Goal: Task Accomplishment & Management: Manage account settings

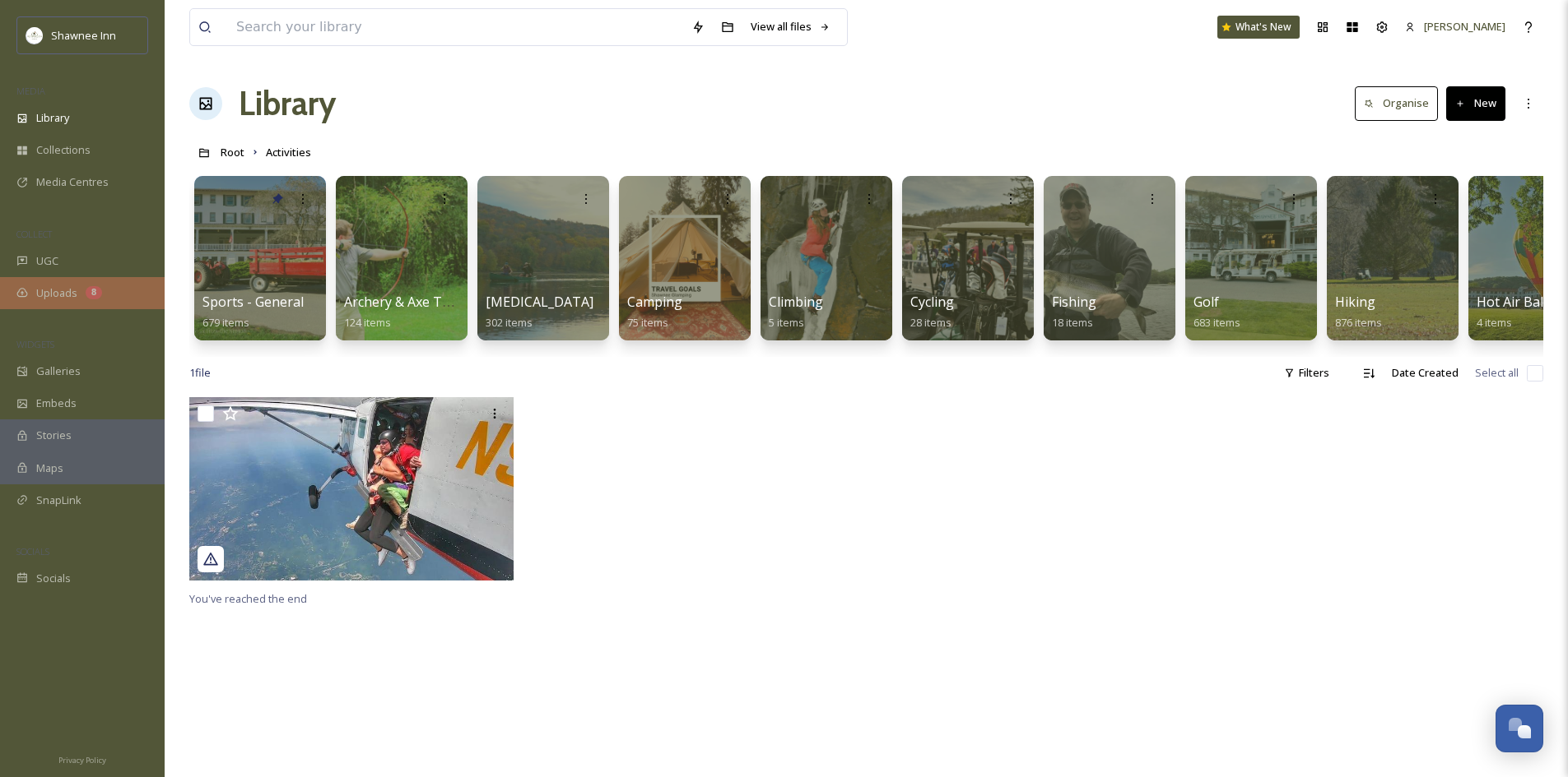
click at [32, 289] on div "Uploads 8" at bounding box center [82, 293] width 165 height 32
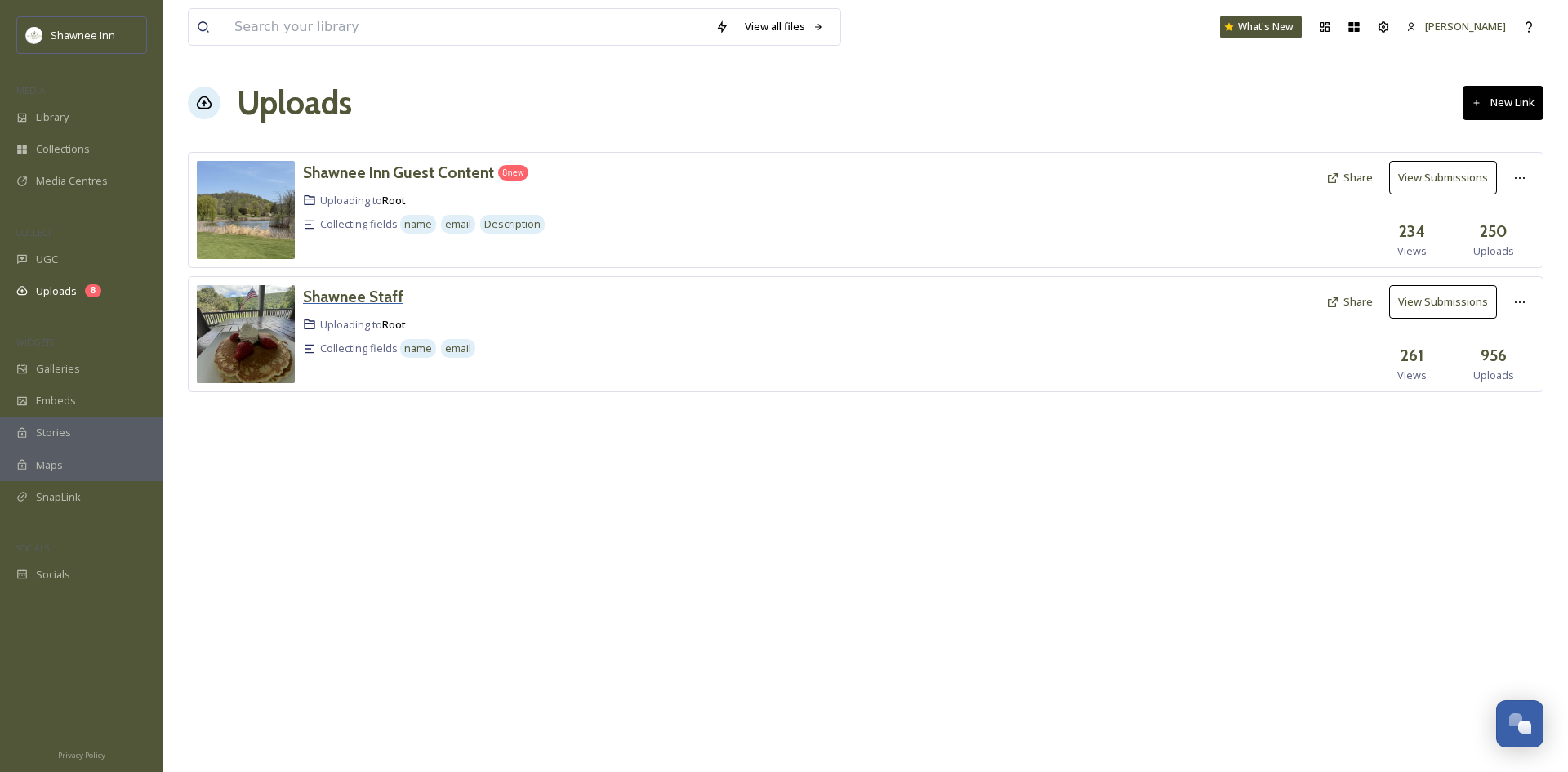
click at [357, 292] on h3 "Shawnee Staff" at bounding box center [353, 296] width 101 height 19
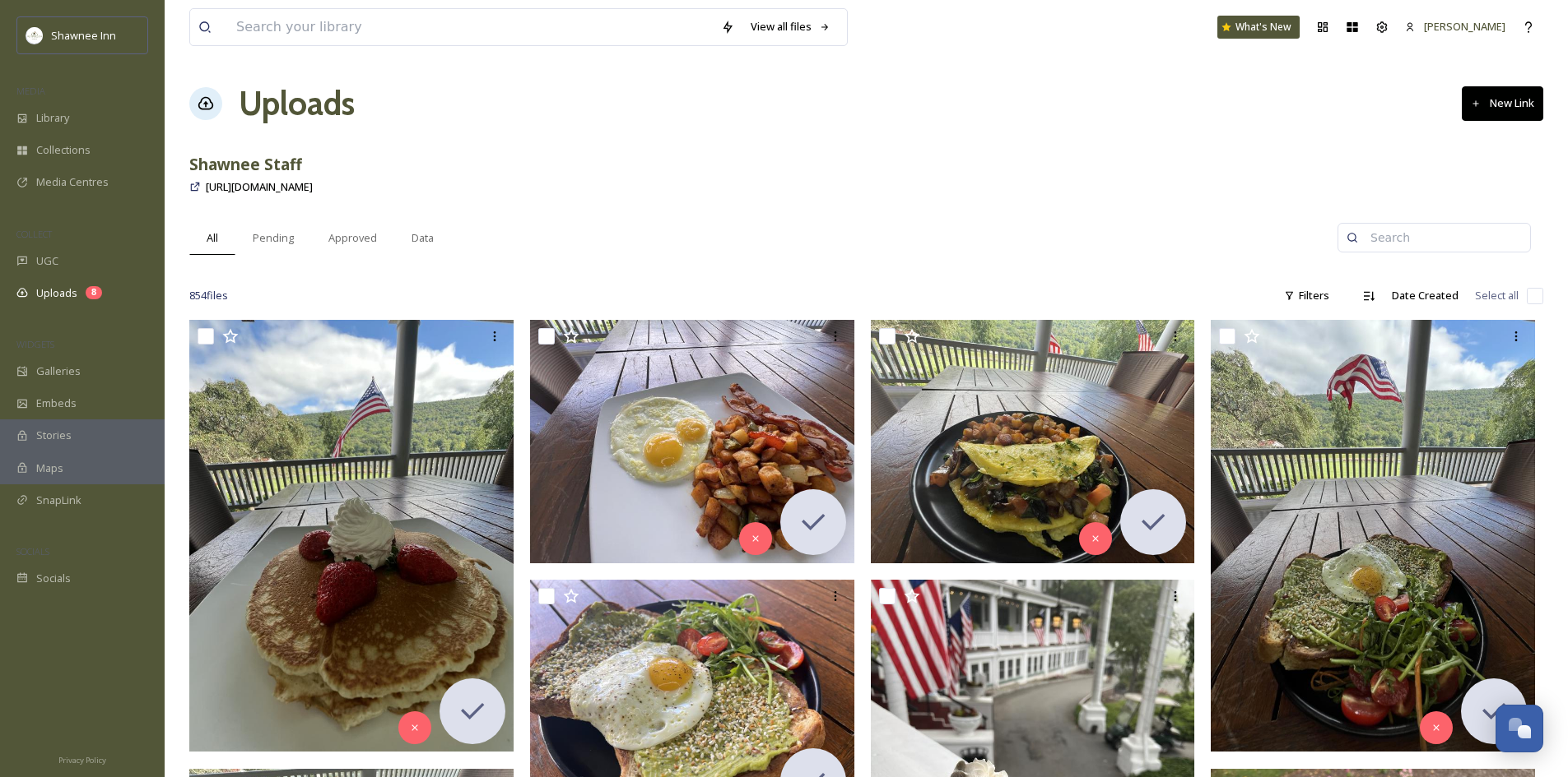
click at [245, 191] on span "[URL][DOMAIN_NAME]" at bounding box center [259, 187] width 107 height 15
click at [296, 231] on div "Pending" at bounding box center [273, 238] width 75 height 33
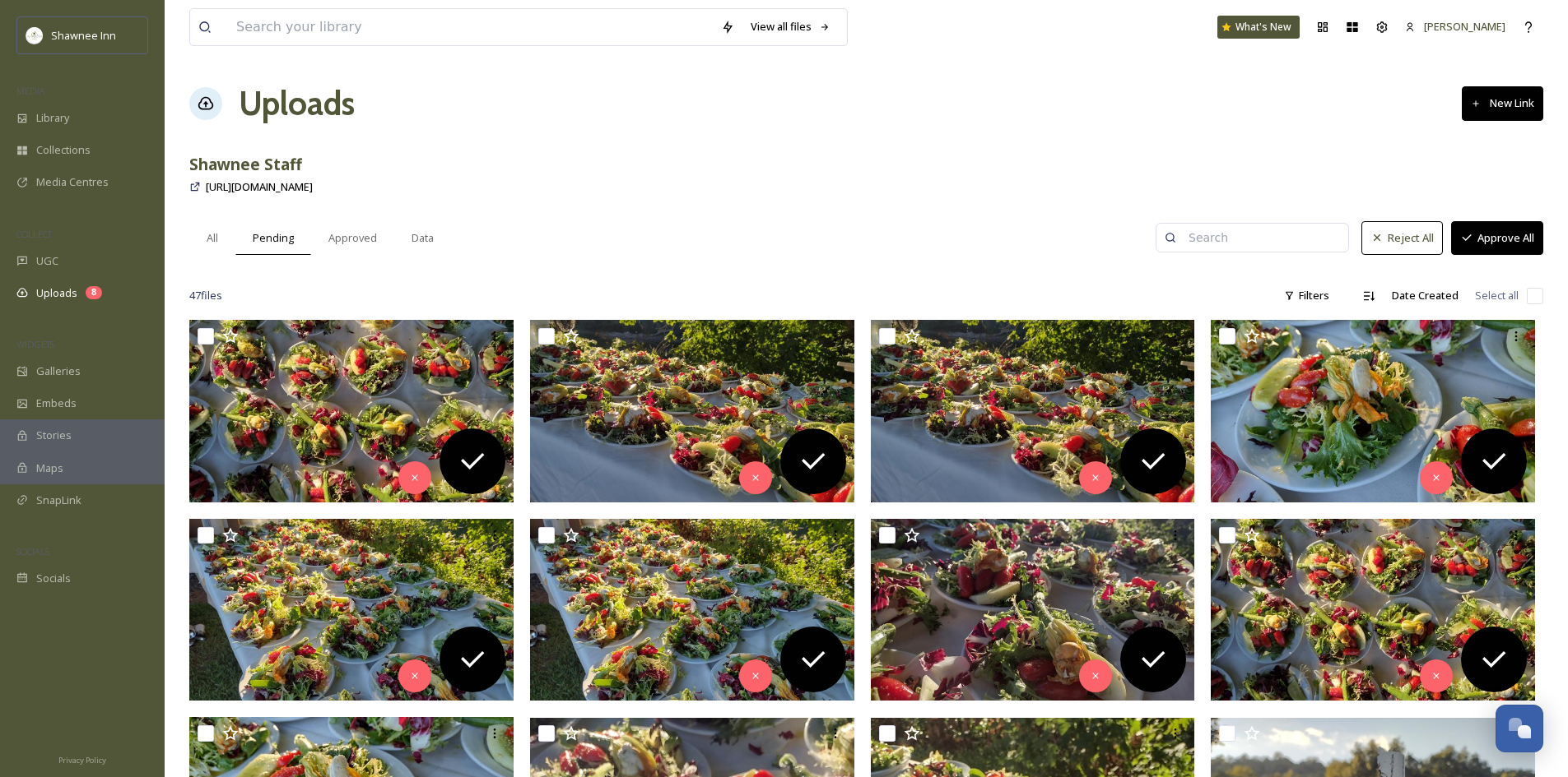
click at [1516, 295] on span "Select all" at bounding box center [1496, 295] width 44 height 16
click at [1529, 297] on input "checkbox" at bounding box center [1535, 296] width 17 height 17
checkbox input "true"
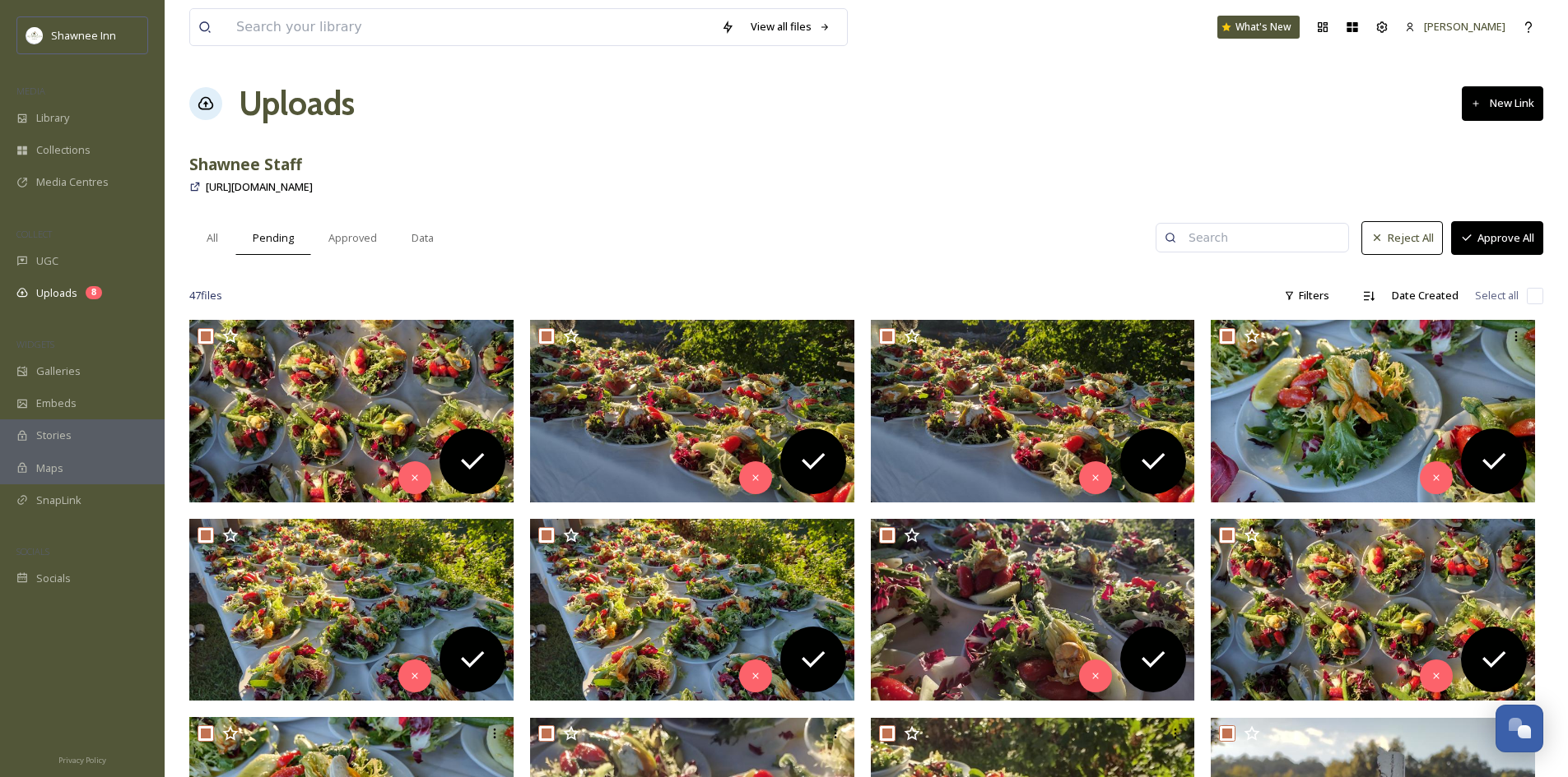
checkbox input "true"
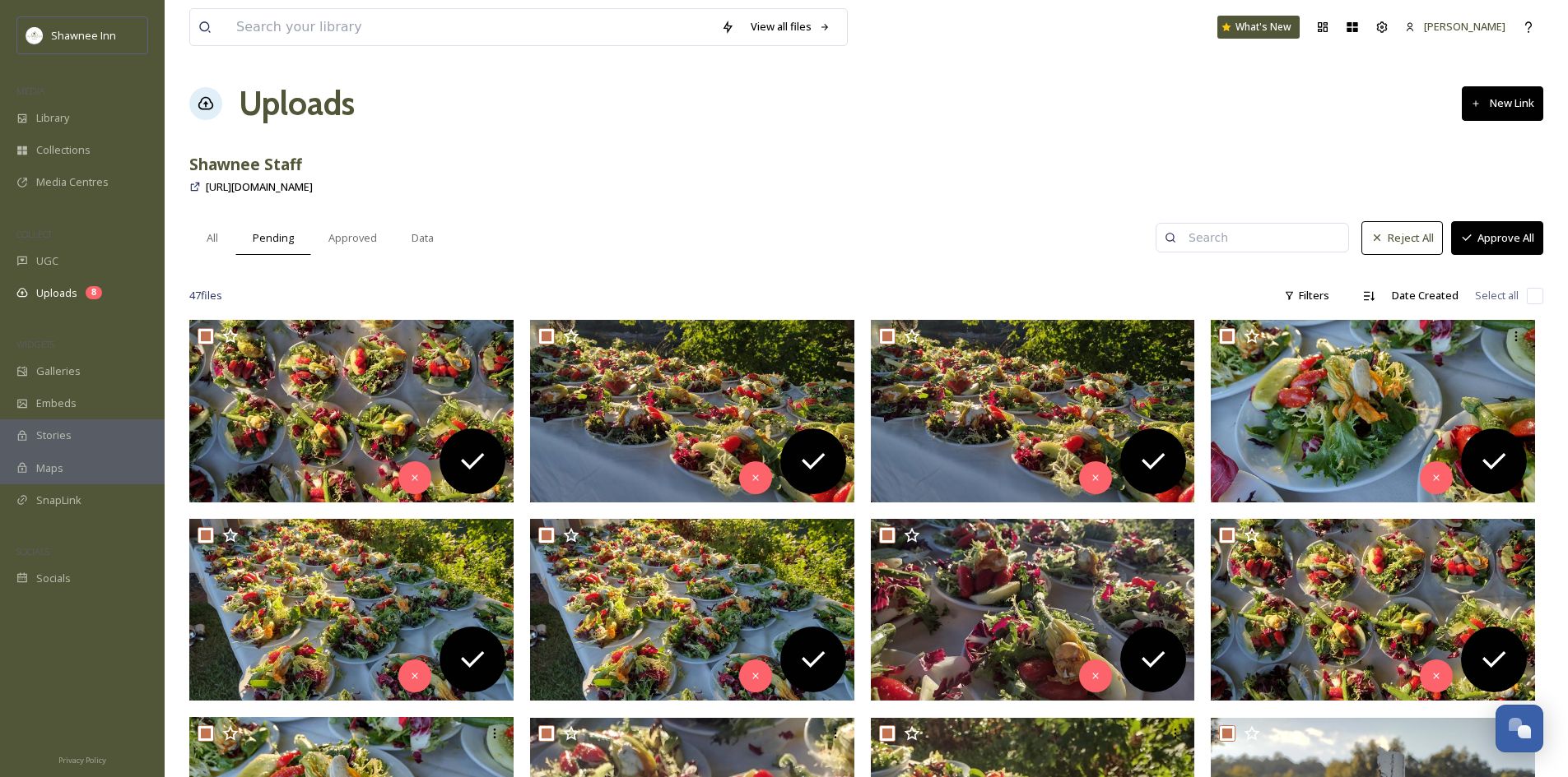
checkbox input "true"
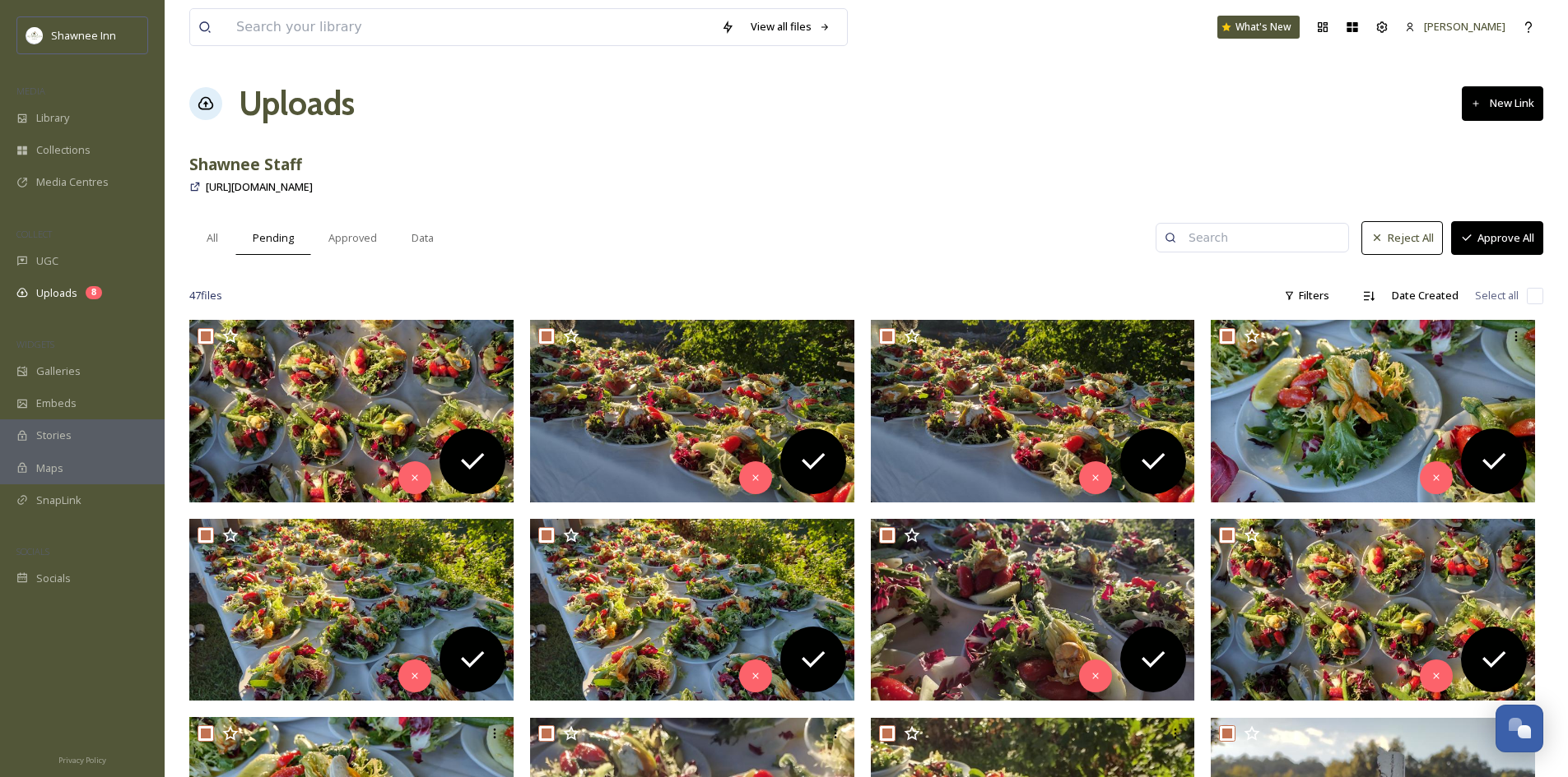
checkbox input "true"
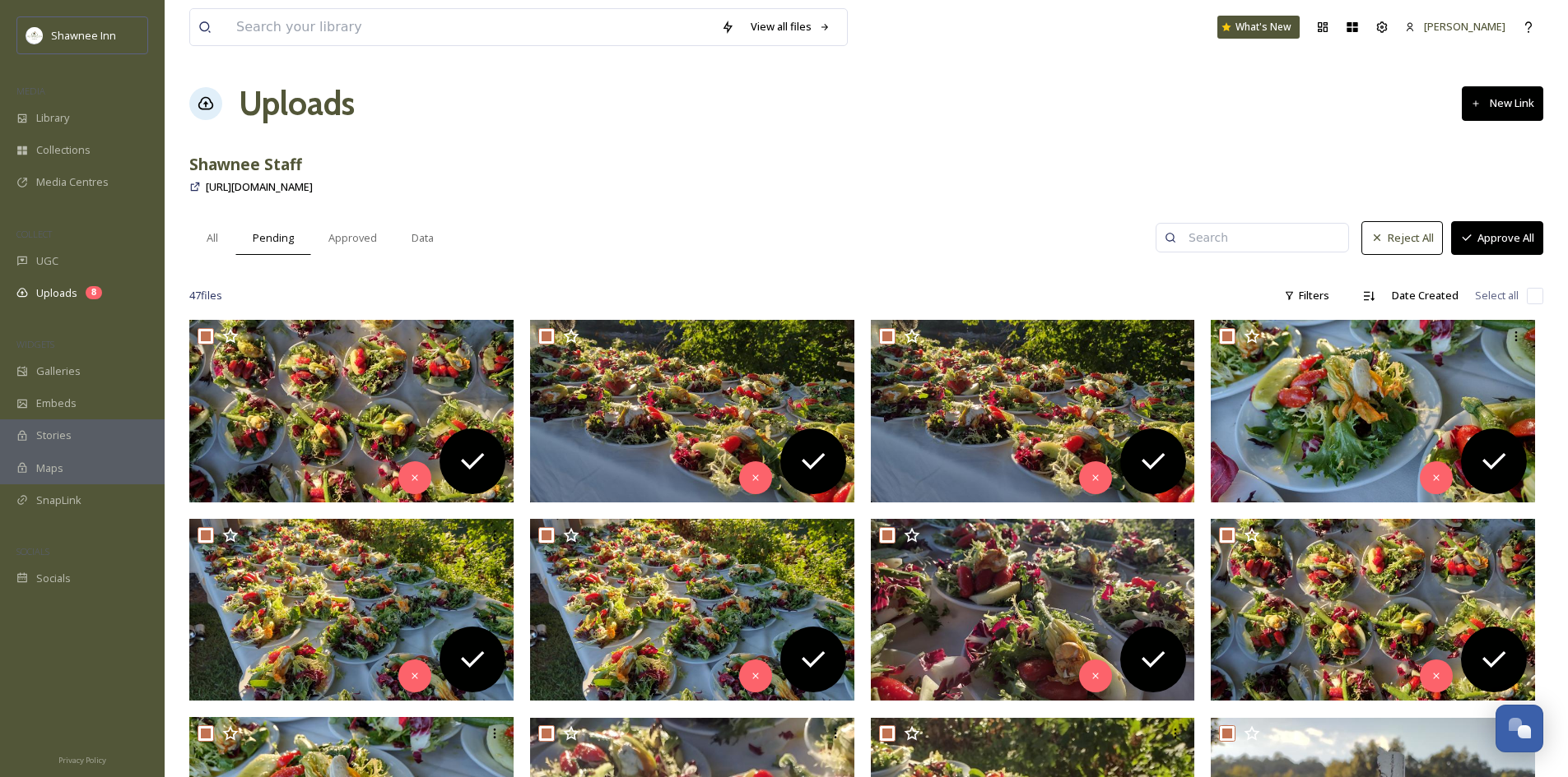
checkbox input "true"
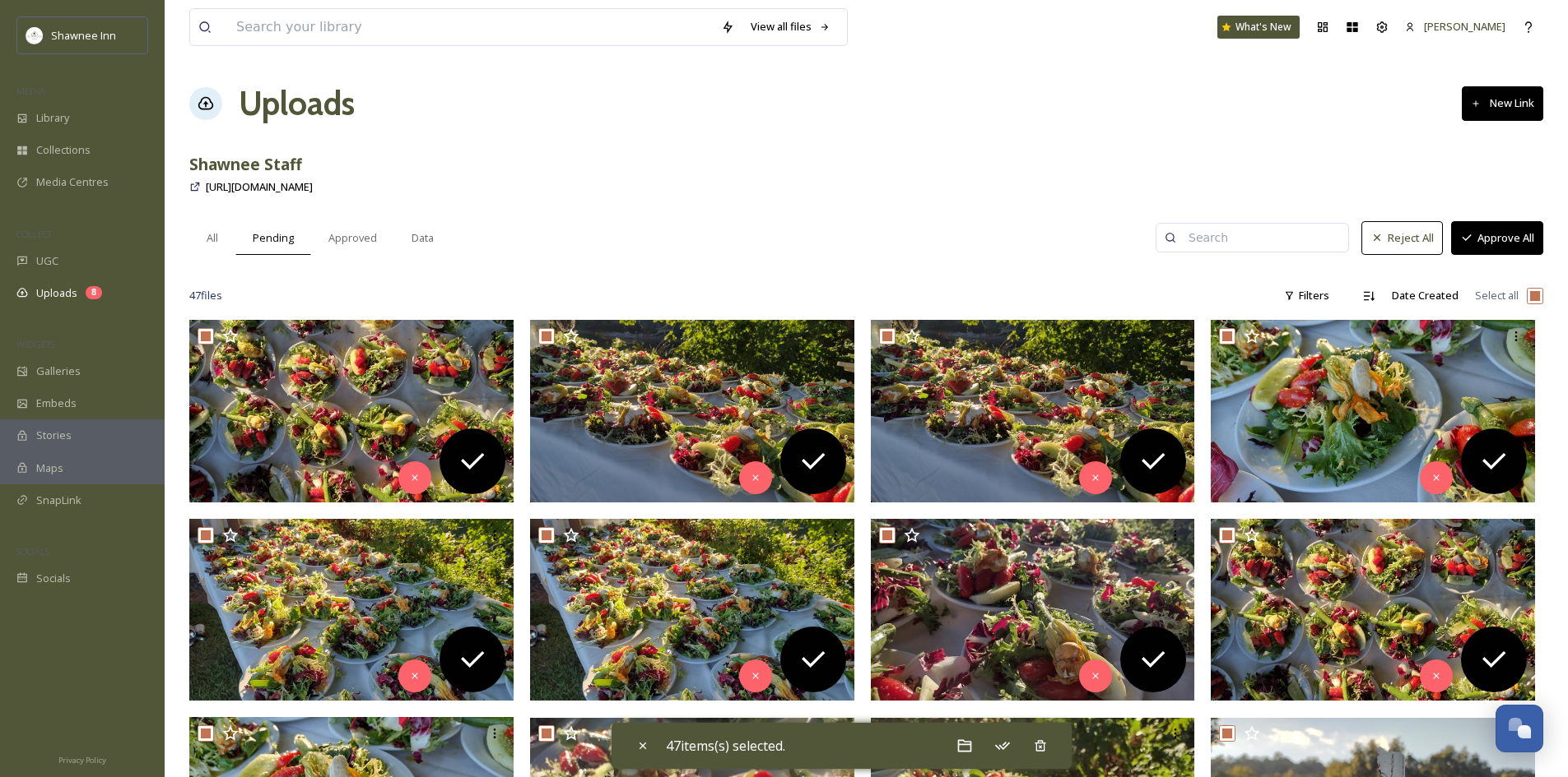
click at [1481, 248] on button "Approve All" at bounding box center [1496, 238] width 92 height 33
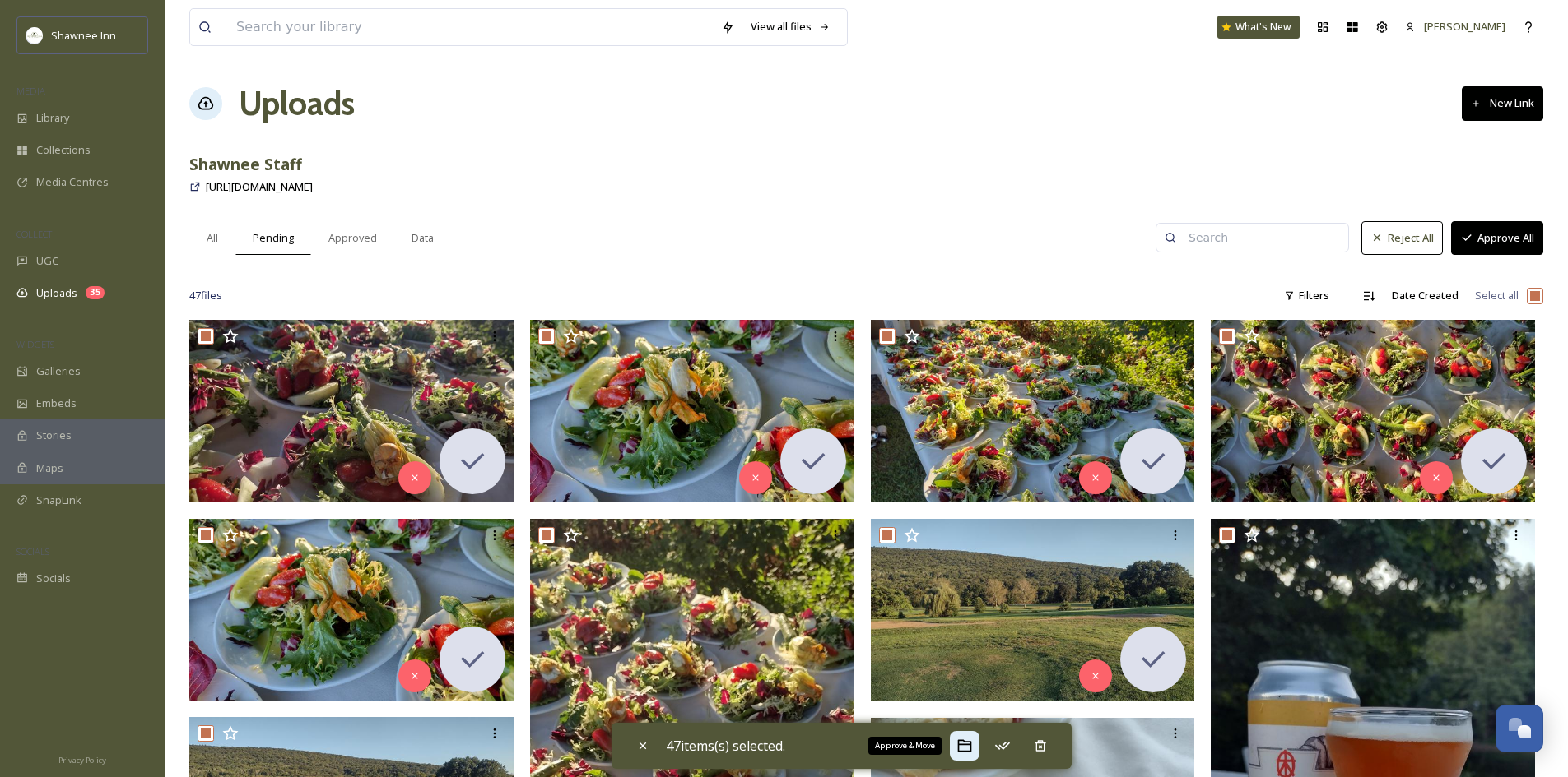
click at [971, 741] on icon at bounding box center [965, 746] width 17 height 17
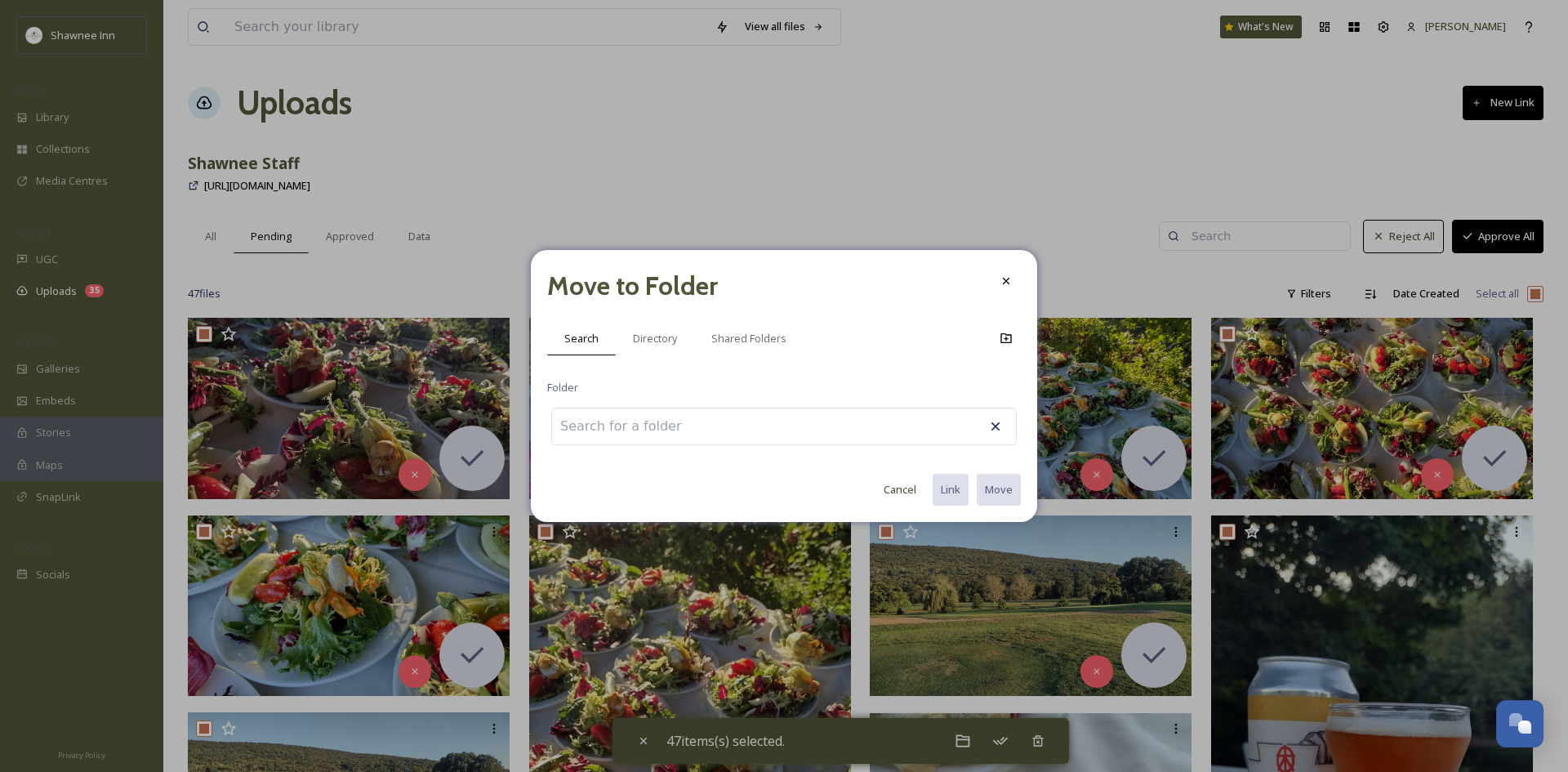
click at [634, 420] on input at bounding box center [642, 426] width 179 height 36
type input "f"
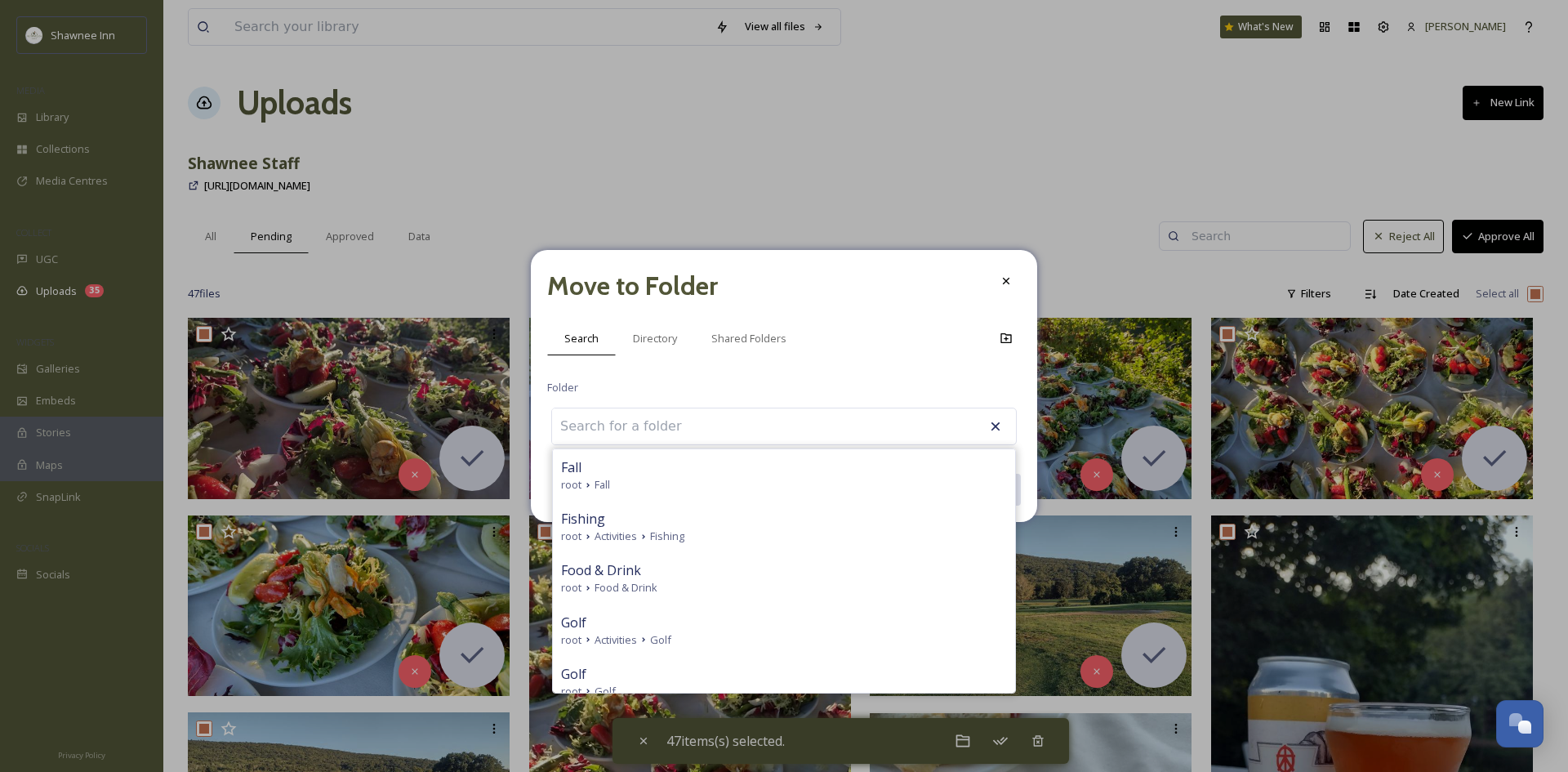
click at [606, 430] on input at bounding box center [642, 426] width 179 height 36
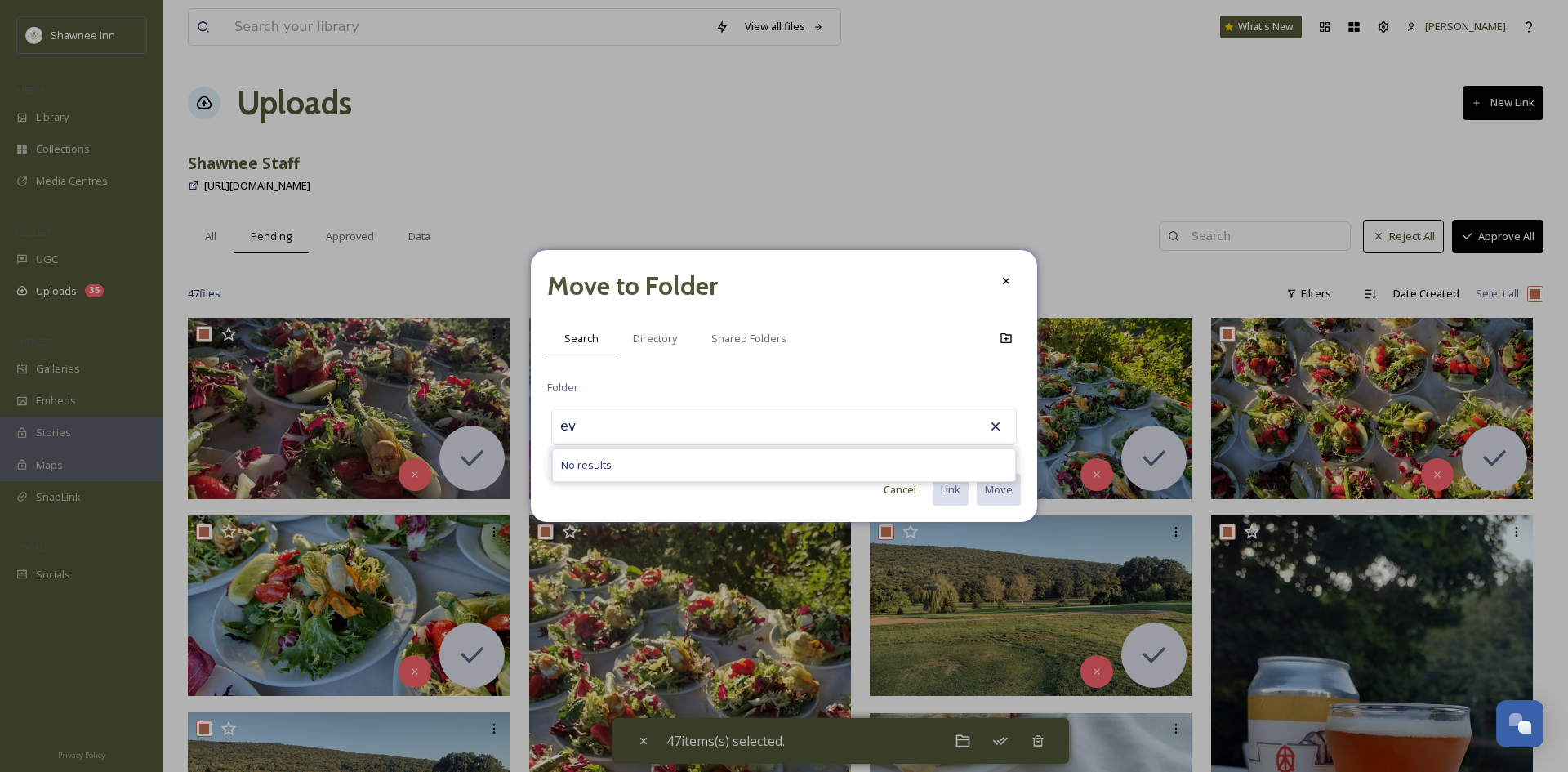
type input "e"
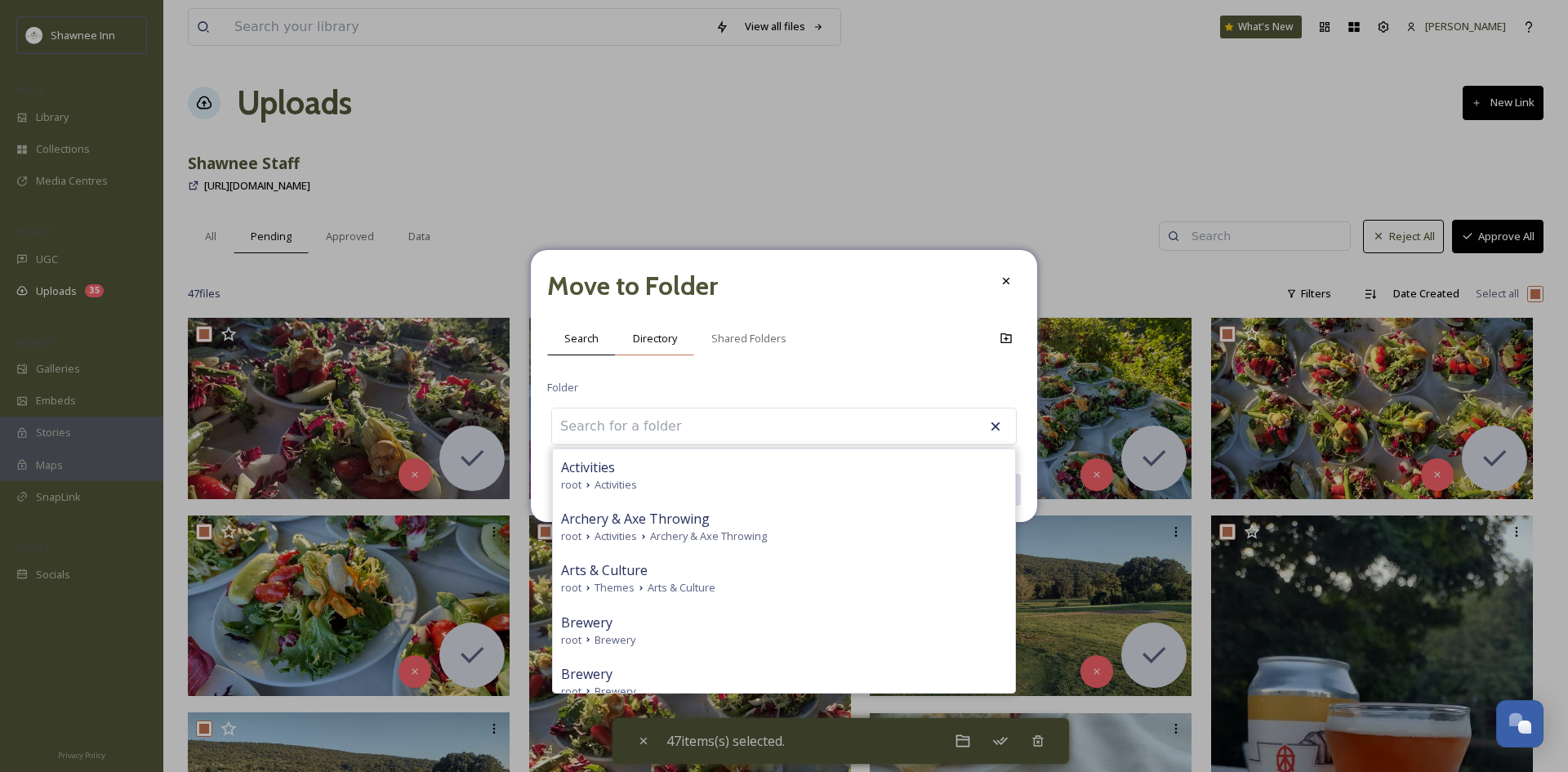
click at [662, 349] on div "Directory" at bounding box center [655, 338] width 79 height 33
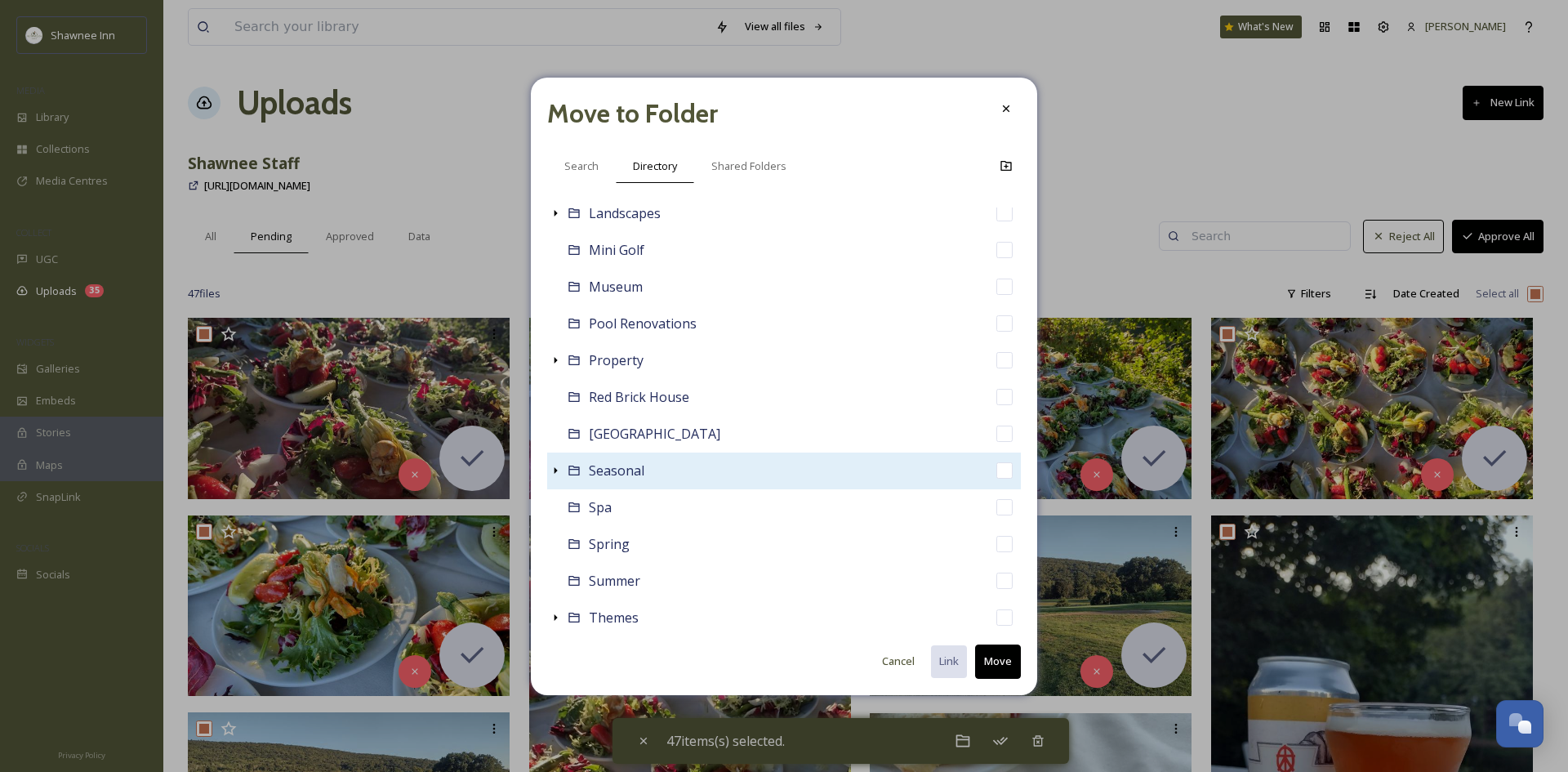
scroll to position [572, 0]
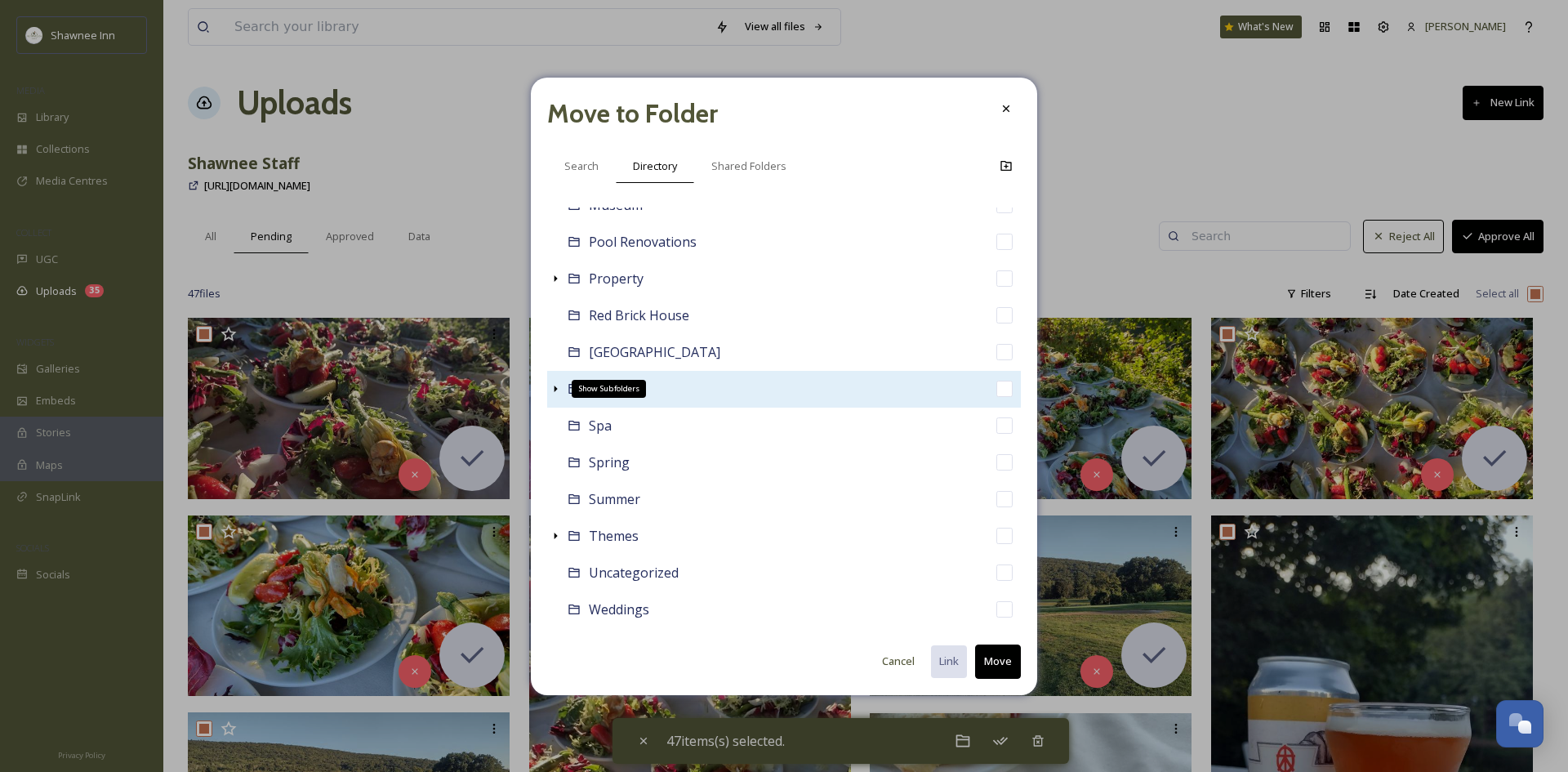
click at [553, 390] on icon at bounding box center [555, 389] width 13 height 13
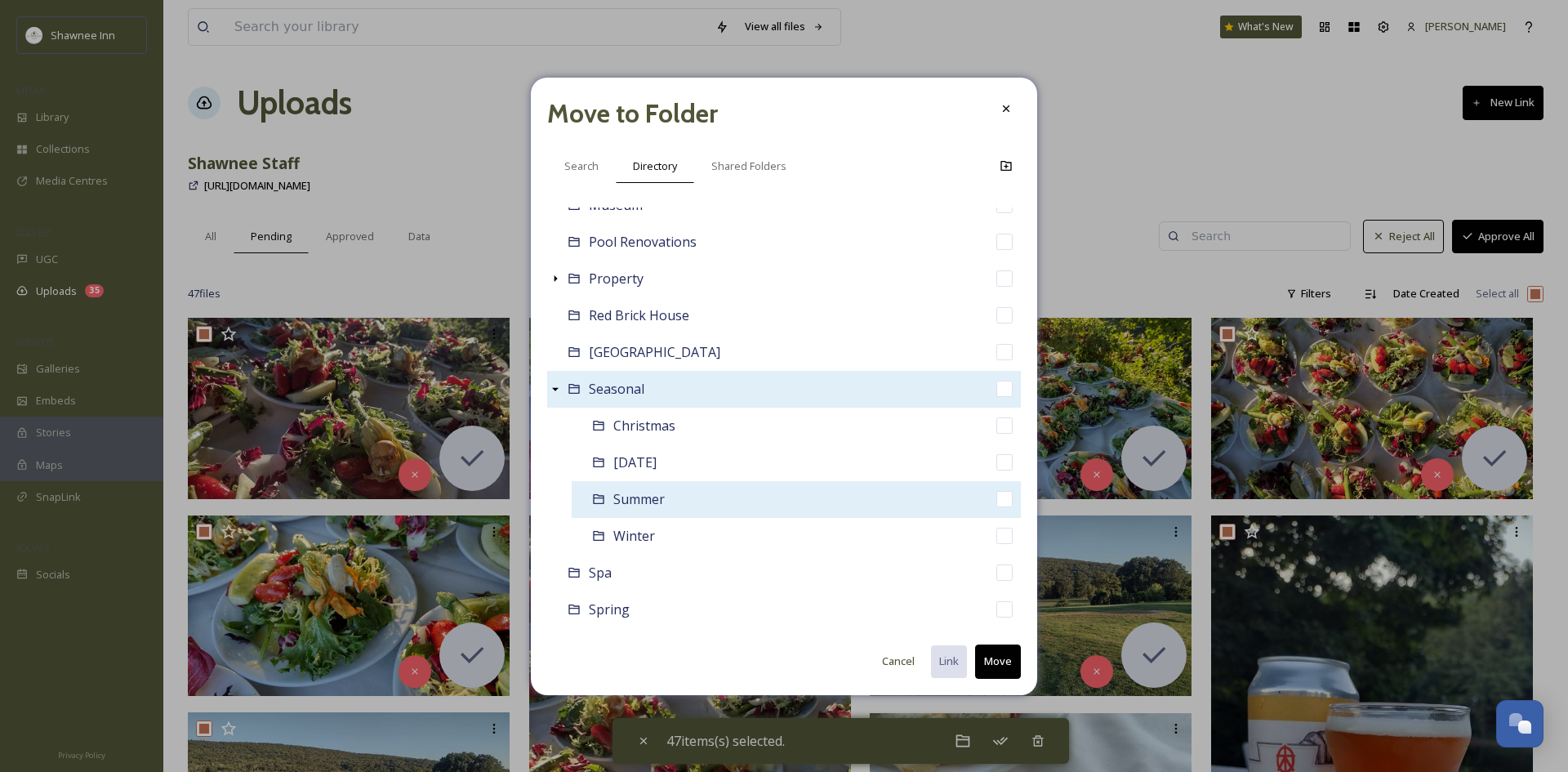
click at [609, 499] on div "Summer" at bounding box center [796, 500] width 449 height 37
checkbox input "false"
checkbox input "true"
click at [609, 499] on div "Summer" at bounding box center [796, 500] width 449 height 37
click at [595, 504] on icon at bounding box center [598, 499] width 10 height 10
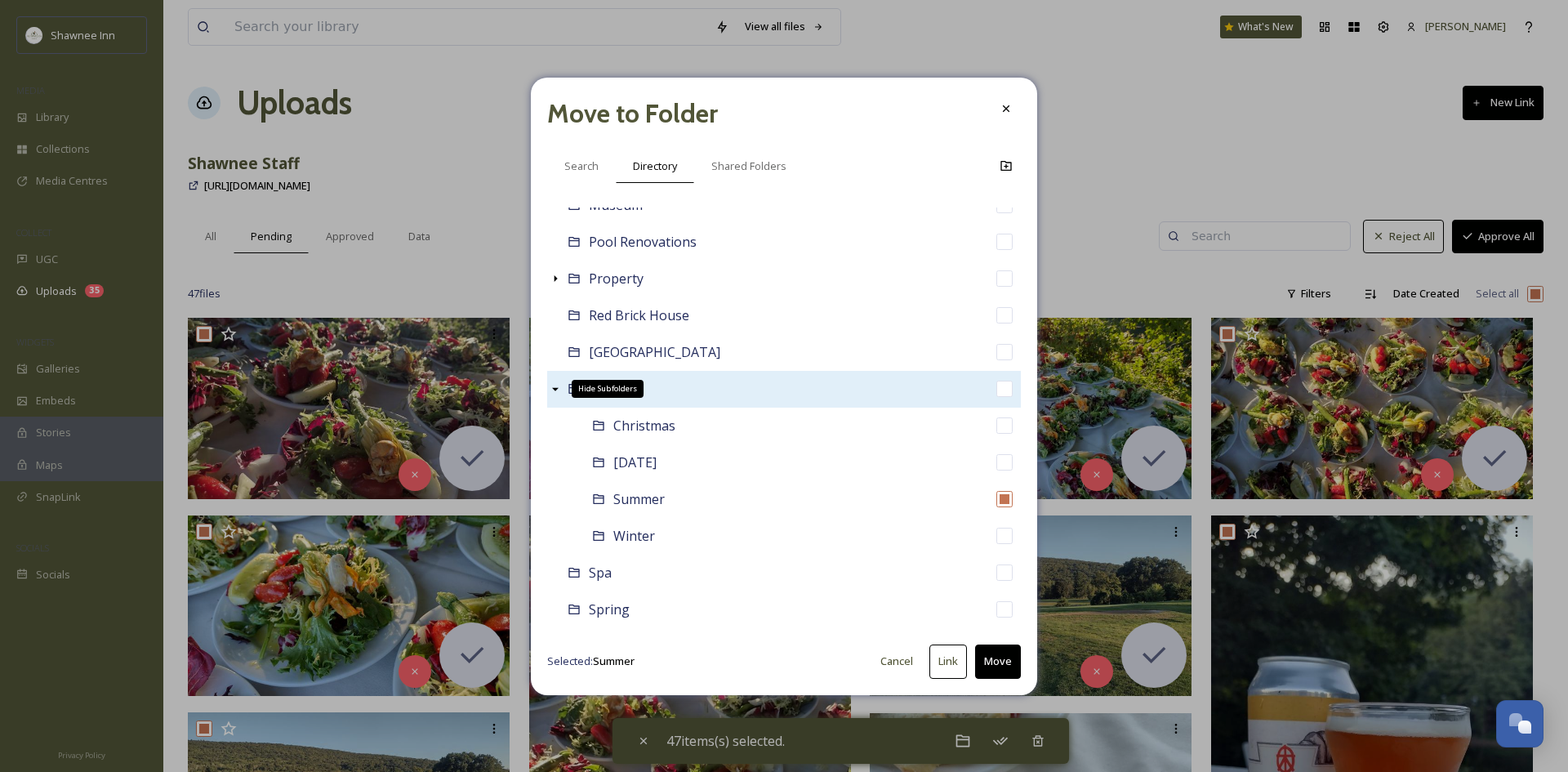
click at [558, 381] on div "Hide Subfolders" at bounding box center [555, 389] width 17 height 17
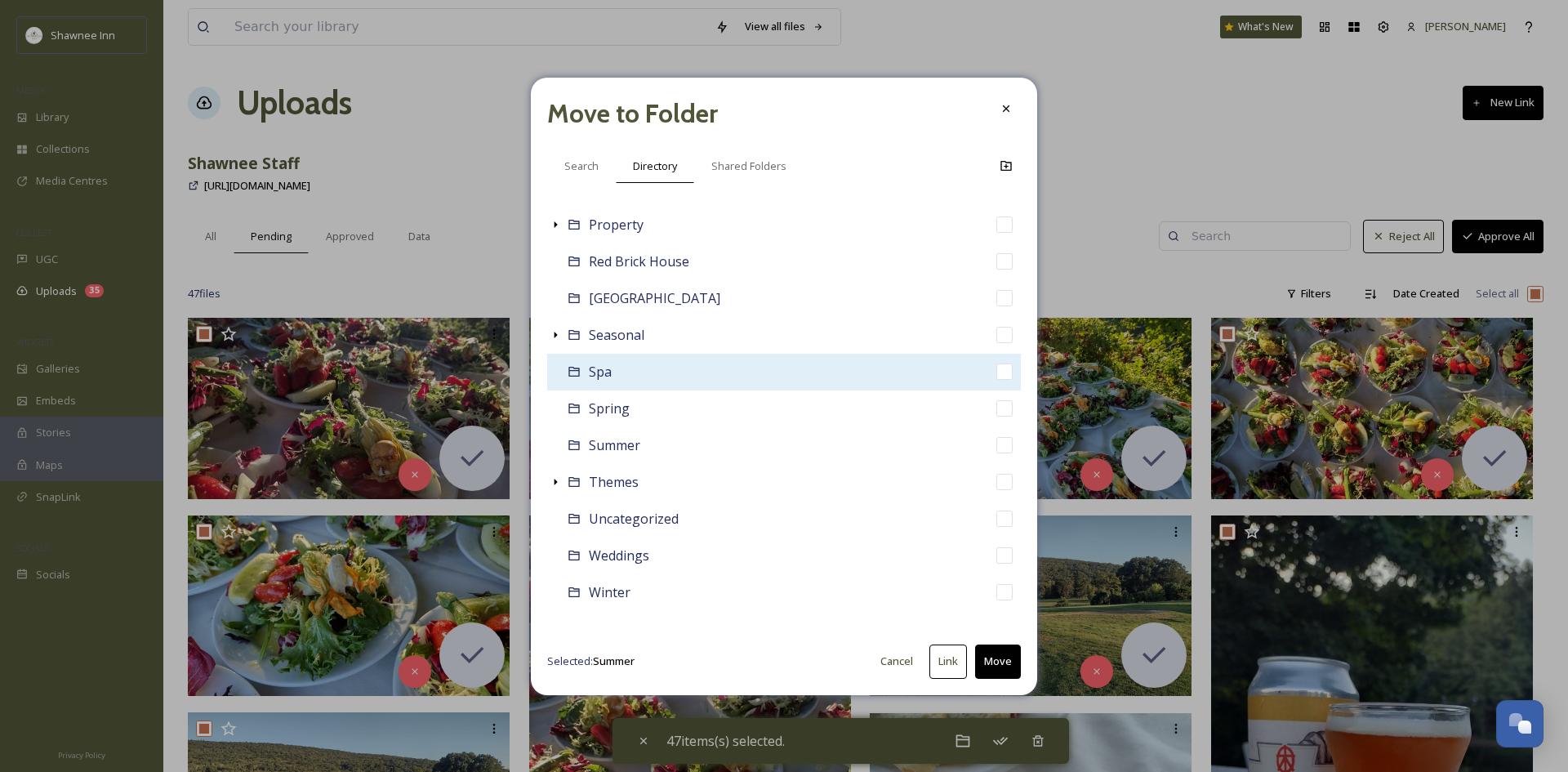
scroll to position [641, 0]
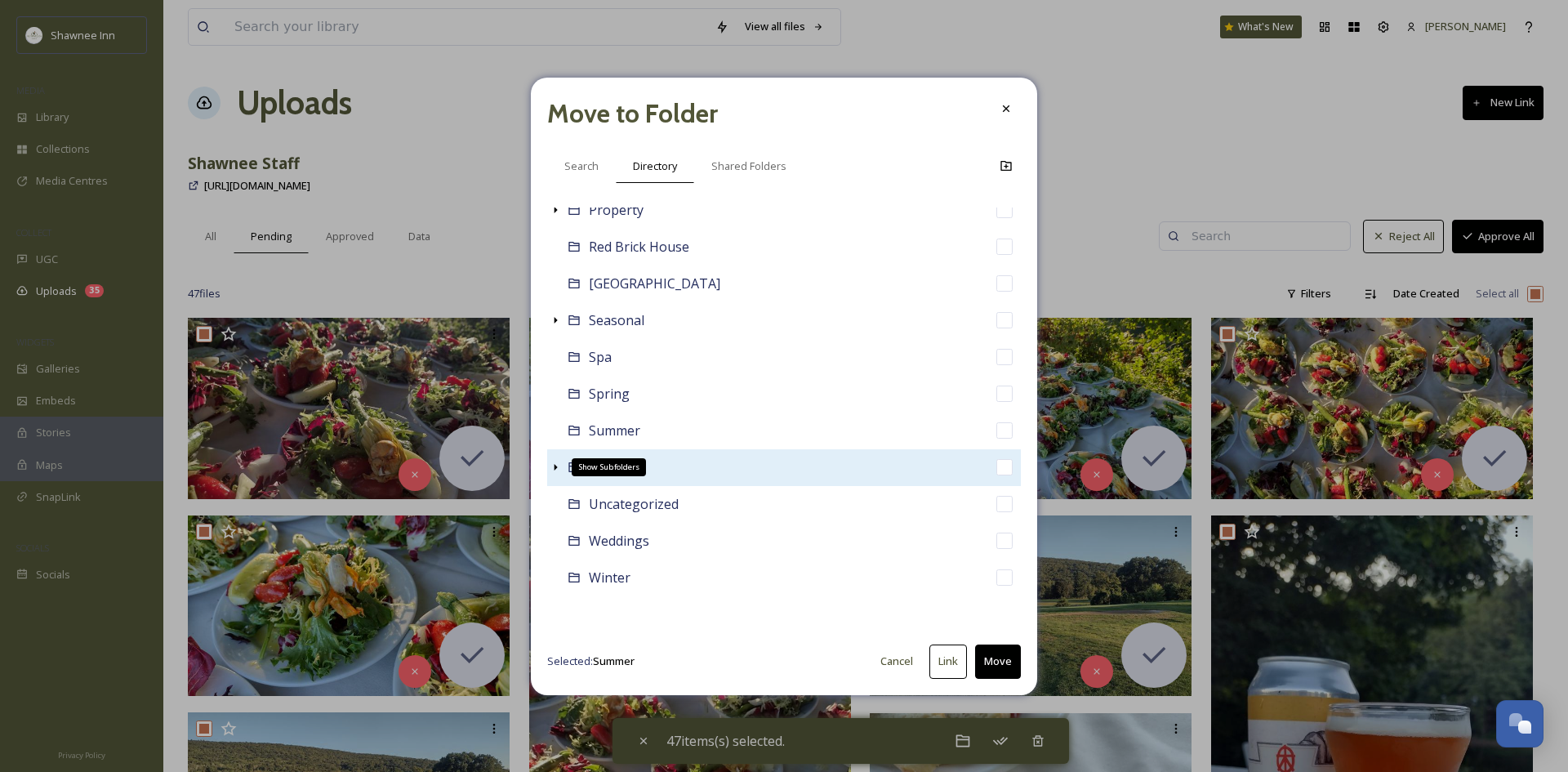
click at [553, 467] on icon at bounding box center [555, 468] width 13 height 13
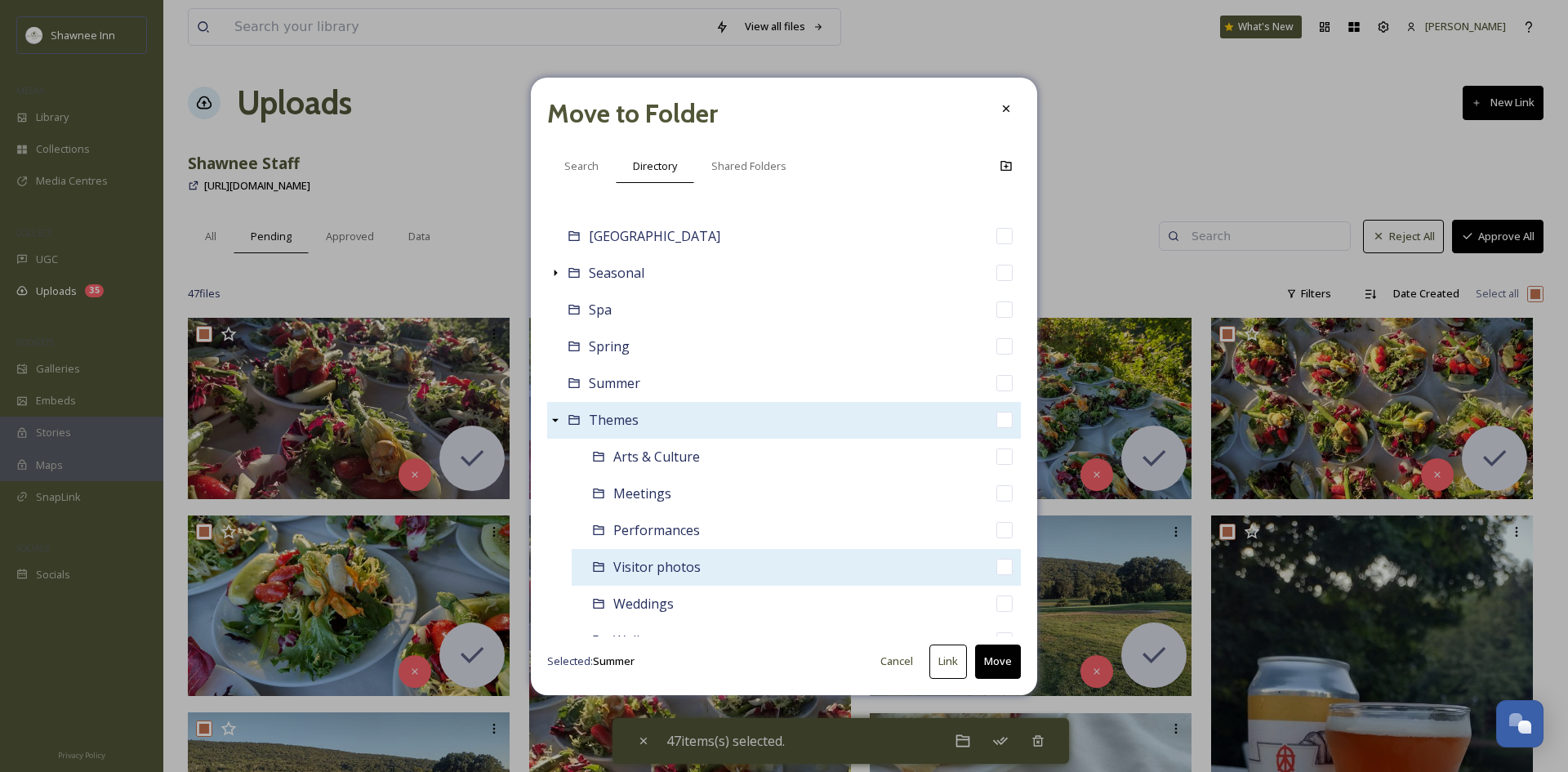
scroll to position [617, 0]
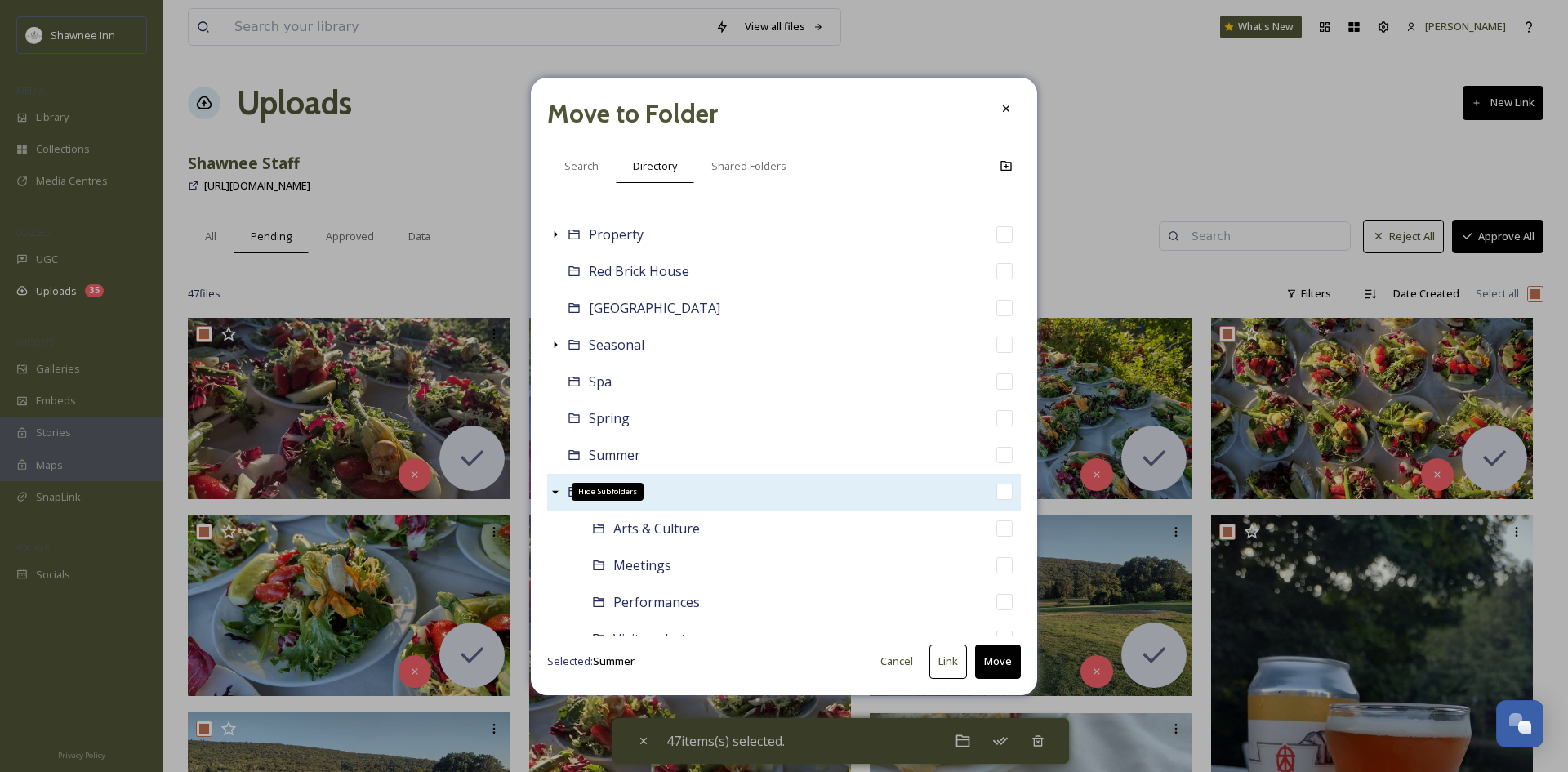
click at [554, 496] on icon at bounding box center [555, 492] width 13 height 13
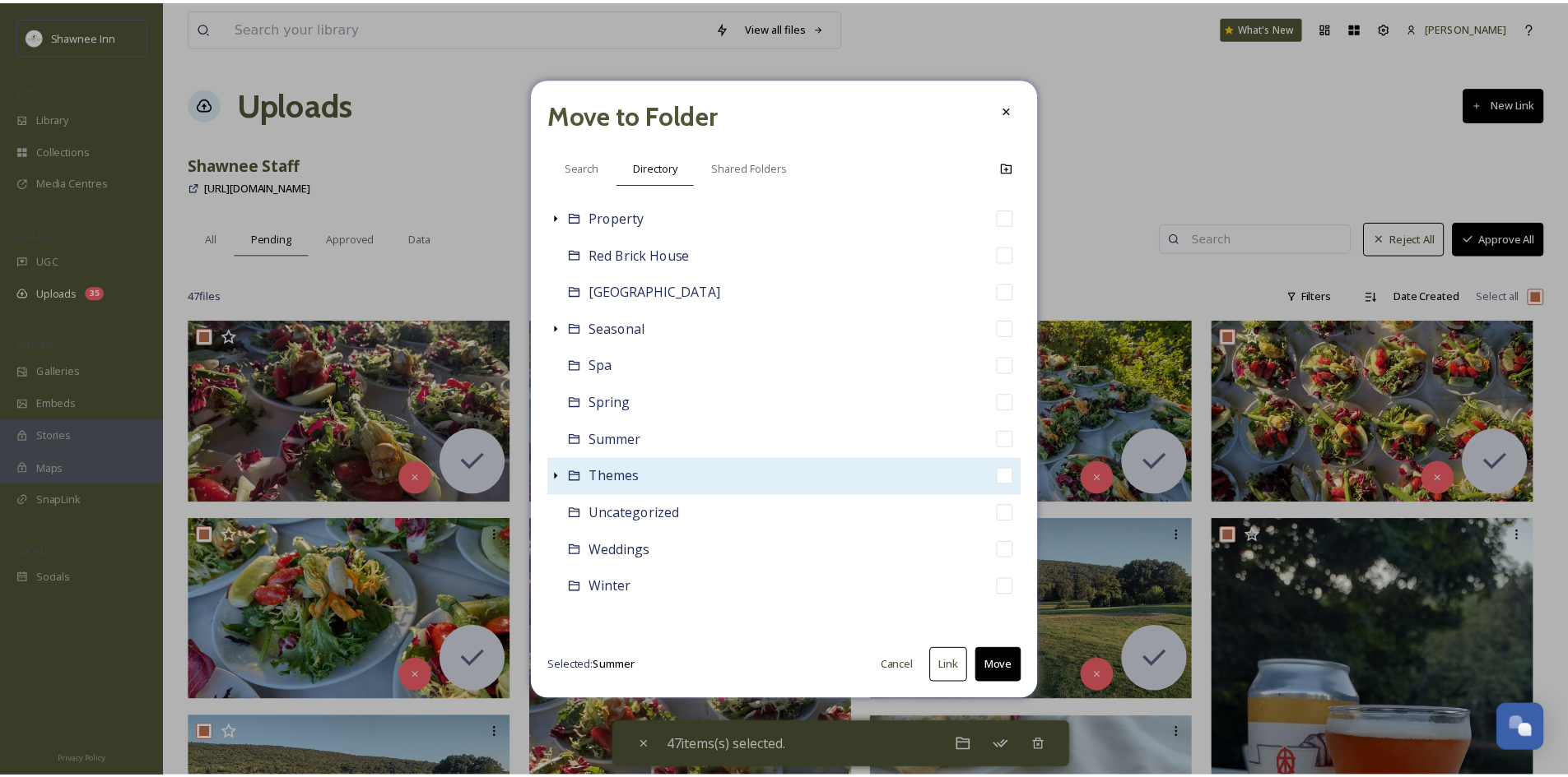
scroll to position [645, 0]
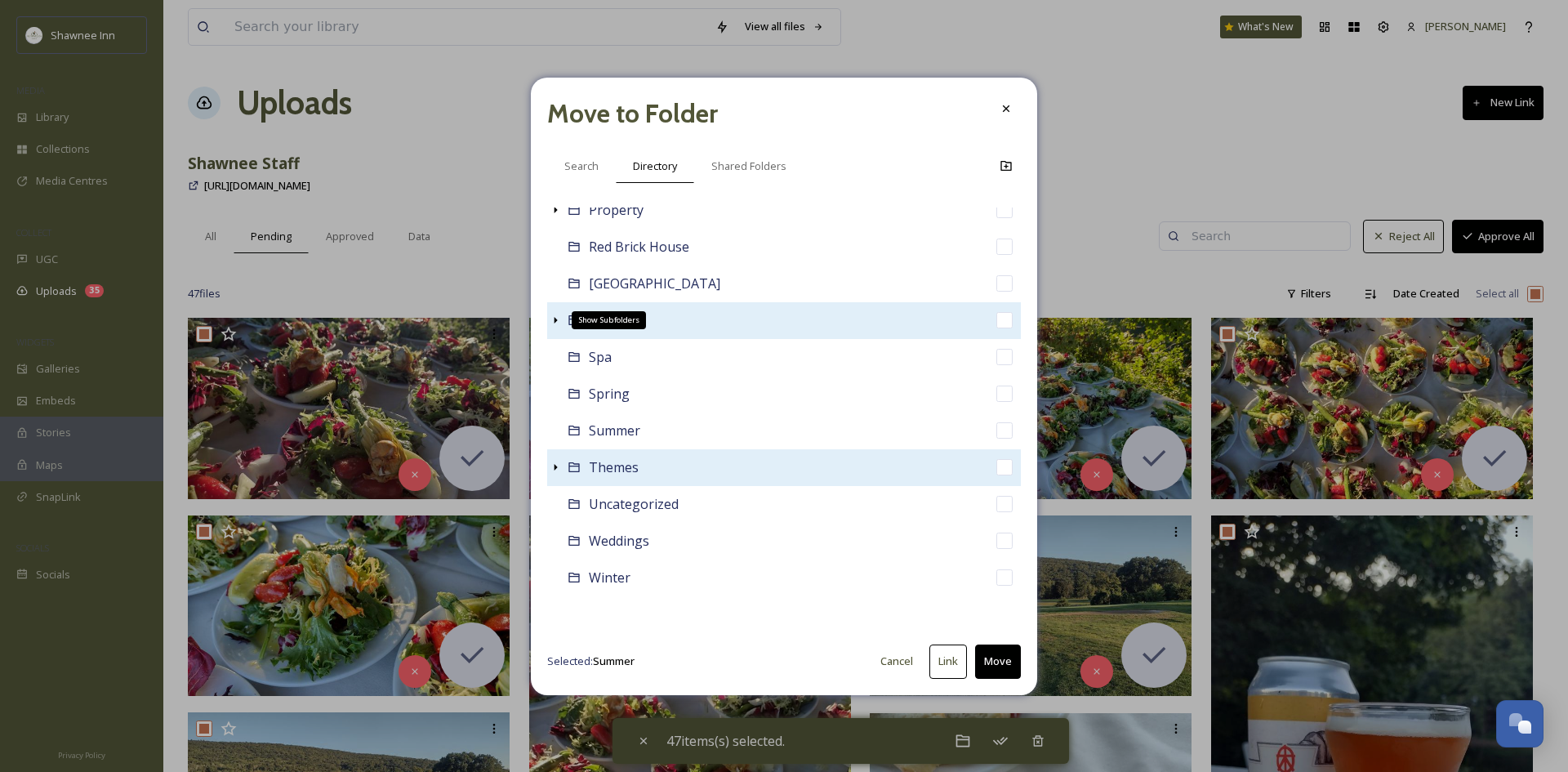
click at [563, 320] on div "Show Subfolders" at bounding box center [555, 321] width 17 height 17
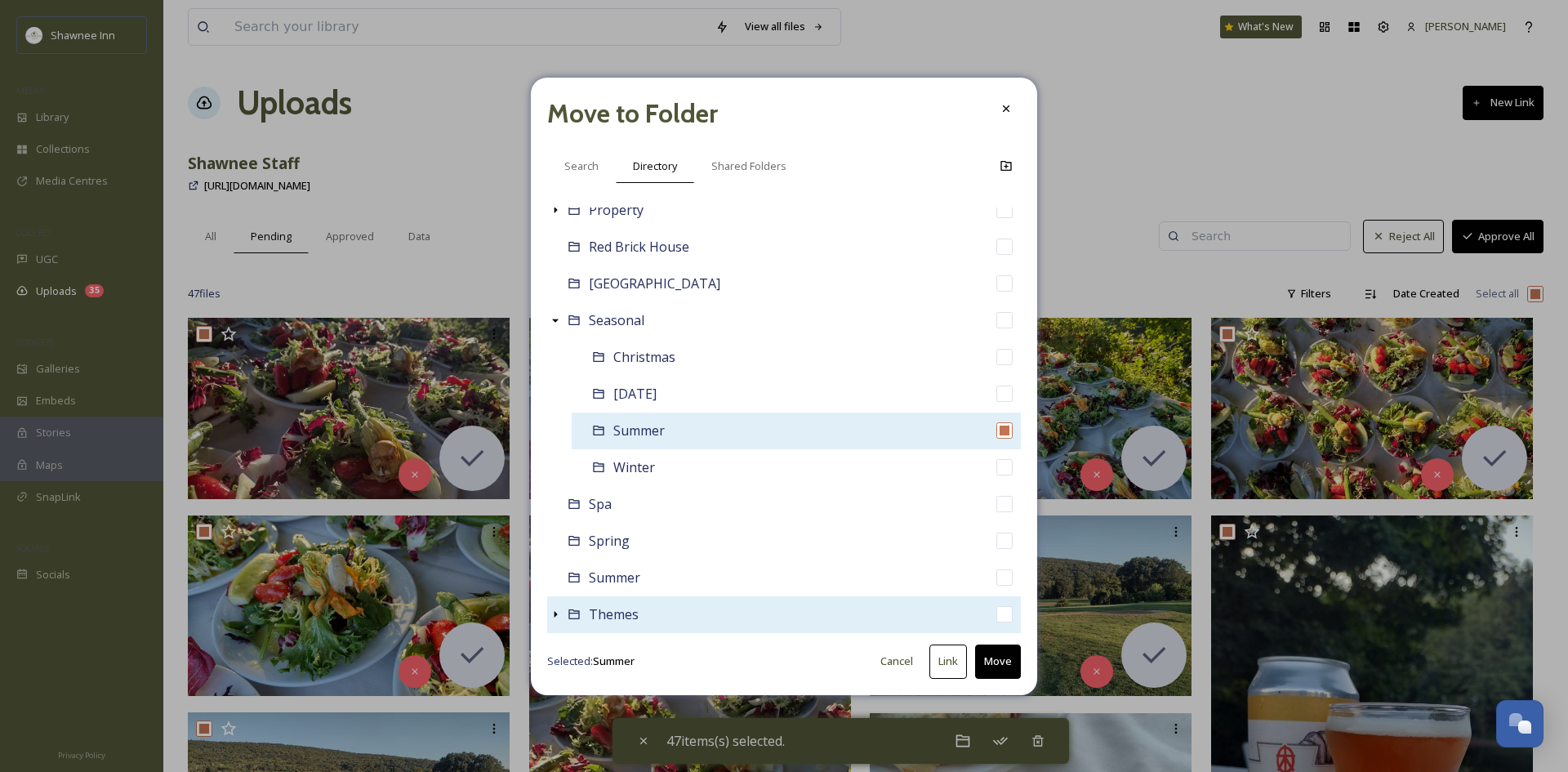
click at [638, 426] on span "Summer" at bounding box center [639, 430] width 52 height 18
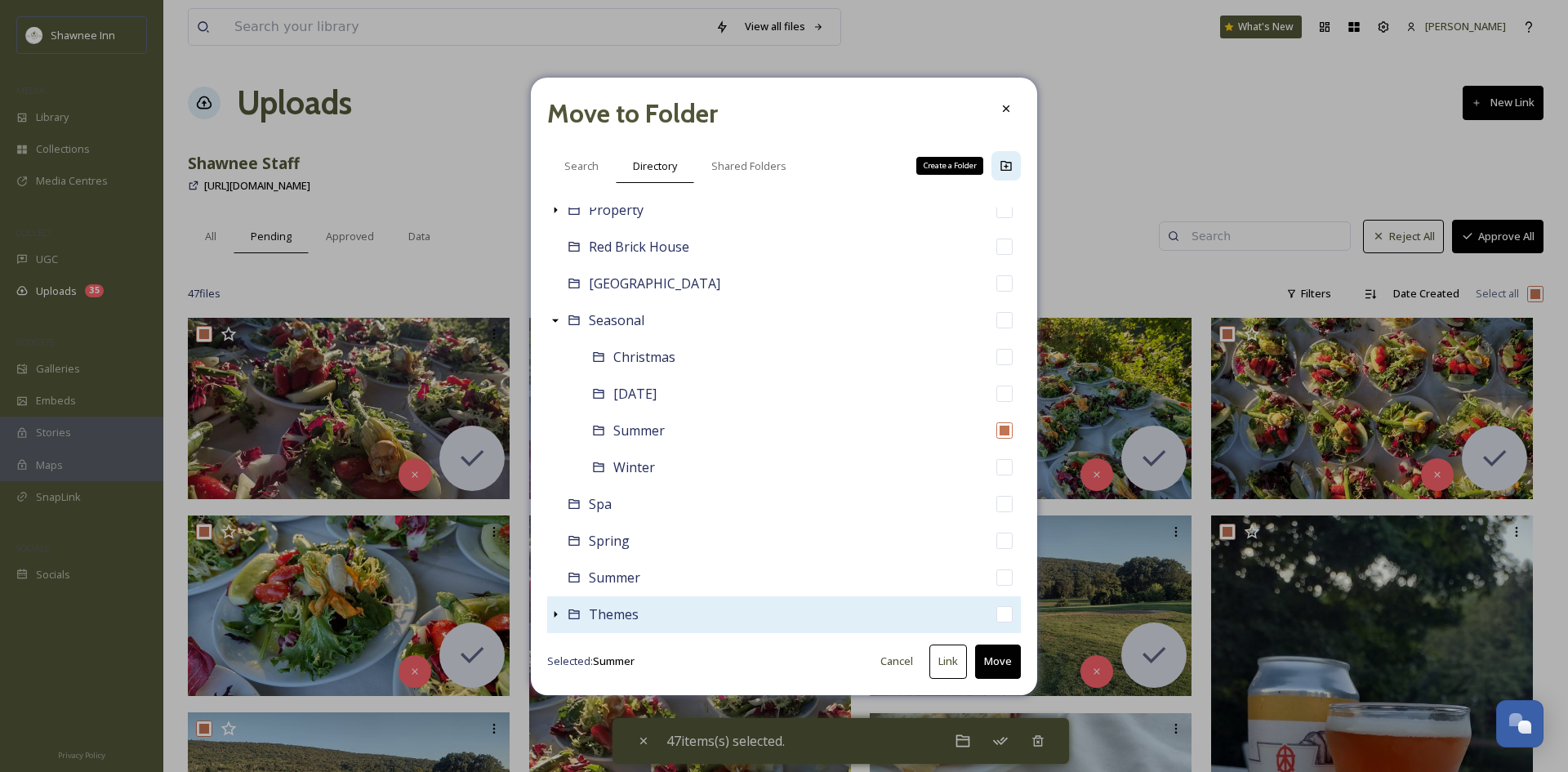
click at [1004, 167] on icon at bounding box center [1006, 165] width 13 height 13
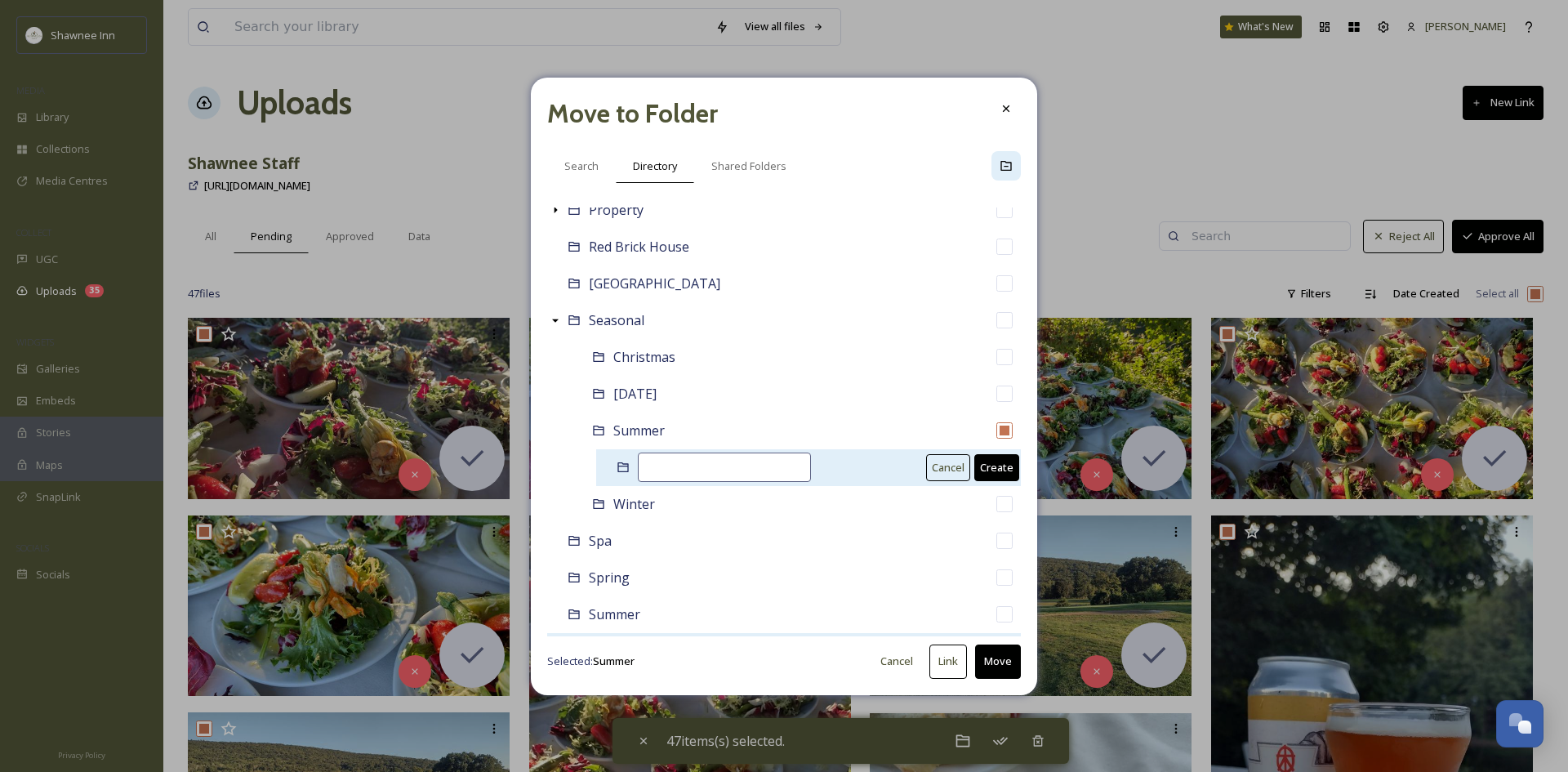
click at [728, 472] on input at bounding box center [723, 468] width 173 height 30
type input "Farm-to-Table Dinners"
click at [979, 466] on button "Create" at bounding box center [997, 468] width 45 height 27
checkbox input "false"
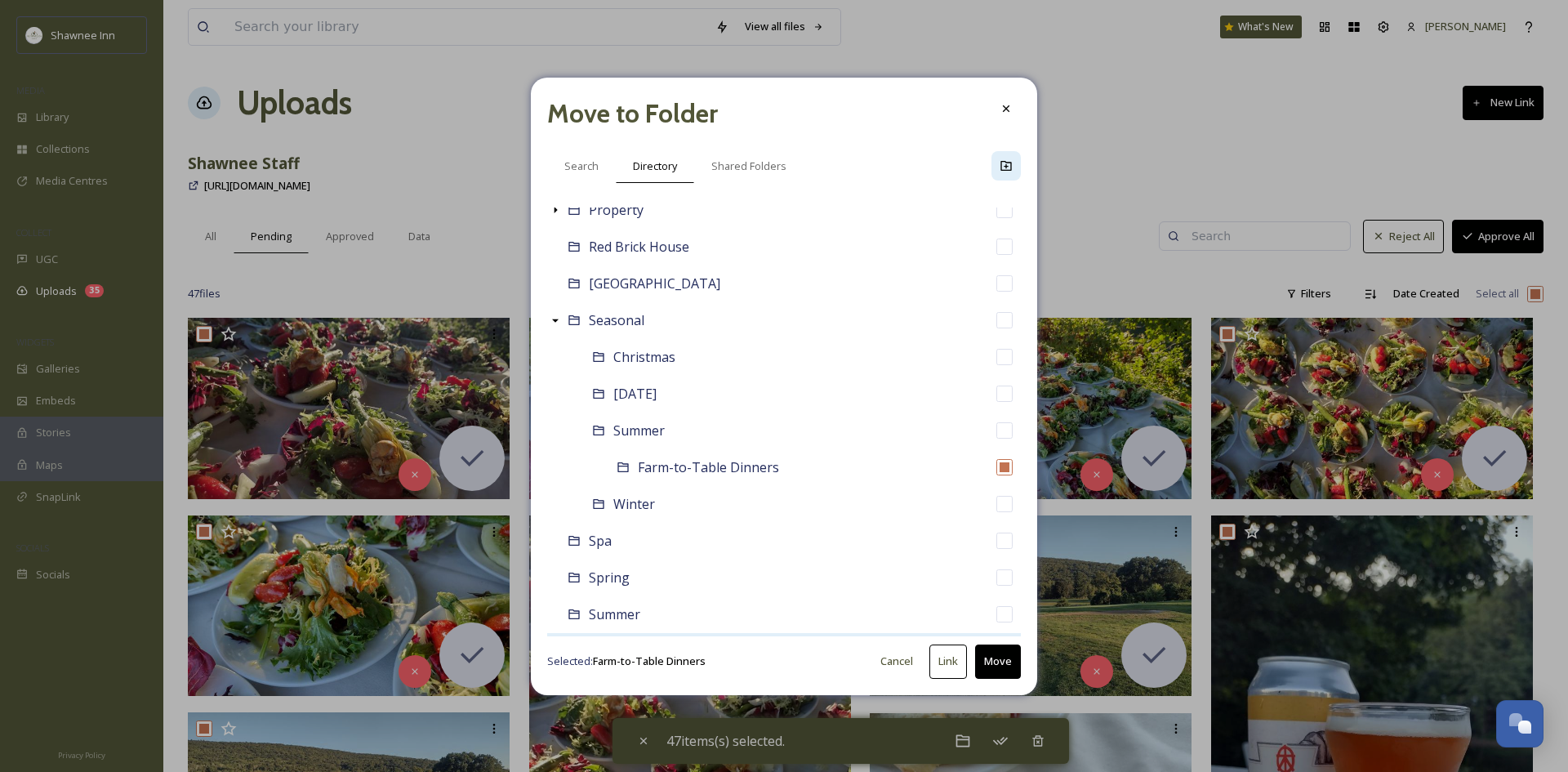
click at [993, 653] on button "Move" at bounding box center [998, 661] width 46 height 33
checkbox input "false"
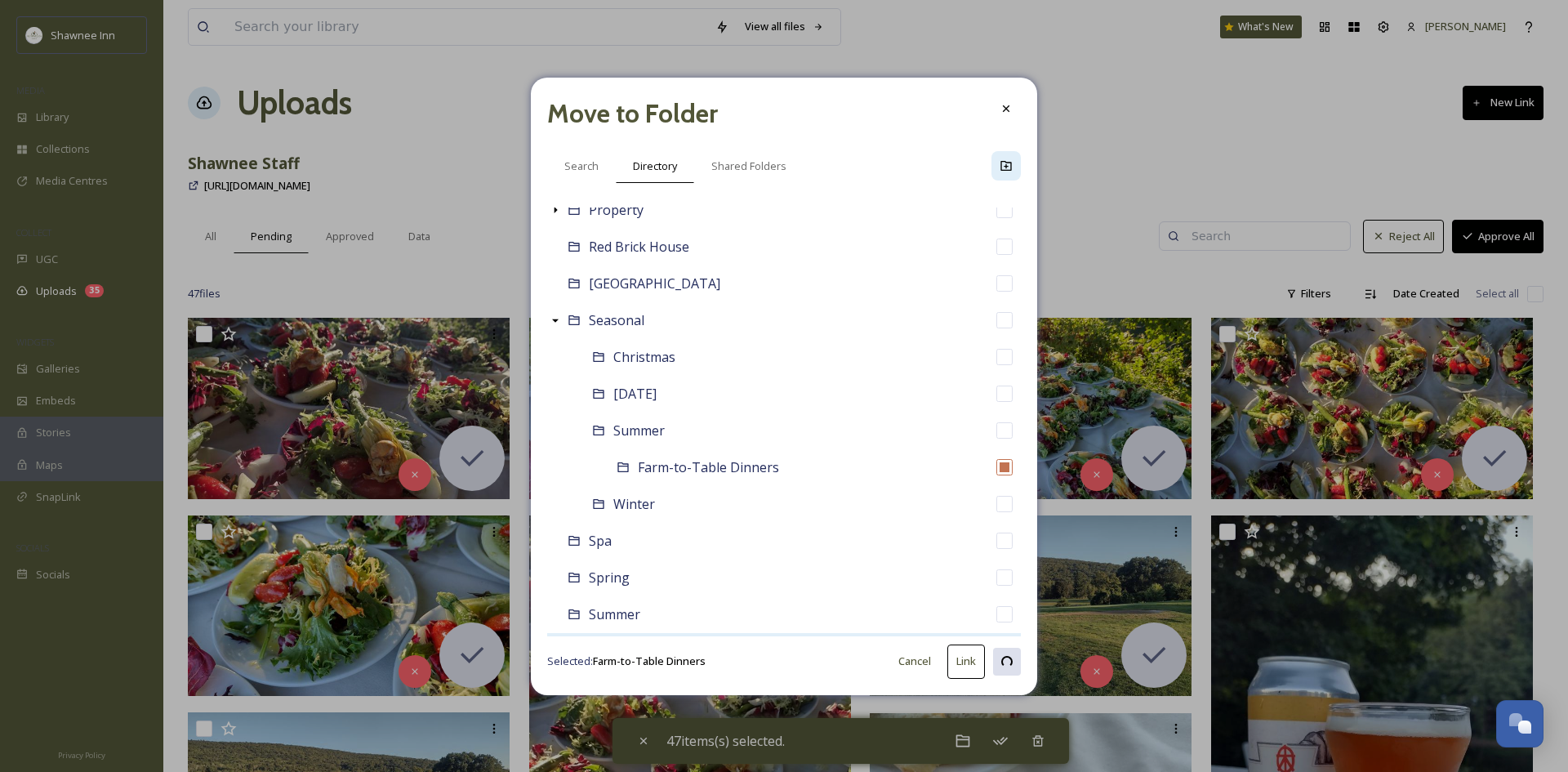
checkbox input "false"
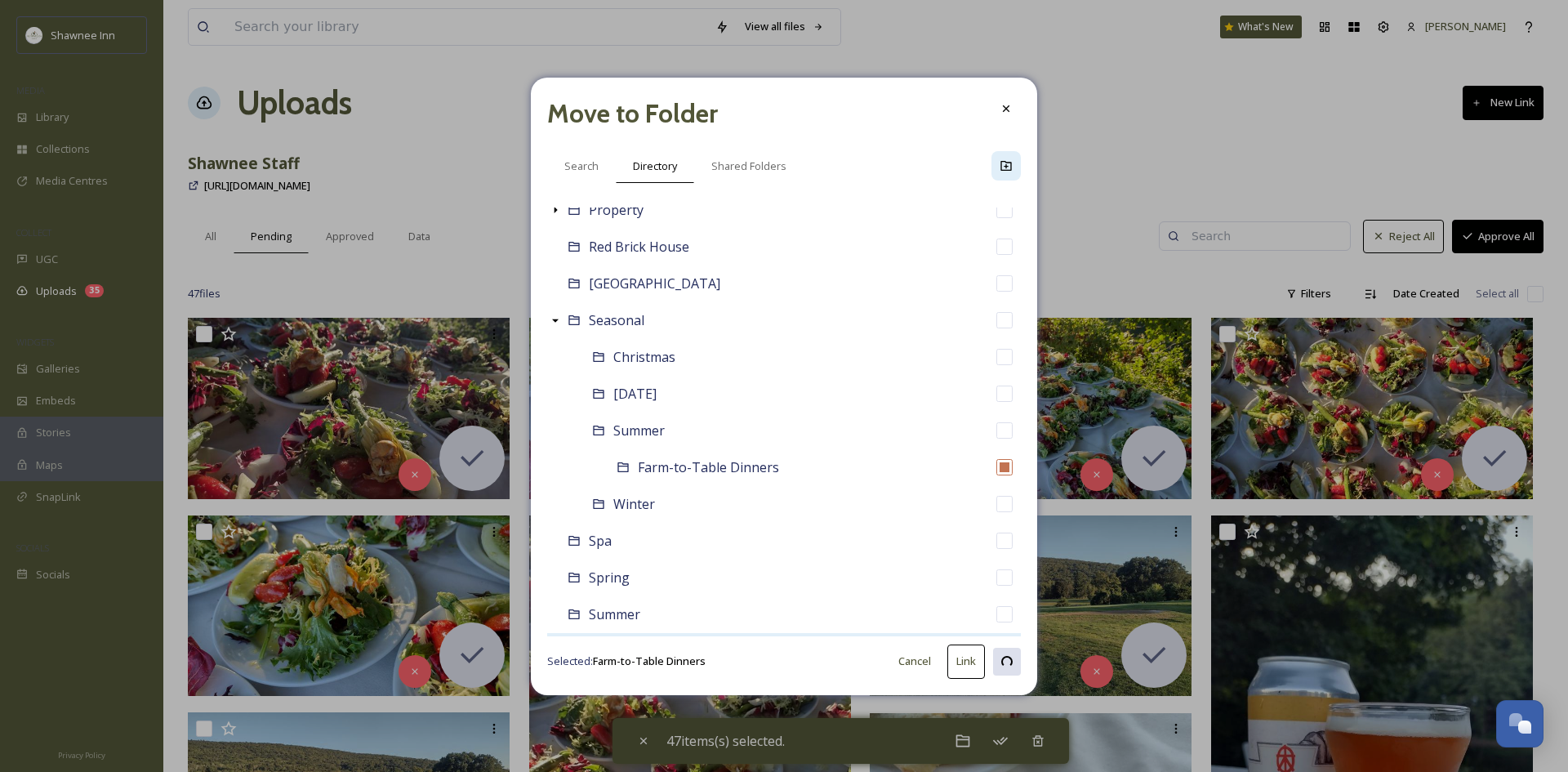
checkbox input "false"
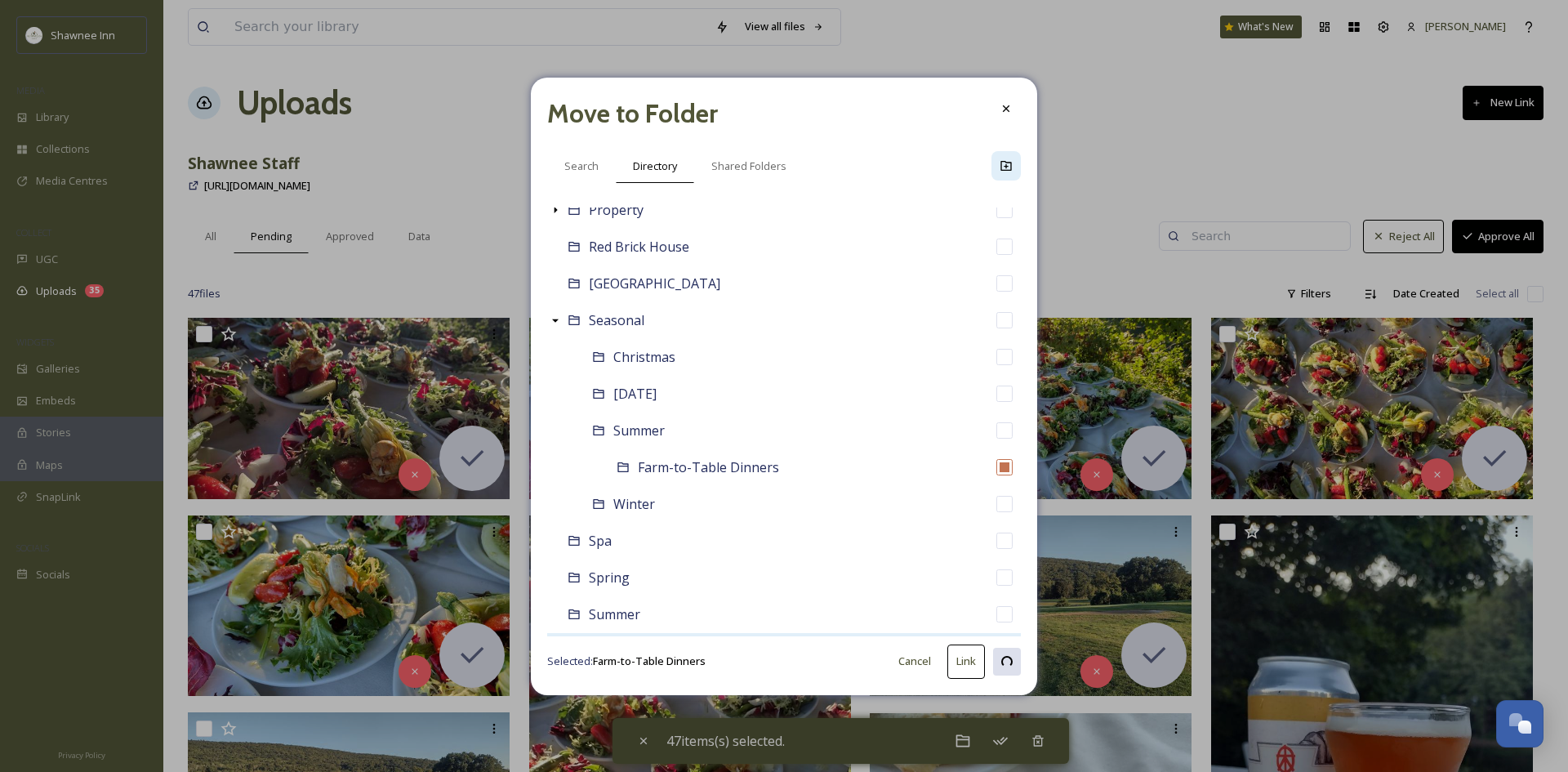
checkbox input "false"
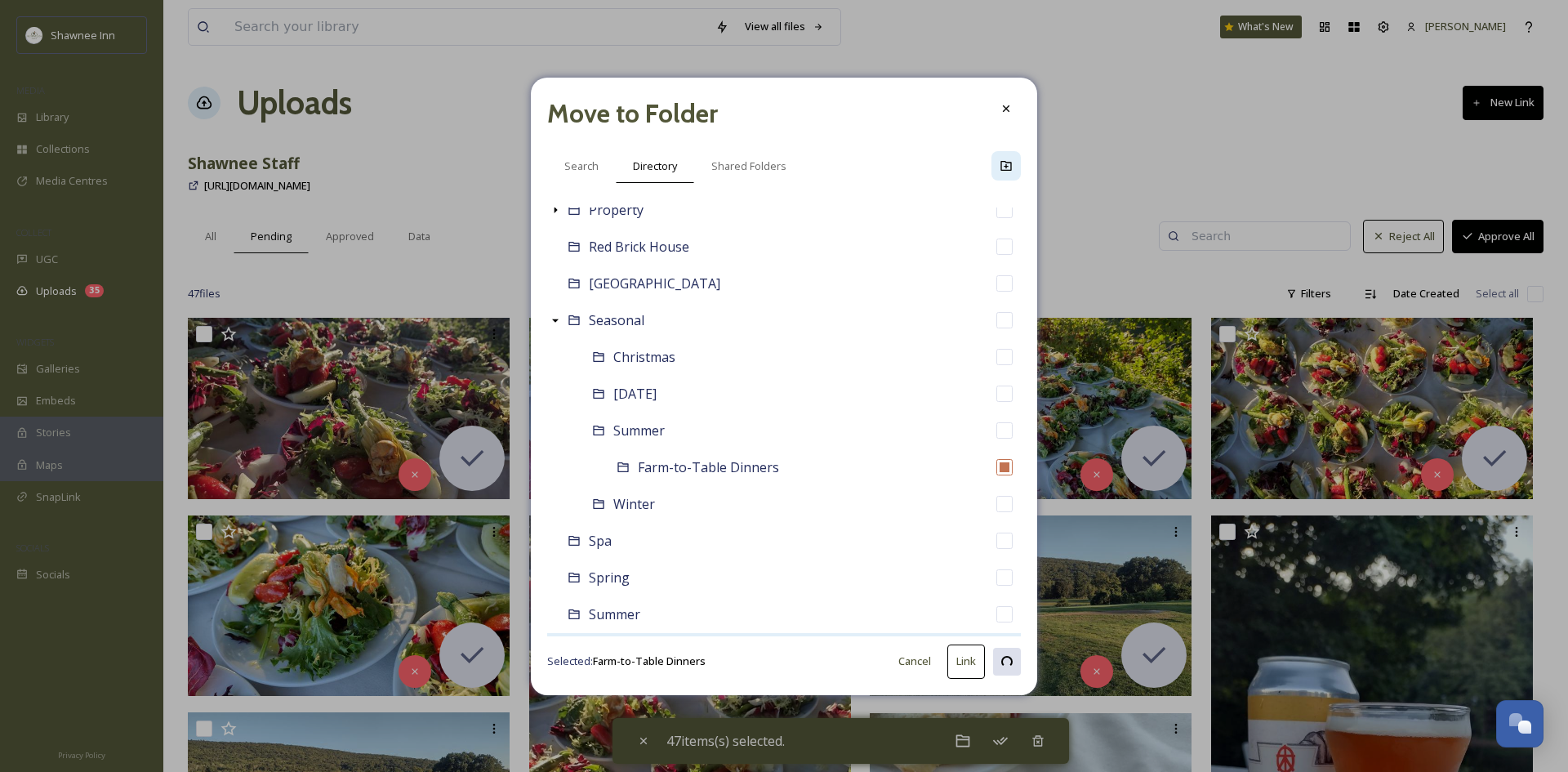
checkbox input "false"
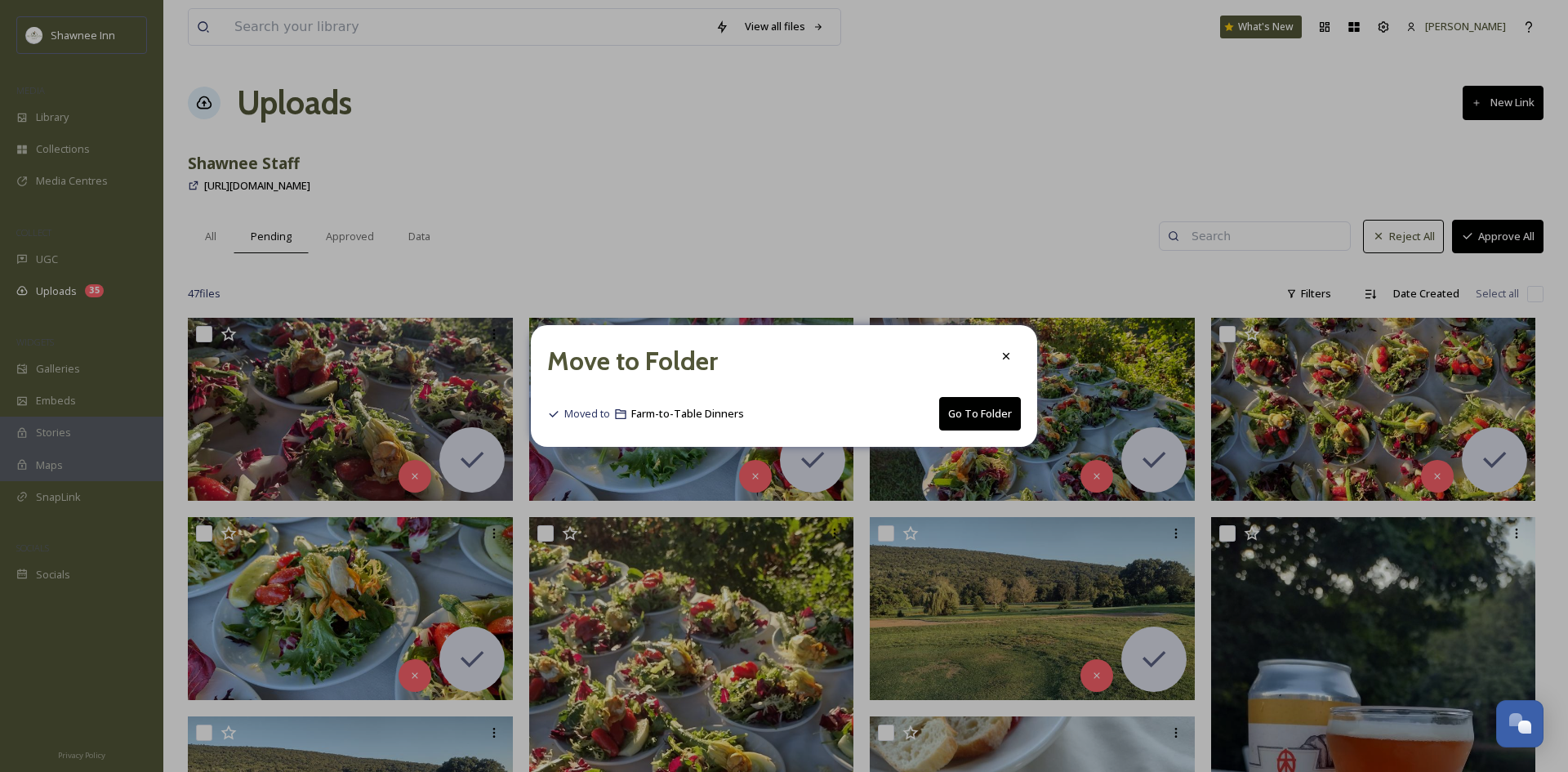
click at [966, 409] on button "Go To Folder" at bounding box center [980, 414] width 81 height 33
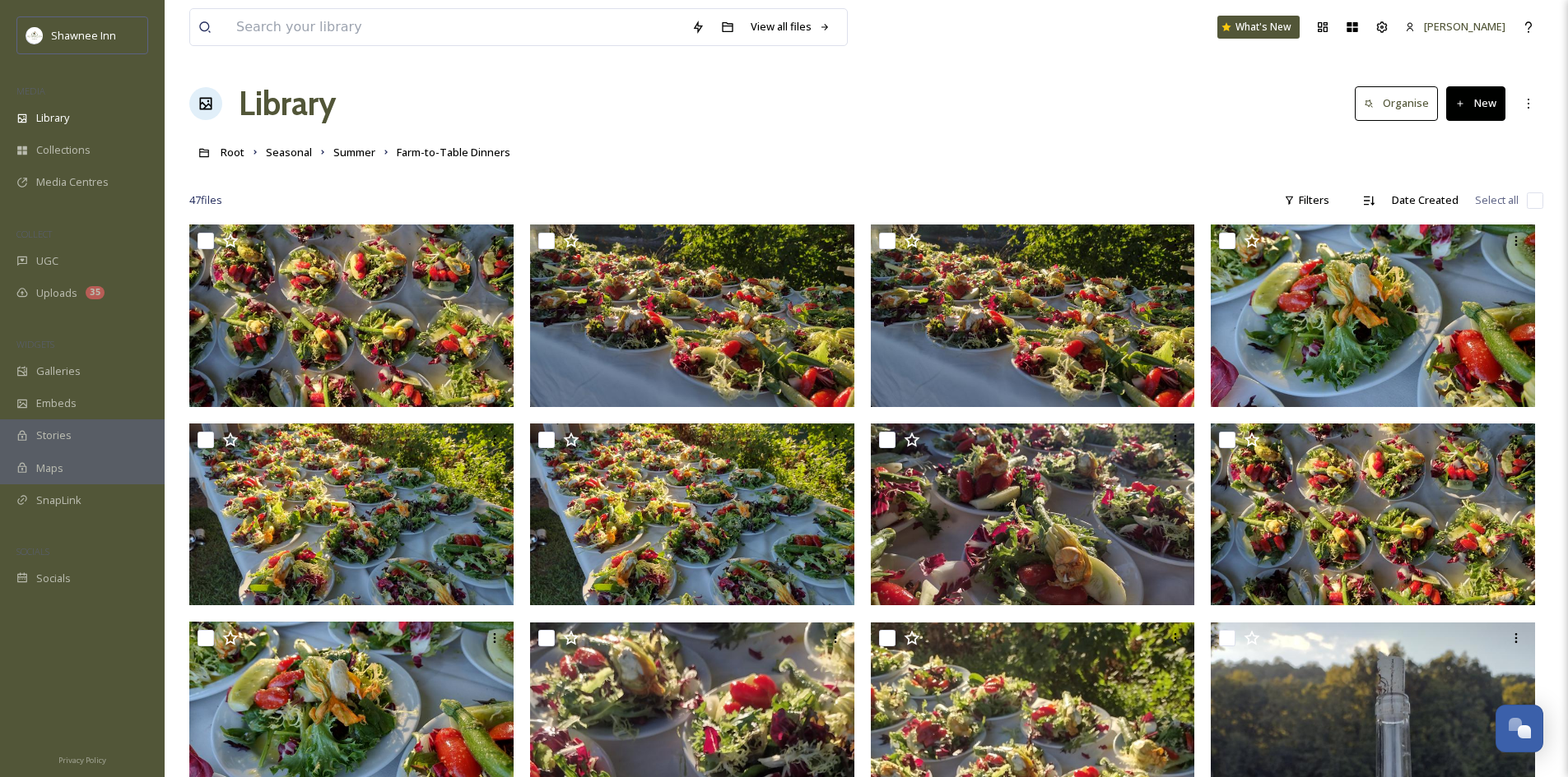
click at [1464, 106] on icon at bounding box center [1460, 103] width 10 height 10
click at [1477, 145] on span "File Upload" at bounding box center [1468, 141] width 54 height 16
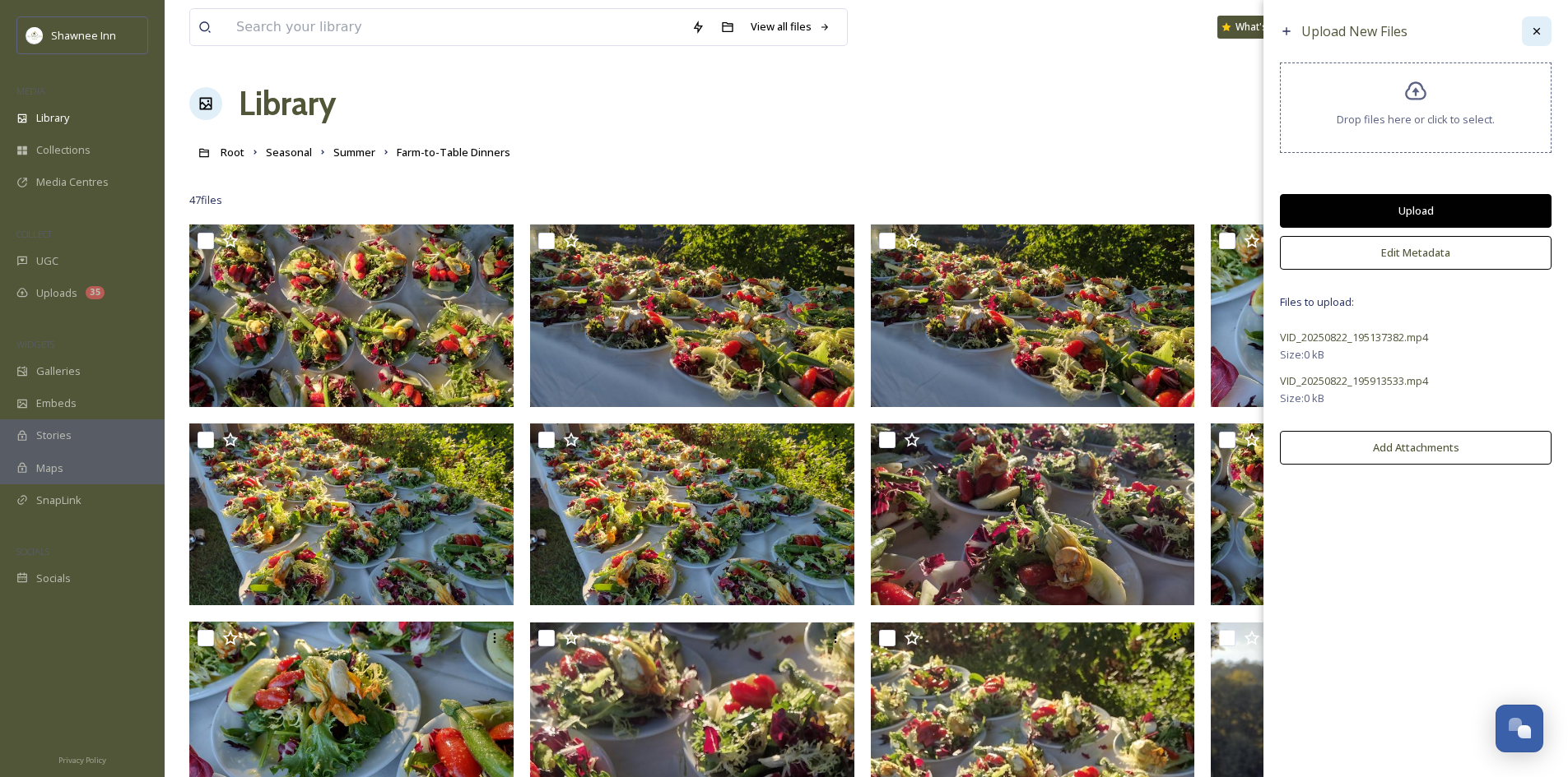
click at [1534, 40] on div at bounding box center [1537, 32] width 30 height 30
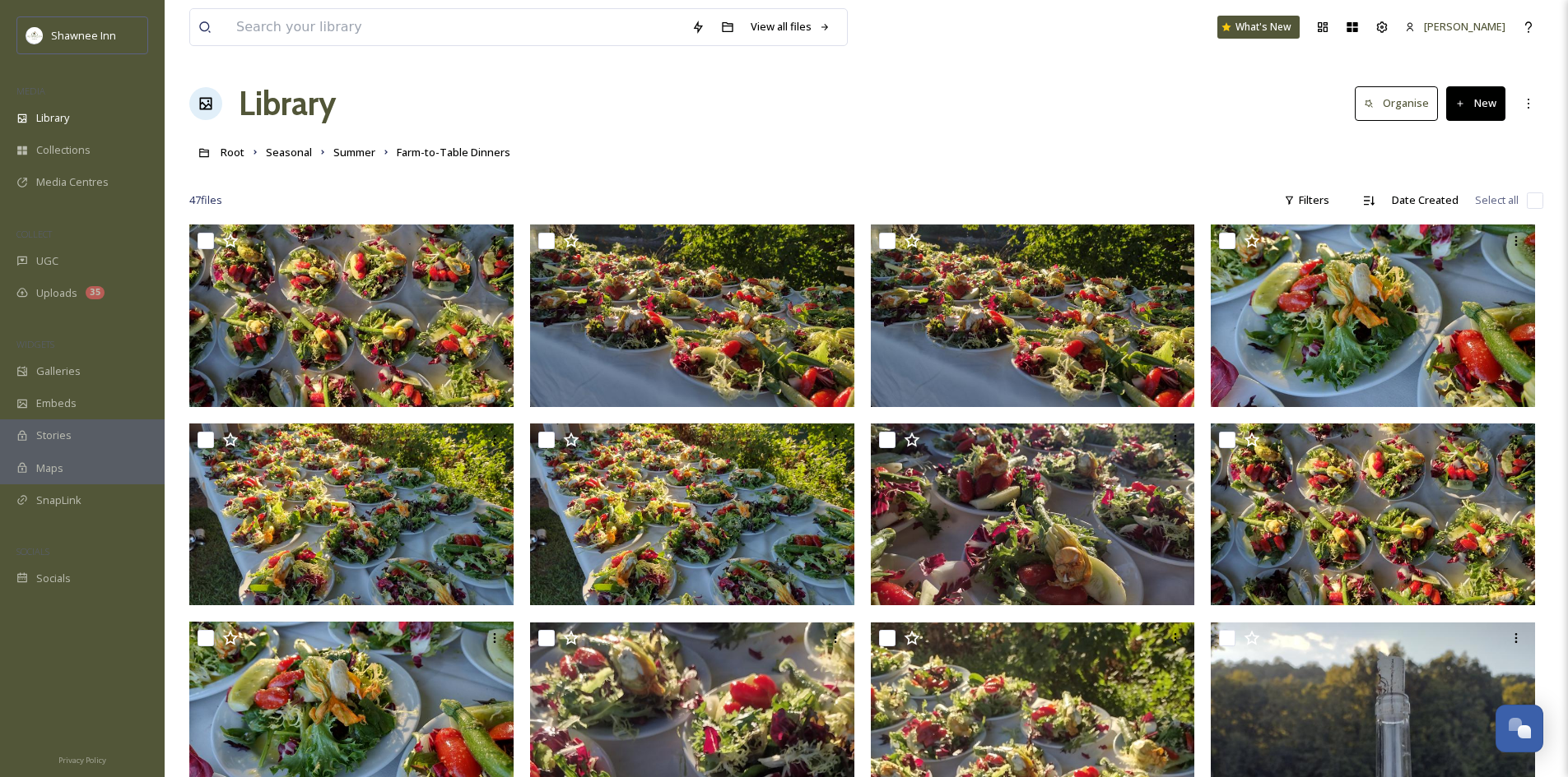
click at [1495, 100] on button "New" at bounding box center [1476, 103] width 60 height 33
click at [1447, 208] on span "Folder" at bounding box center [1457, 206] width 32 height 16
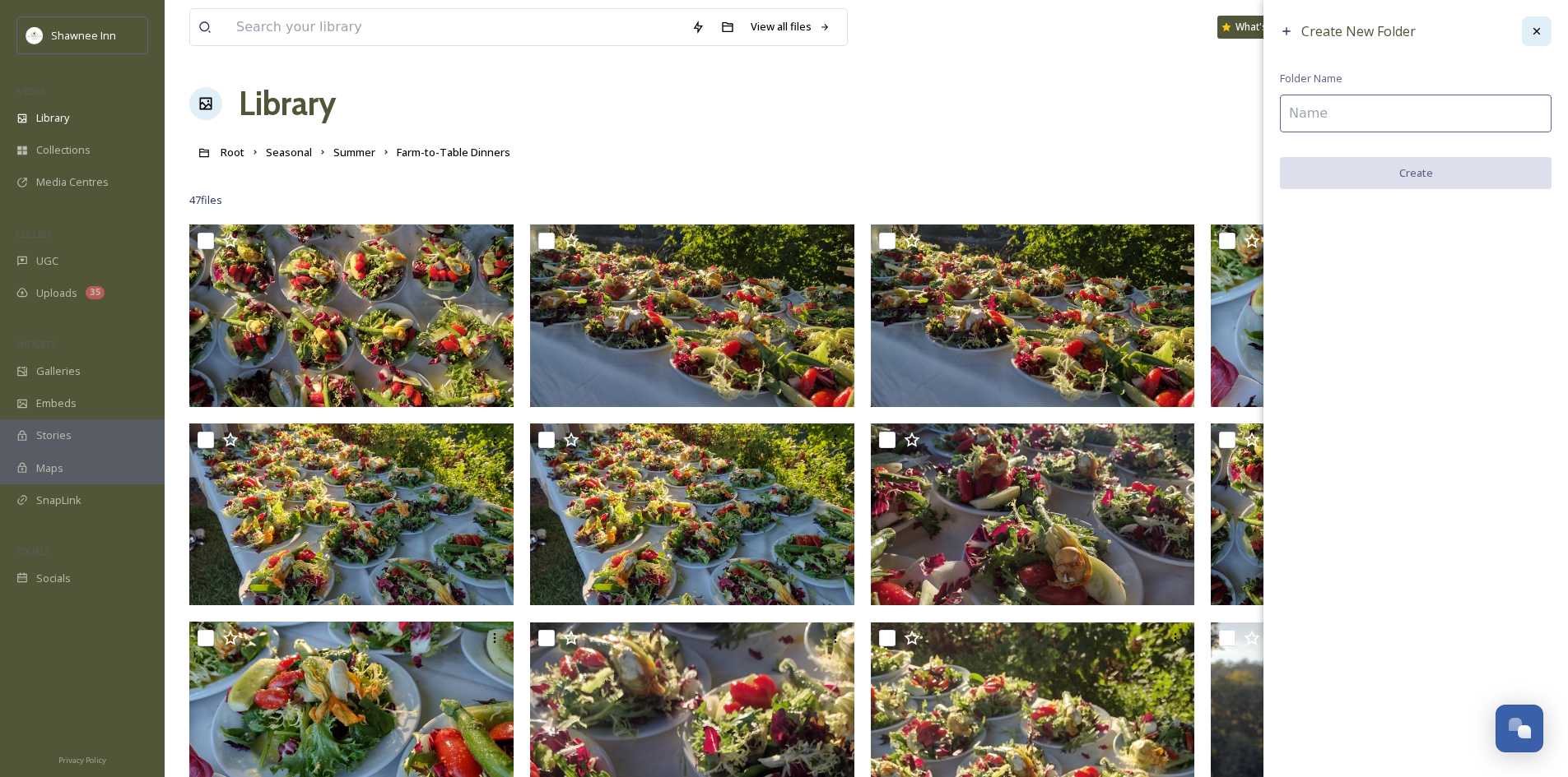
click at [1537, 24] on div at bounding box center [1537, 32] width 30 height 30
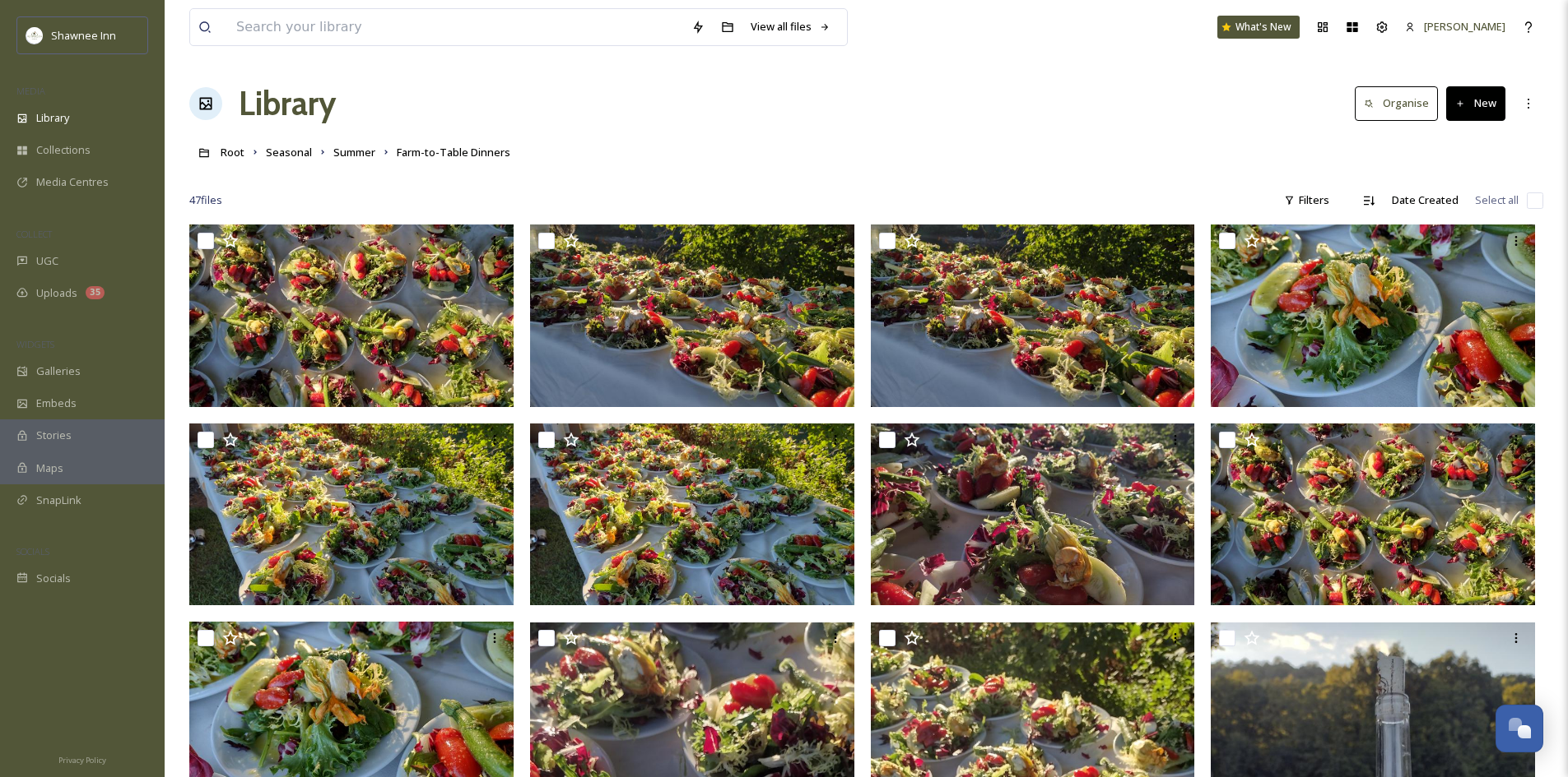
click at [1459, 114] on button "New" at bounding box center [1476, 103] width 60 height 33
click at [1457, 143] on span "File Upload" at bounding box center [1468, 141] width 54 height 16
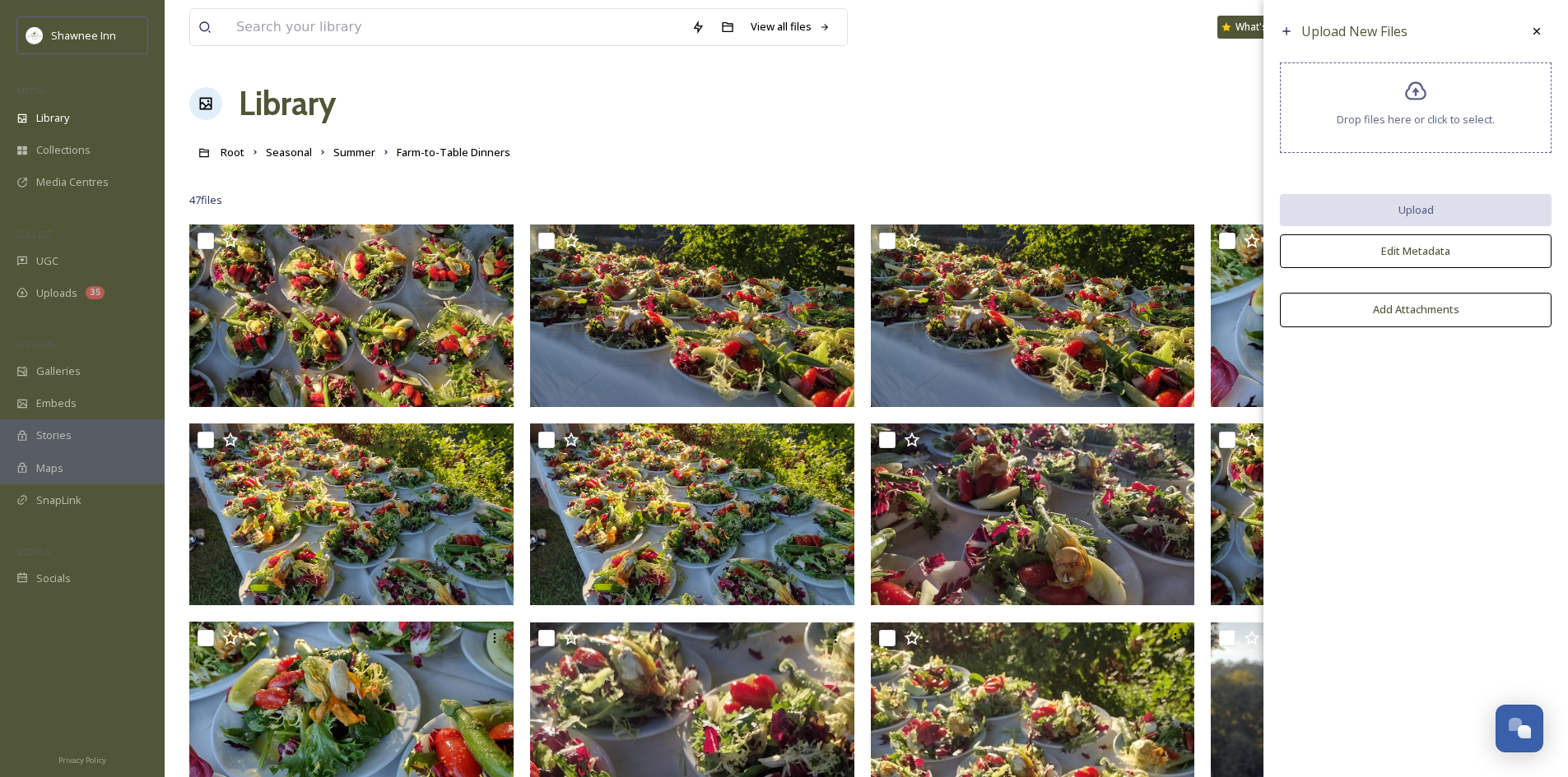
click at [1399, 121] on span "Drop files here or click to select." at bounding box center [1416, 119] width 158 height 16
click at [871, 157] on div "Root Seasonal Summer Farm-to-Table Dinners" at bounding box center [866, 153] width 1354 height 32
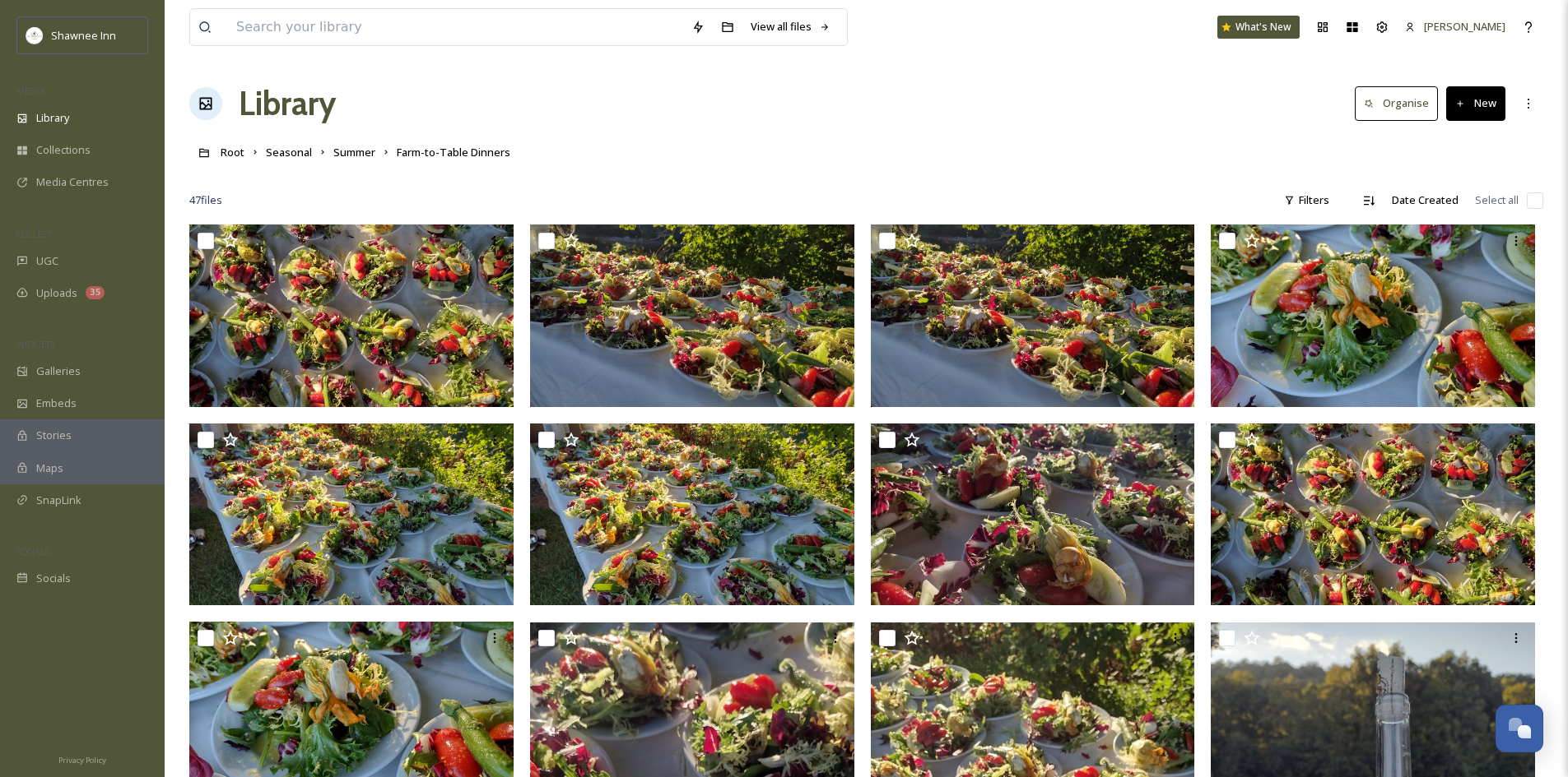
click at [1477, 97] on button "New" at bounding box center [1476, 103] width 60 height 33
click at [1467, 142] on span "File Upload" at bounding box center [1468, 141] width 54 height 16
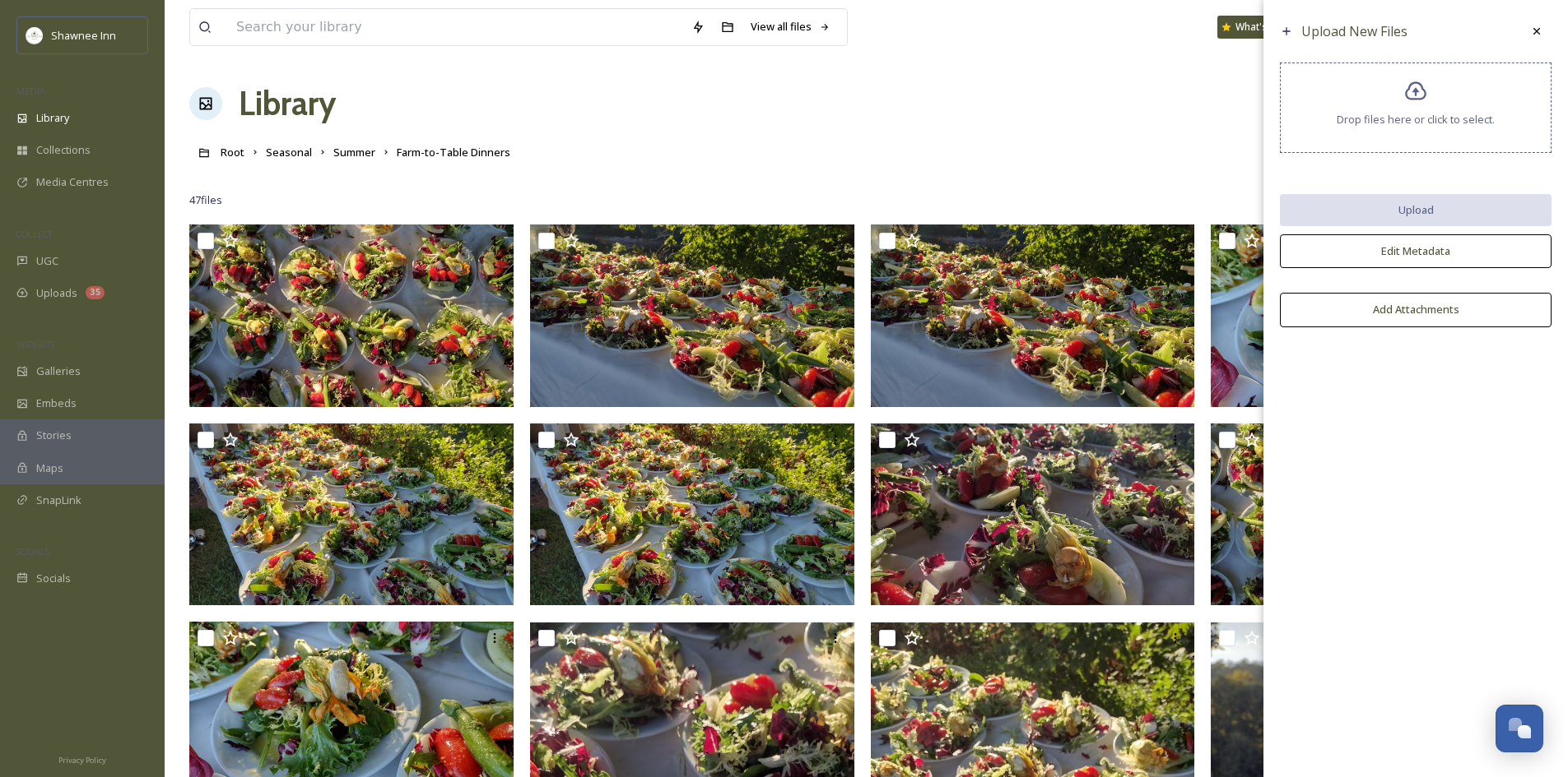
click at [1465, 139] on div "Drop files here or click to select." at bounding box center [1416, 107] width 272 height 90
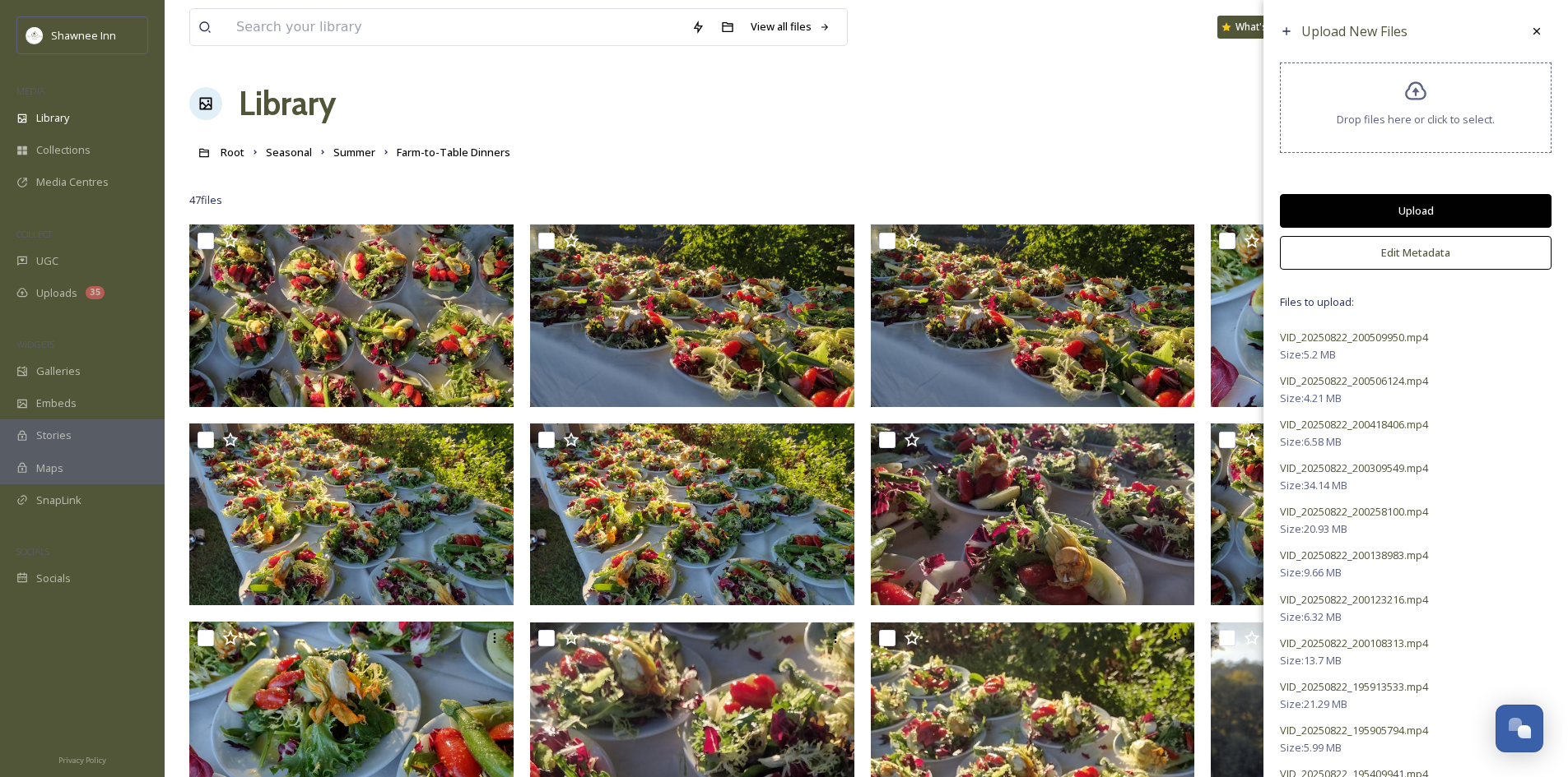
click at [1354, 211] on button "Upload" at bounding box center [1416, 211] width 272 height 33
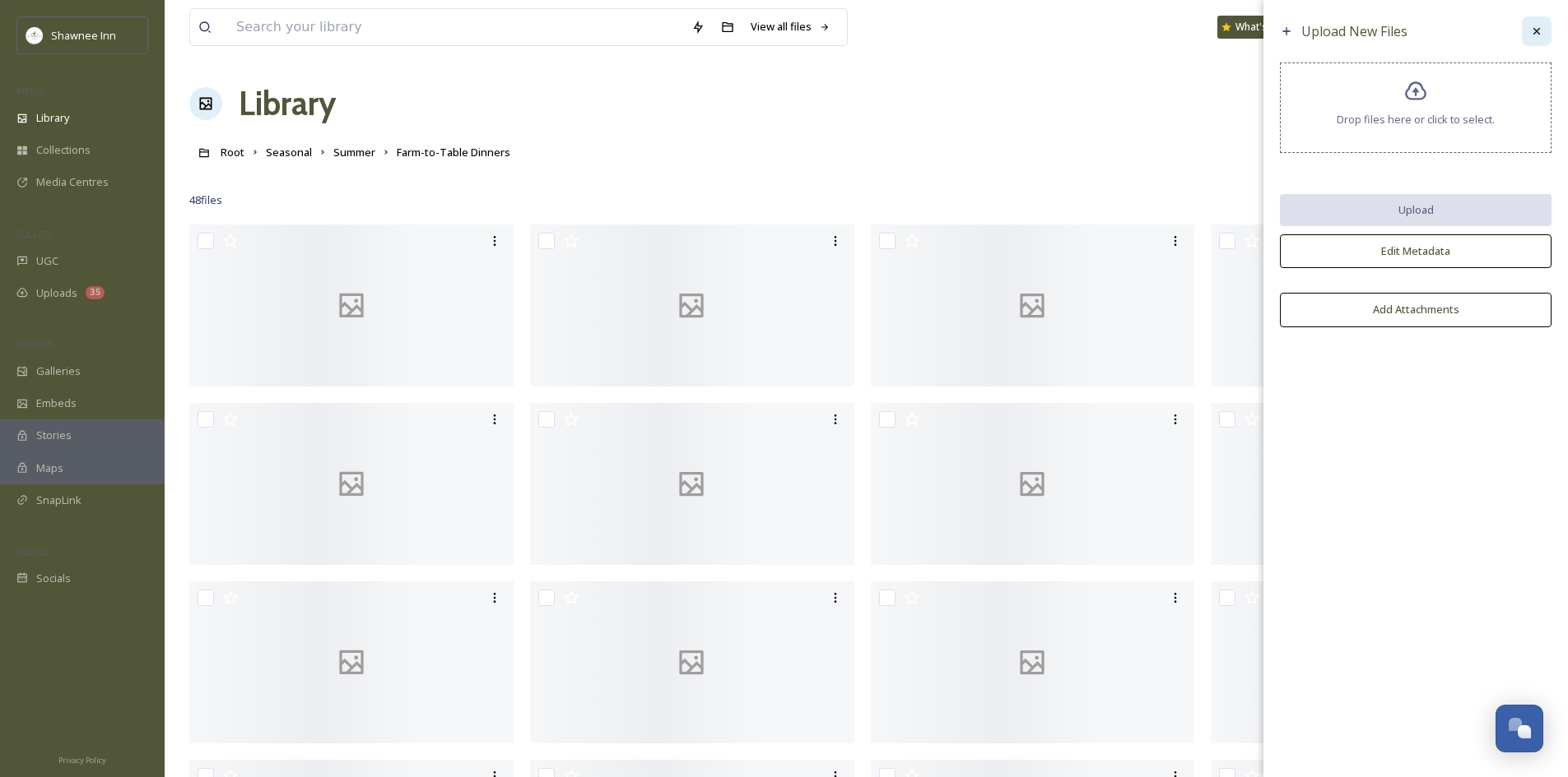
click at [1546, 31] on div at bounding box center [1537, 32] width 30 height 30
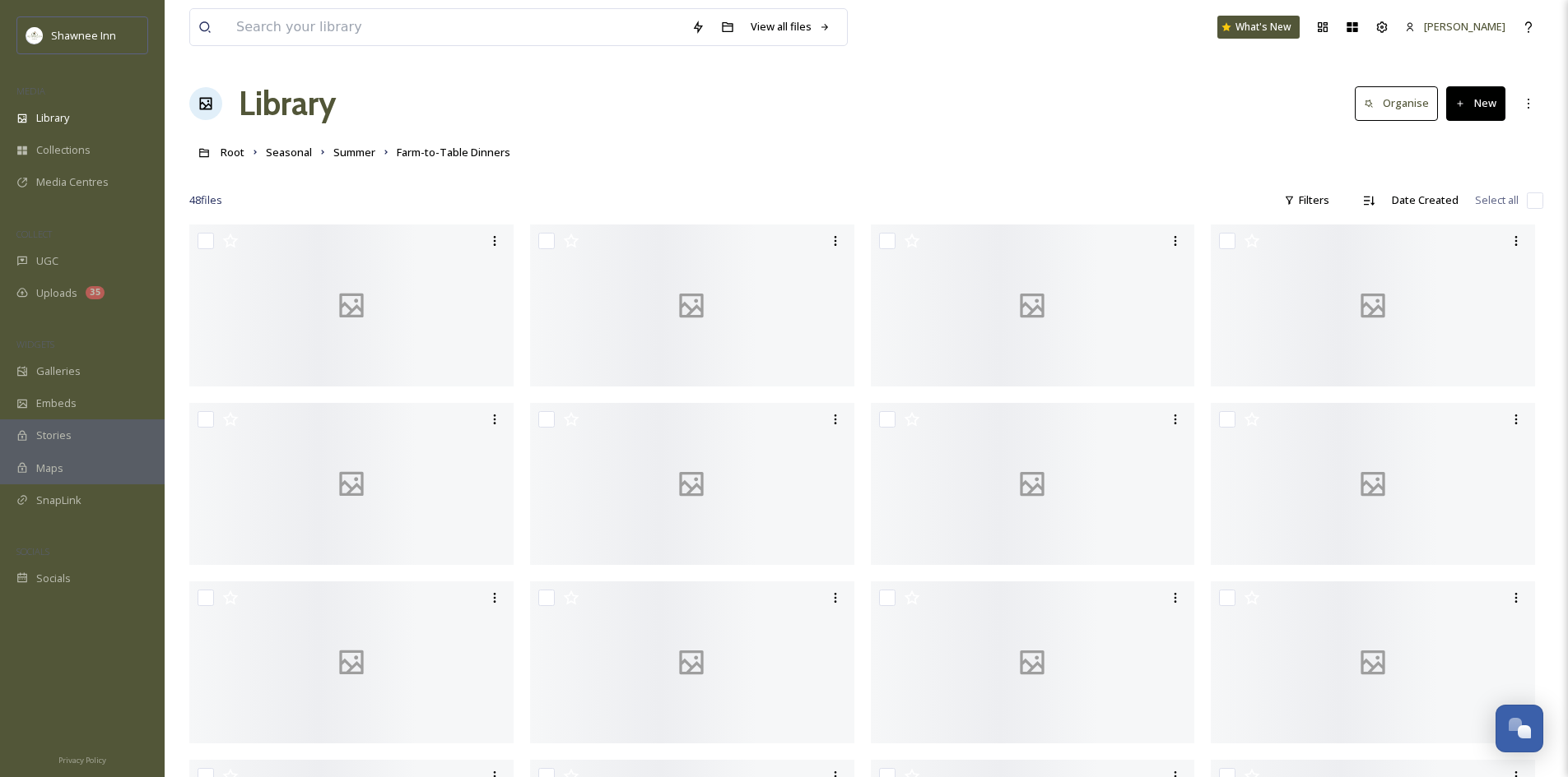
click at [1533, 204] on input "checkbox" at bounding box center [1535, 201] width 17 height 17
checkbox input "true"
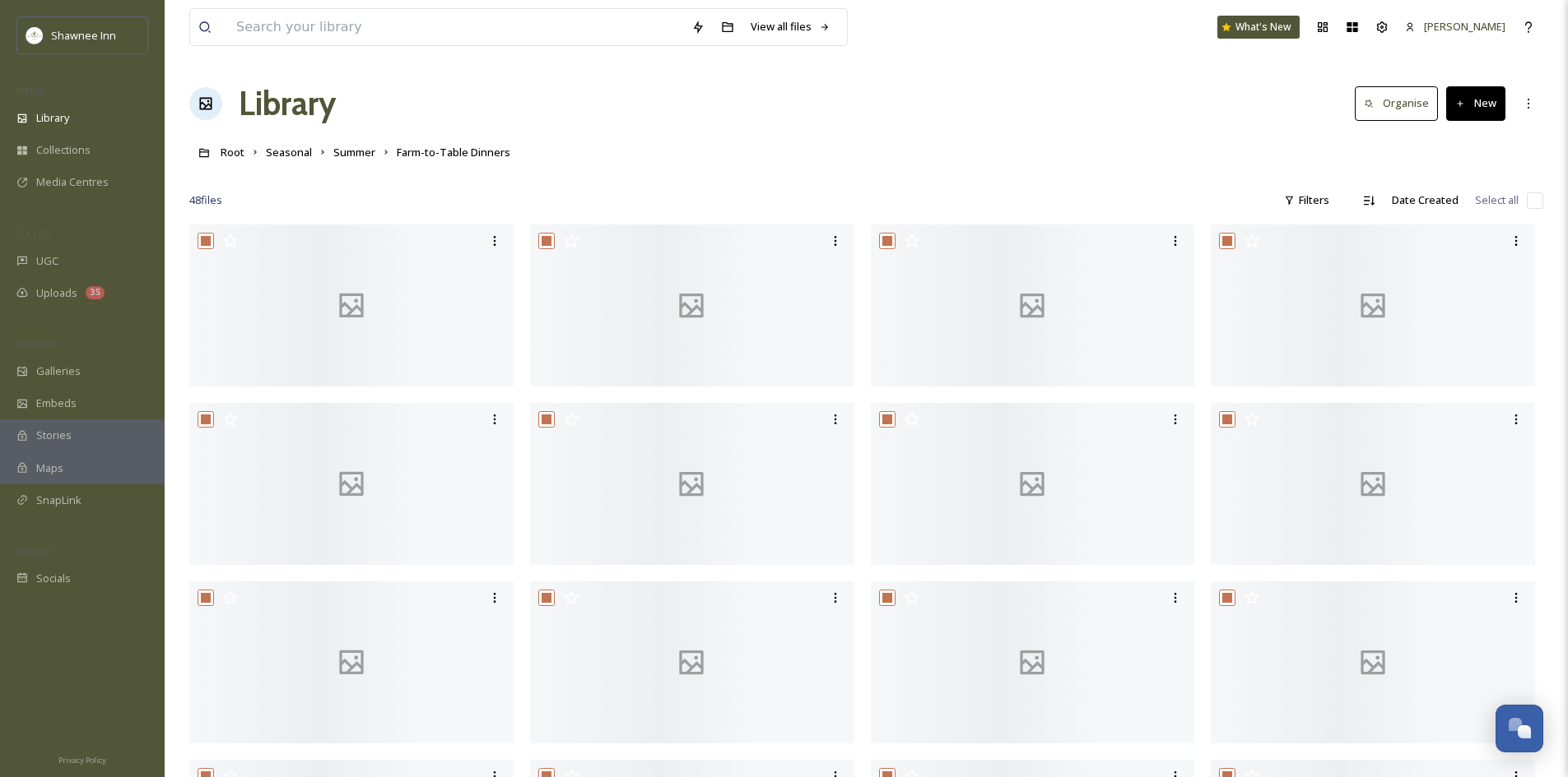
checkbox input "true"
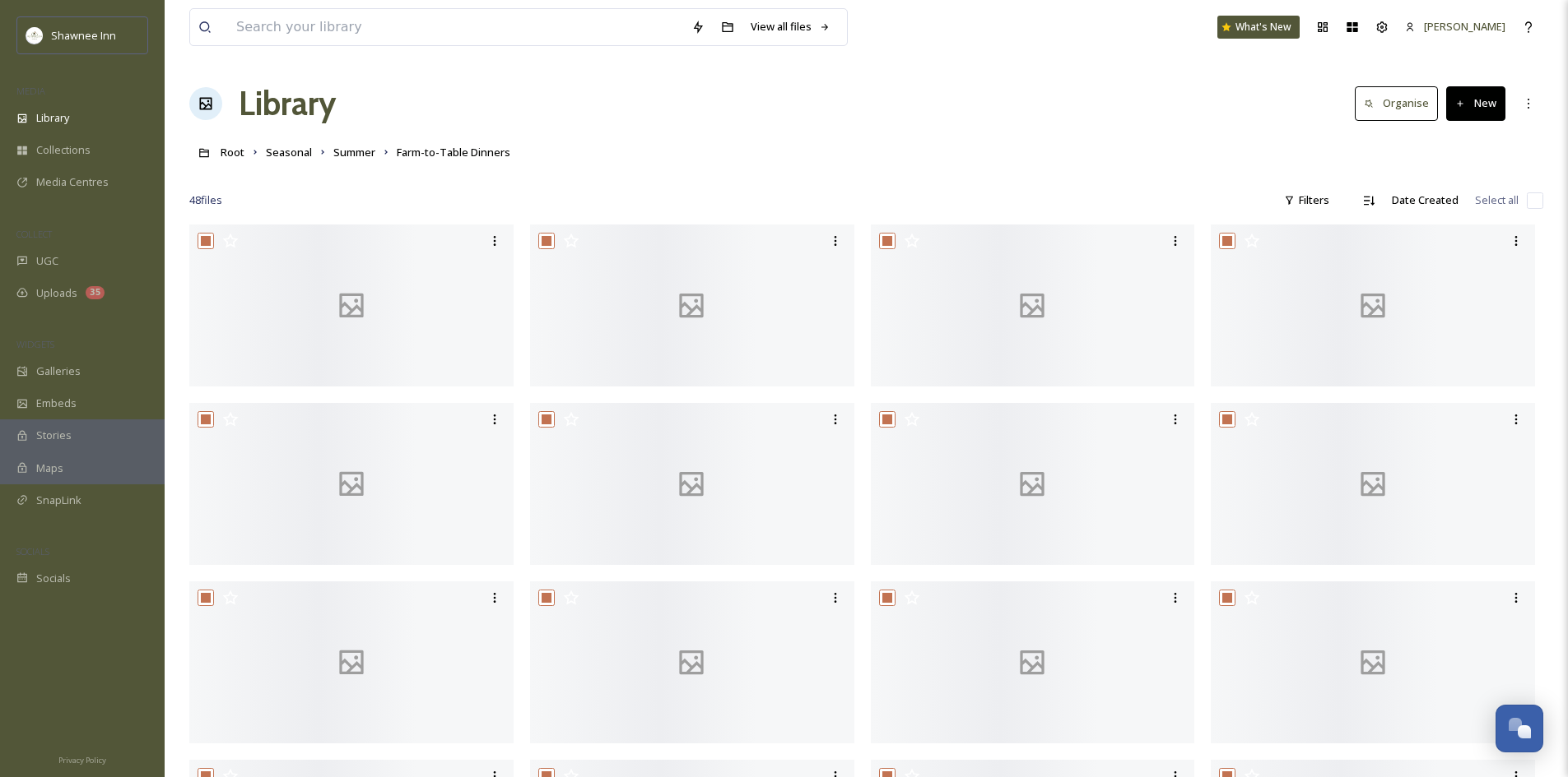
checkbox input "true"
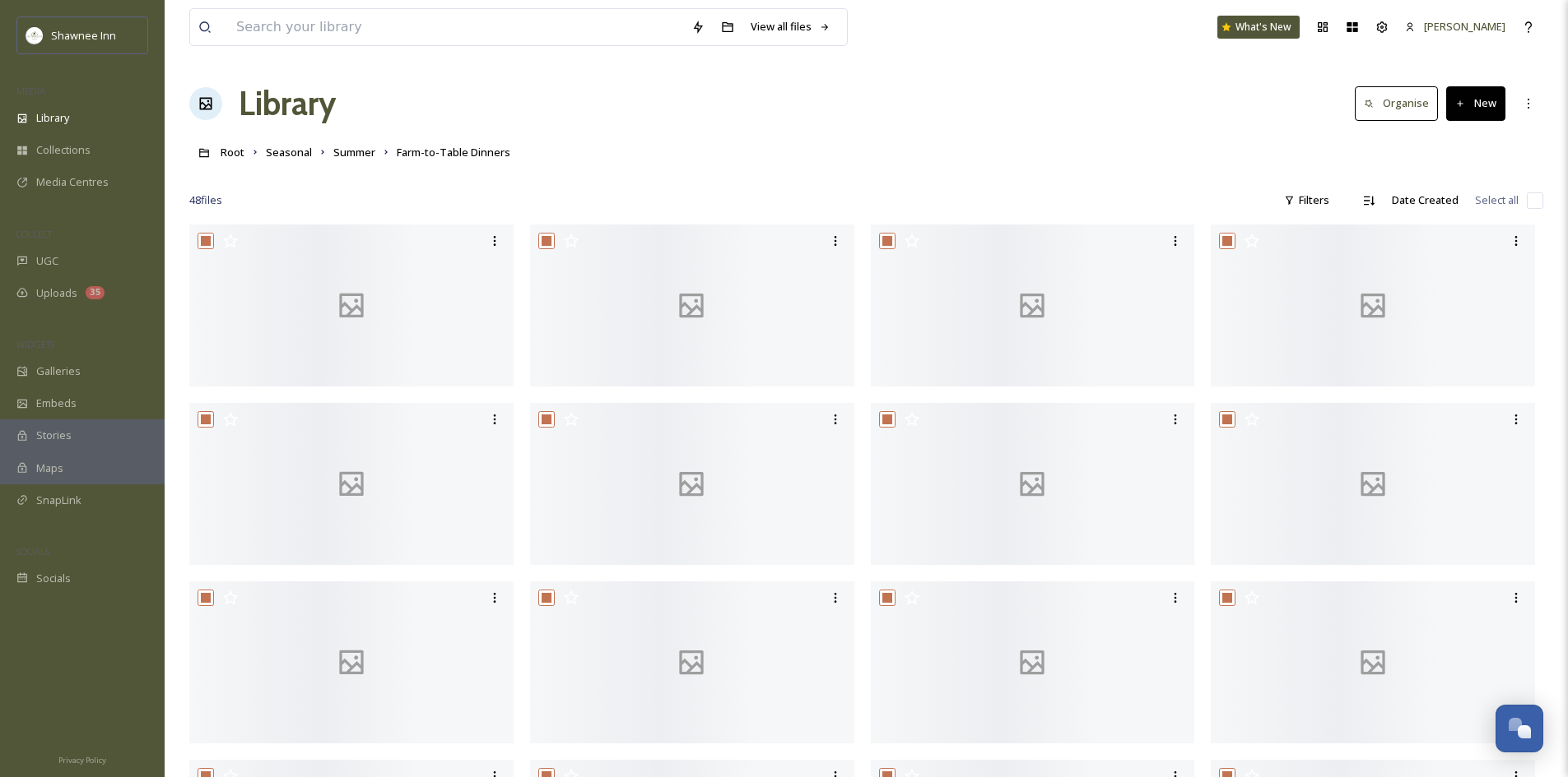
checkbox input "true"
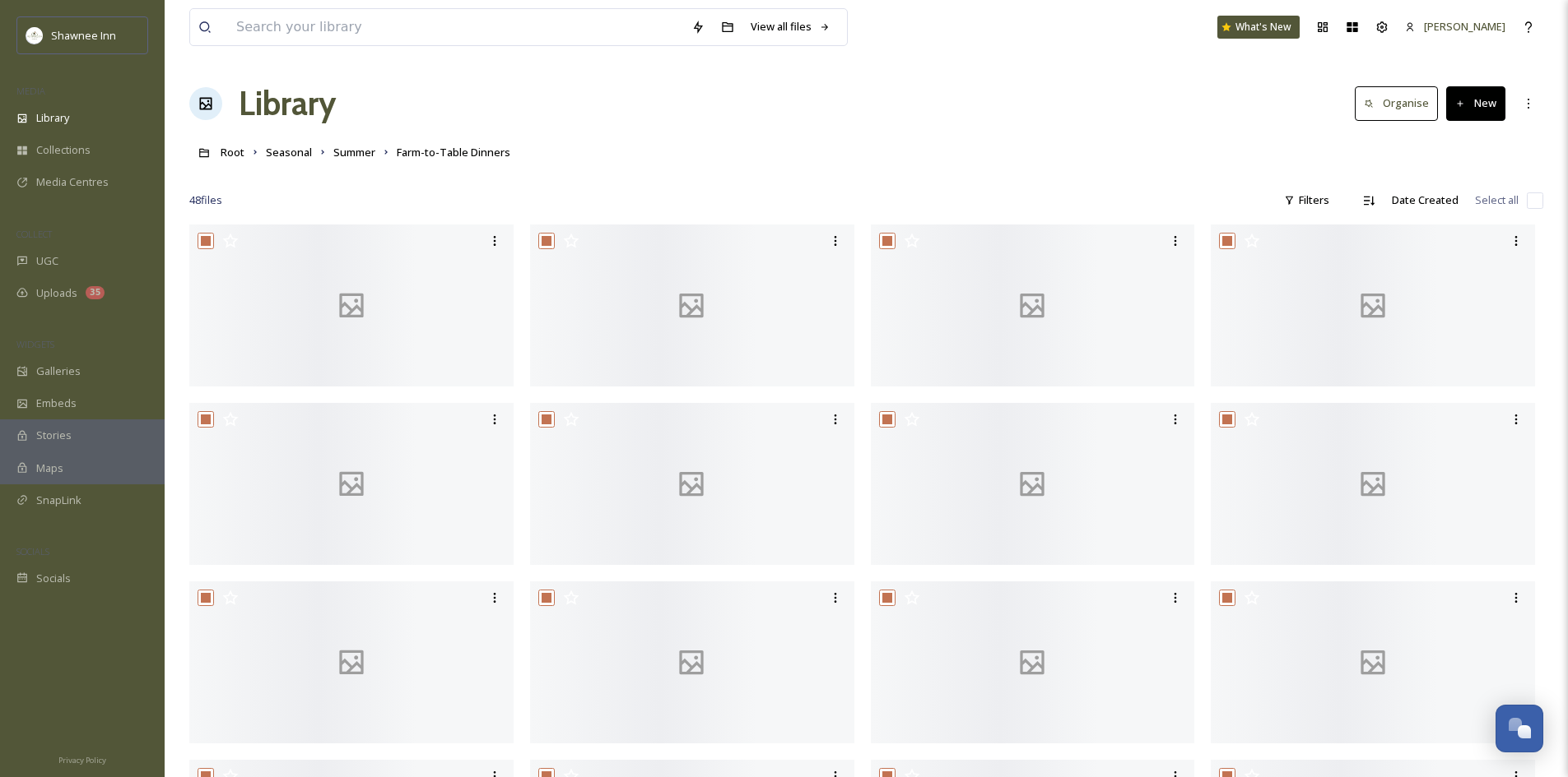
checkbox input "true"
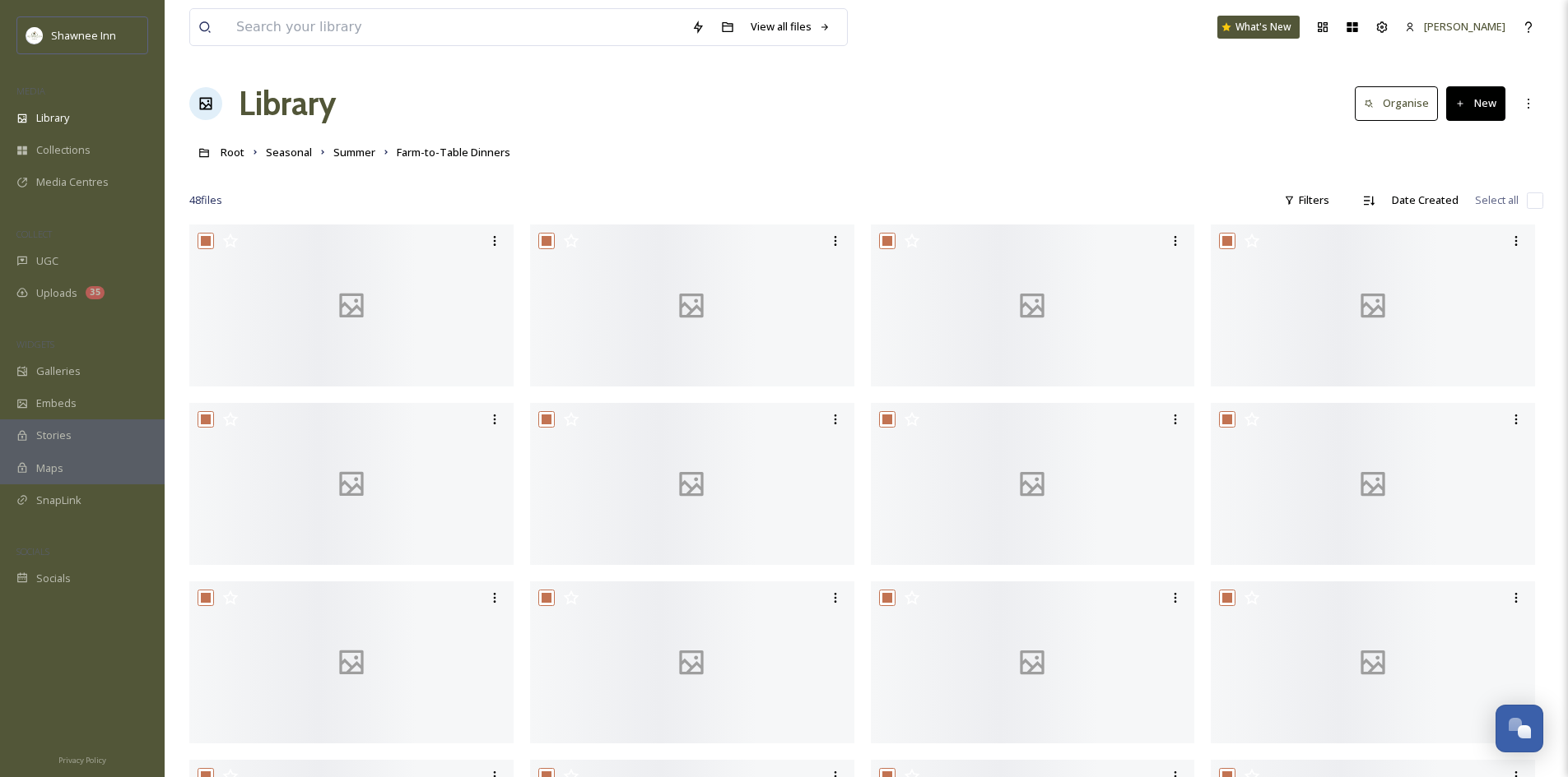
checkbox input "true"
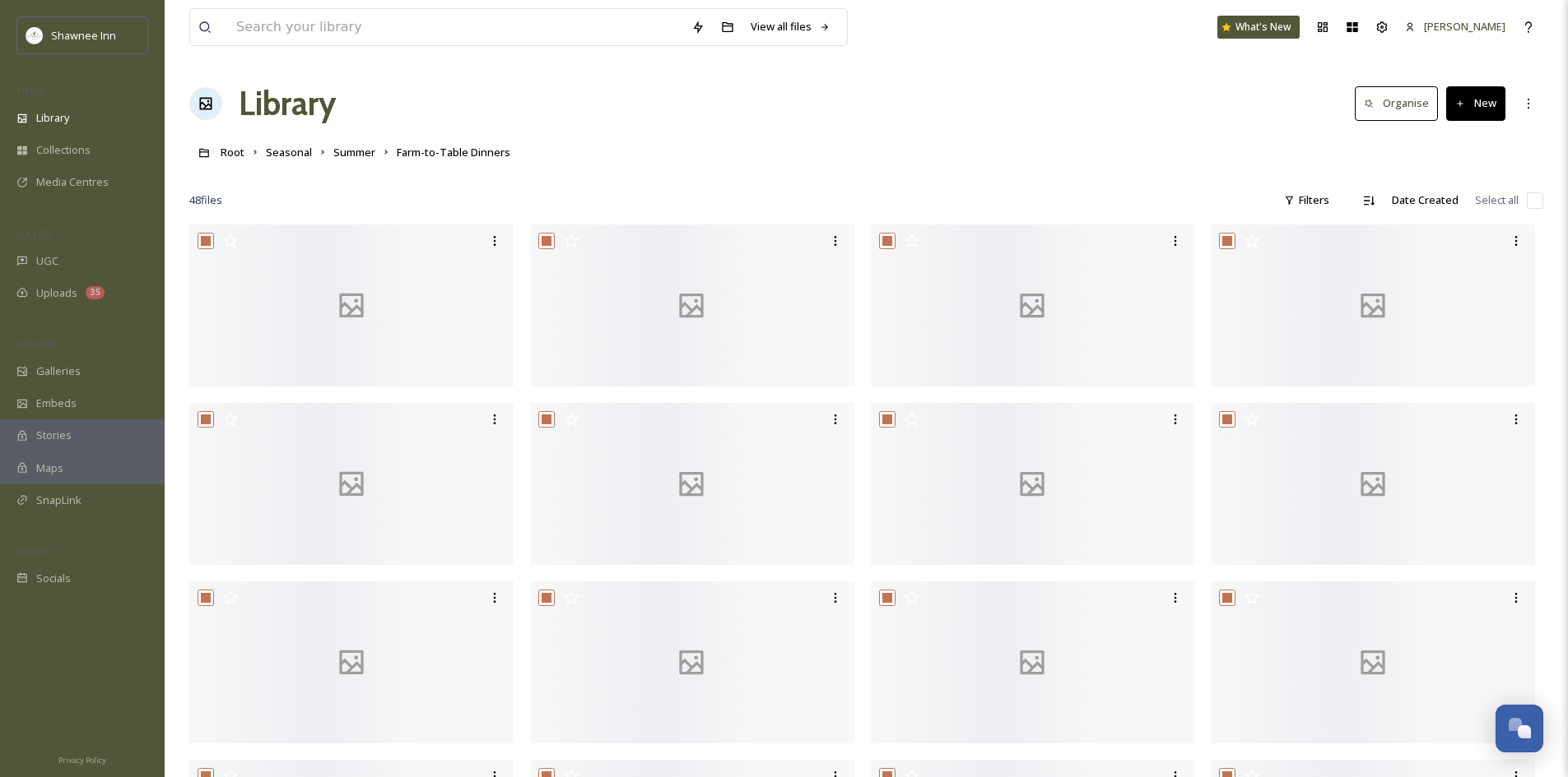
checkbox input "true"
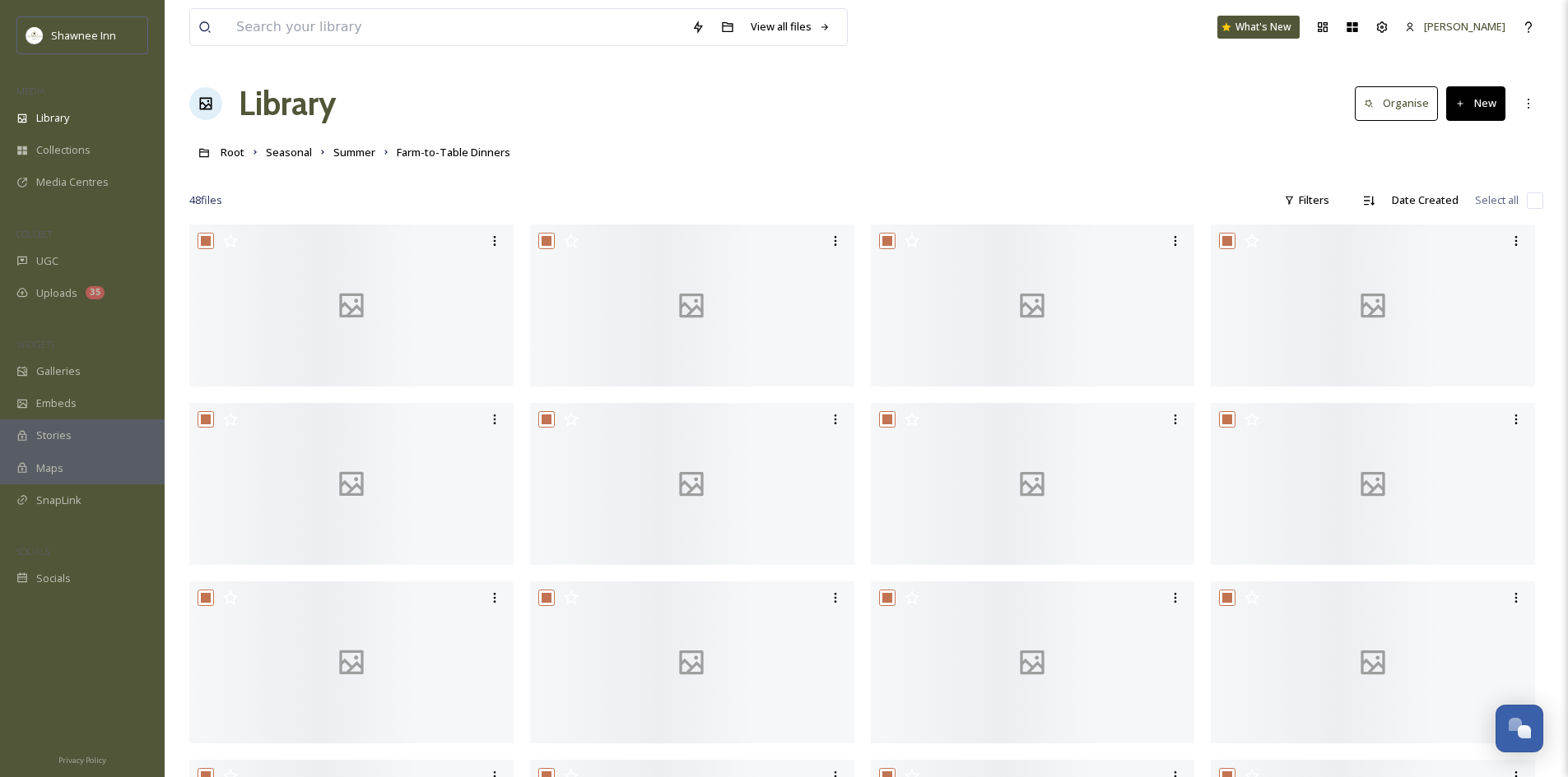
checkbox input "true"
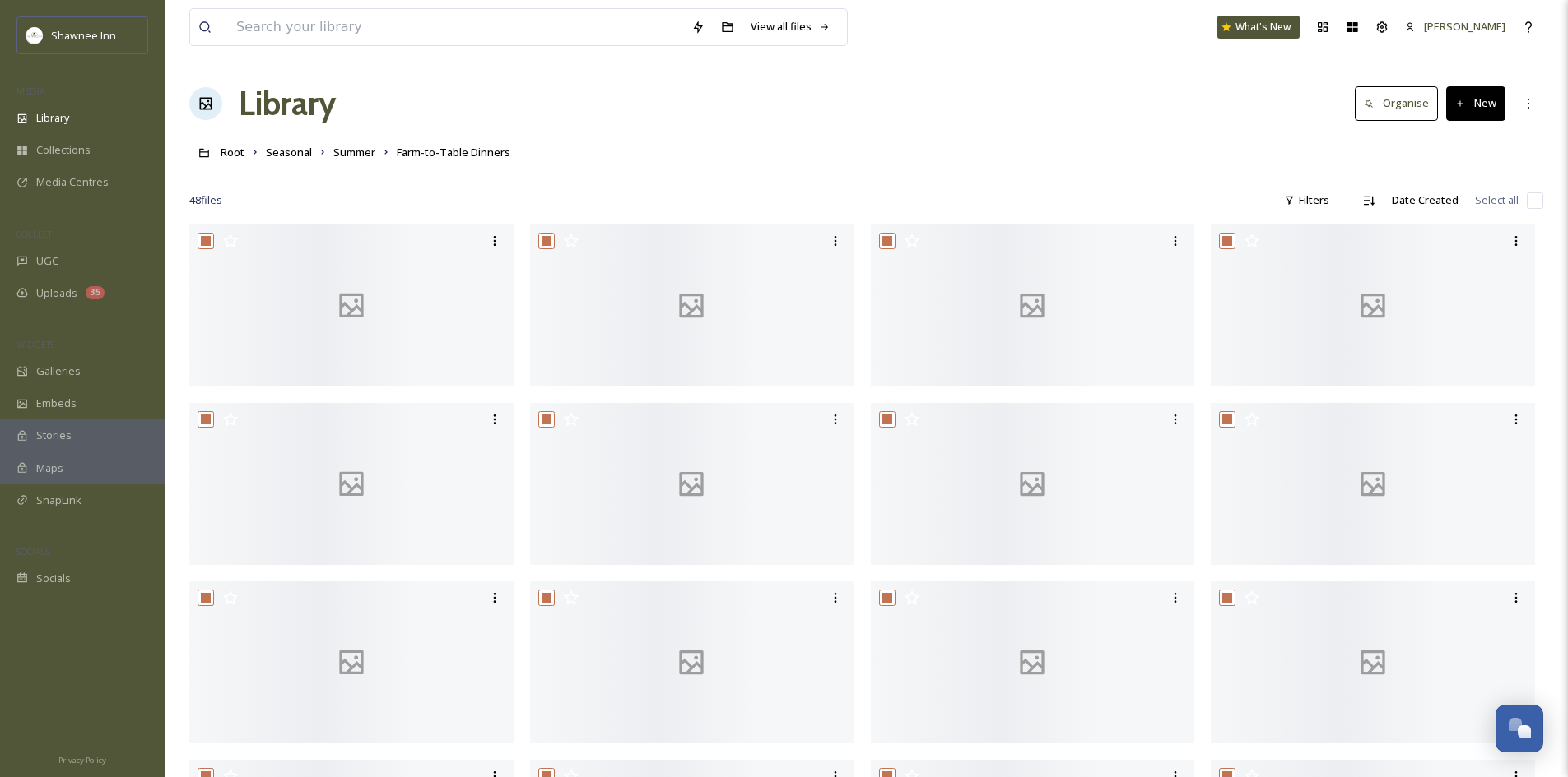
checkbox input "true"
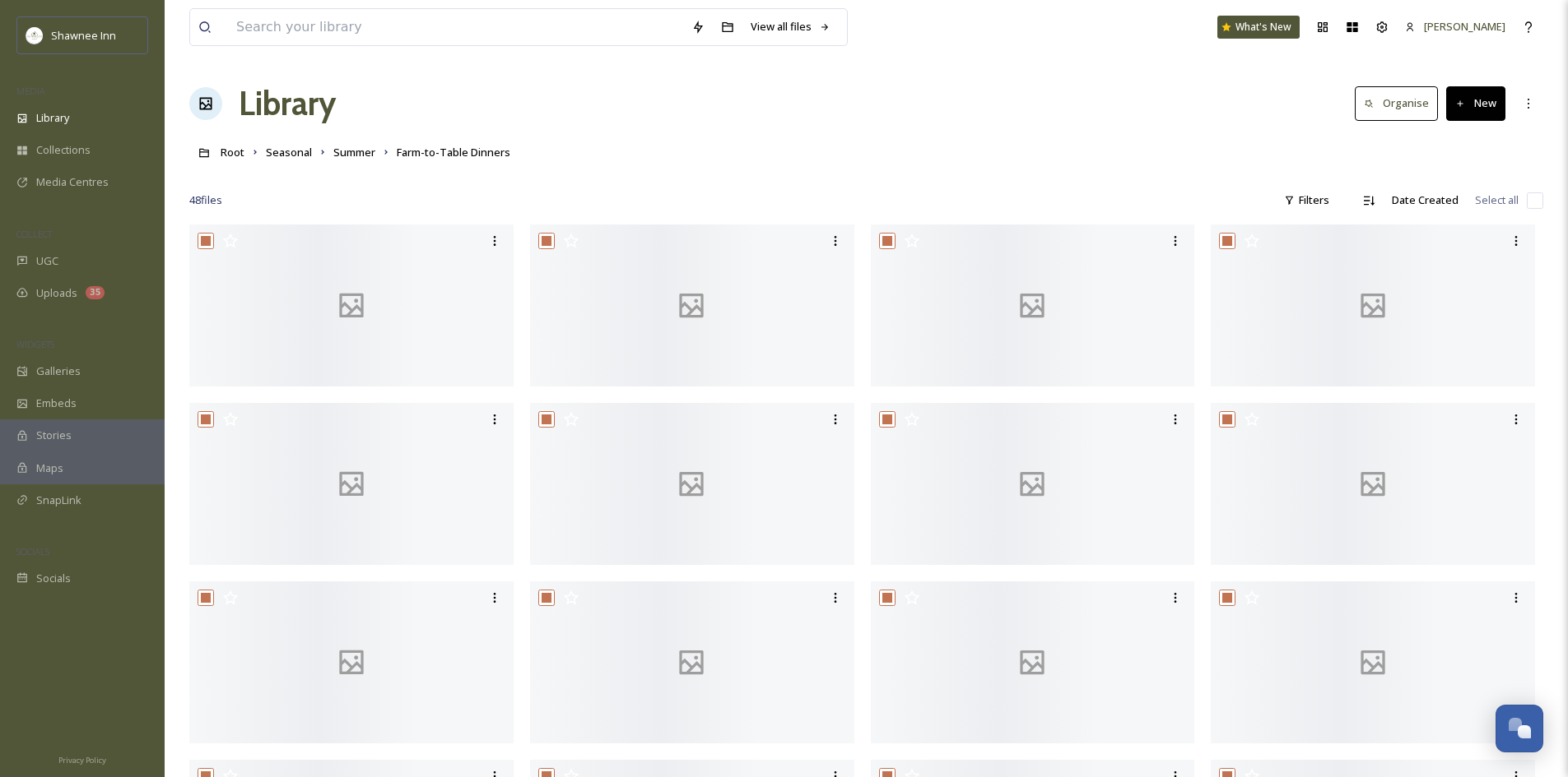
checkbox input "true"
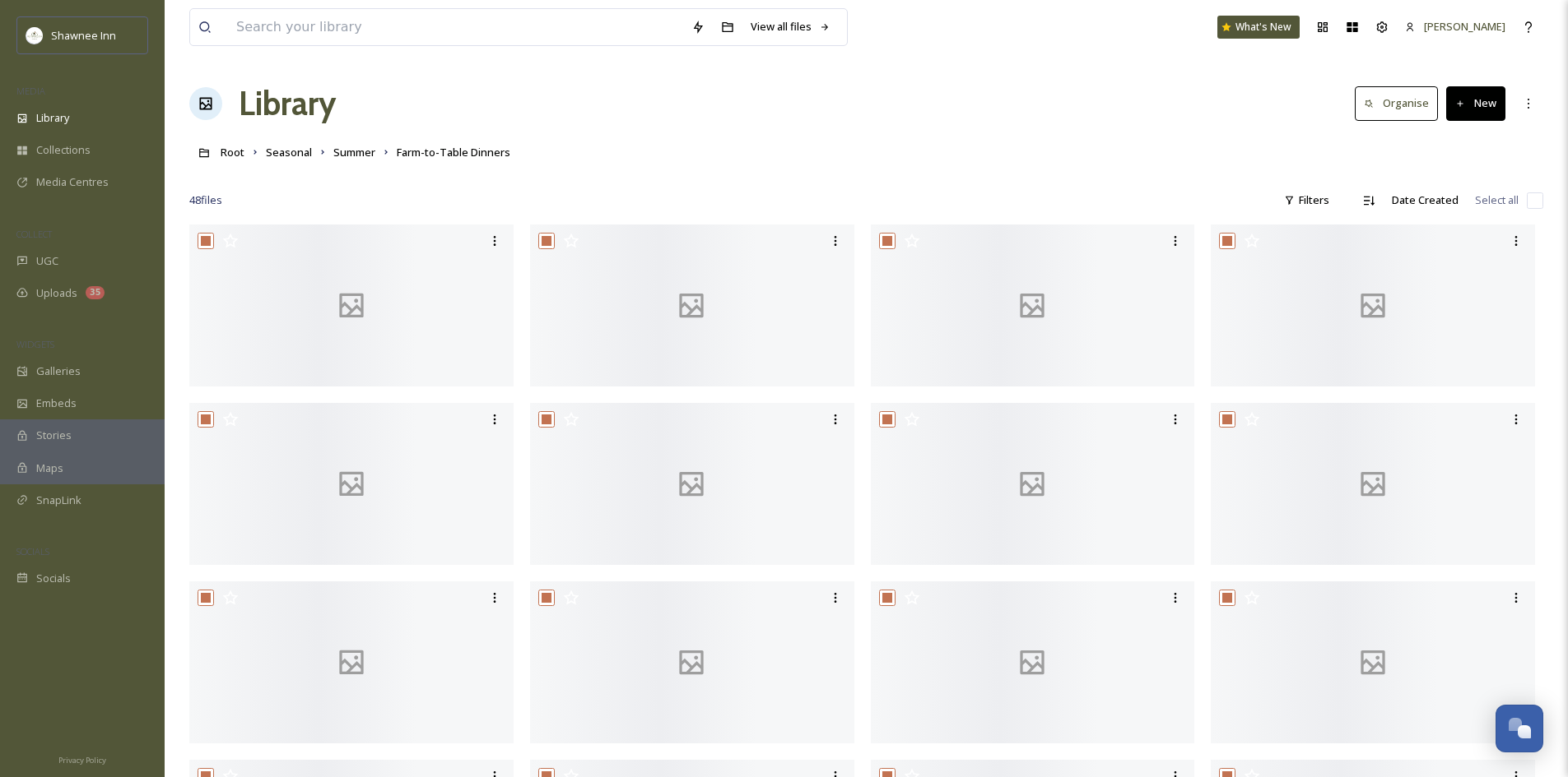
checkbox input "true"
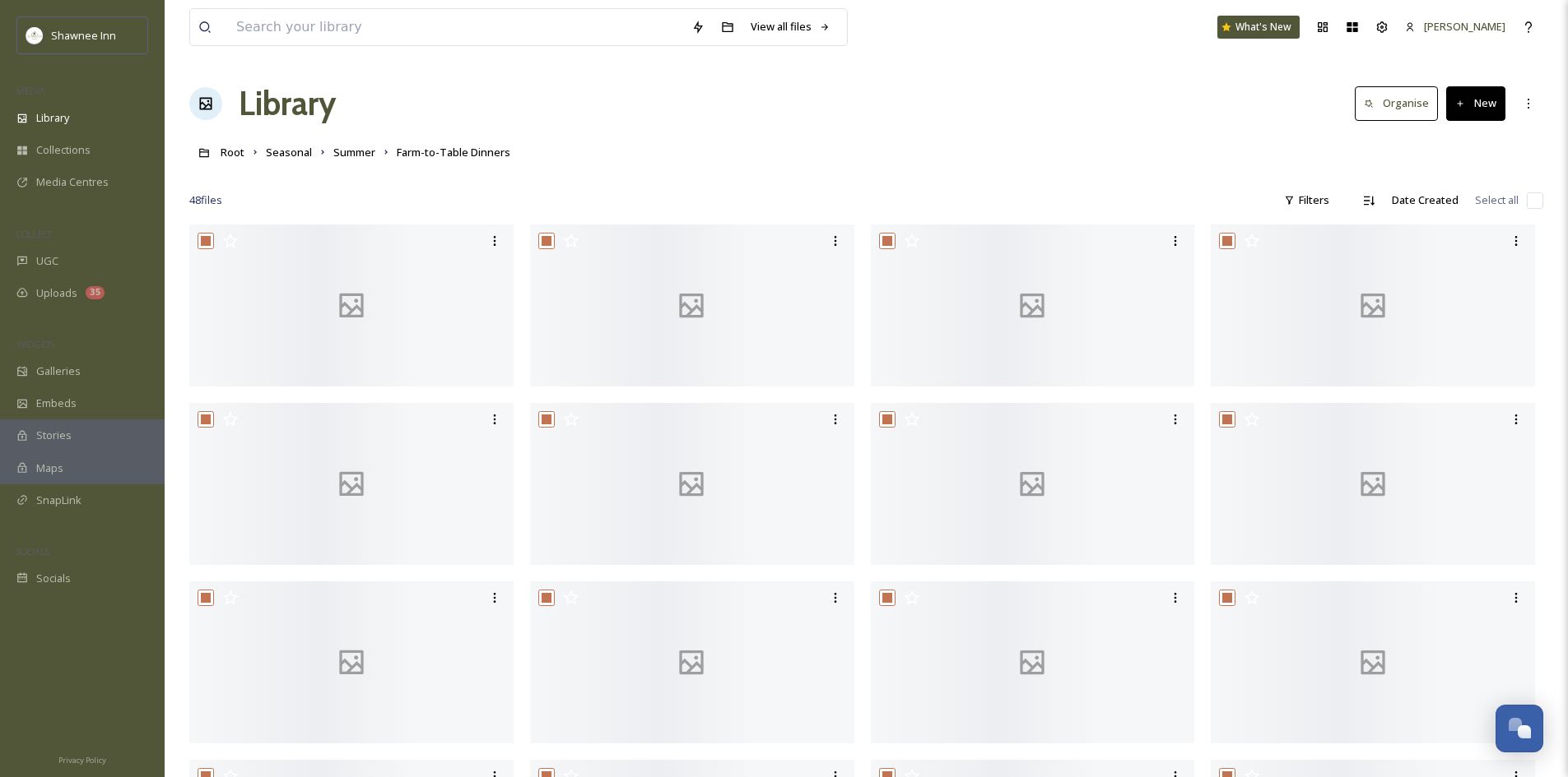
checkbox input "true"
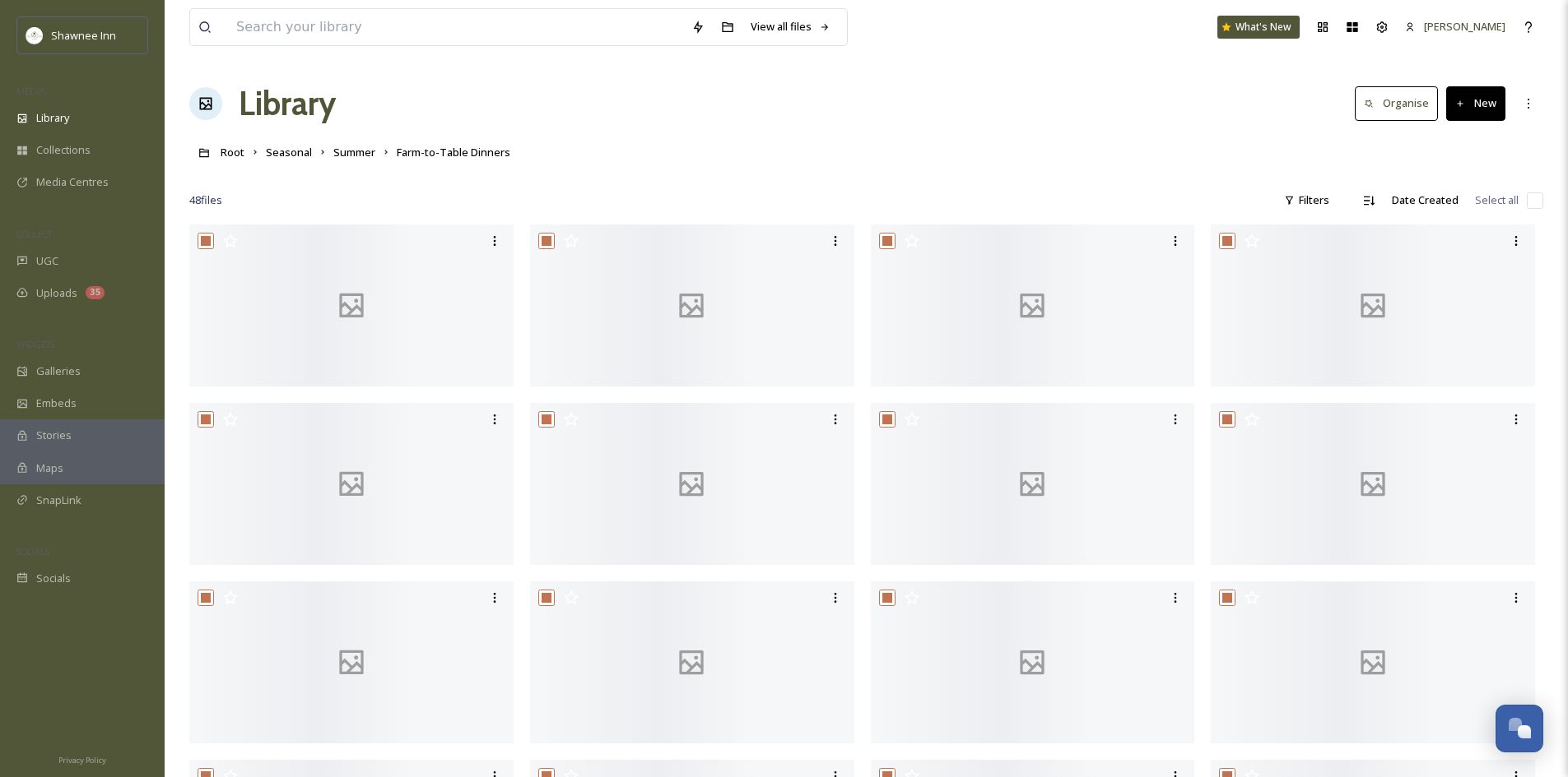
checkbox input "true"
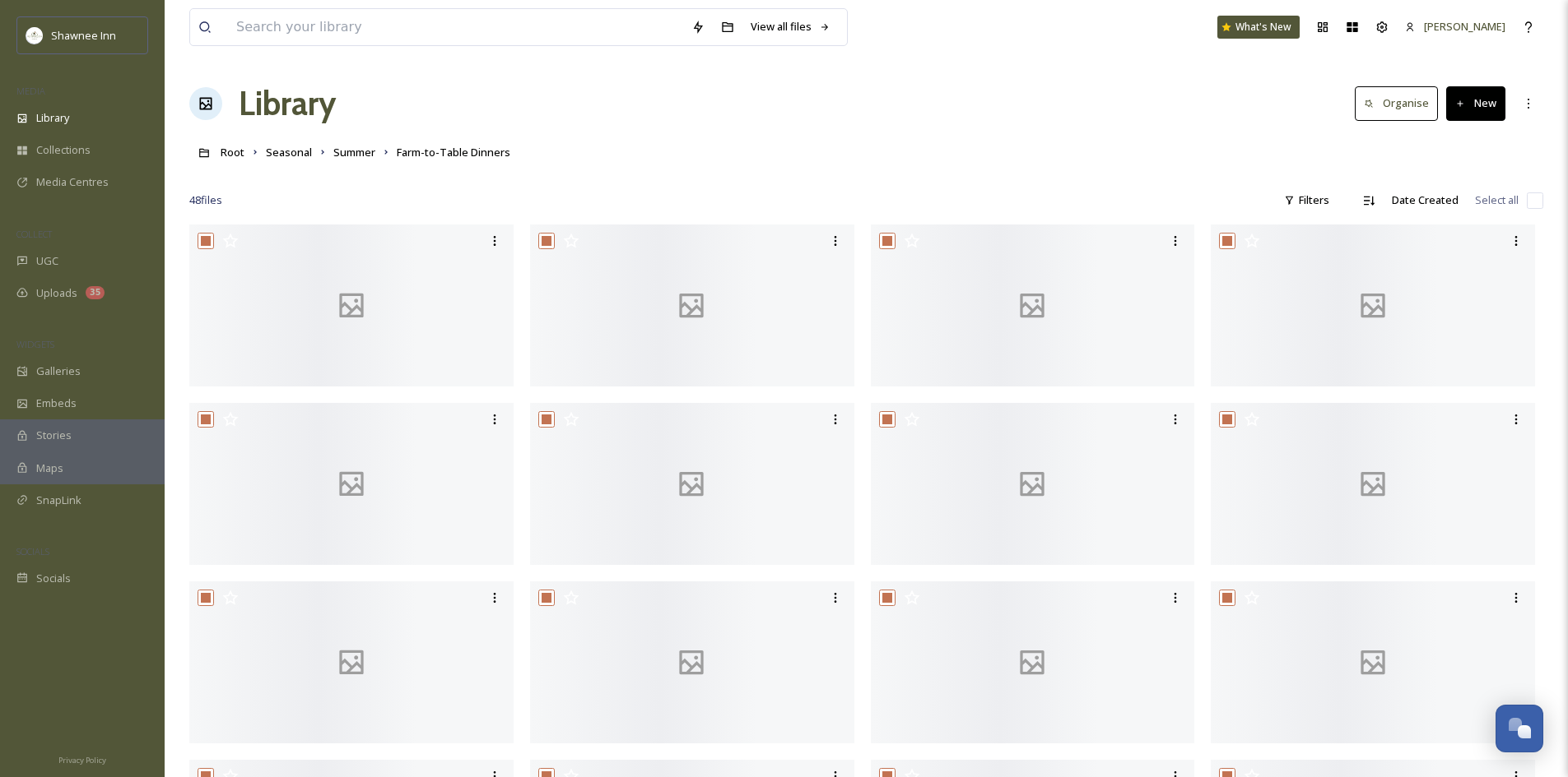
checkbox input "true"
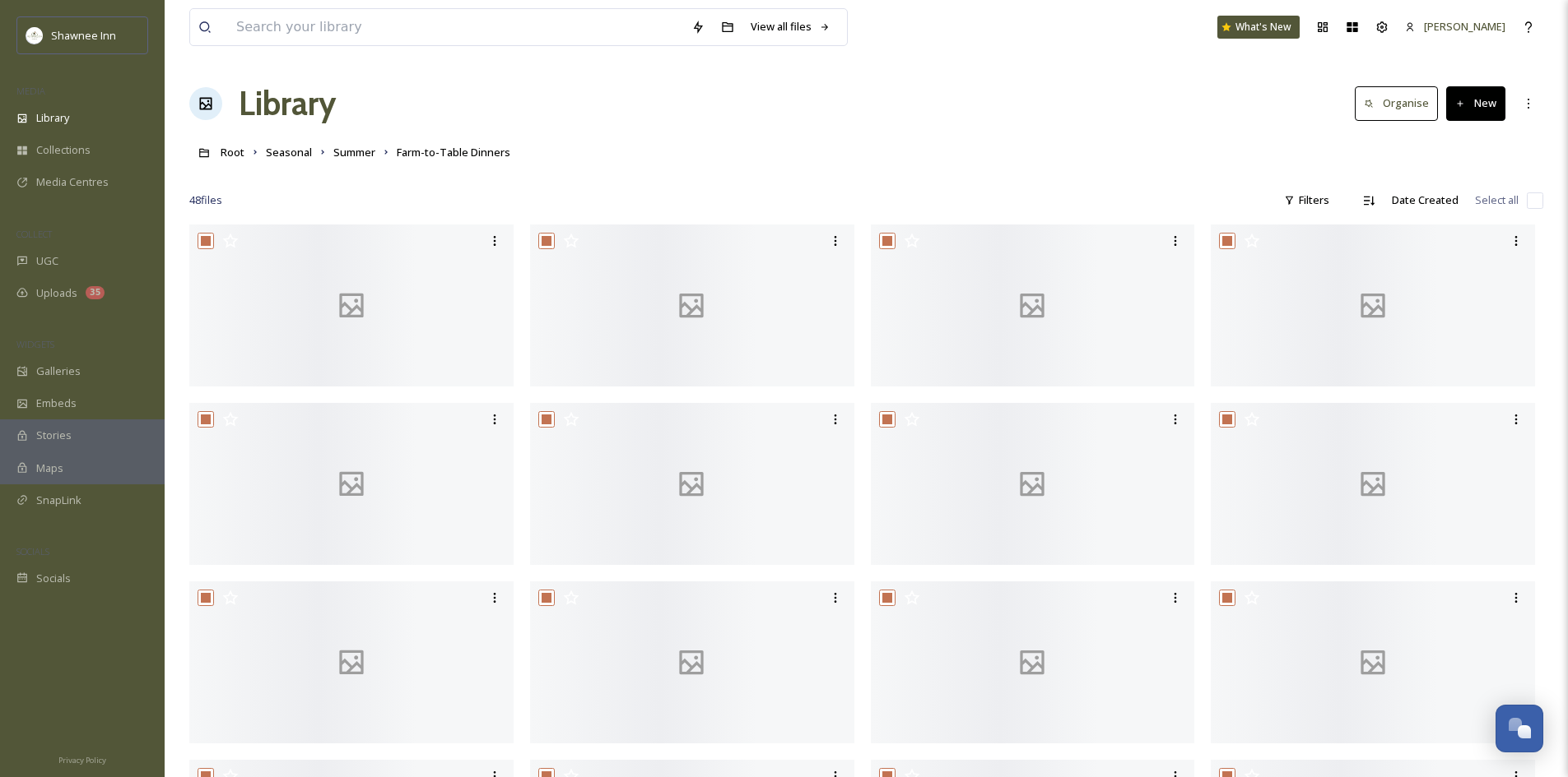
checkbox input "true"
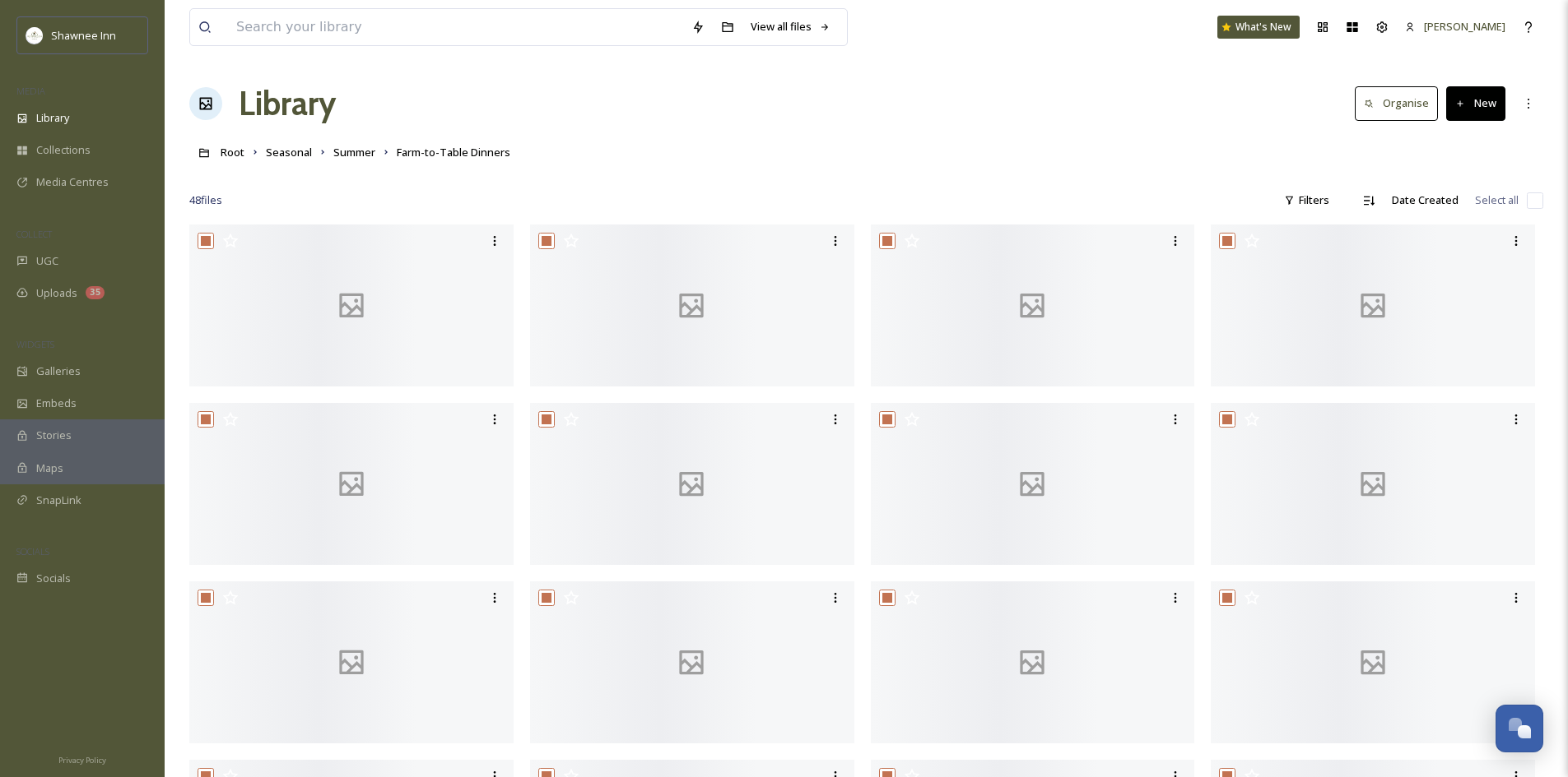
checkbox input "true"
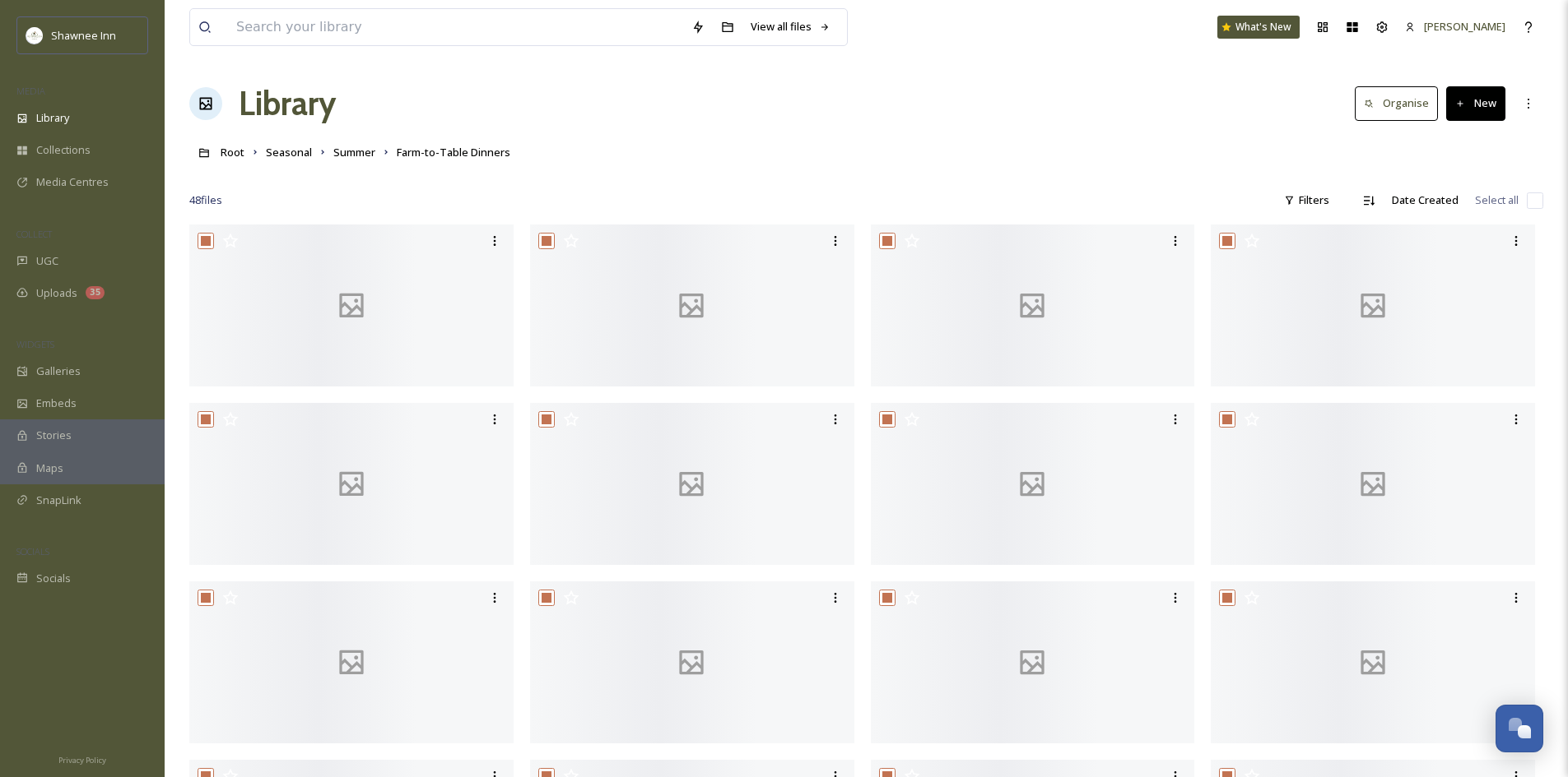
checkbox input "true"
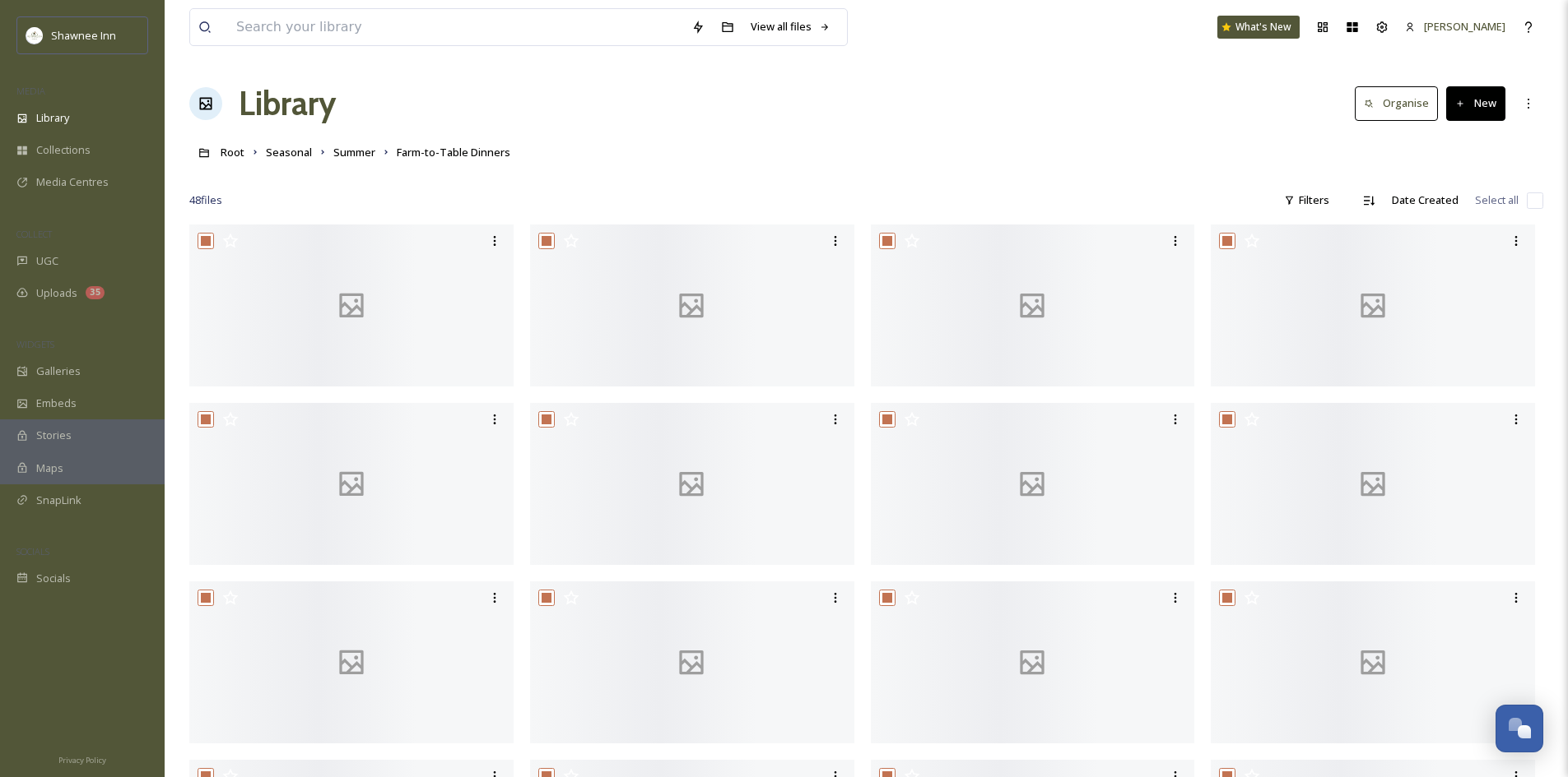
checkbox input "true"
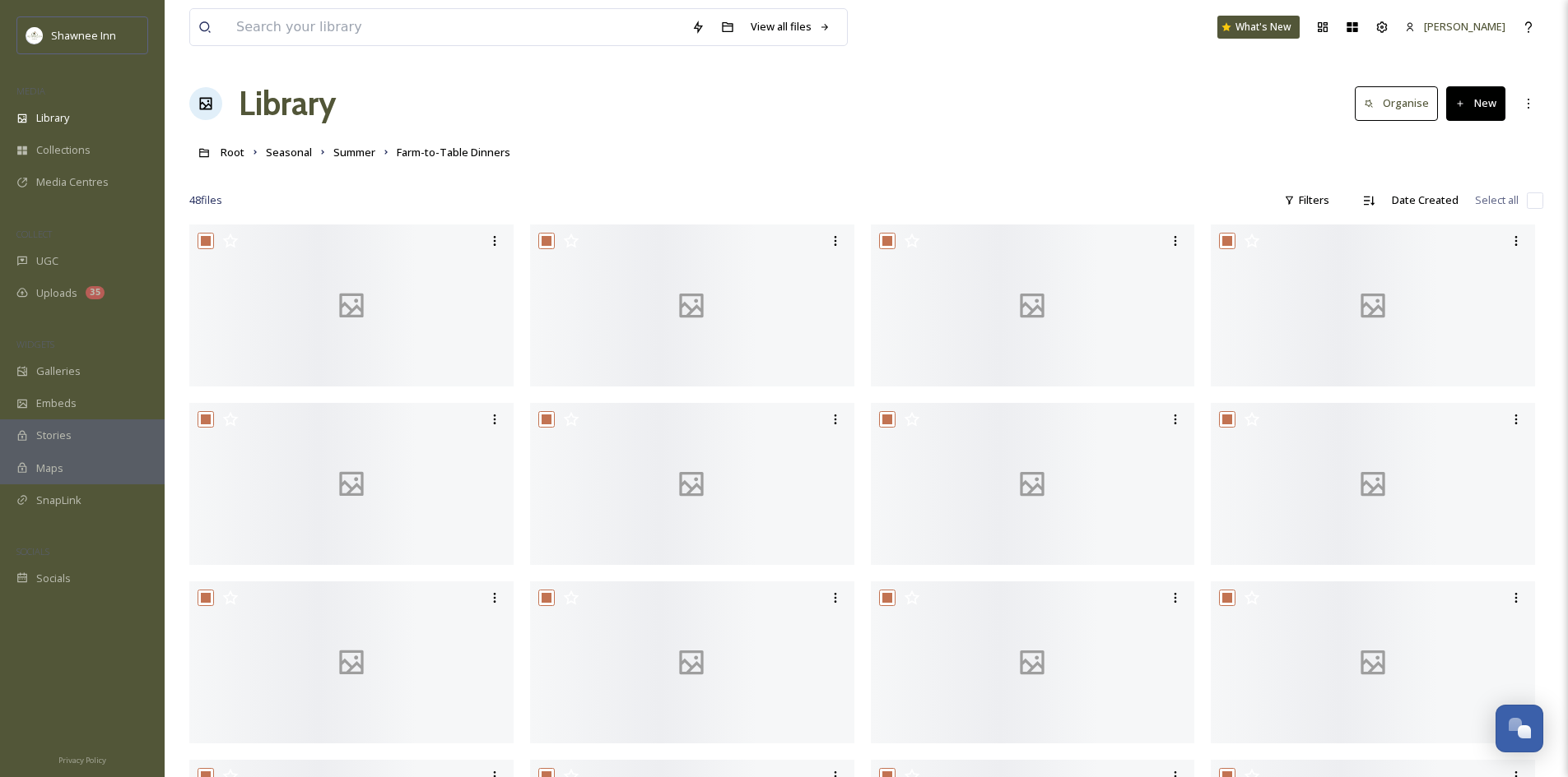
checkbox input "true"
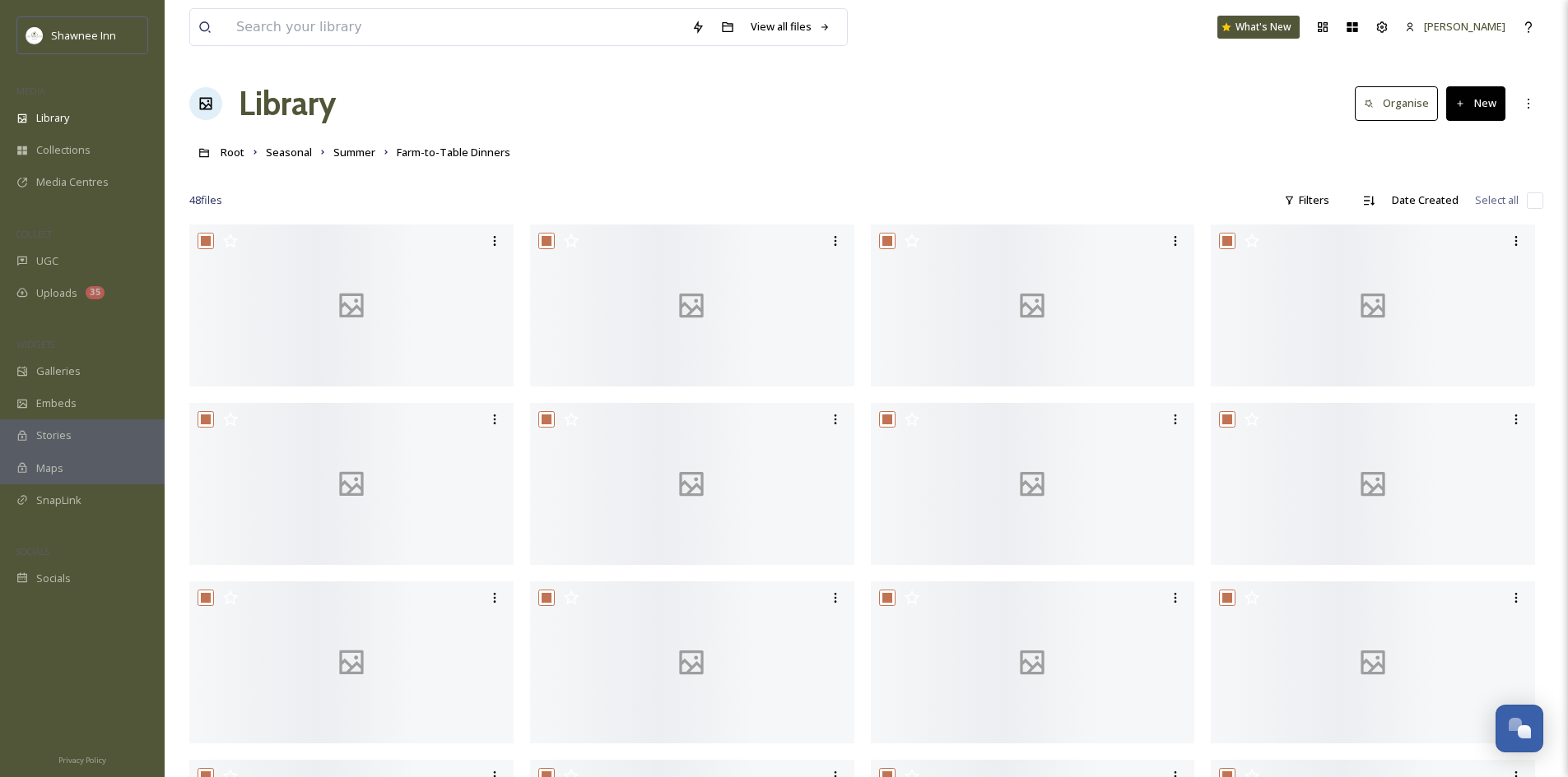
checkbox input "true"
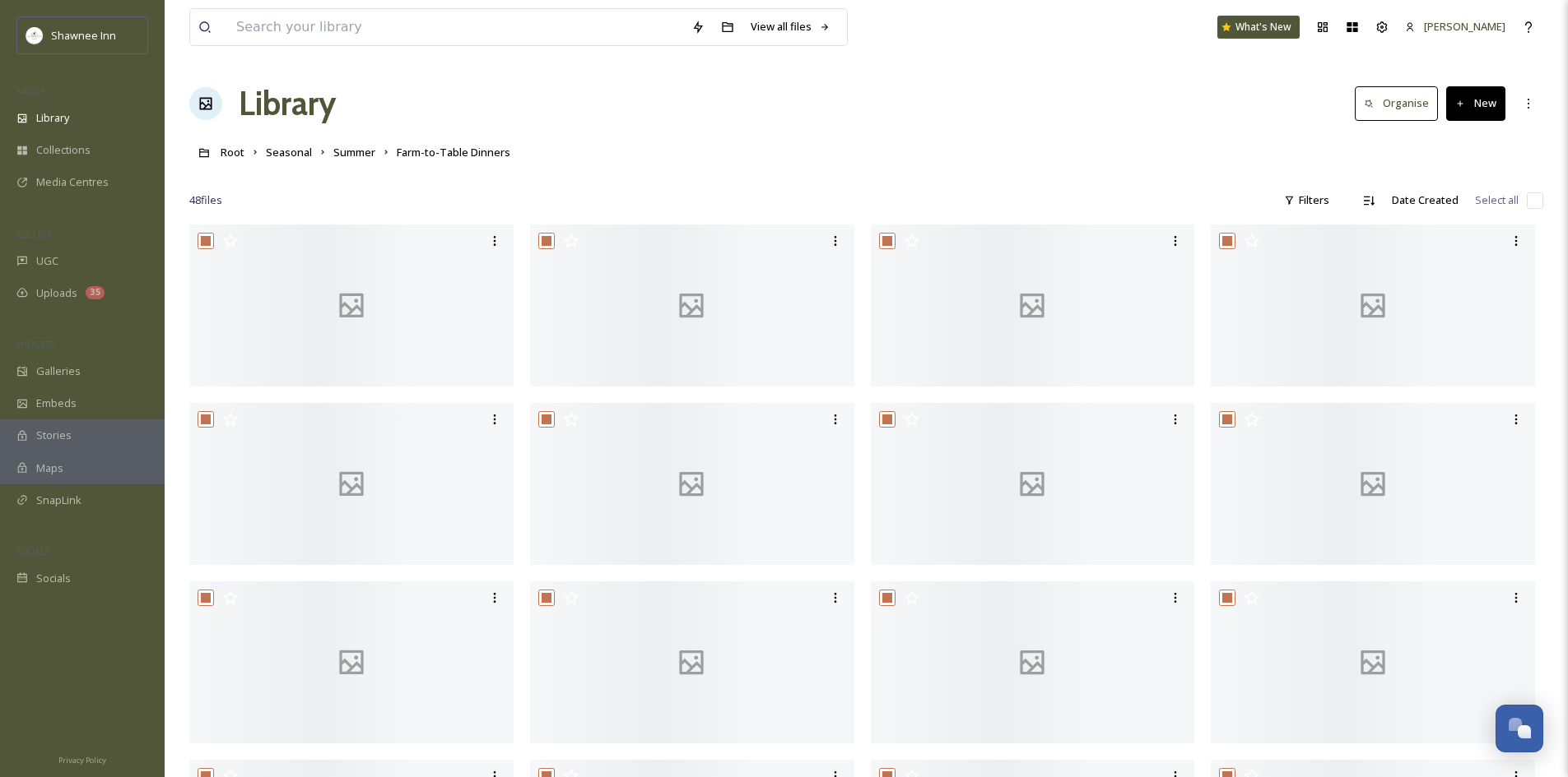
checkbox input "true"
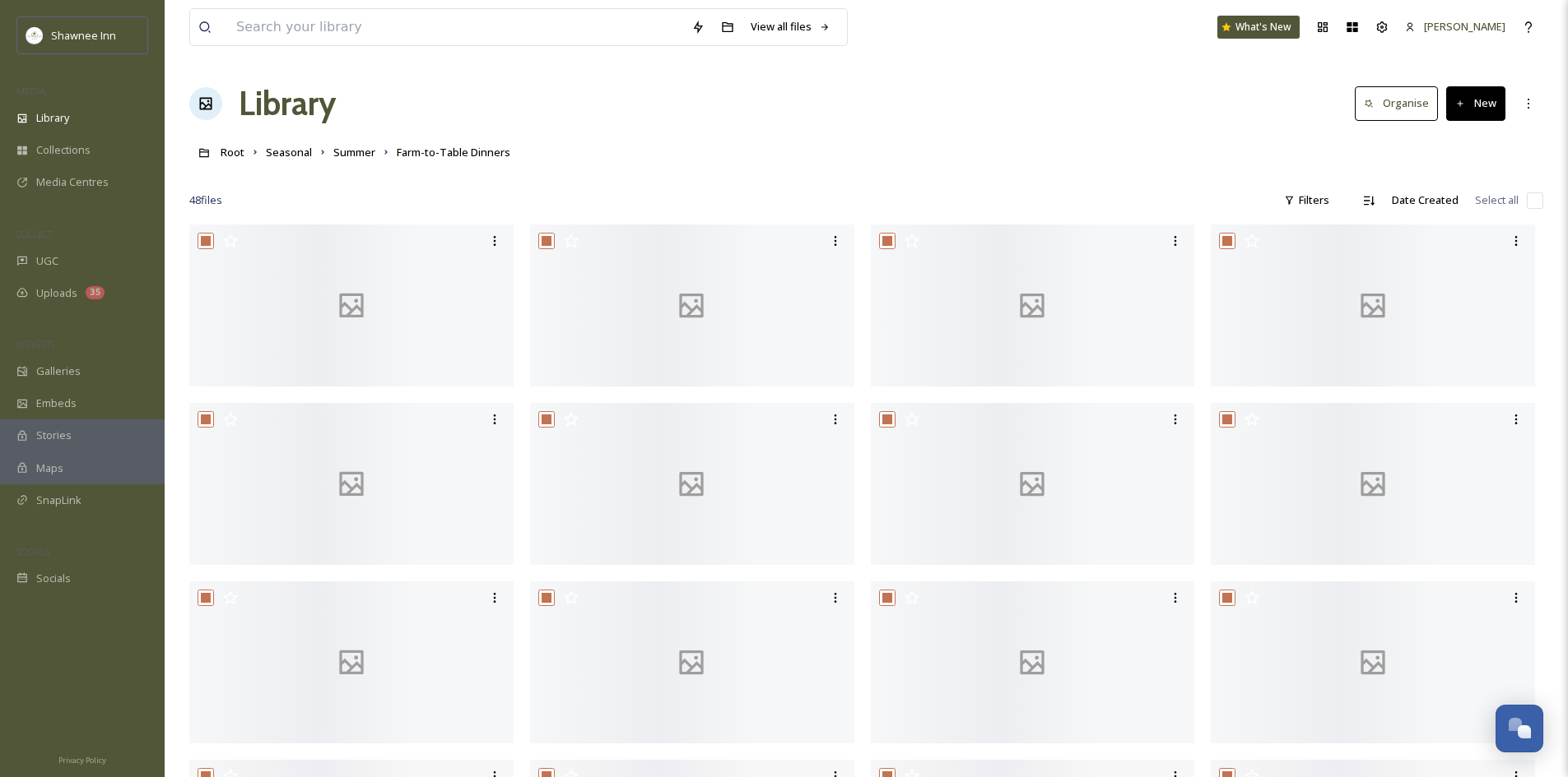
checkbox input "true"
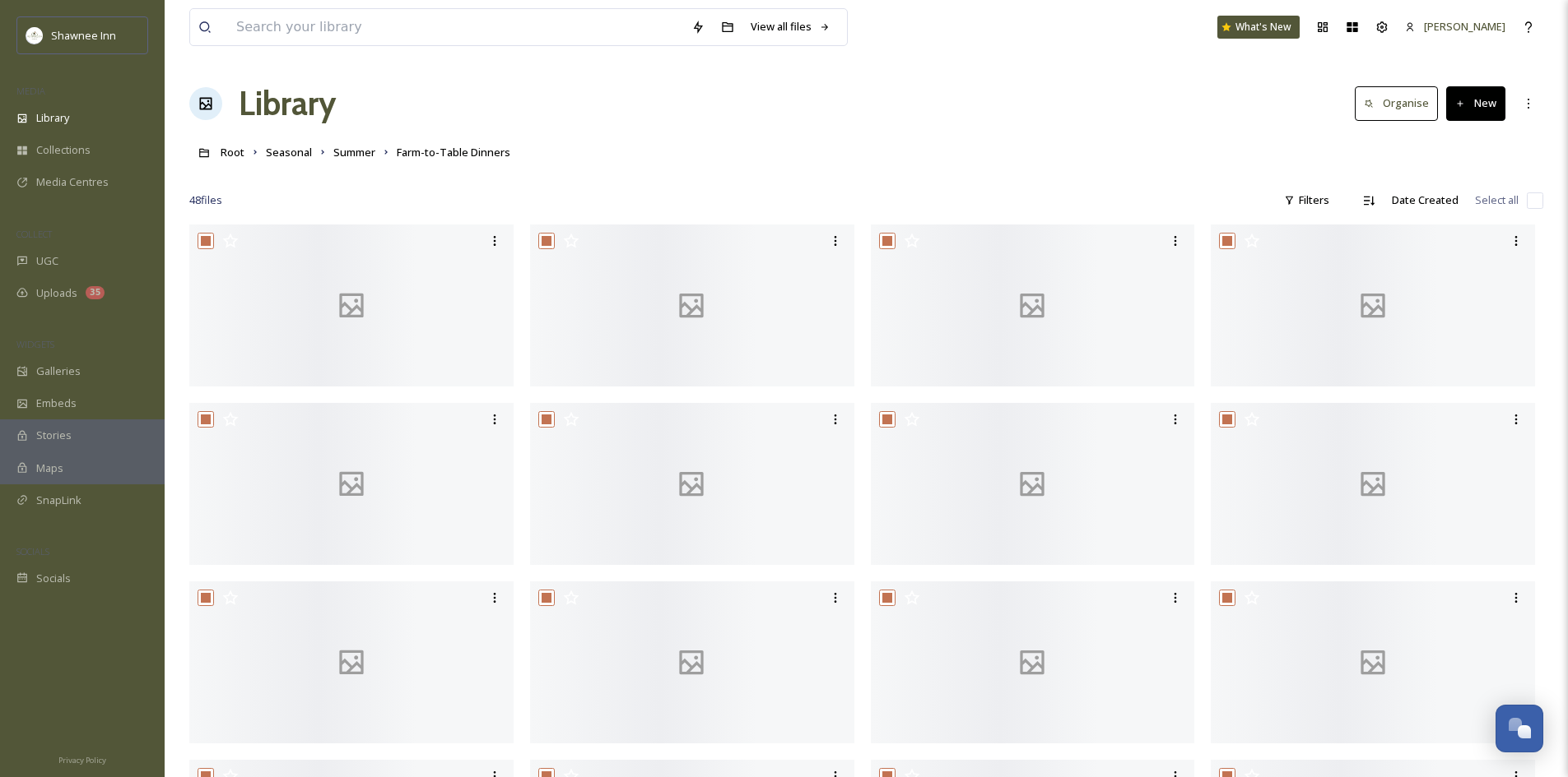
checkbox input "true"
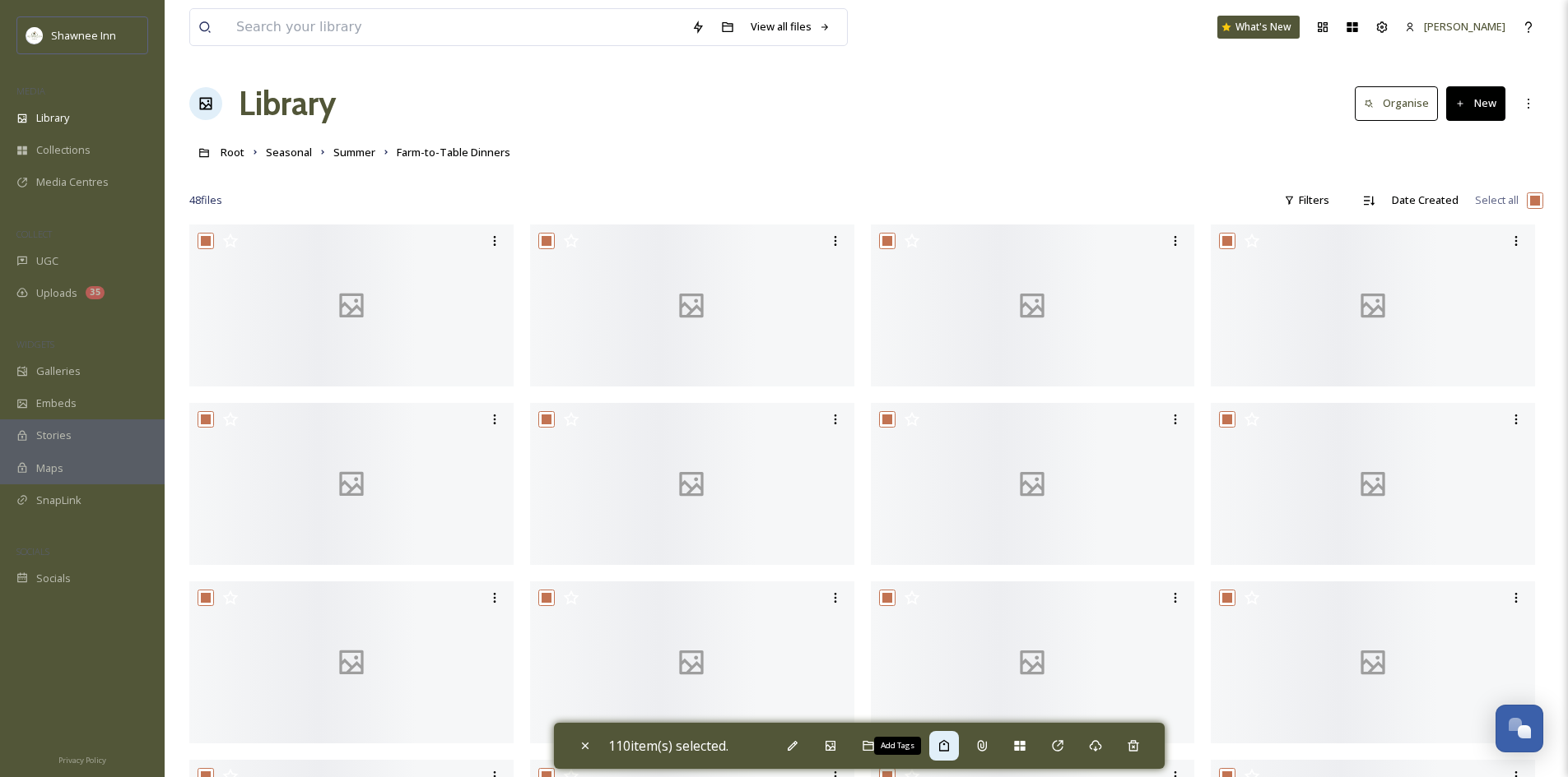
click at [936, 744] on div "Add Tags" at bounding box center [944, 746] width 30 height 30
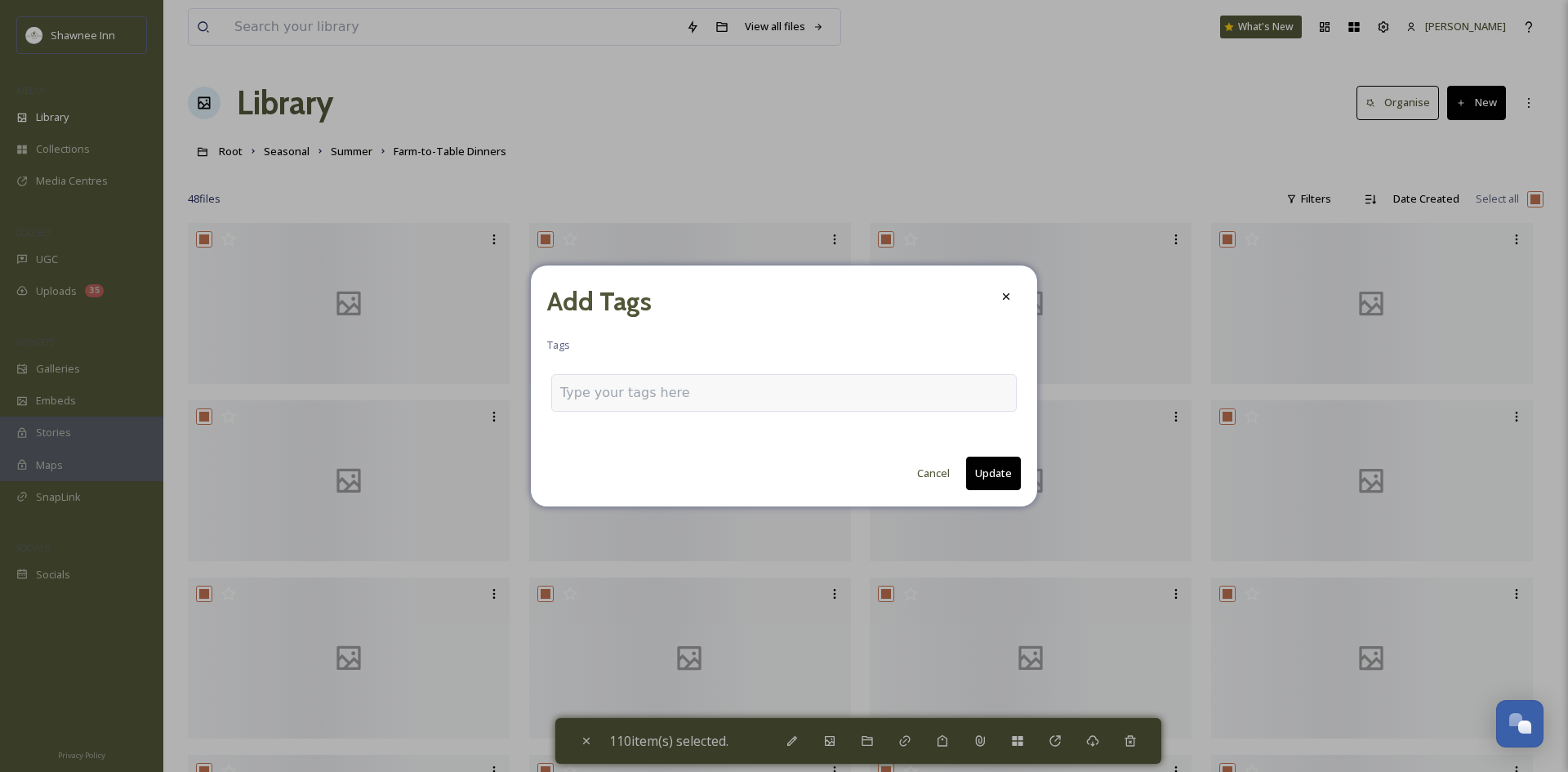
click at [699, 411] on div at bounding box center [784, 393] width 466 height 38
click at [699, 407] on div at bounding box center [784, 393] width 466 height 38
click at [690, 375] on div at bounding box center [784, 393] width 466 height 38
click at [675, 406] on div at bounding box center [784, 393] width 466 height 38
click at [673, 395] on input at bounding box center [641, 393] width 164 height 19
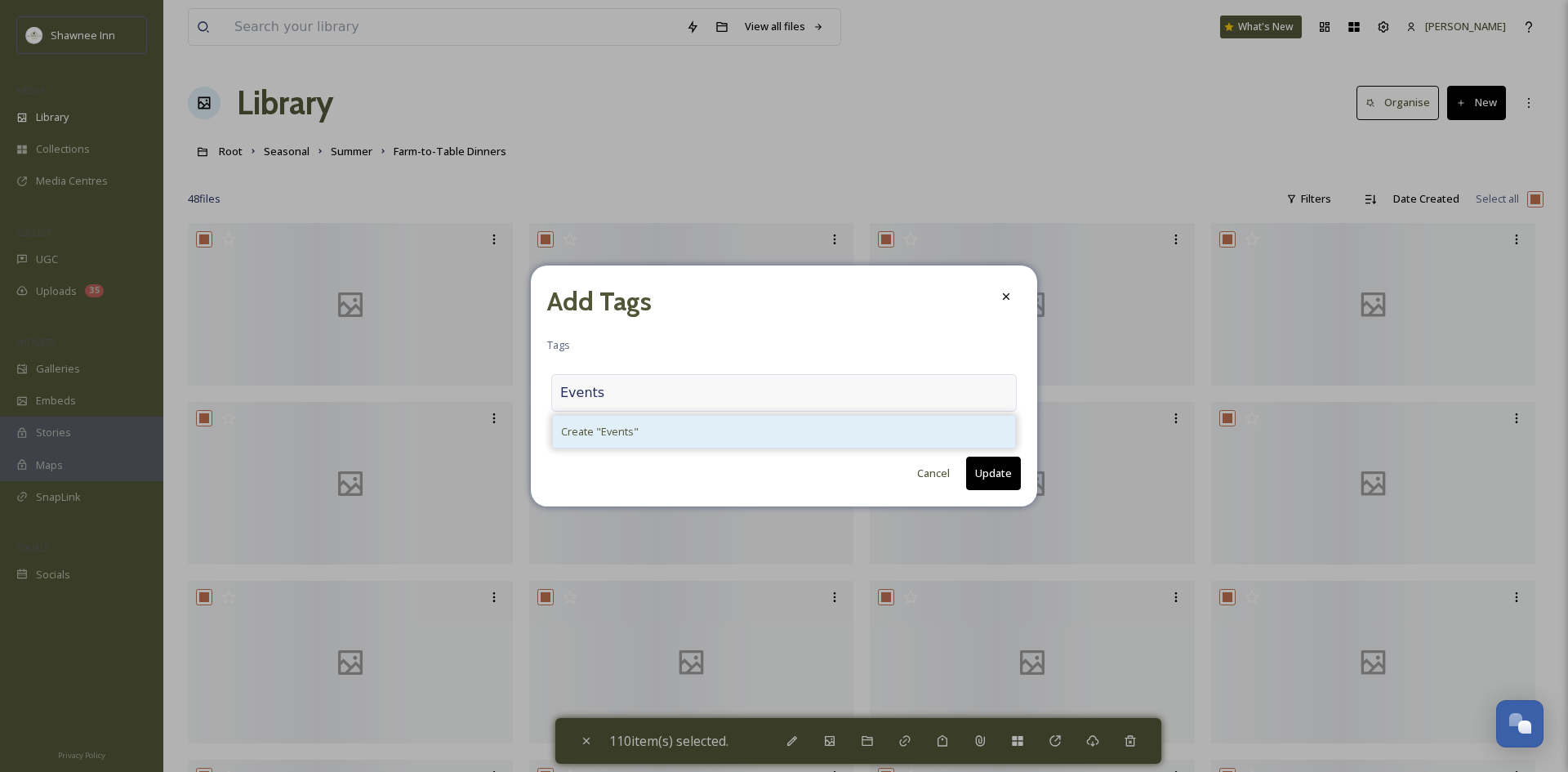
type input "Events"
click at [607, 438] on span "Create " Events "" at bounding box center [600, 432] width 78 height 16
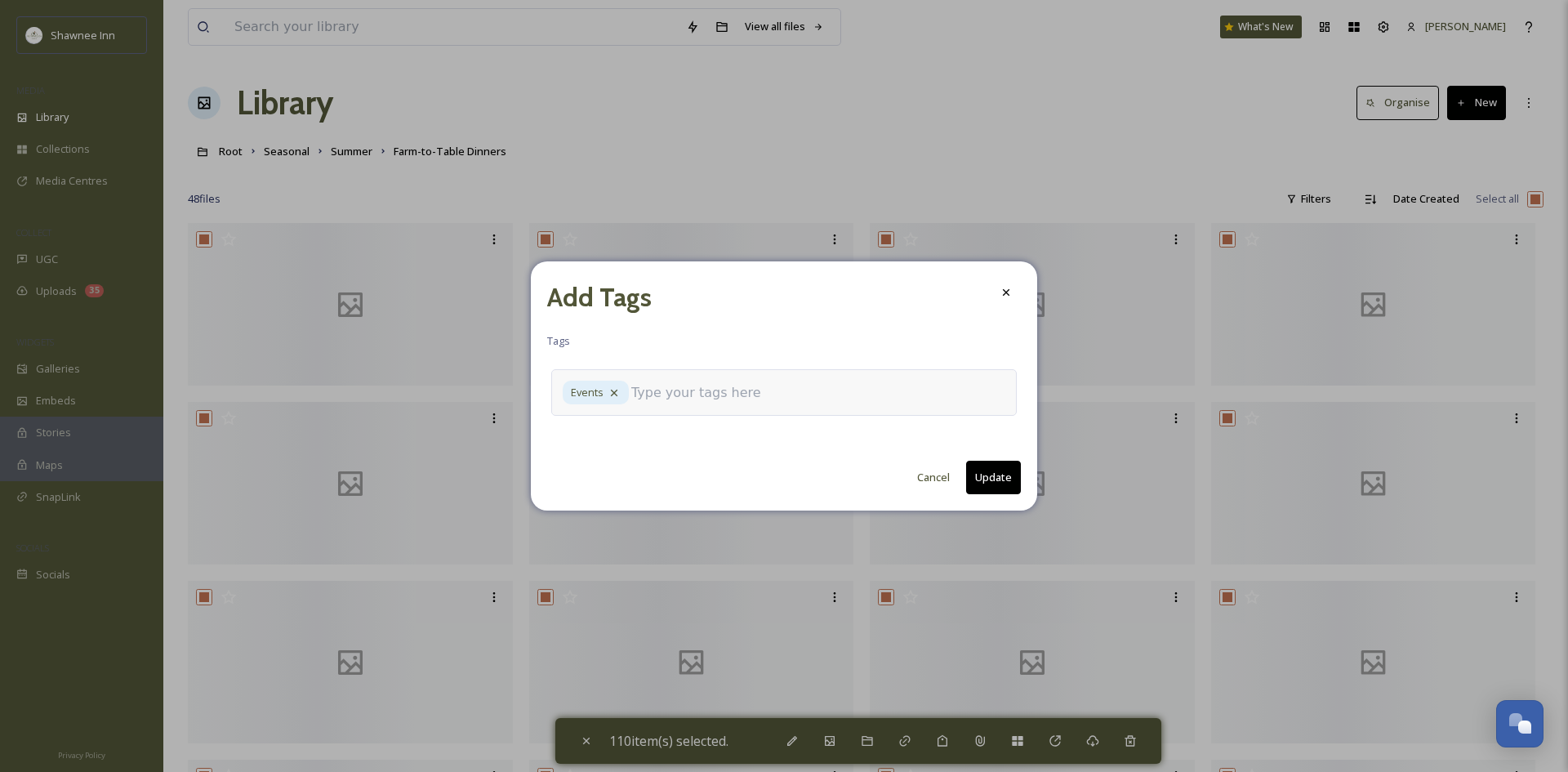
click at [674, 387] on input at bounding box center [712, 393] width 164 height 19
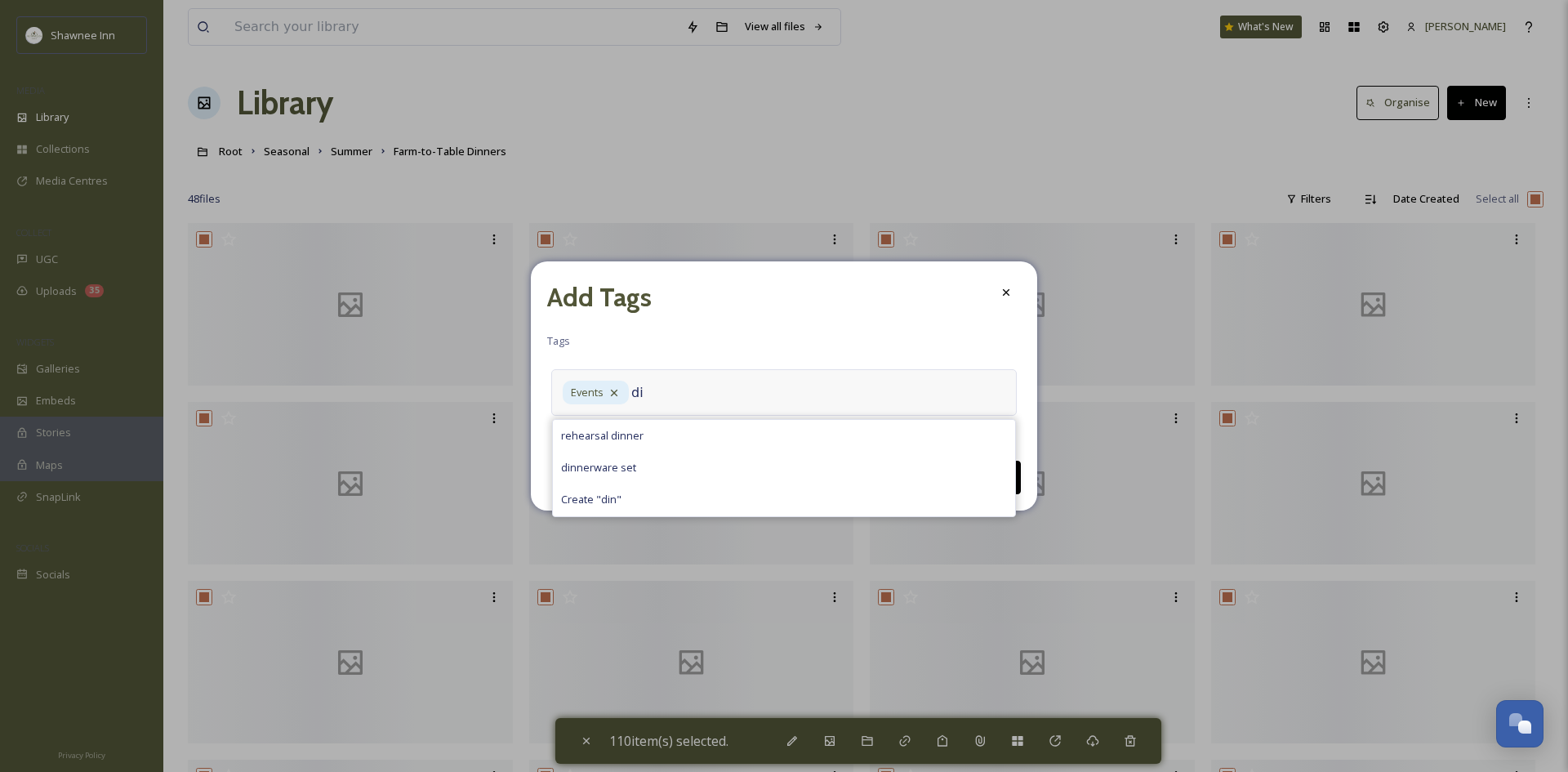
type input "d"
type input "f"
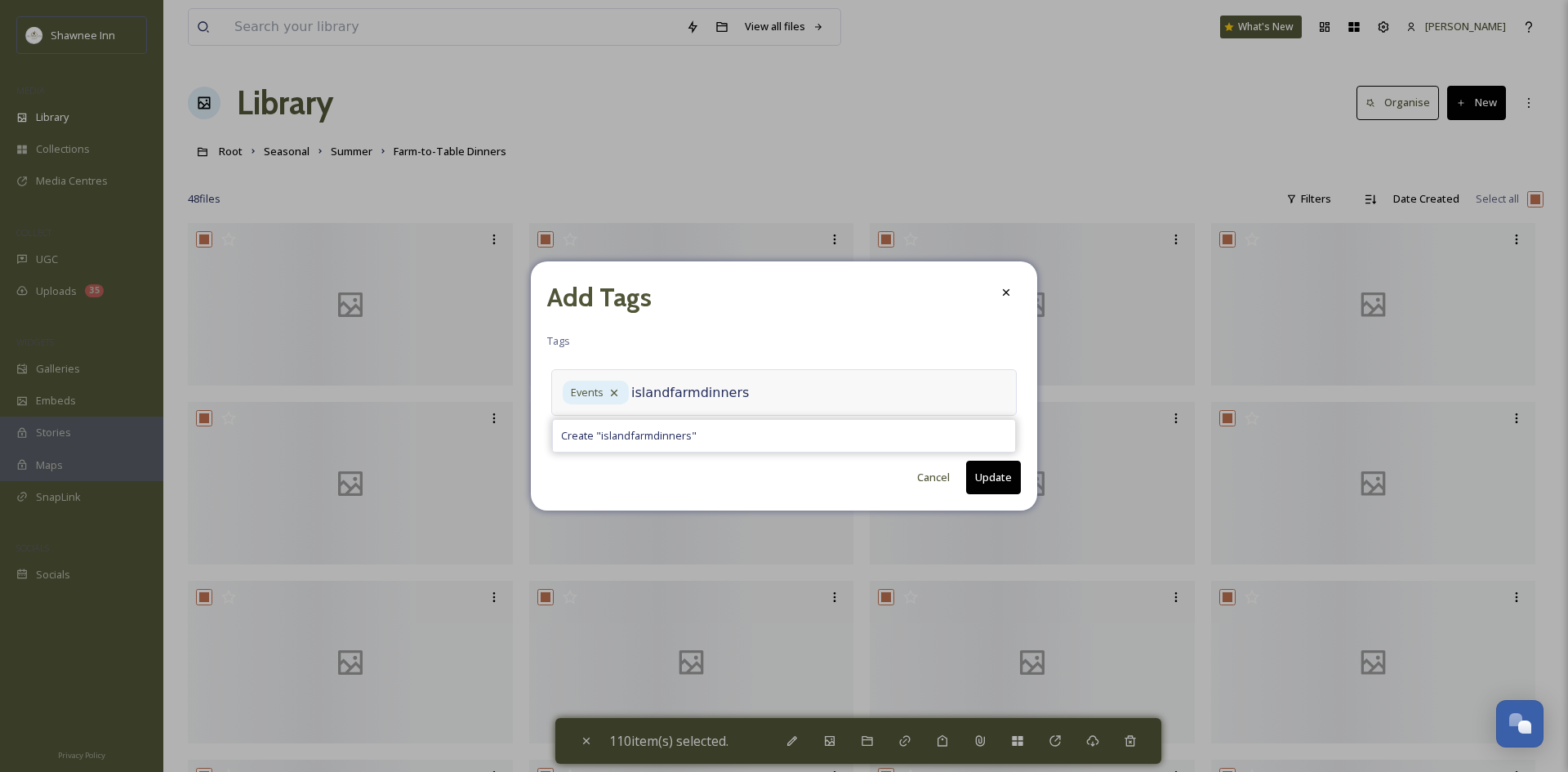
click at [665, 394] on input "islandfarmdinners" at bounding box center [712, 393] width 164 height 19
click at [694, 392] on input "island farmdinners" at bounding box center [712, 393] width 164 height 19
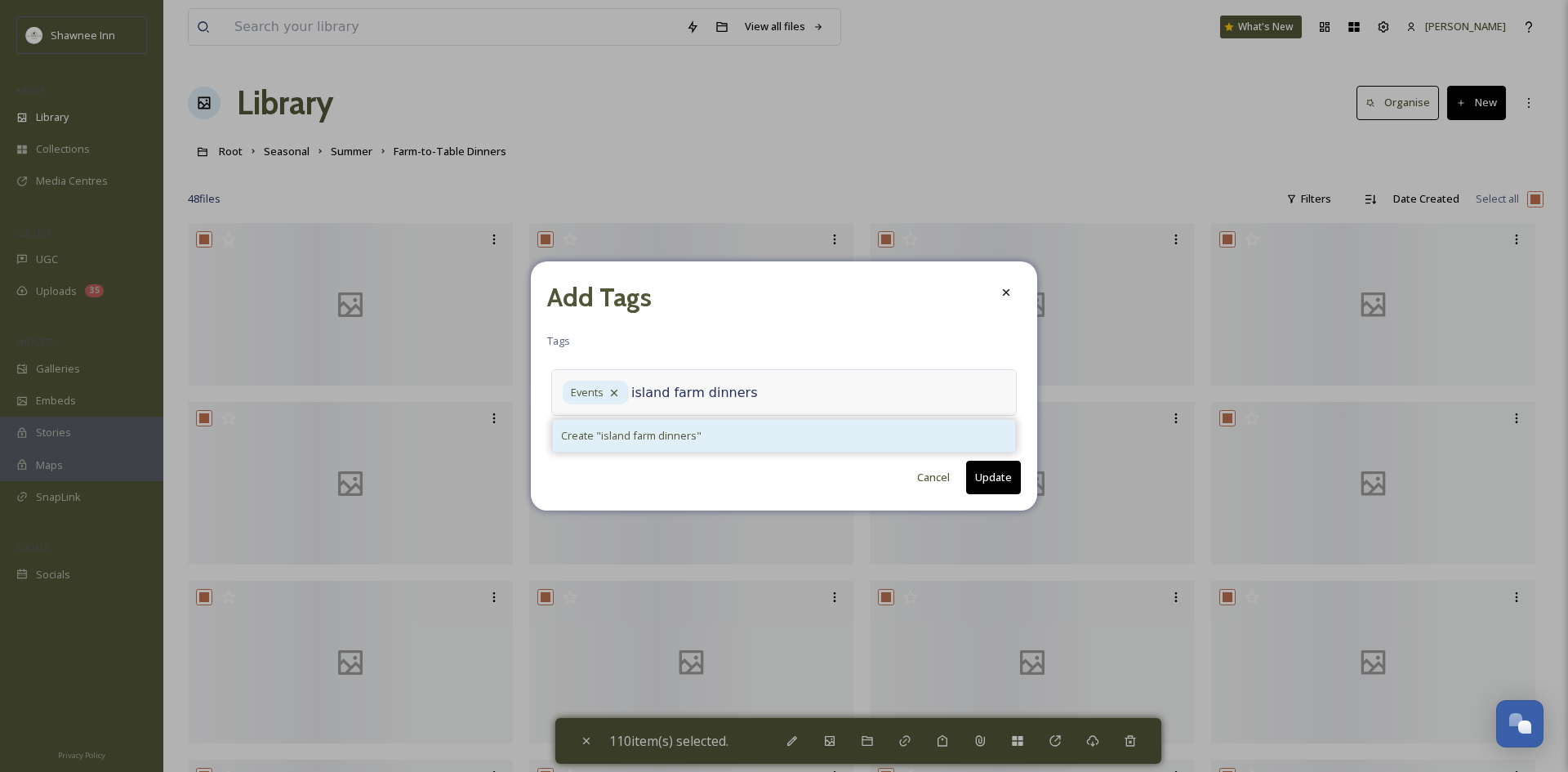
type input "island farm dinners"
click at [674, 426] on div "Create " island farm dinners "" at bounding box center [784, 435] width 462 height 31
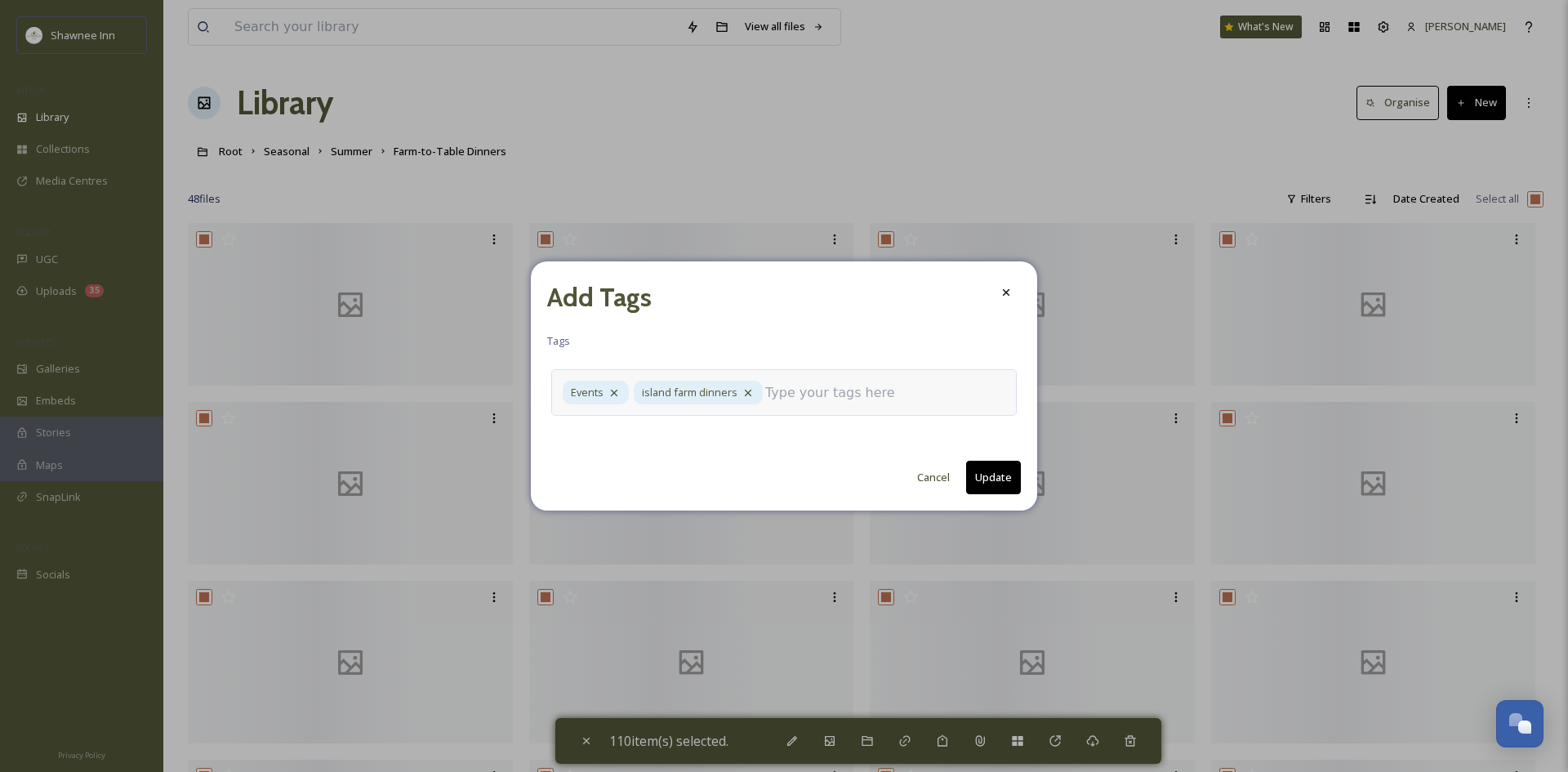
click at [804, 388] on input at bounding box center [846, 393] width 164 height 19
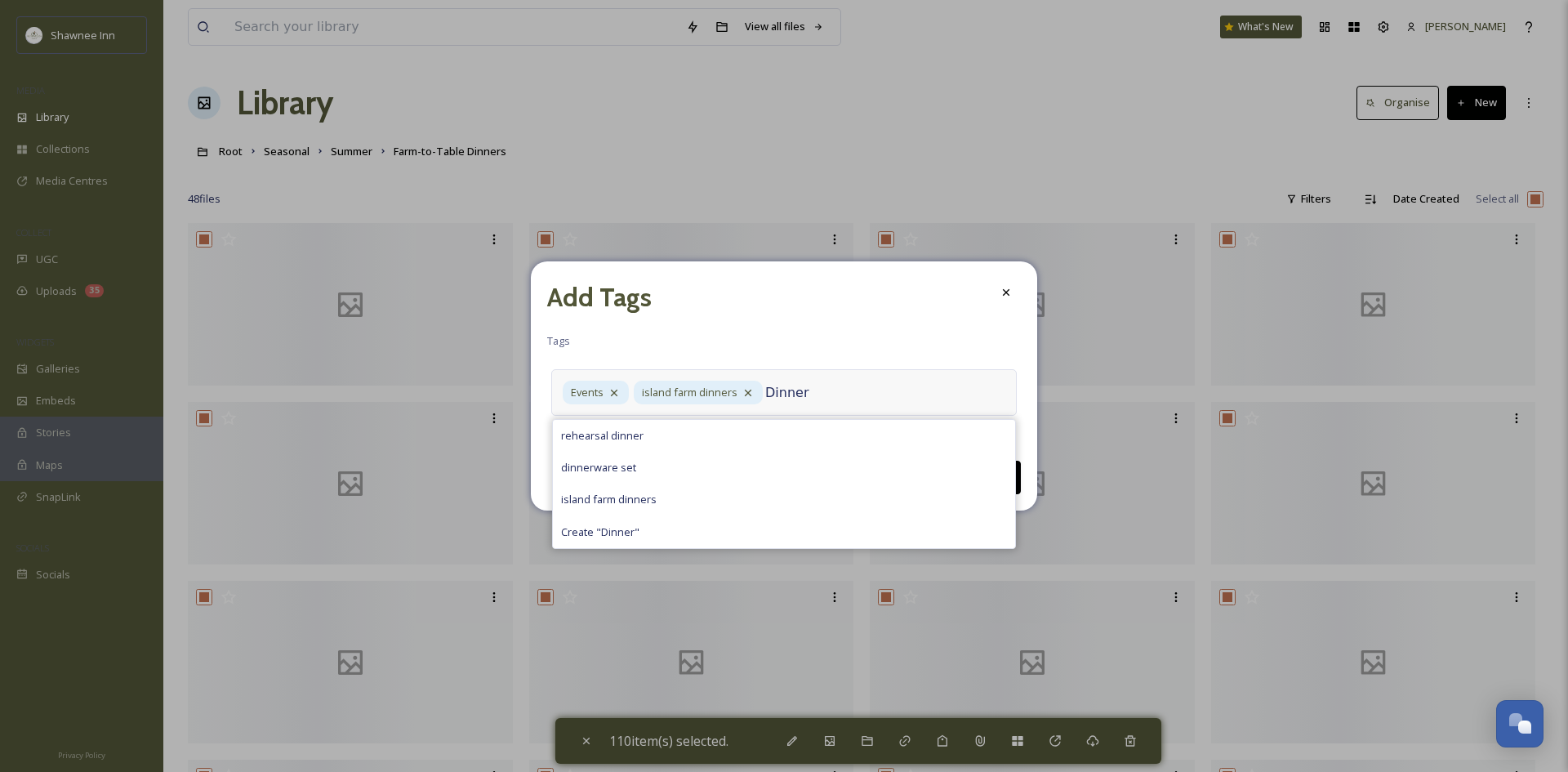
click at [853, 377] on div "Events island farm dinners Dinner rehearsal dinner dinnerware set island farm d…" at bounding box center [784, 393] width 466 height 46
click at [821, 396] on input "Dinner" at bounding box center [846, 393] width 164 height 19
type input "D"
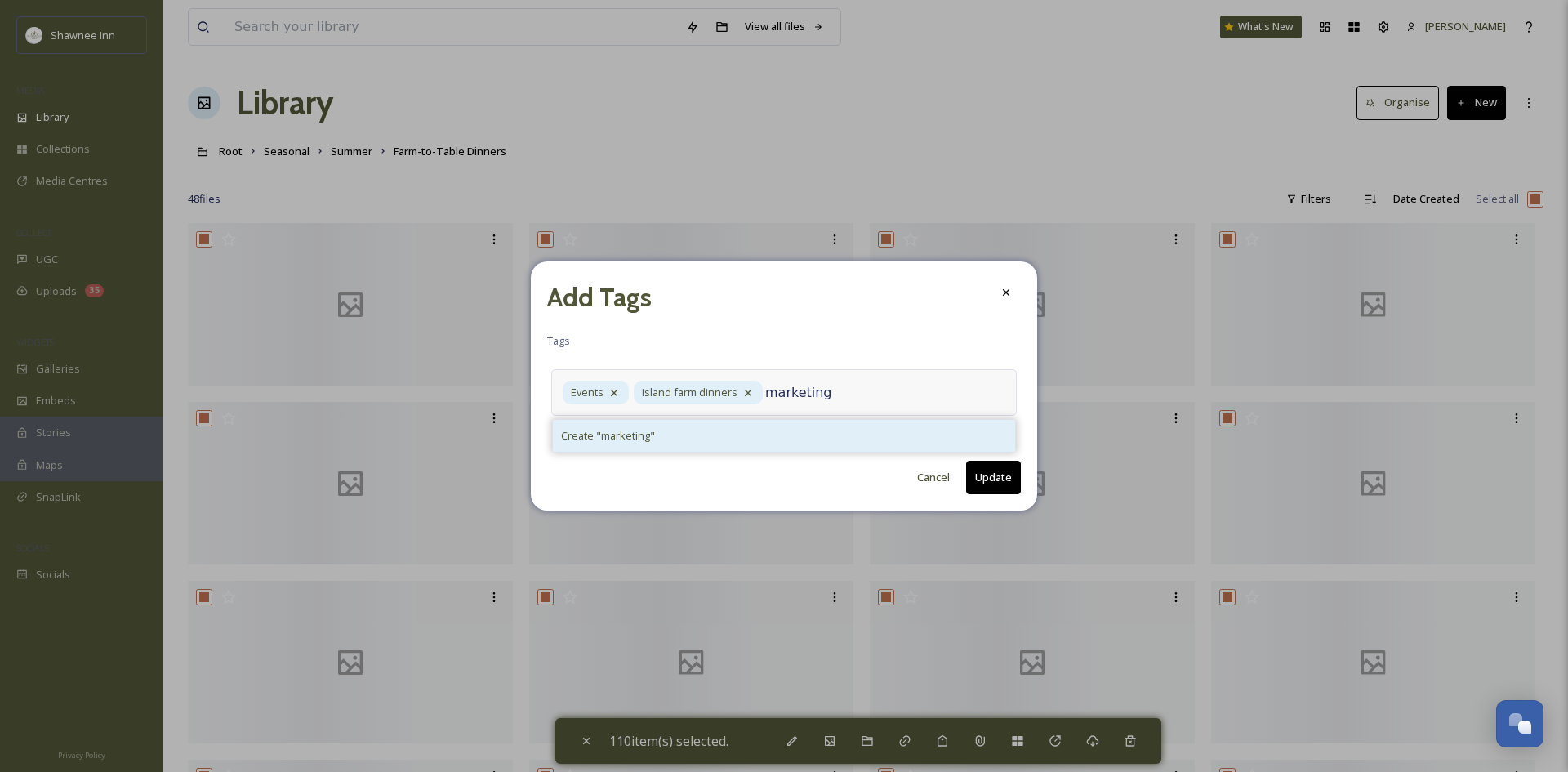
type input "marketing"
click at [771, 437] on div "Create " marketing "" at bounding box center [784, 435] width 462 height 31
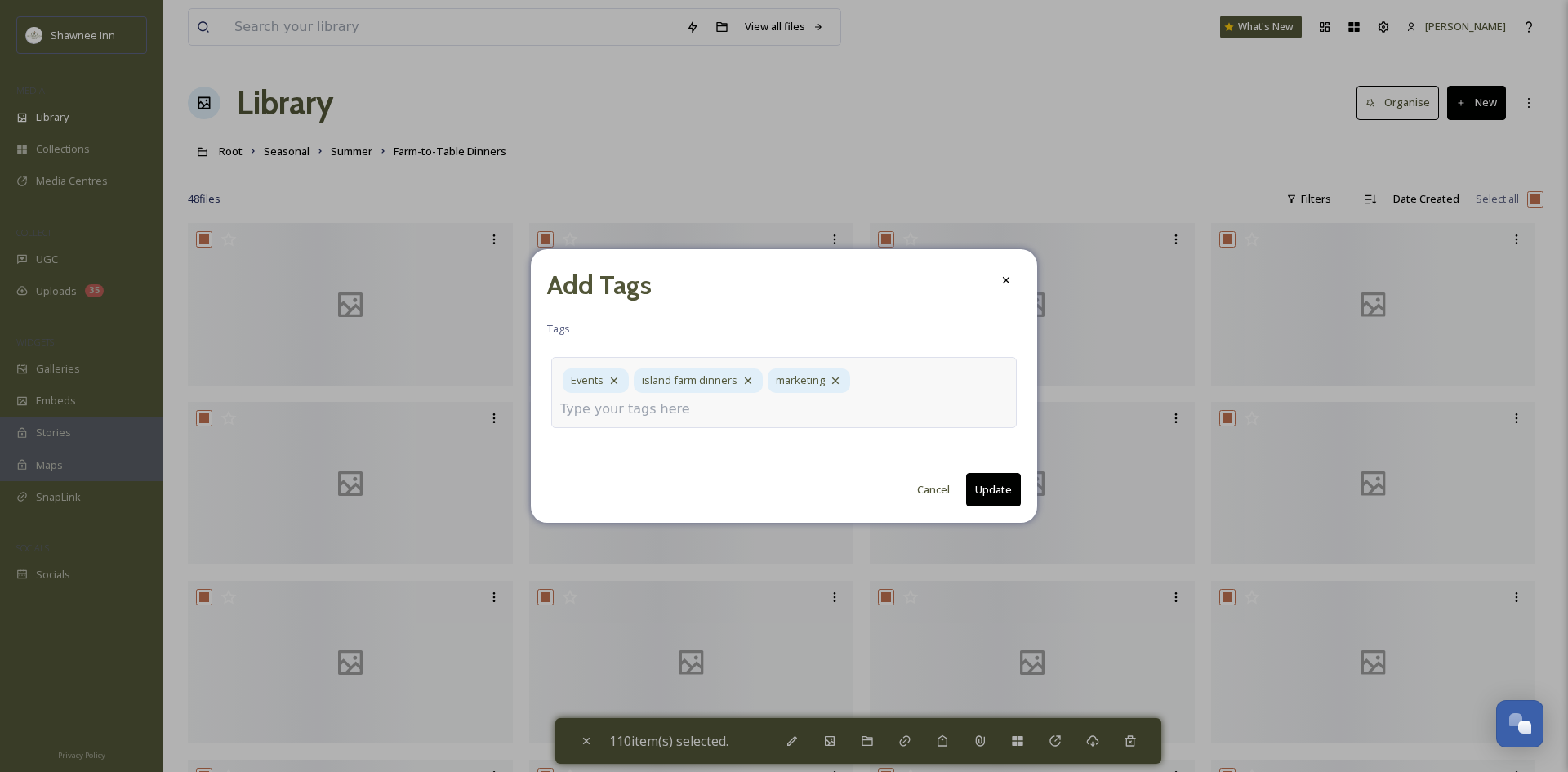
click at [940, 377] on div "Events island farm dinners marketing" at bounding box center [784, 392] width 466 height 70
click at [723, 399] on input at bounding box center [641, 409] width 164 height 19
click at [1004, 479] on button "Update" at bounding box center [993, 490] width 55 height 33
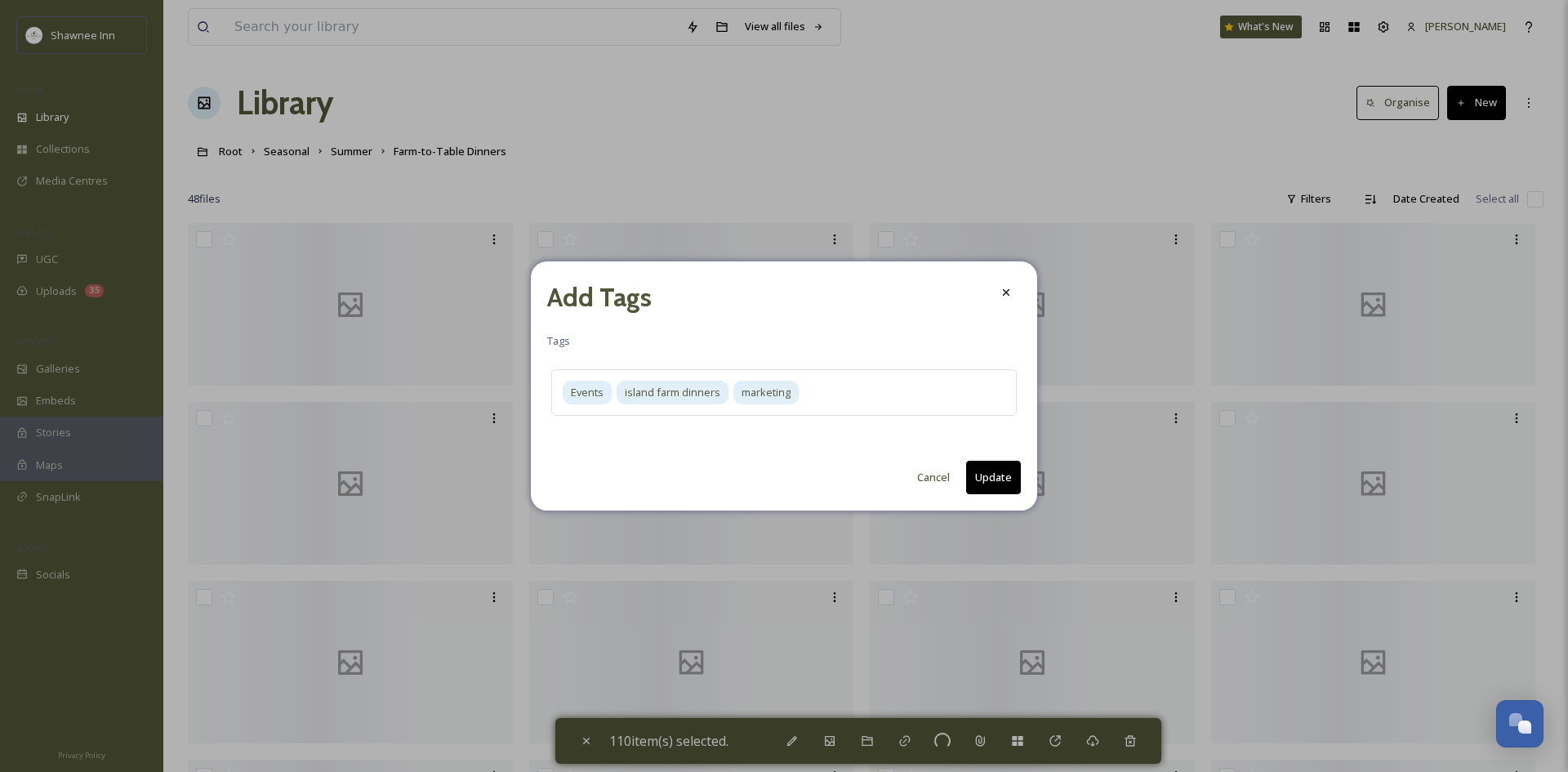
checkbox input "false"
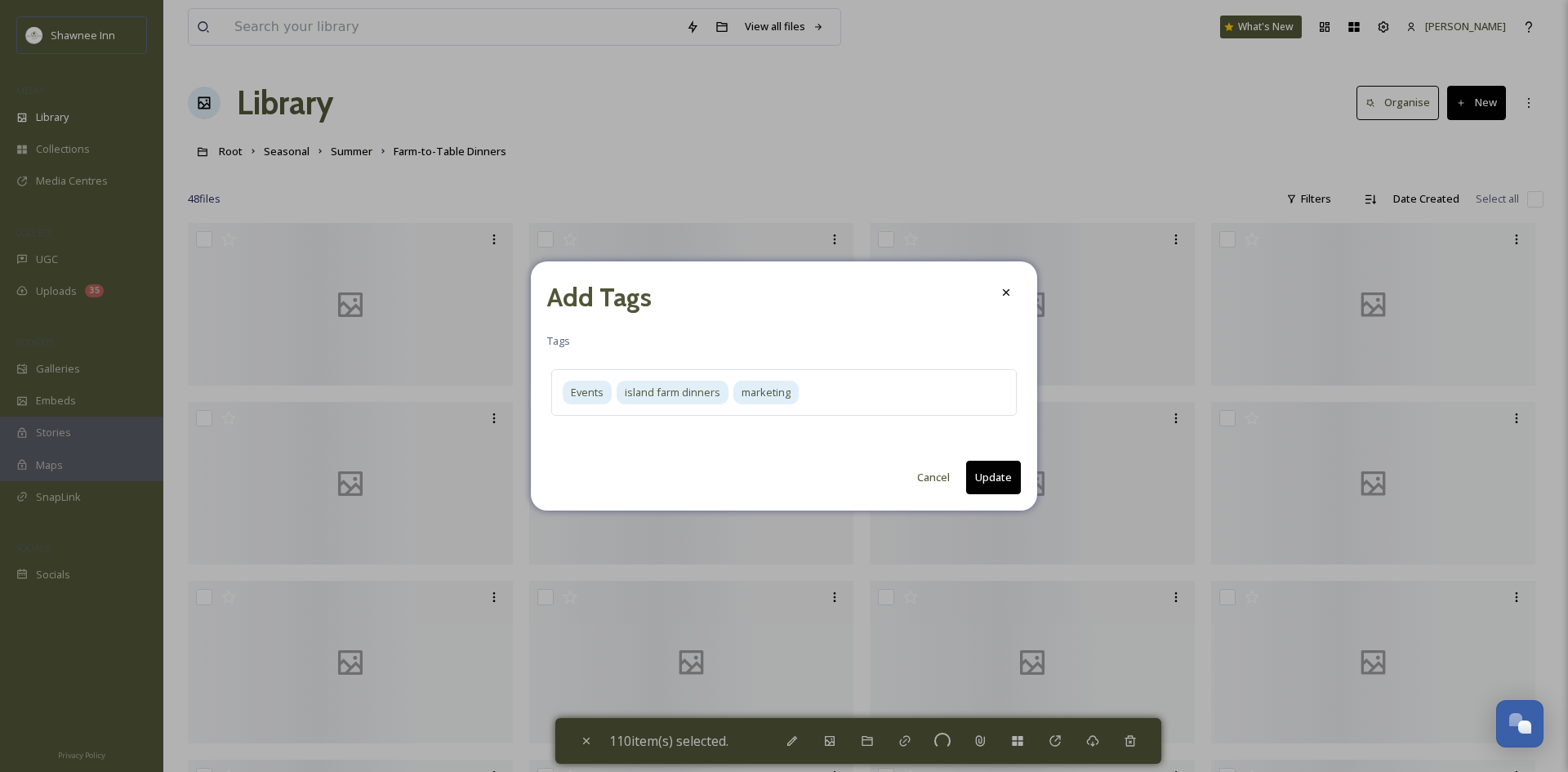
checkbox input "false"
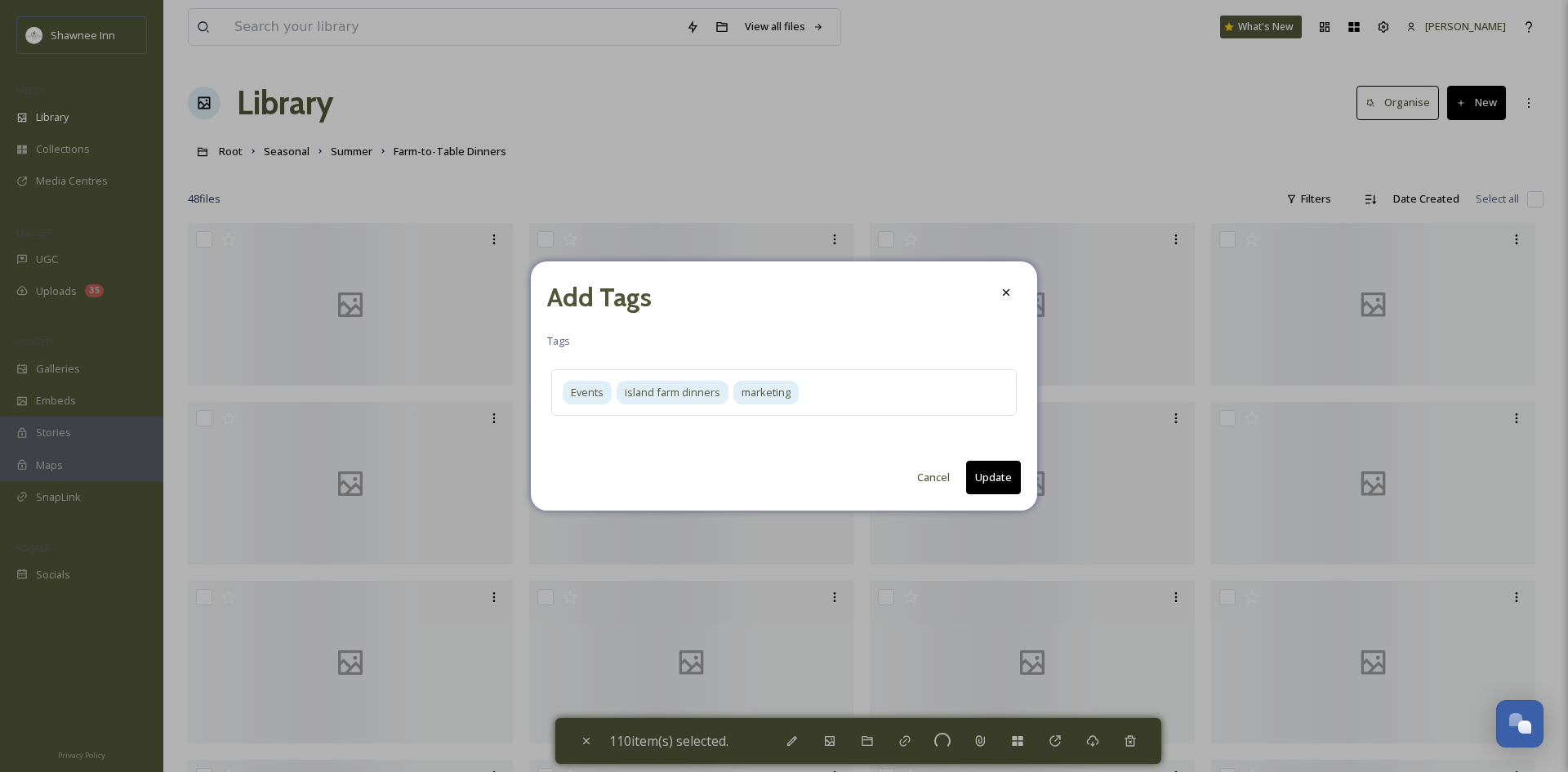
checkbox input "false"
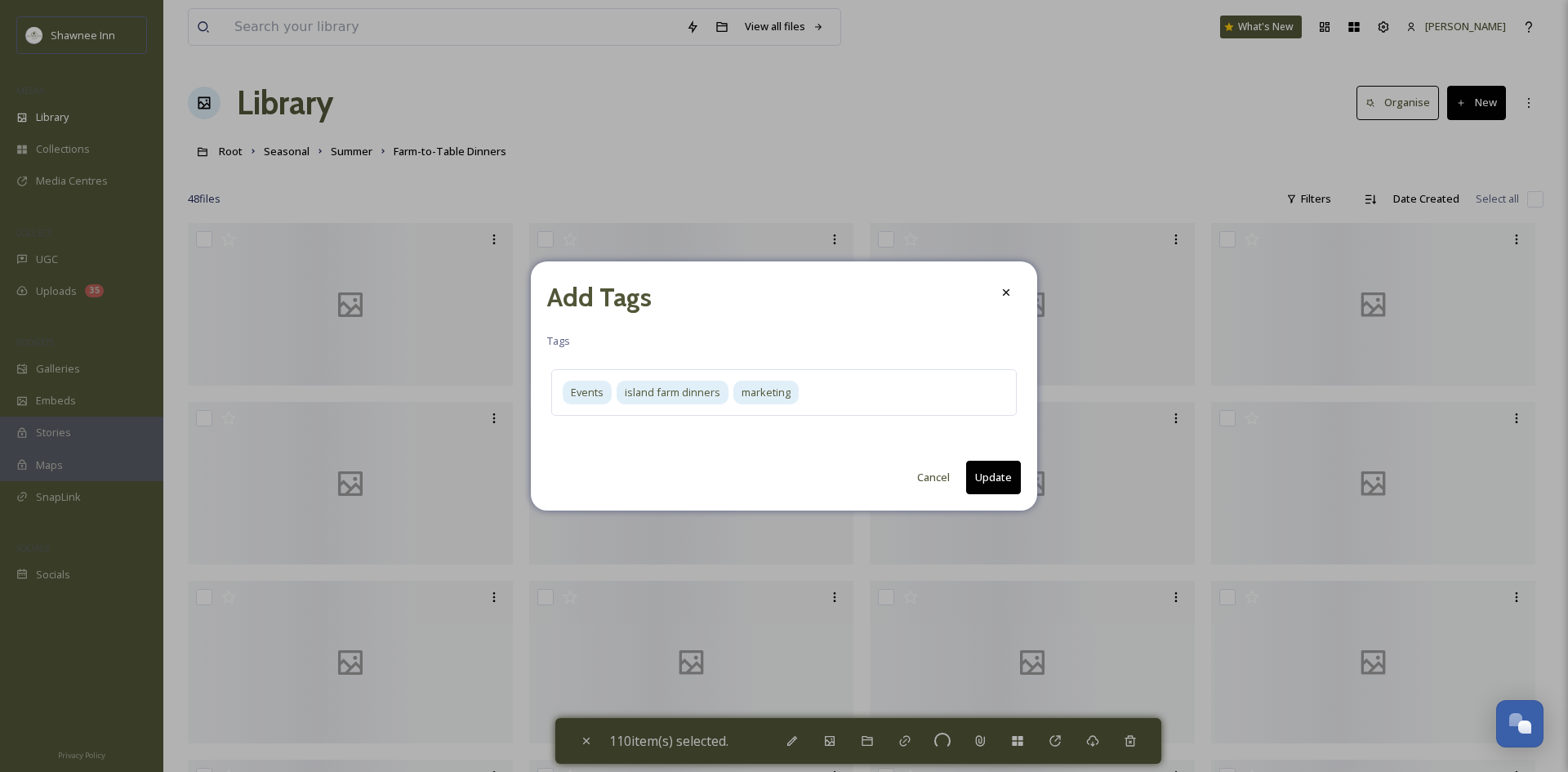
checkbox input "false"
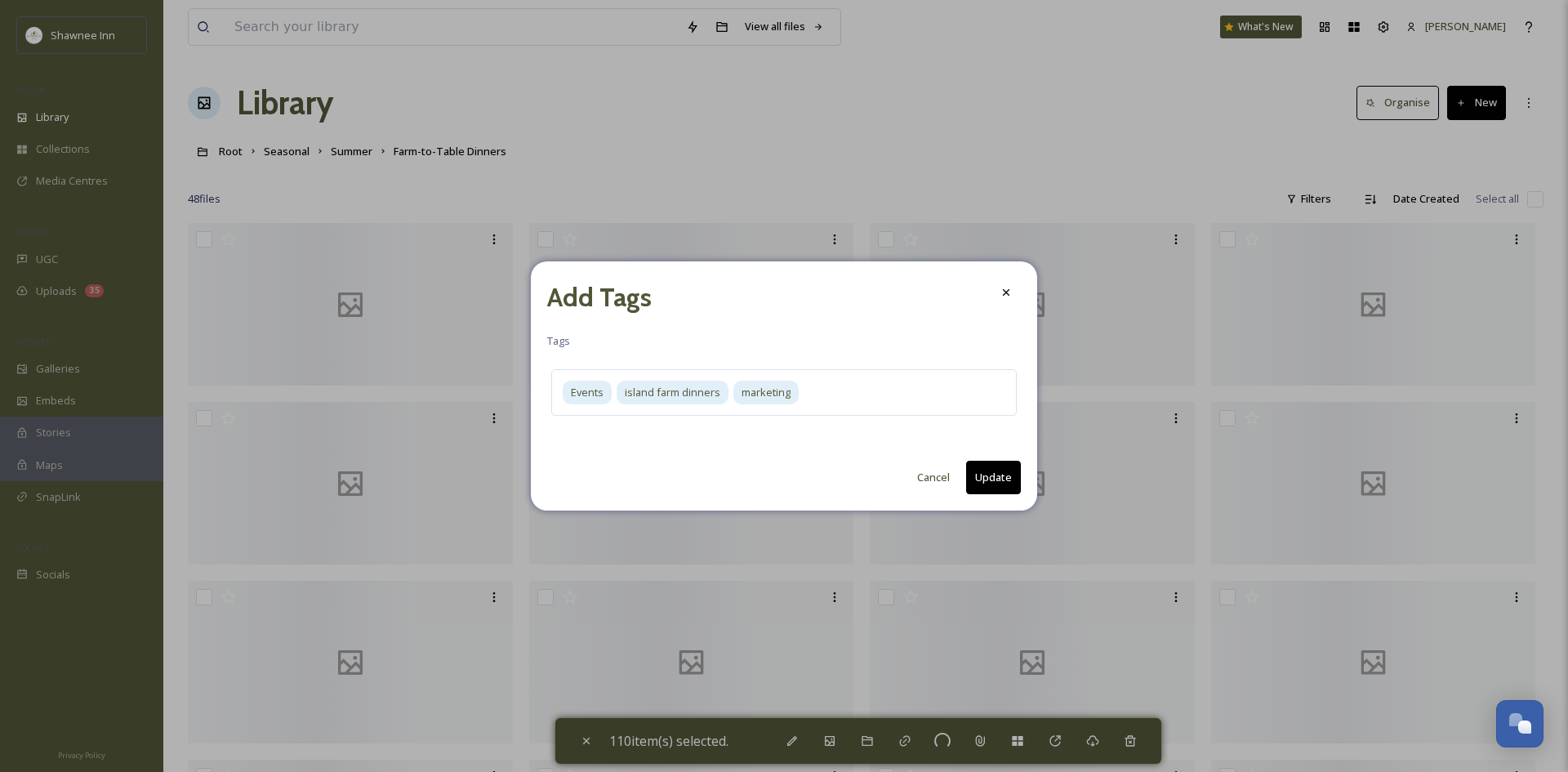
checkbox input "false"
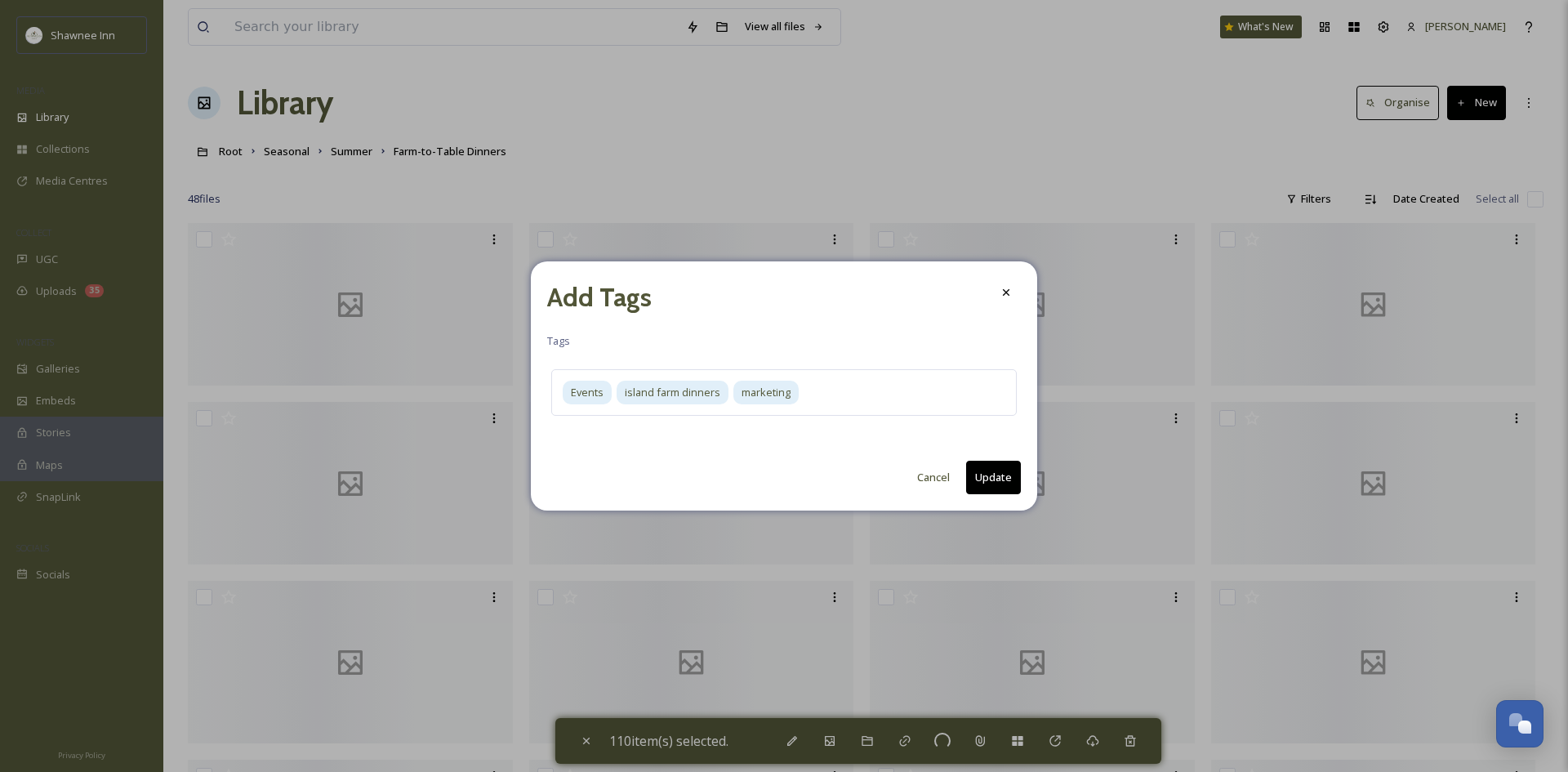
checkbox input "false"
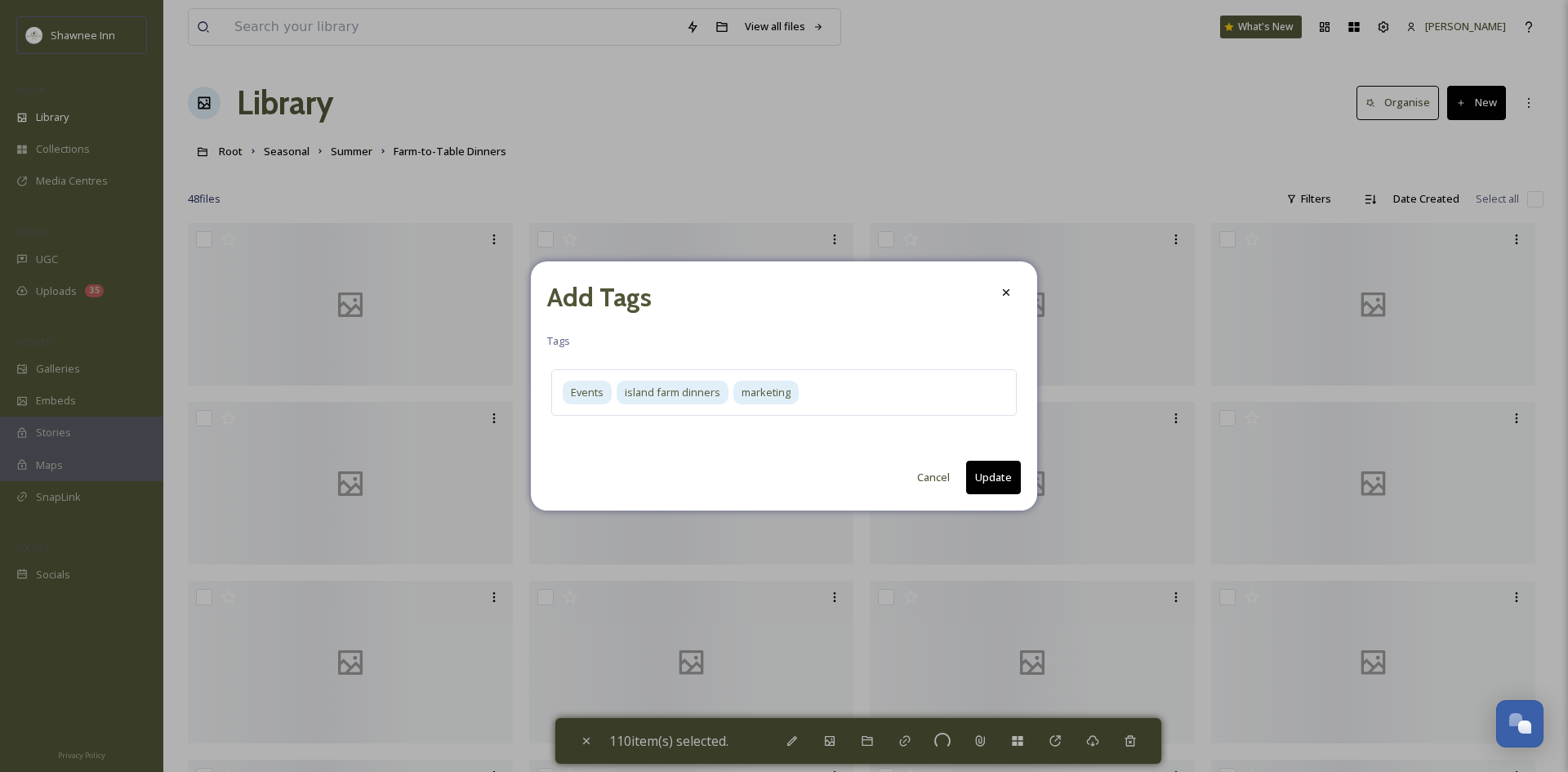
checkbox input "false"
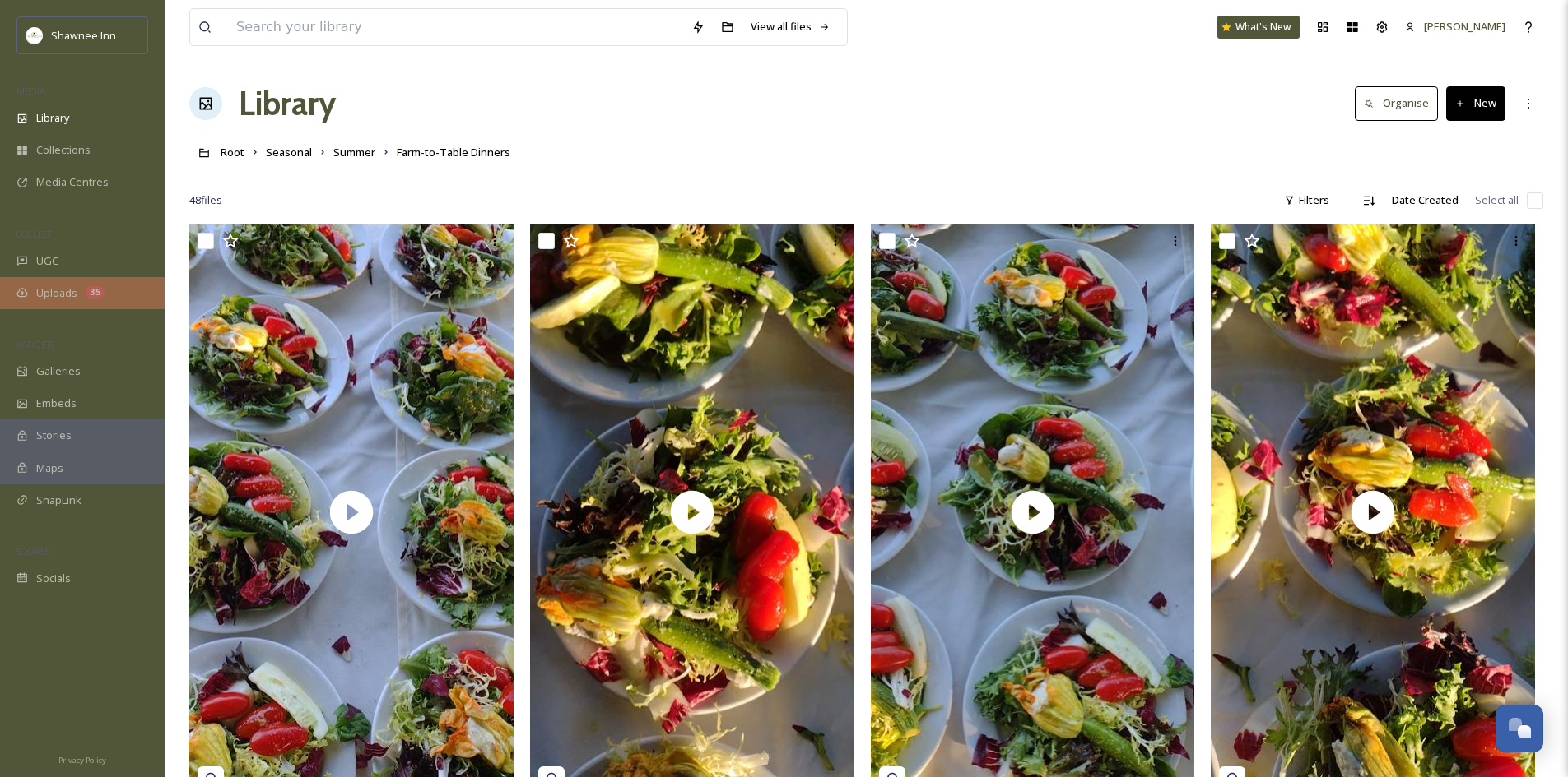
click at [77, 293] on div "Uploads 35" at bounding box center [82, 293] width 165 height 32
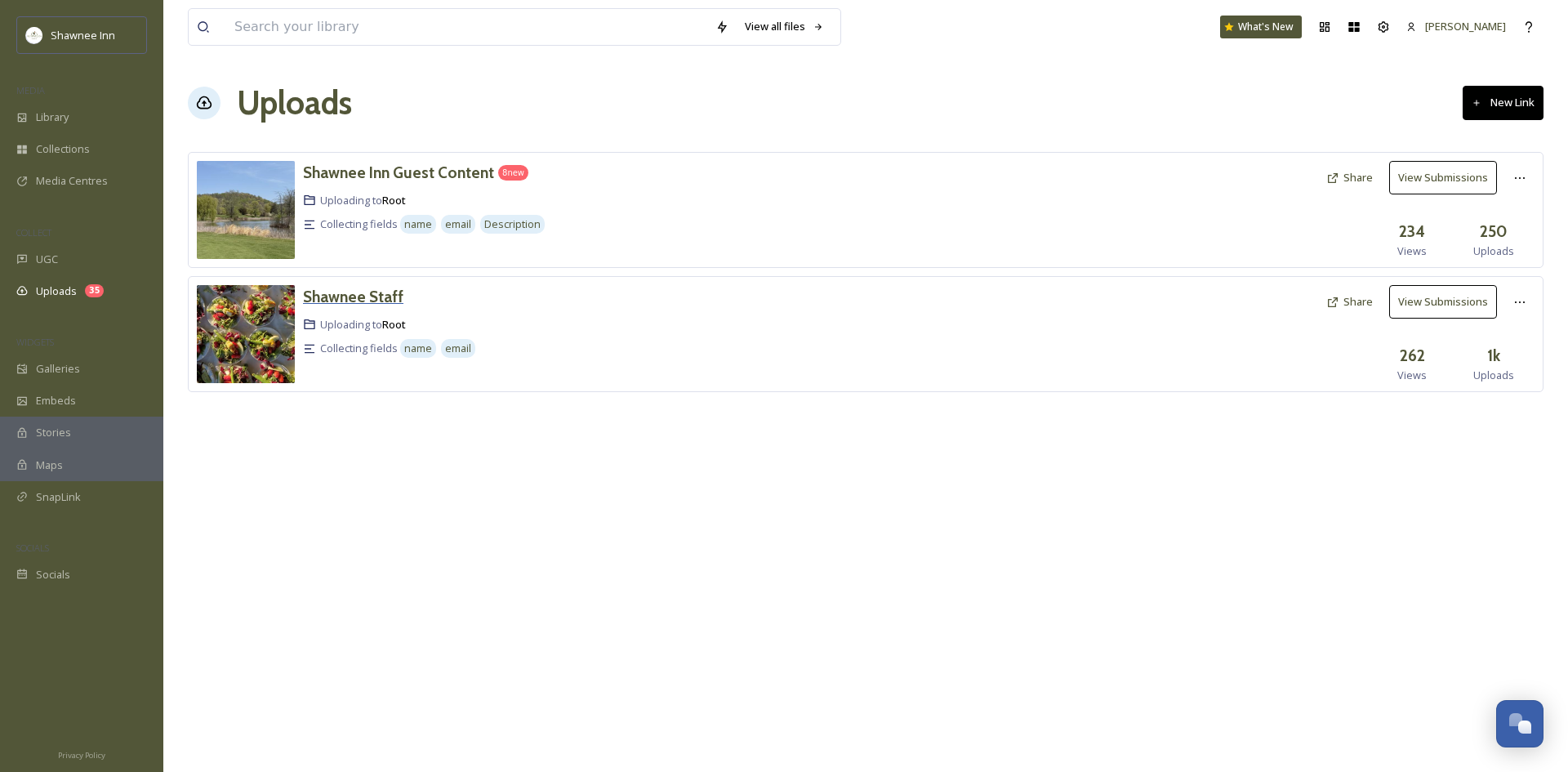
click at [355, 296] on h3 "Shawnee Staff" at bounding box center [353, 296] width 101 height 19
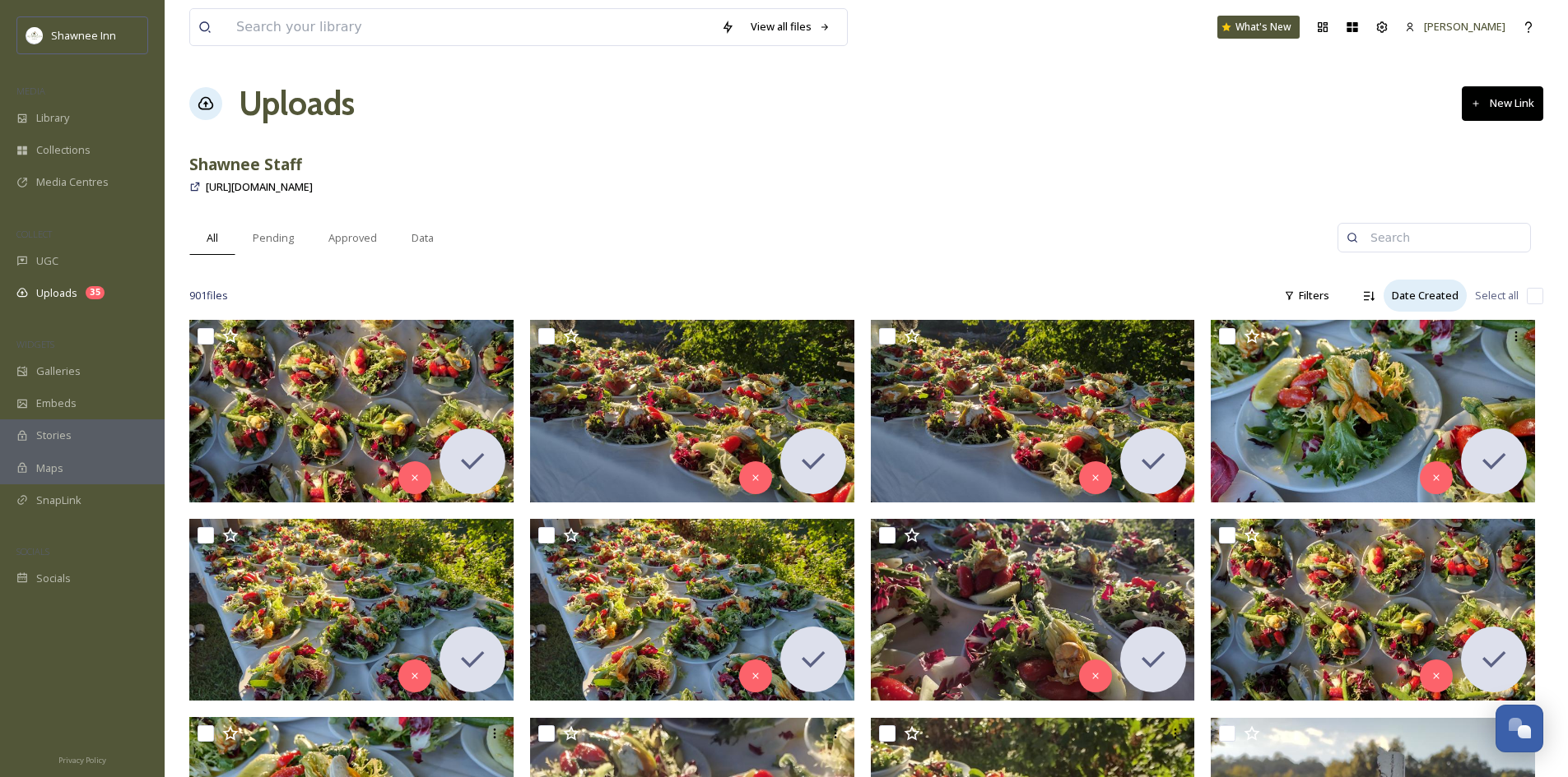
click at [1424, 298] on div "Date Created" at bounding box center [1425, 296] width 83 height 32
click at [1319, 303] on div "Filters" at bounding box center [1306, 296] width 61 height 32
click at [1358, 294] on div "Descending" at bounding box center [1369, 296] width 30 height 30
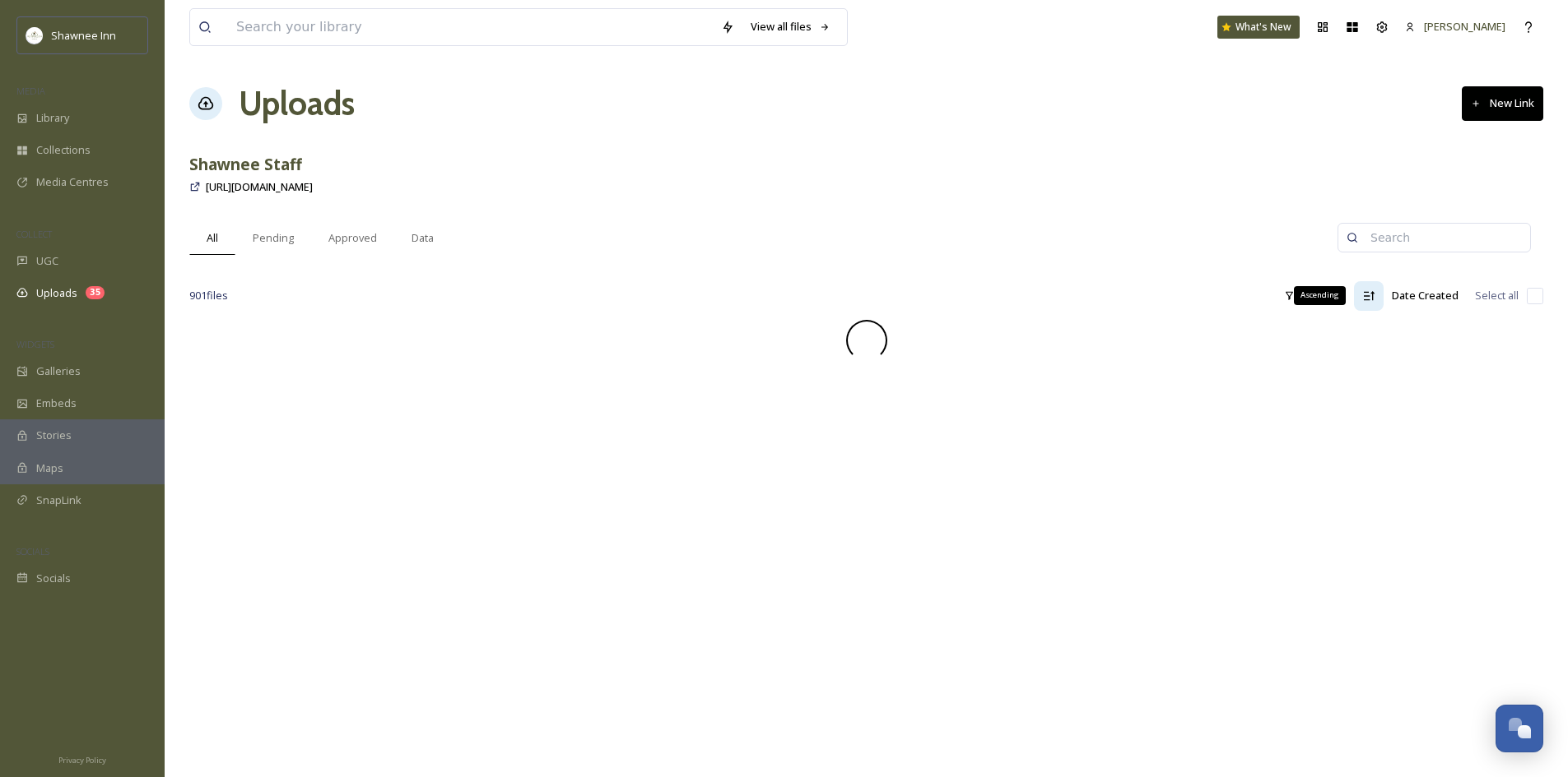
click at [1366, 294] on icon at bounding box center [1369, 296] width 13 height 13
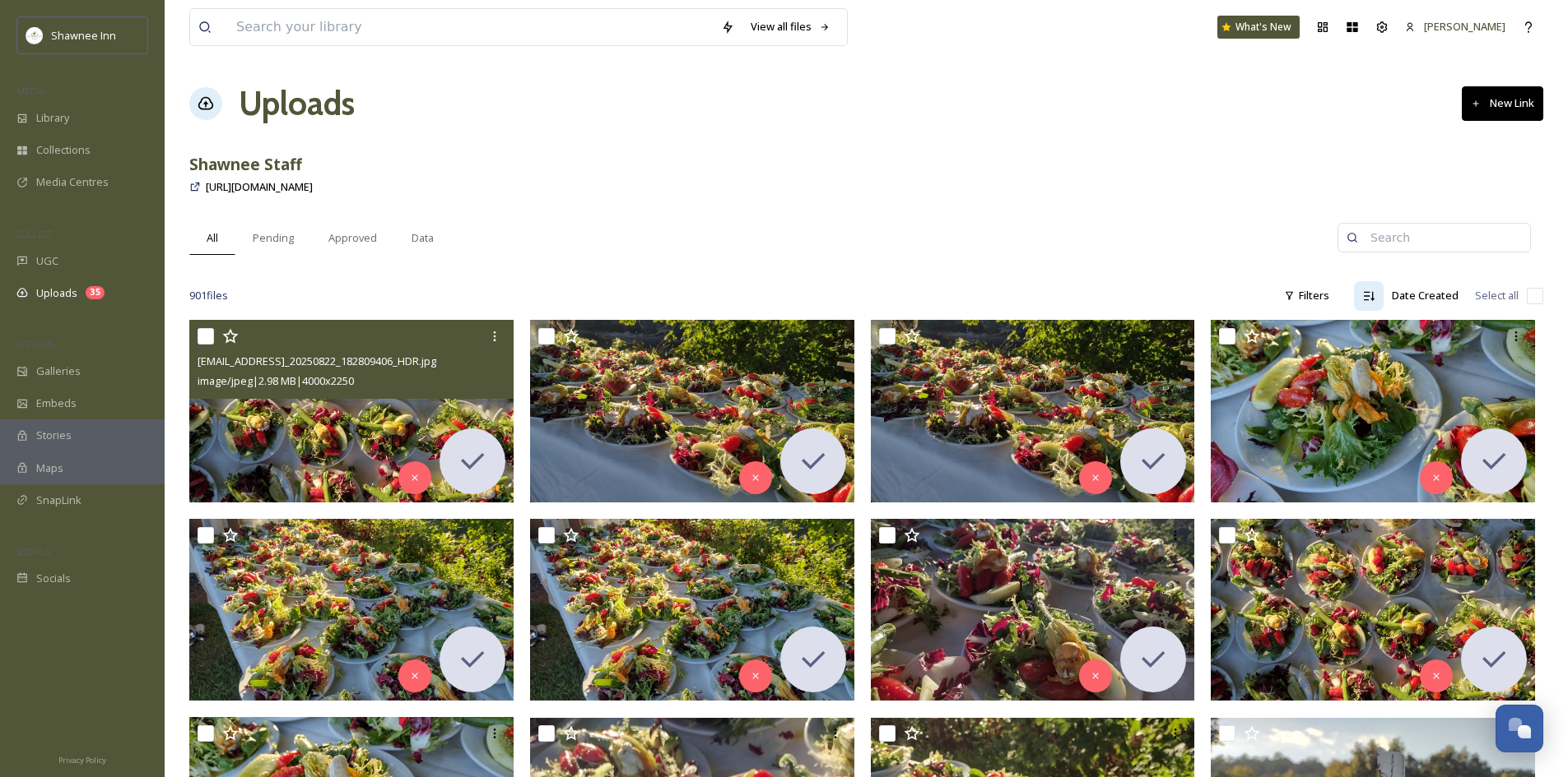
click at [205, 342] on input "checkbox" at bounding box center [206, 337] width 17 height 17
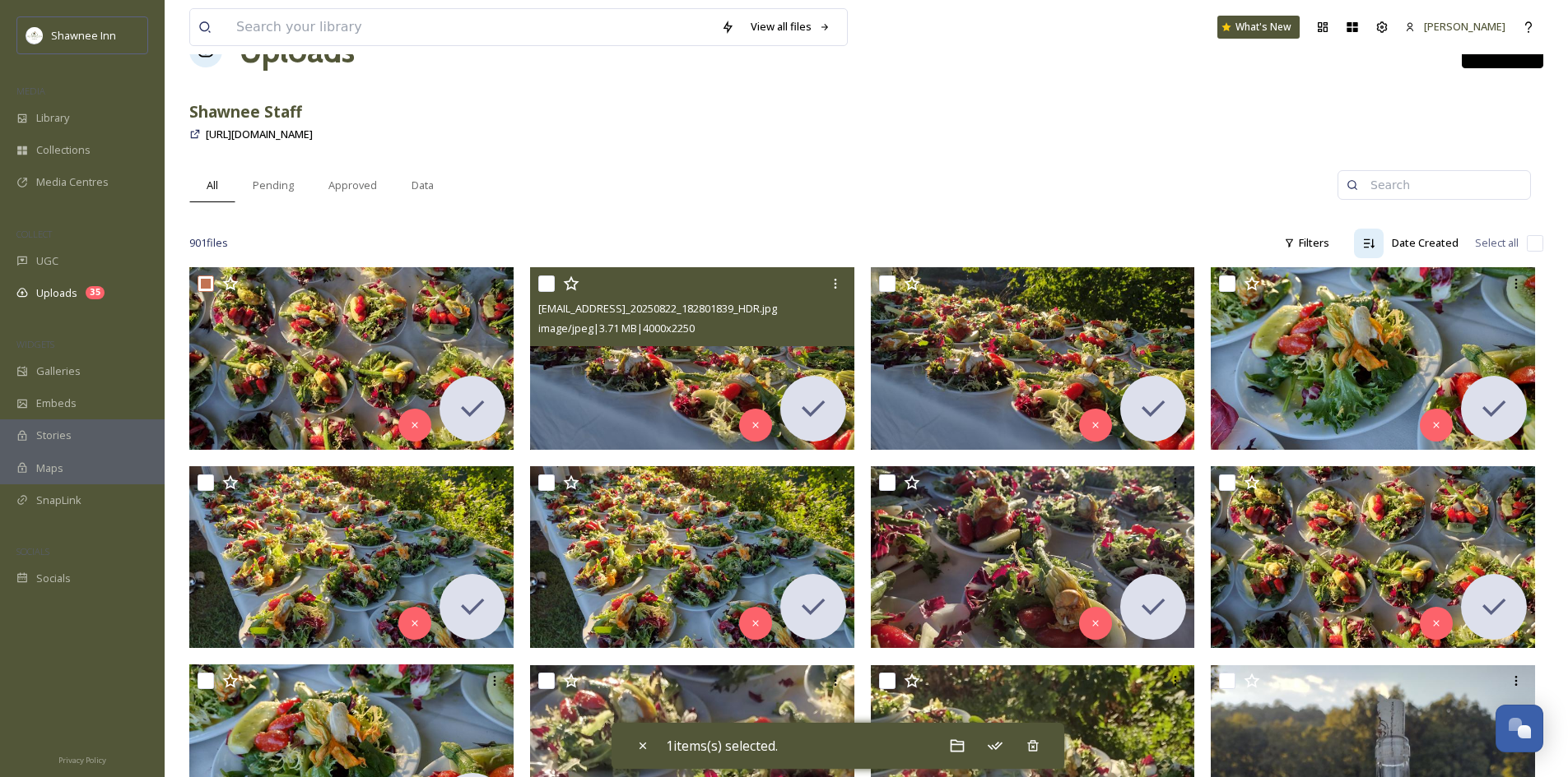
scroll to position [82, 0]
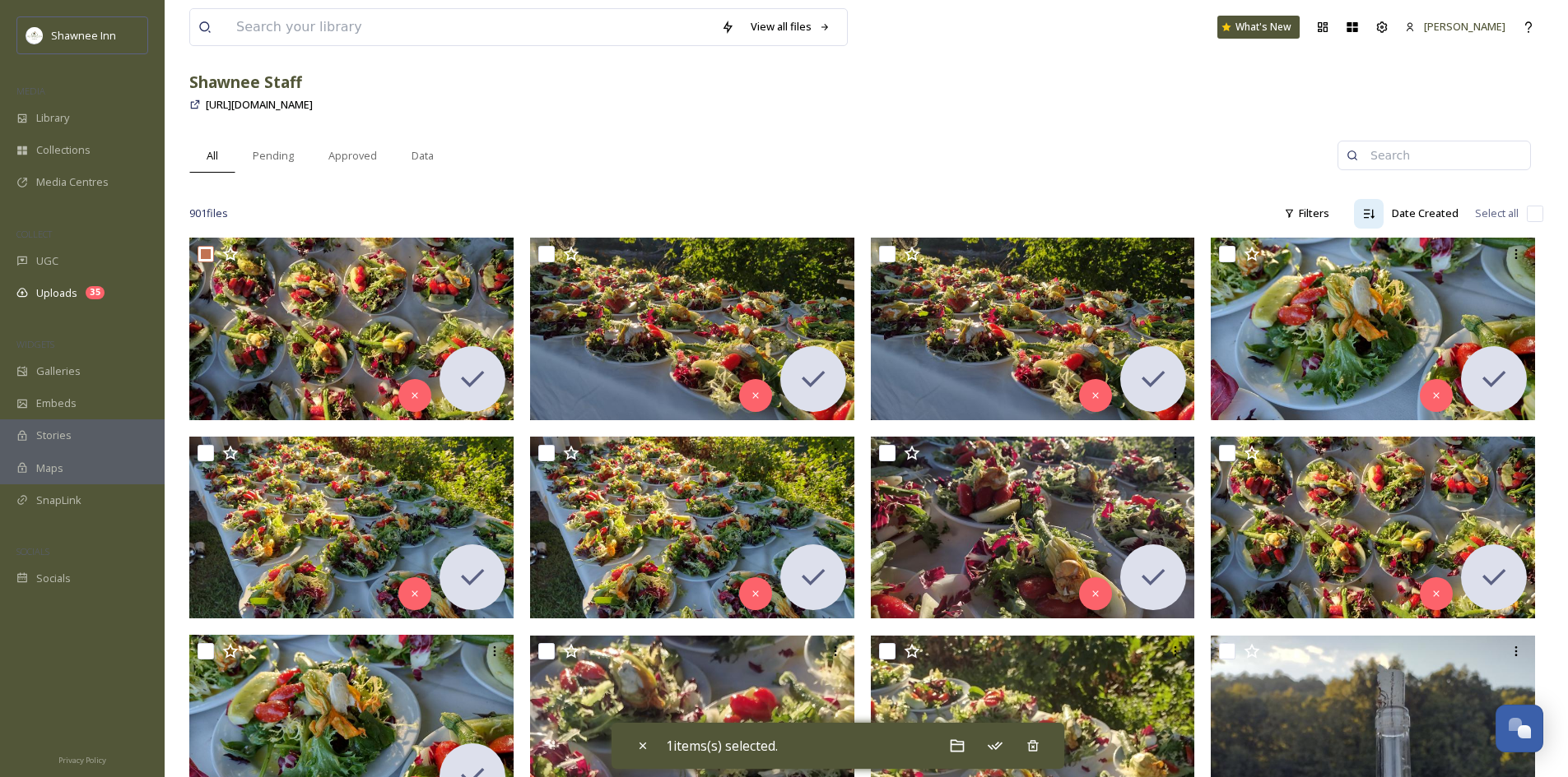
click at [1527, 220] on input "checkbox" at bounding box center [1535, 214] width 17 height 17
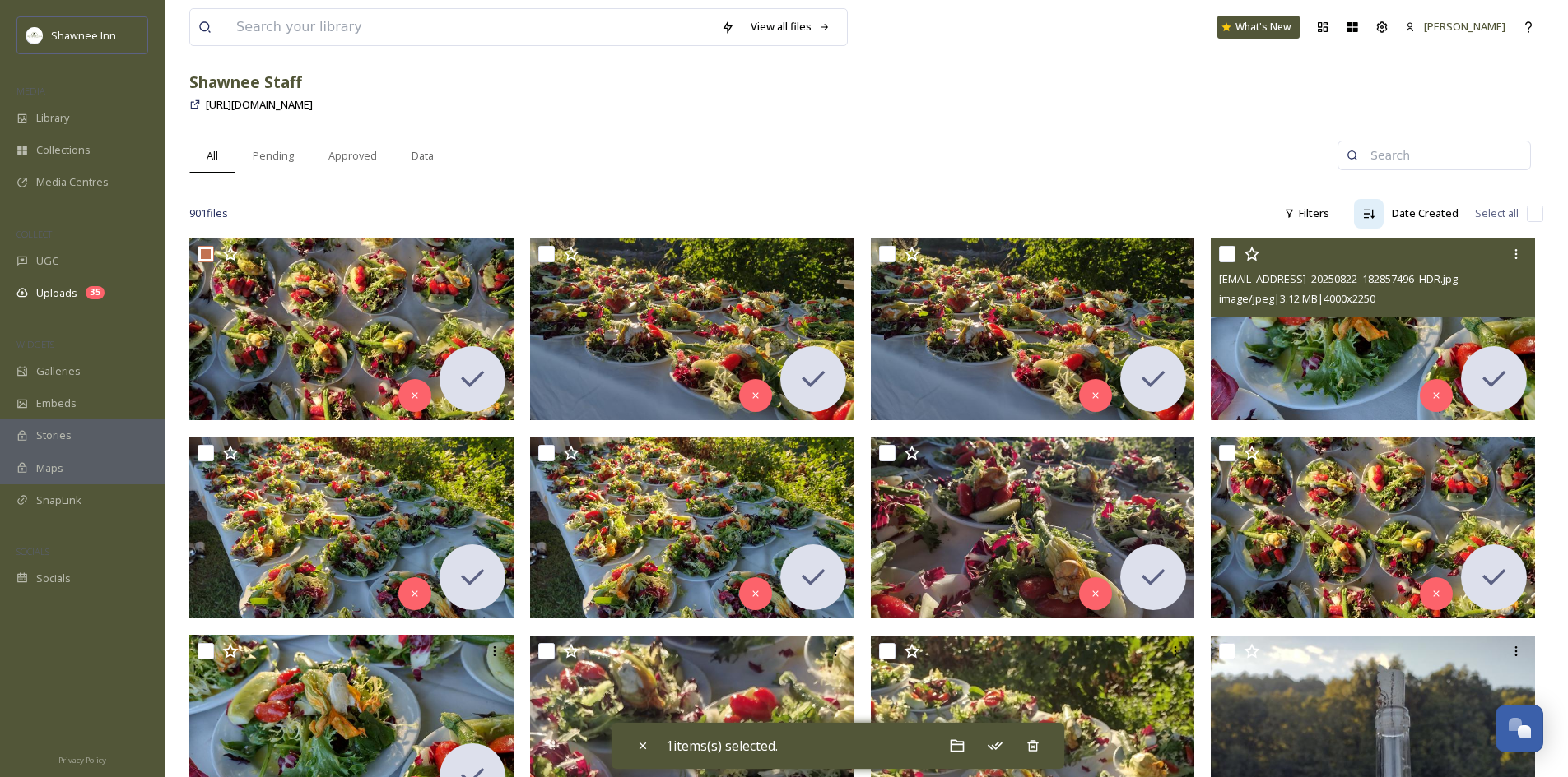
click at [1234, 250] on input "checkbox" at bounding box center [1227, 254] width 17 height 17
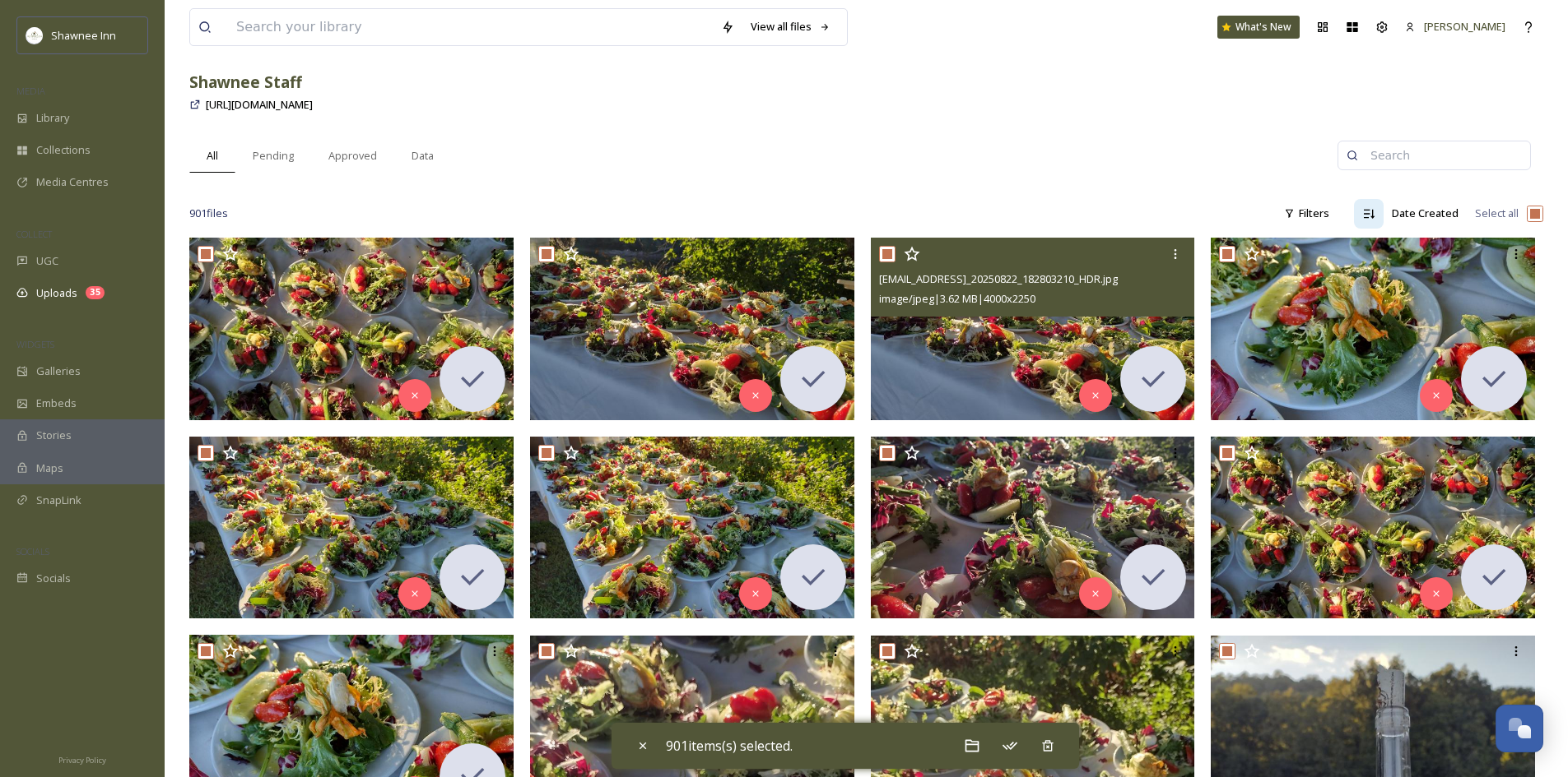
click at [883, 251] on input "checkbox" at bounding box center [887, 254] width 17 height 17
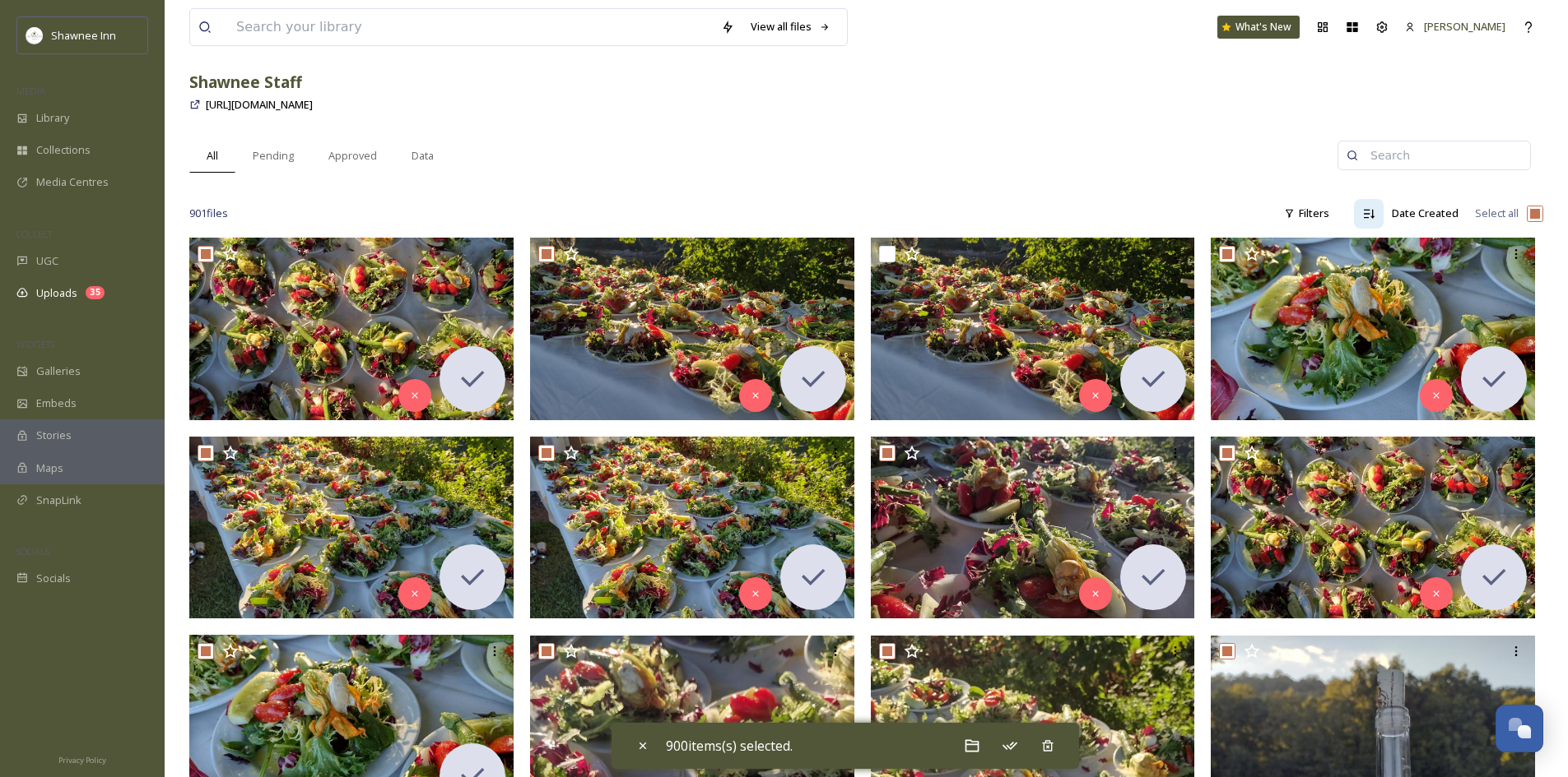
click at [1528, 217] on input "checkbox" at bounding box center [1535, 214] width 17 height 17
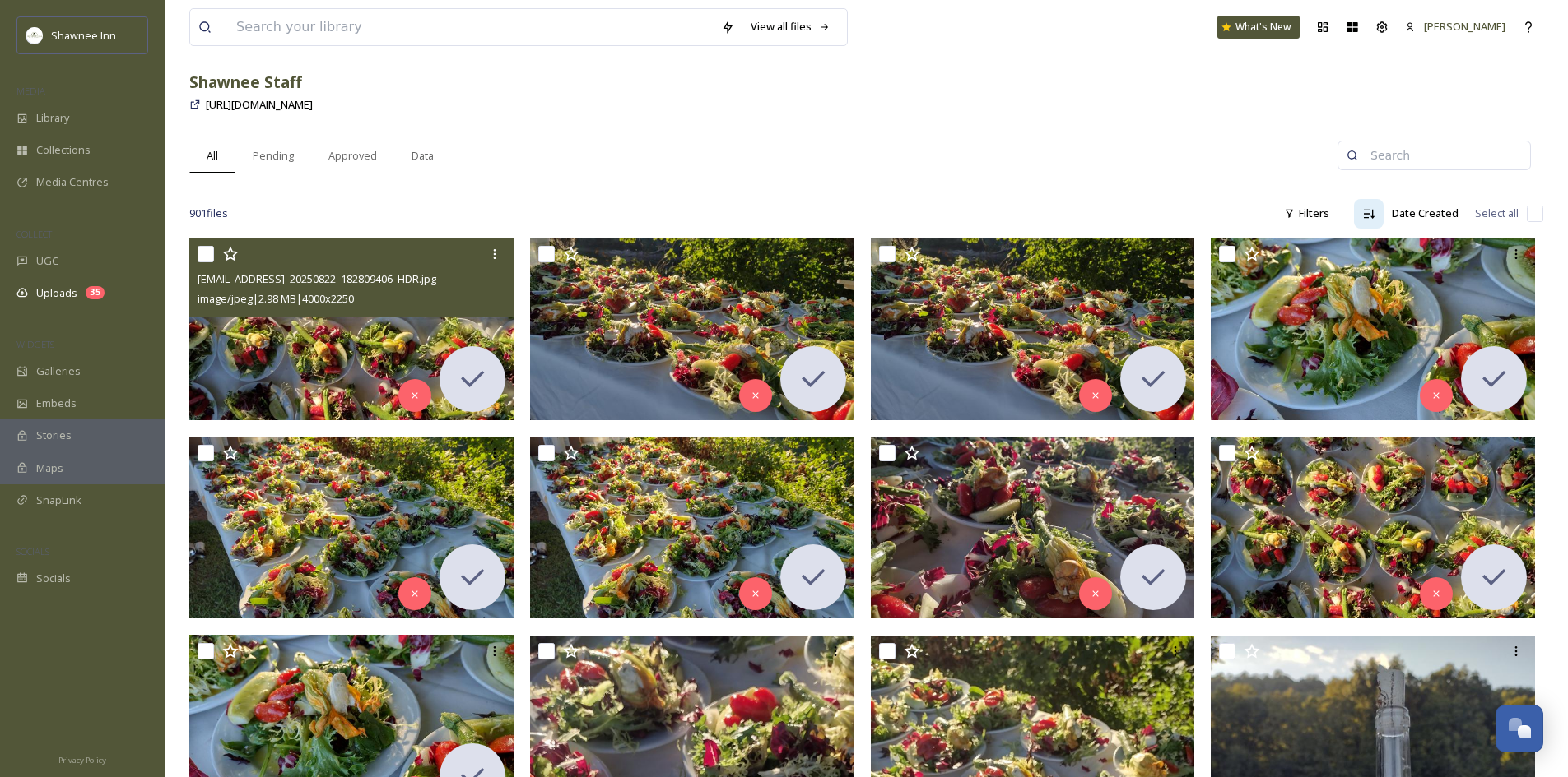
click at [203, 256] on input "checkbox" at bounding box center [206, 254] width 17 height 17
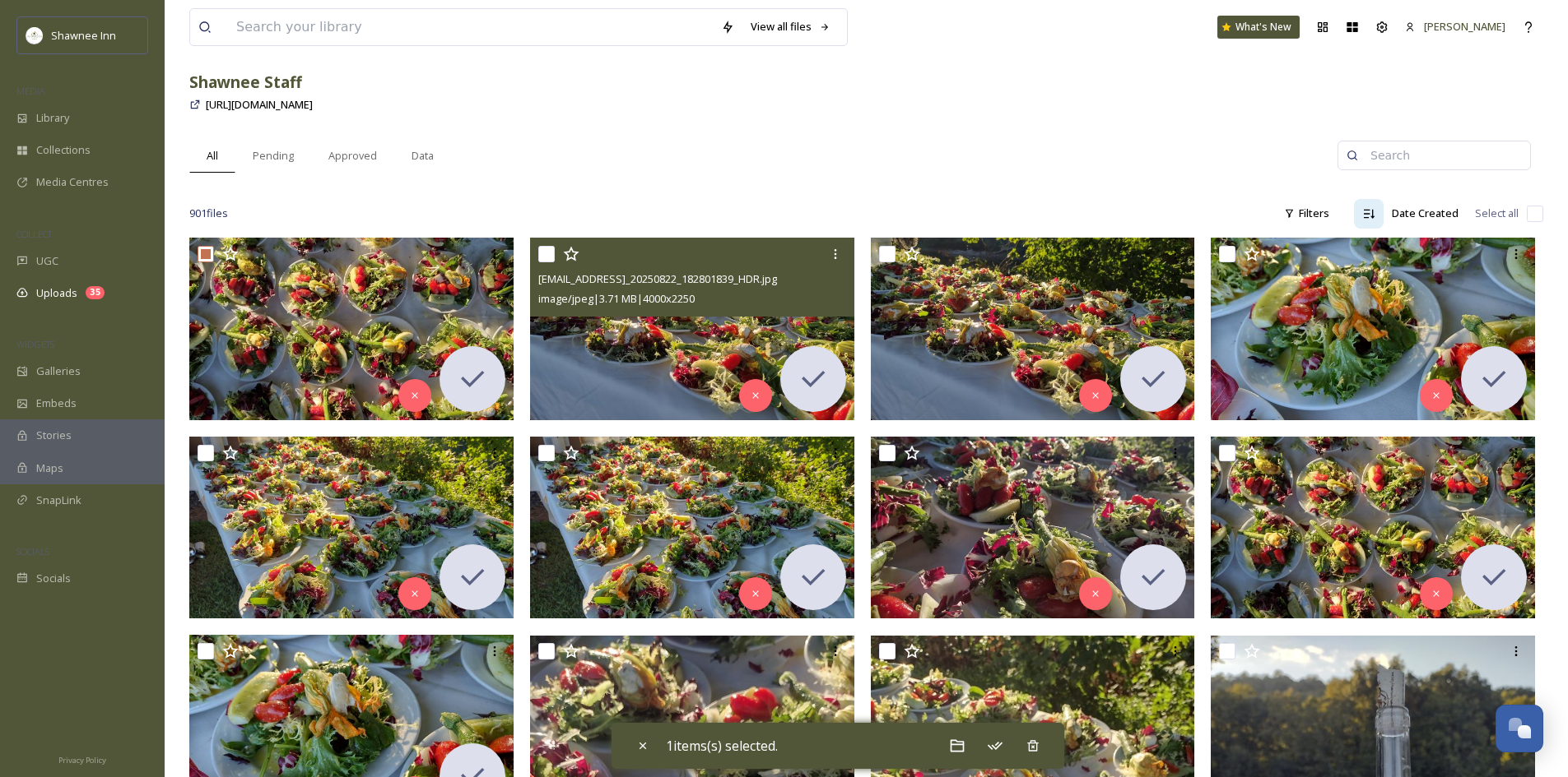
click at [547, 251] on input "checkbox" at bounding box center [547, 254] width 17 height 17
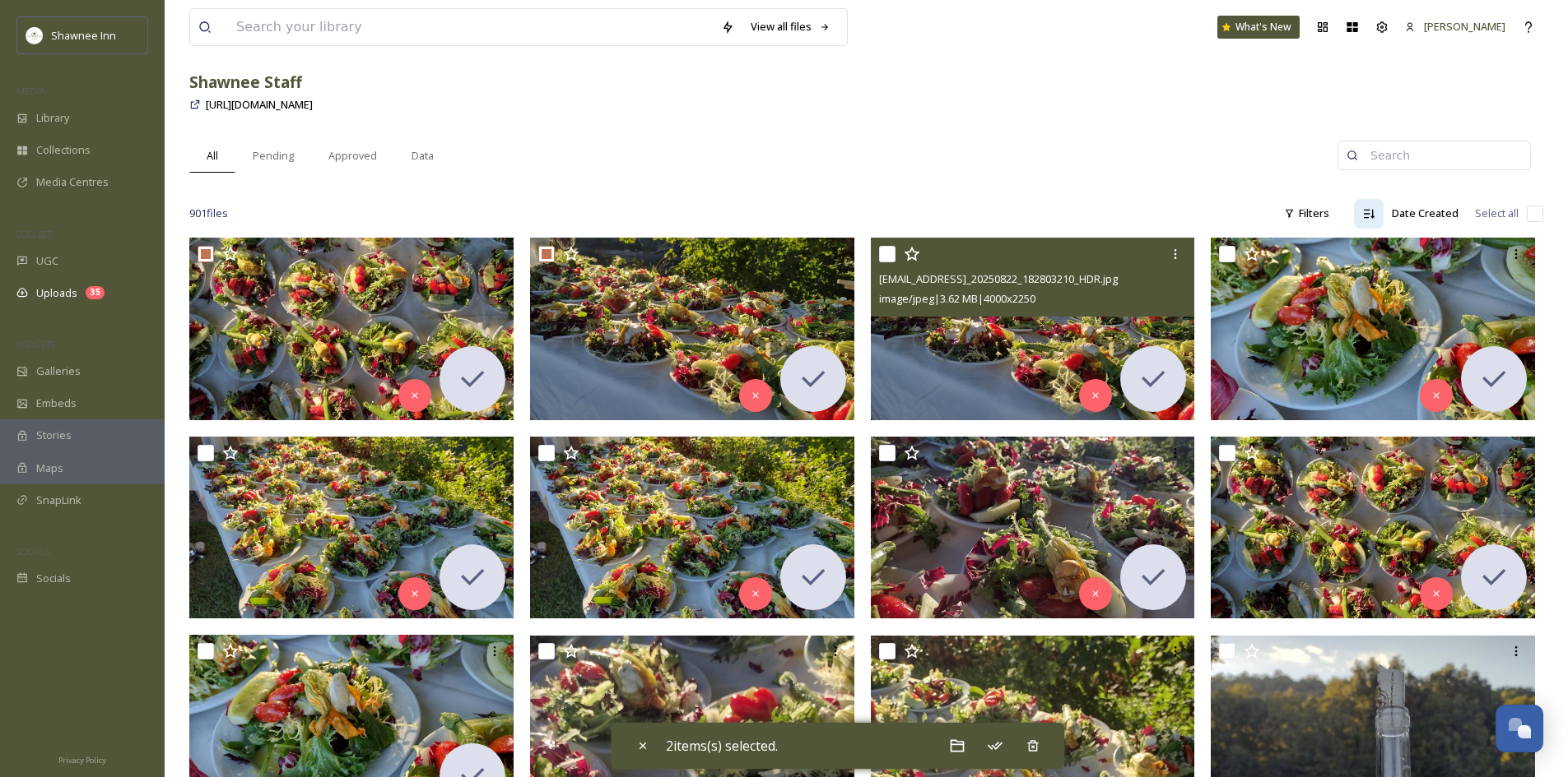
click at [890, 251] on input "checkbox" at bounding box center [887, 254] width 17 height 17
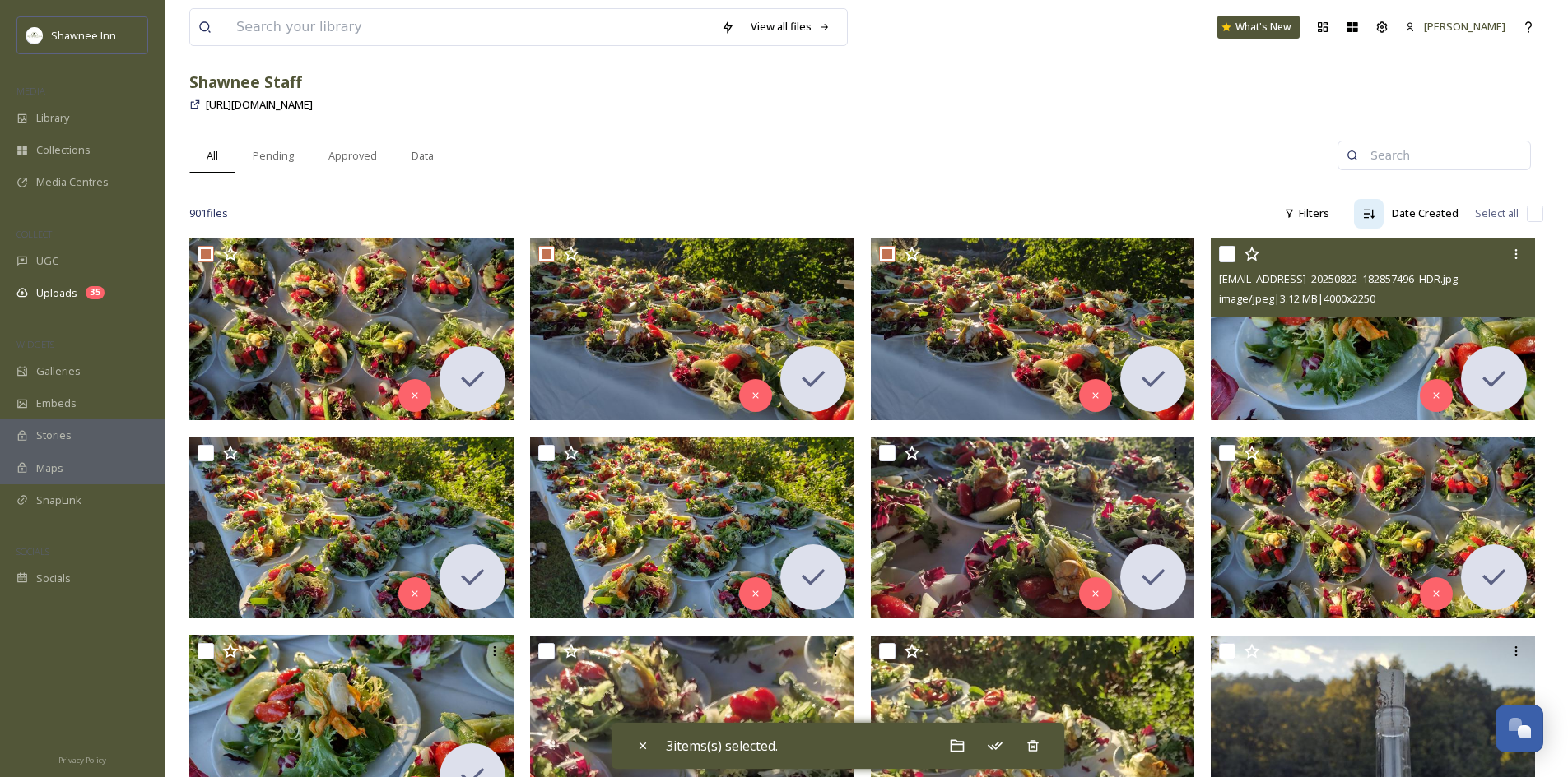
click at [1229, 256] on input "checkbox" at bounding box center [1227, 254] width 17 height 17
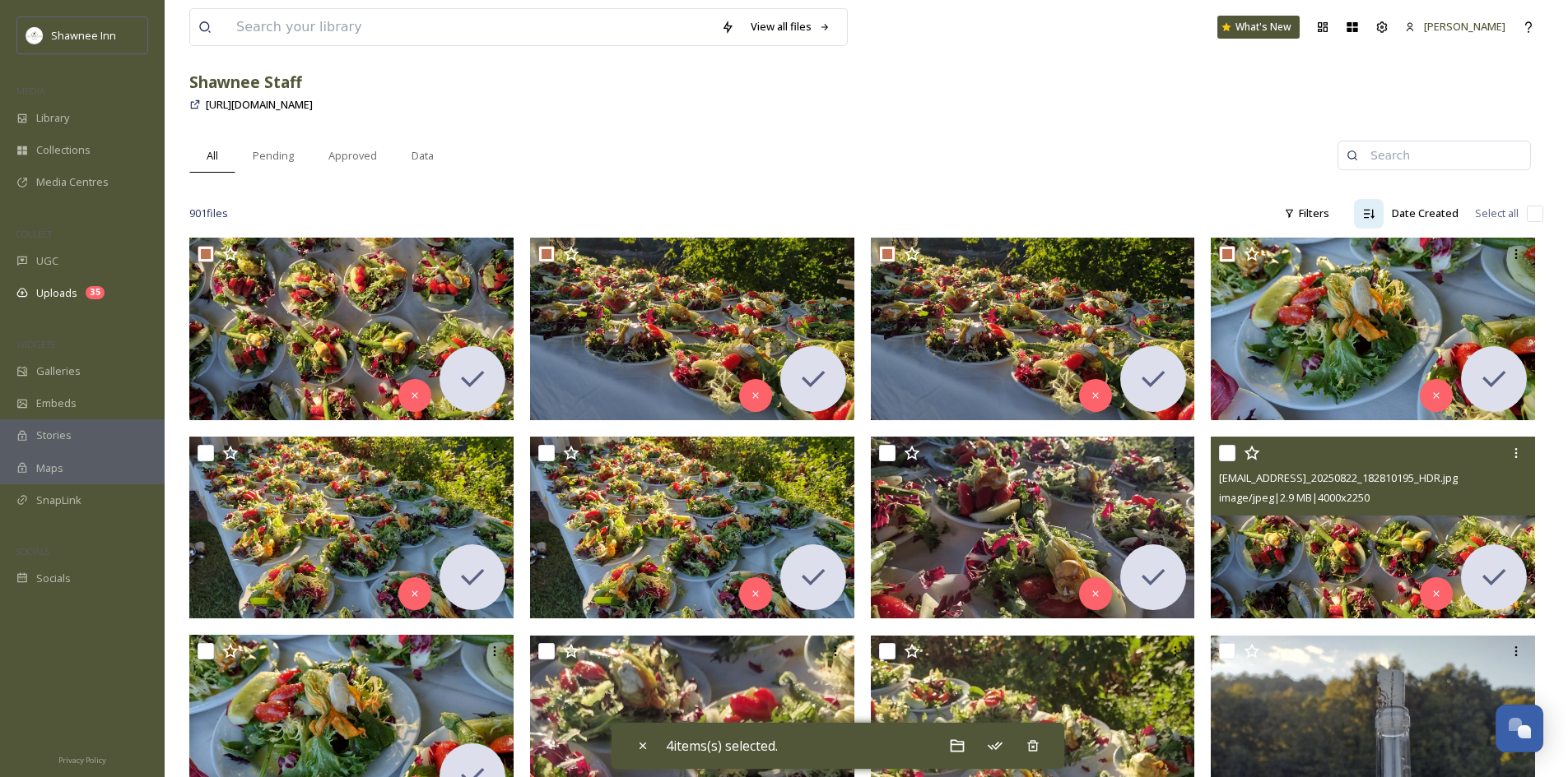
click at [1230, 449] on input "checkbox" at bounding box center [1227, 453] width 17 height 17
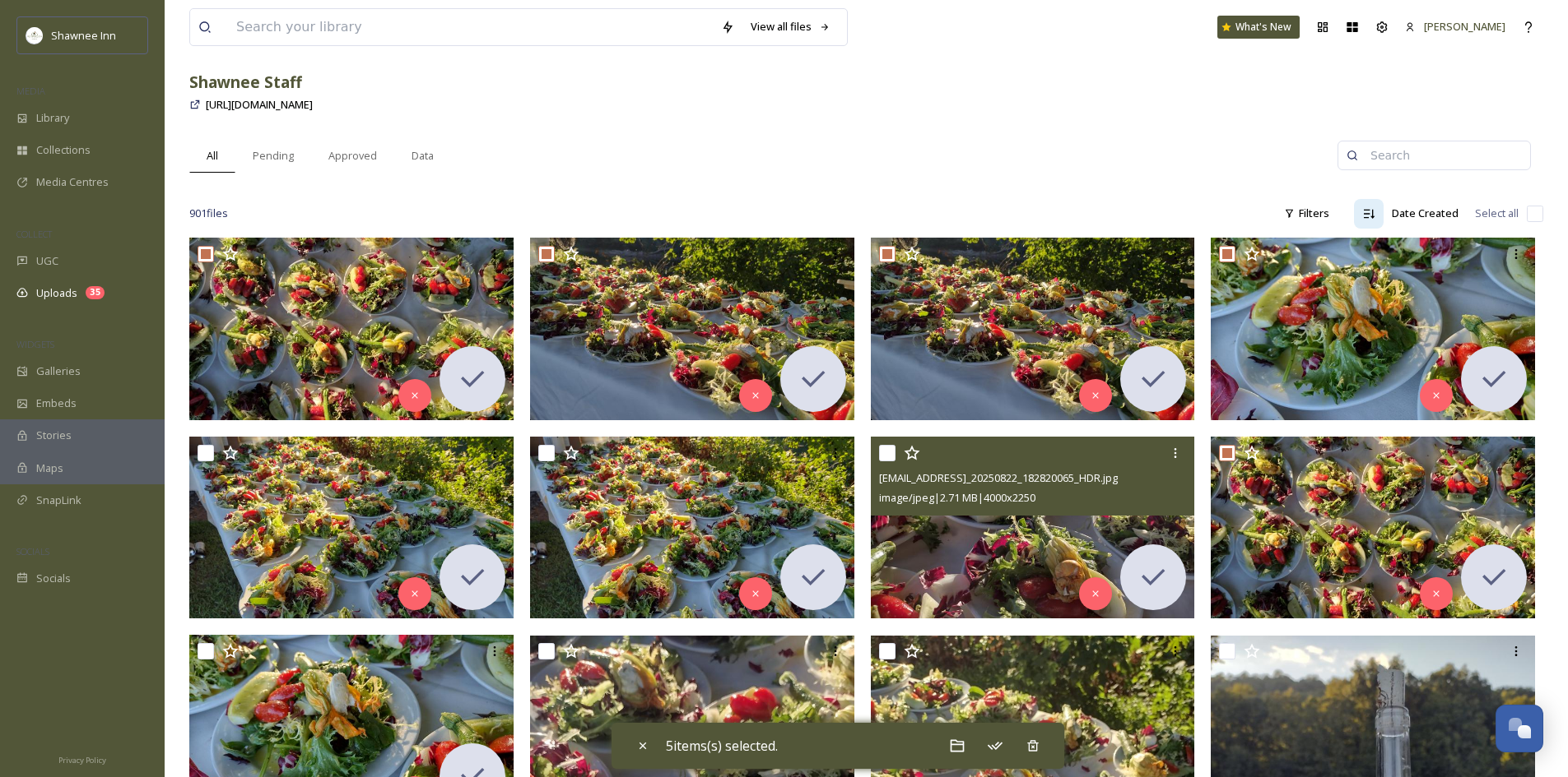
click at [881, 453] on input "checkbox" at bounding box center [887, 453] width 17 height 17
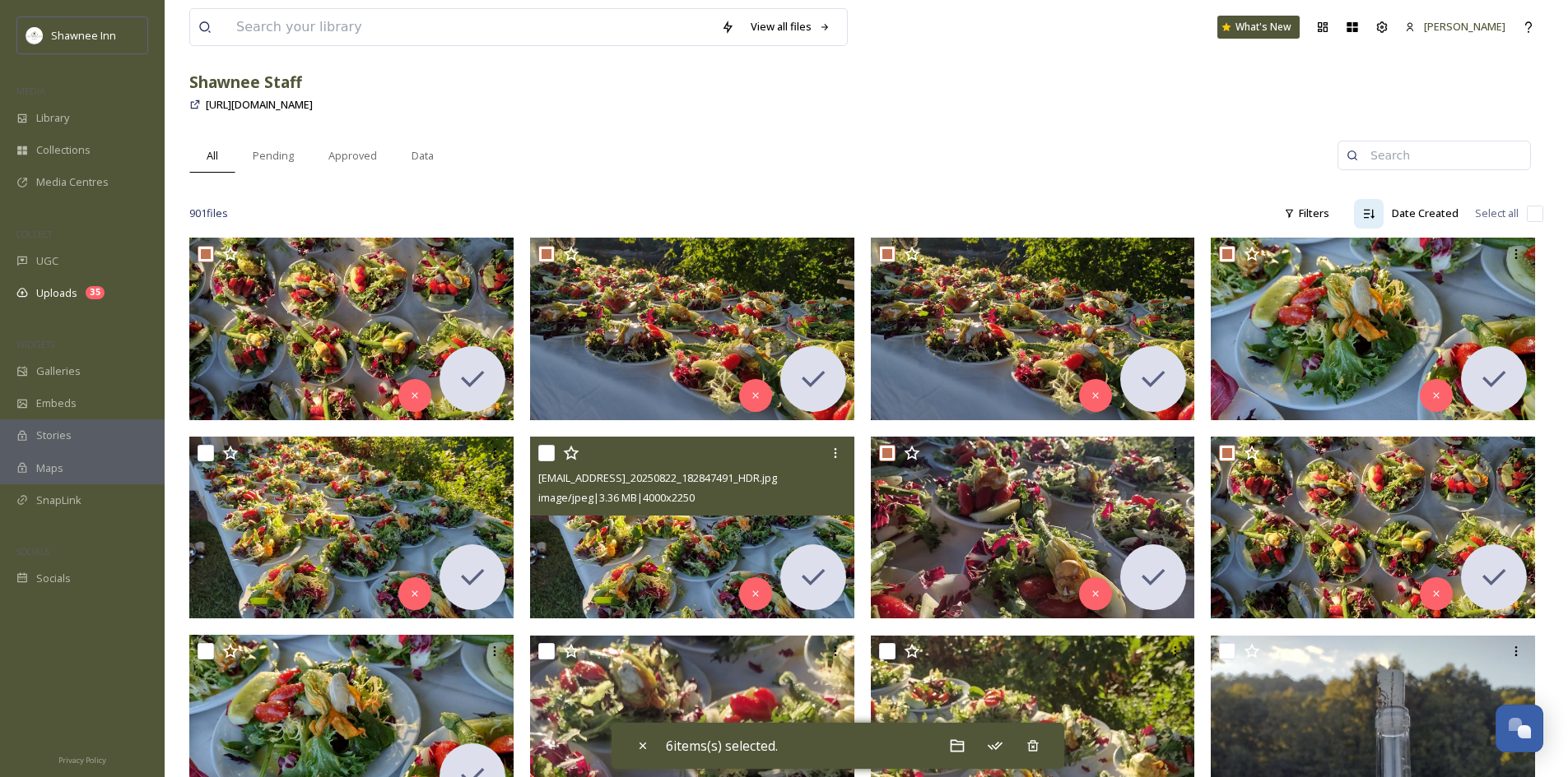
click at [547, 451] on input "checkbox" at bounding box center [547, 453] width 17 height 17
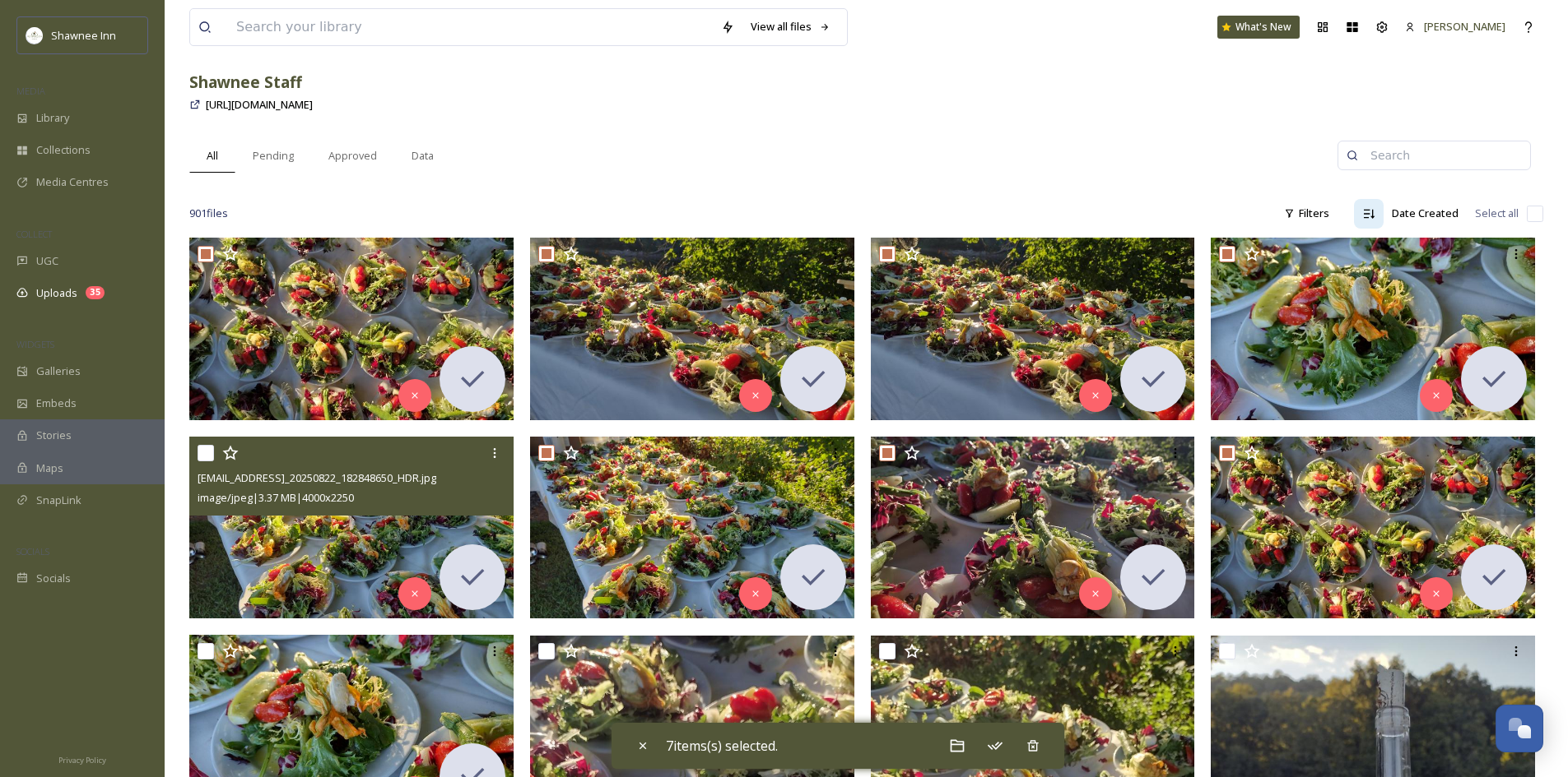
click at [207, 450] on input "checkbox" at bounding box center [206, 453] width 17 height 17
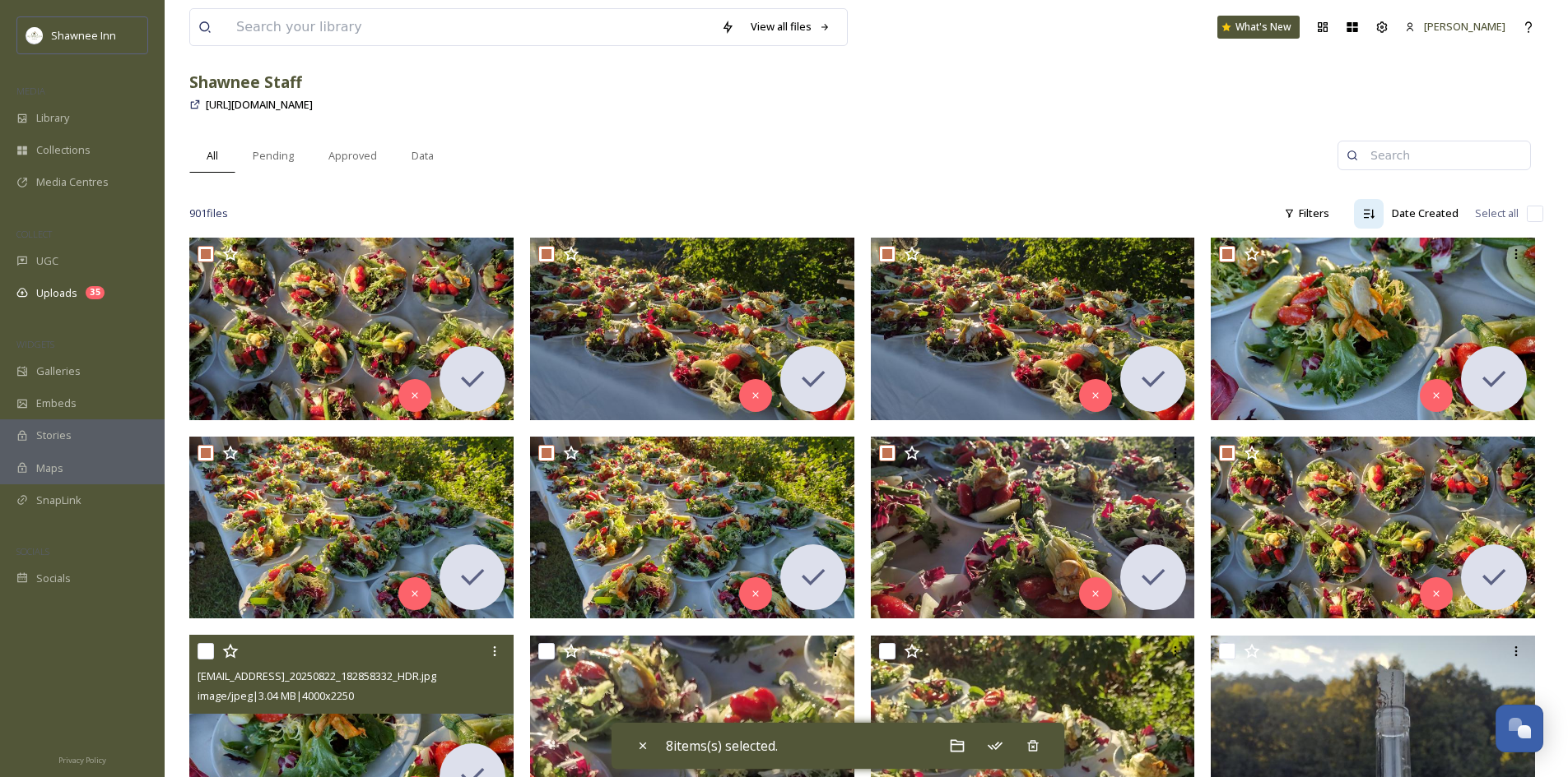
click at [207, 652] on input "checkbox" at bounding box center [206, 651] width 17 height 17
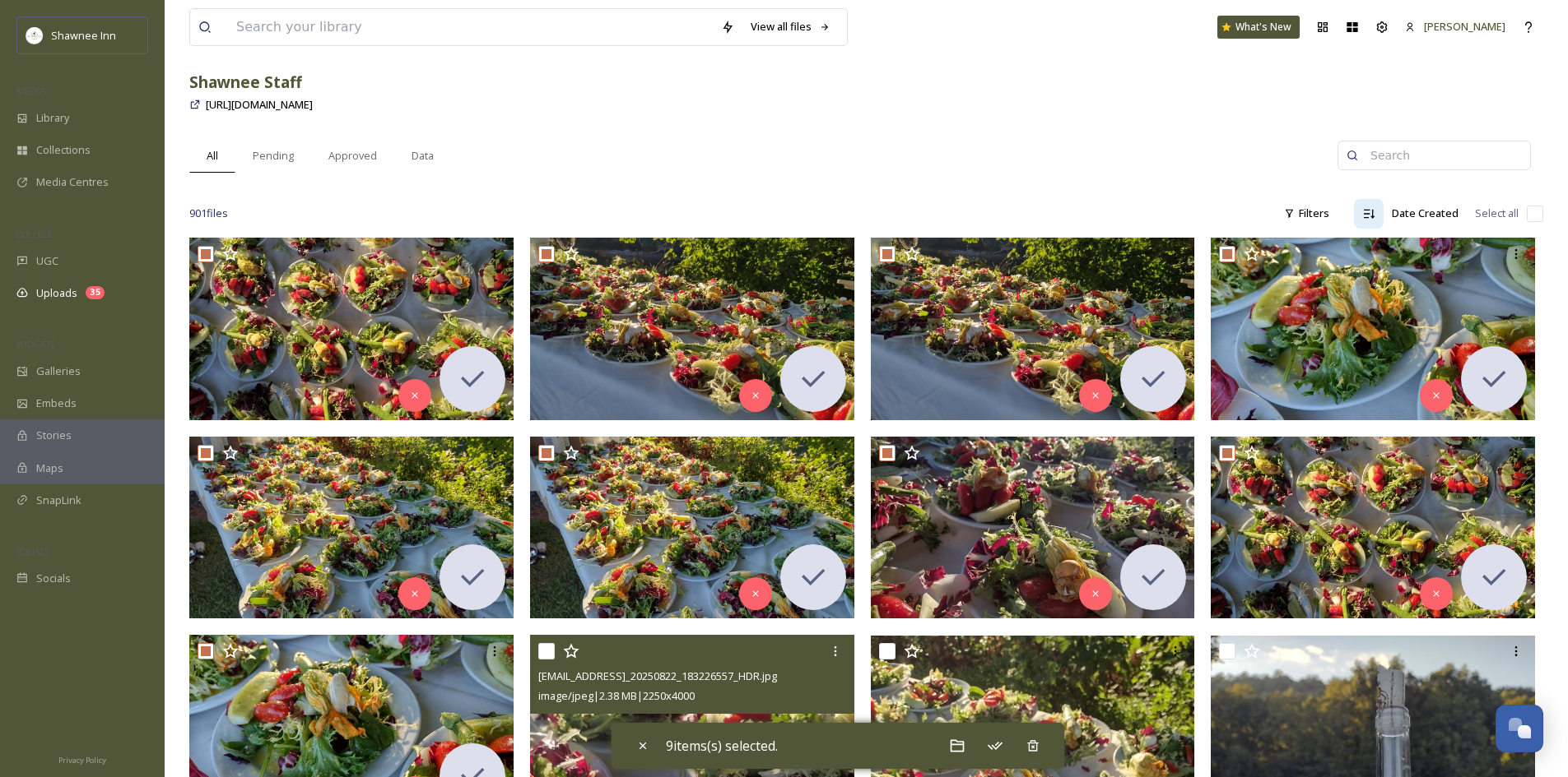
click at [547, 651] on input "checkbox" at bounding box center [547, 651] width 17 height 17
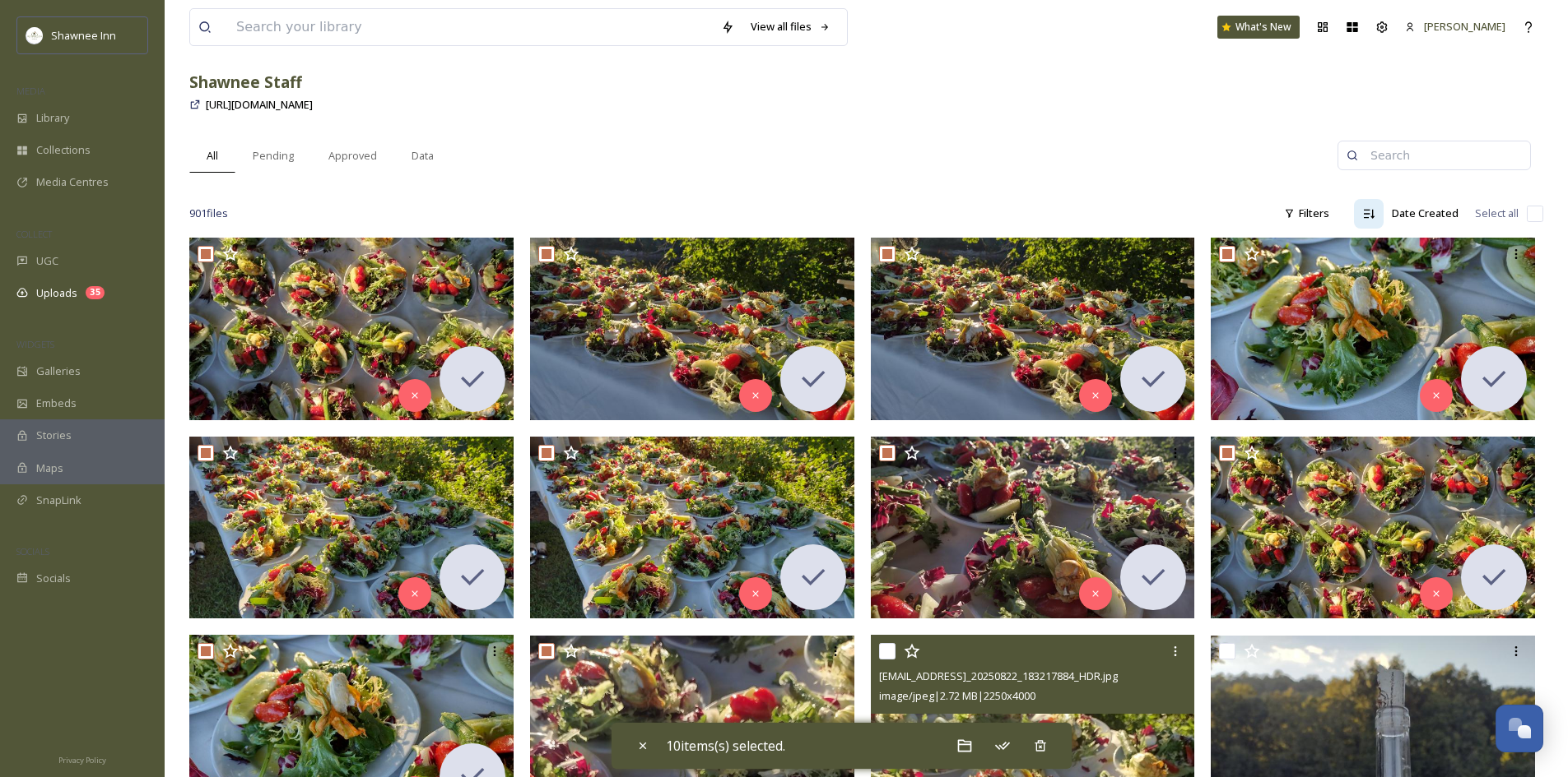
click at [882, 654] on input "checkbox" at bounding box center [887, 651] width 17 height 17
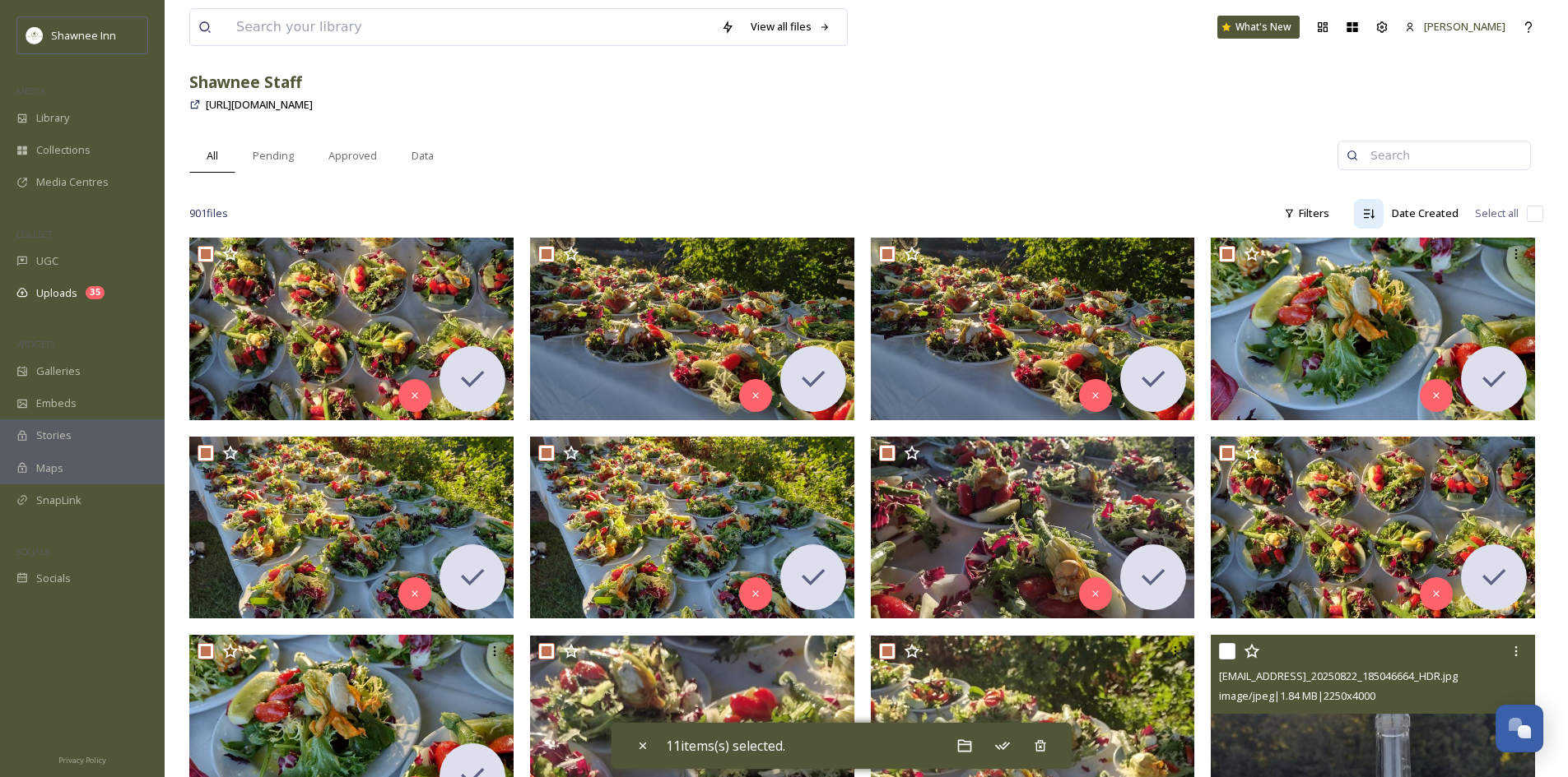
click at [1225, 656] on input "checkbox" at bounding box center [1227, 651] width 17 height 17
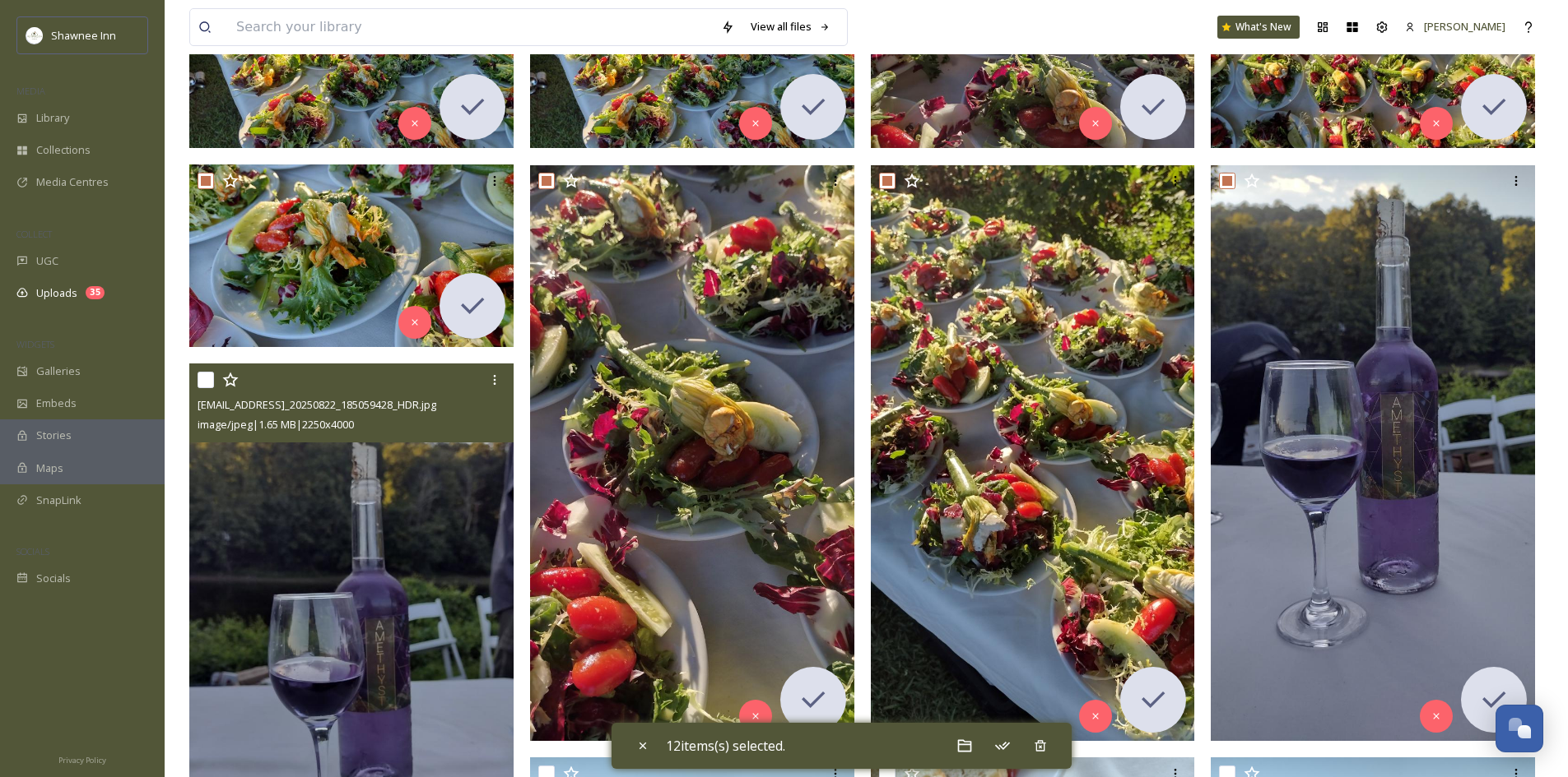
scroll to position [576, 0]
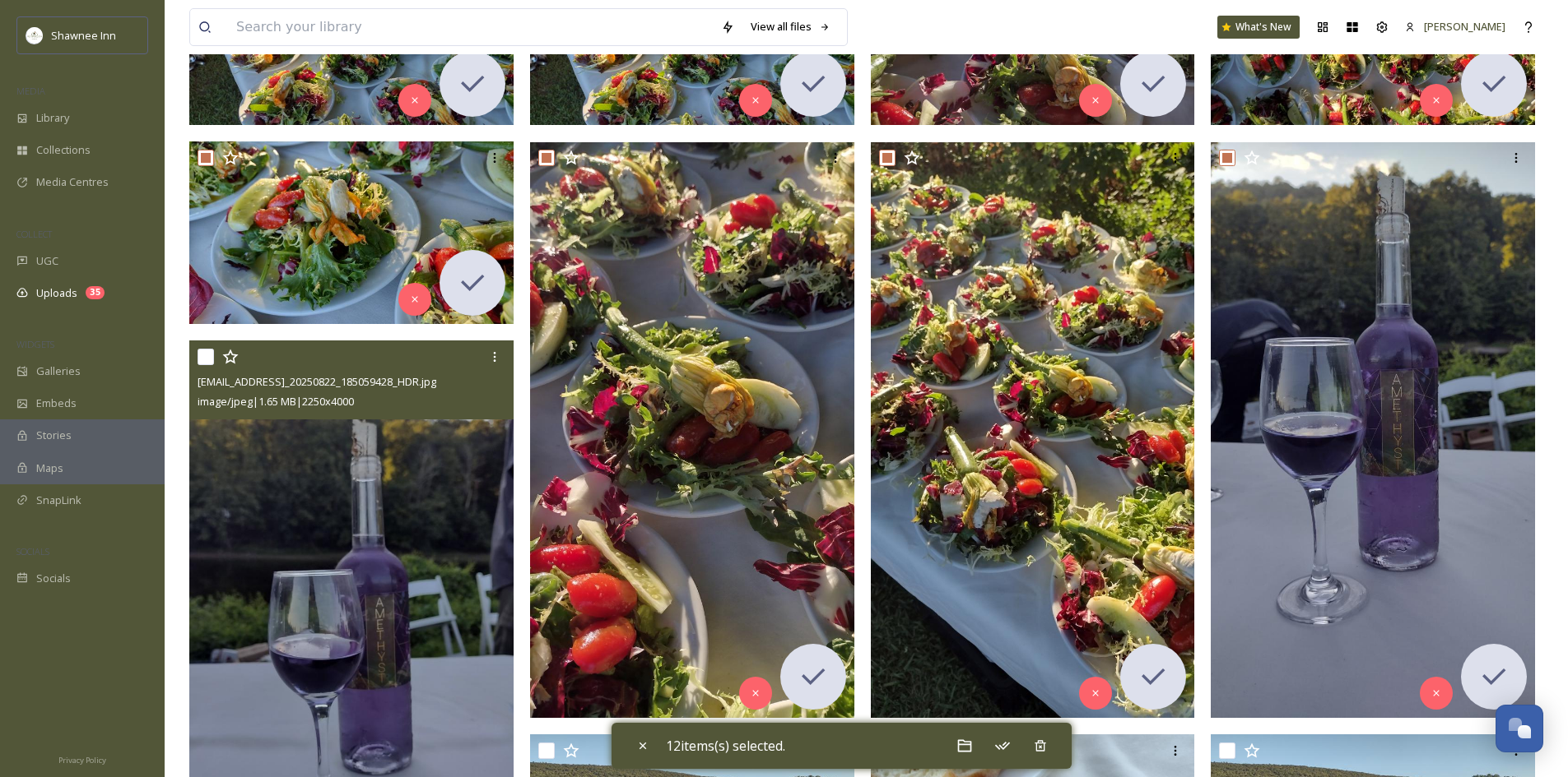
click at [200, 357] on input "checkbox" at bounding box center [206, 357] width 17 height 17
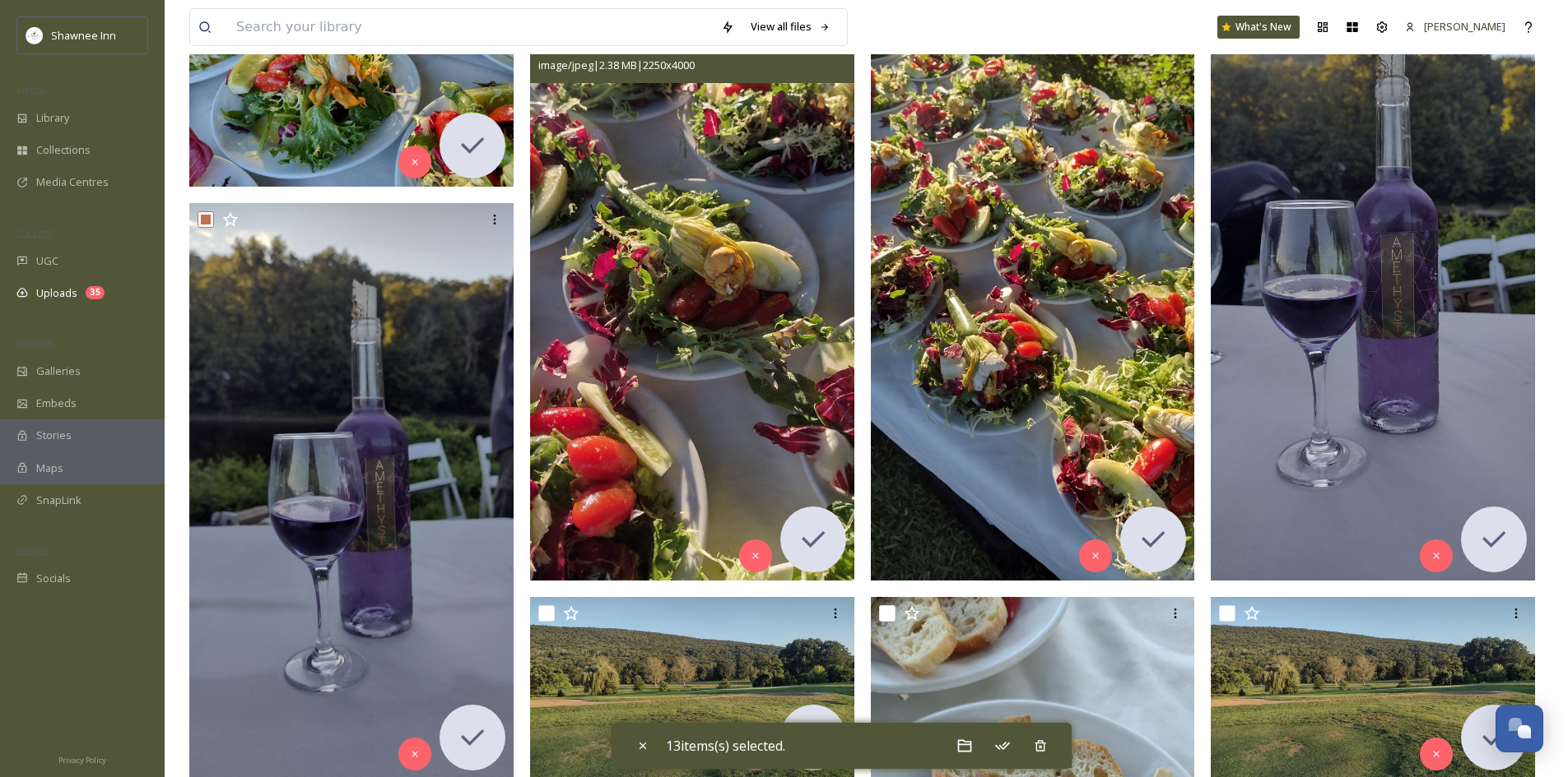
scroll to position [904, 0]
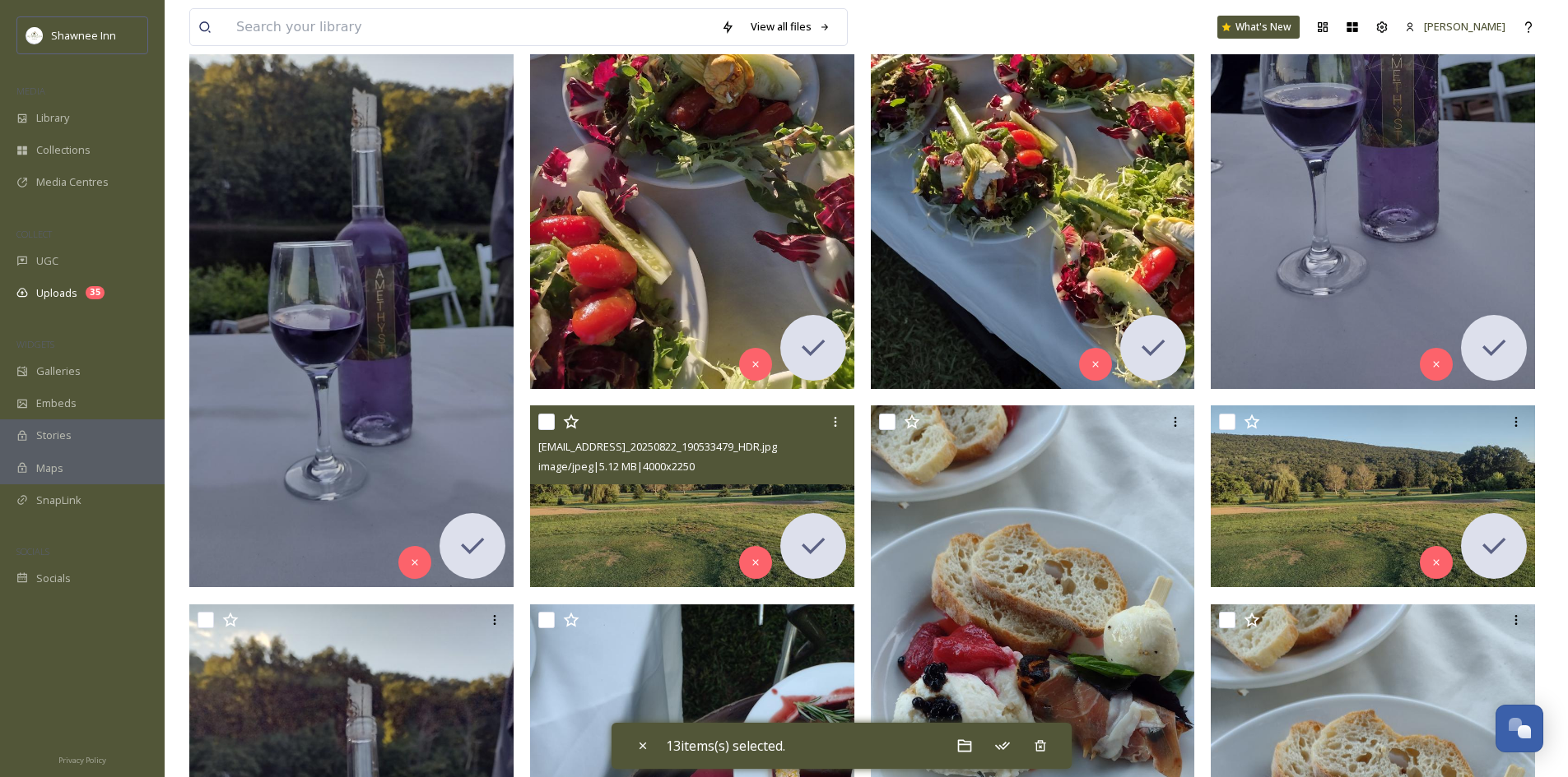
click at [547, 422] on input "checkbox" at bounding box center [547, 422] width 17 height 17
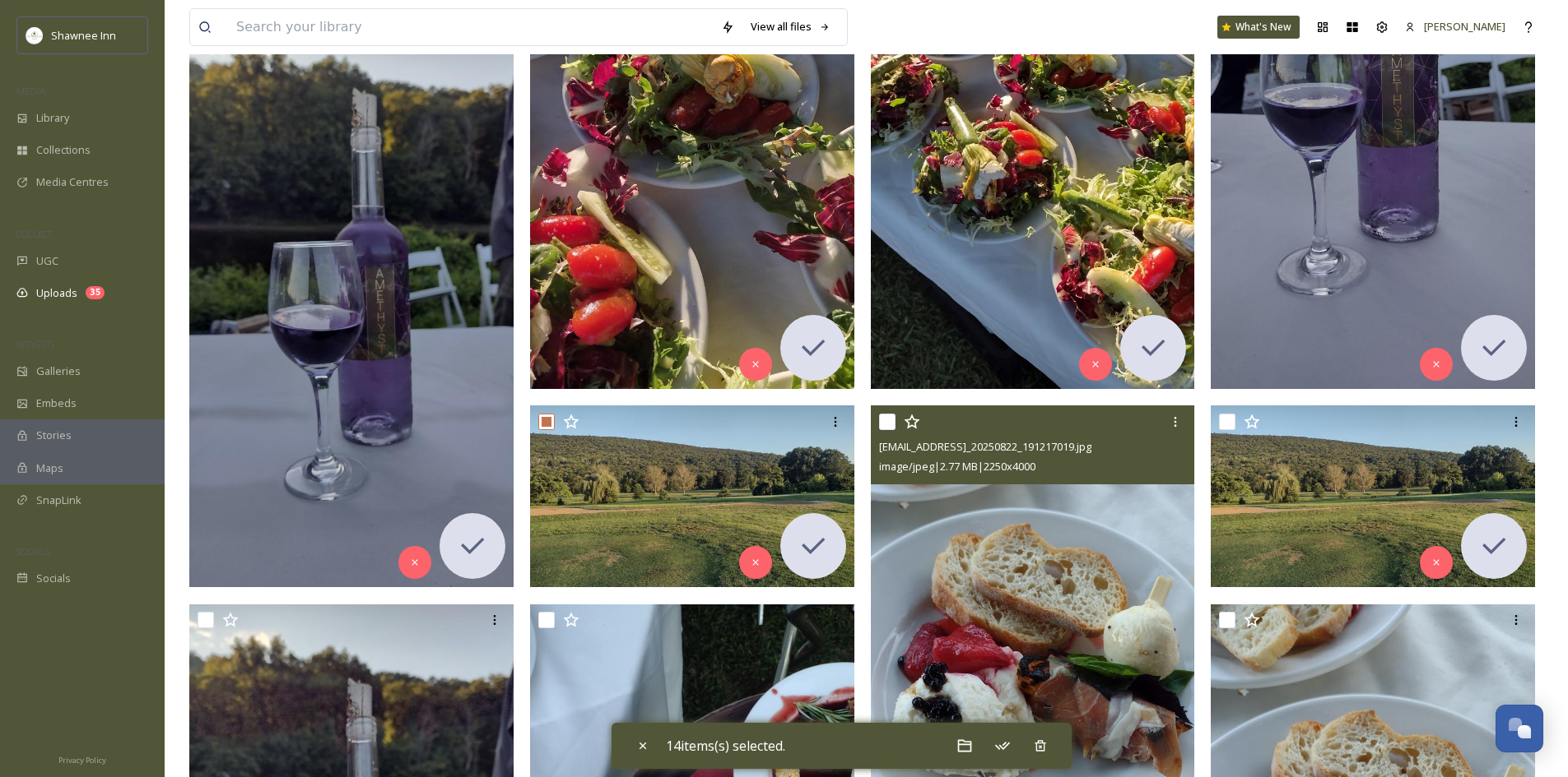
click at [884, 424] on input "checkbox" at bounding box center [887, 422] width 17 height 17
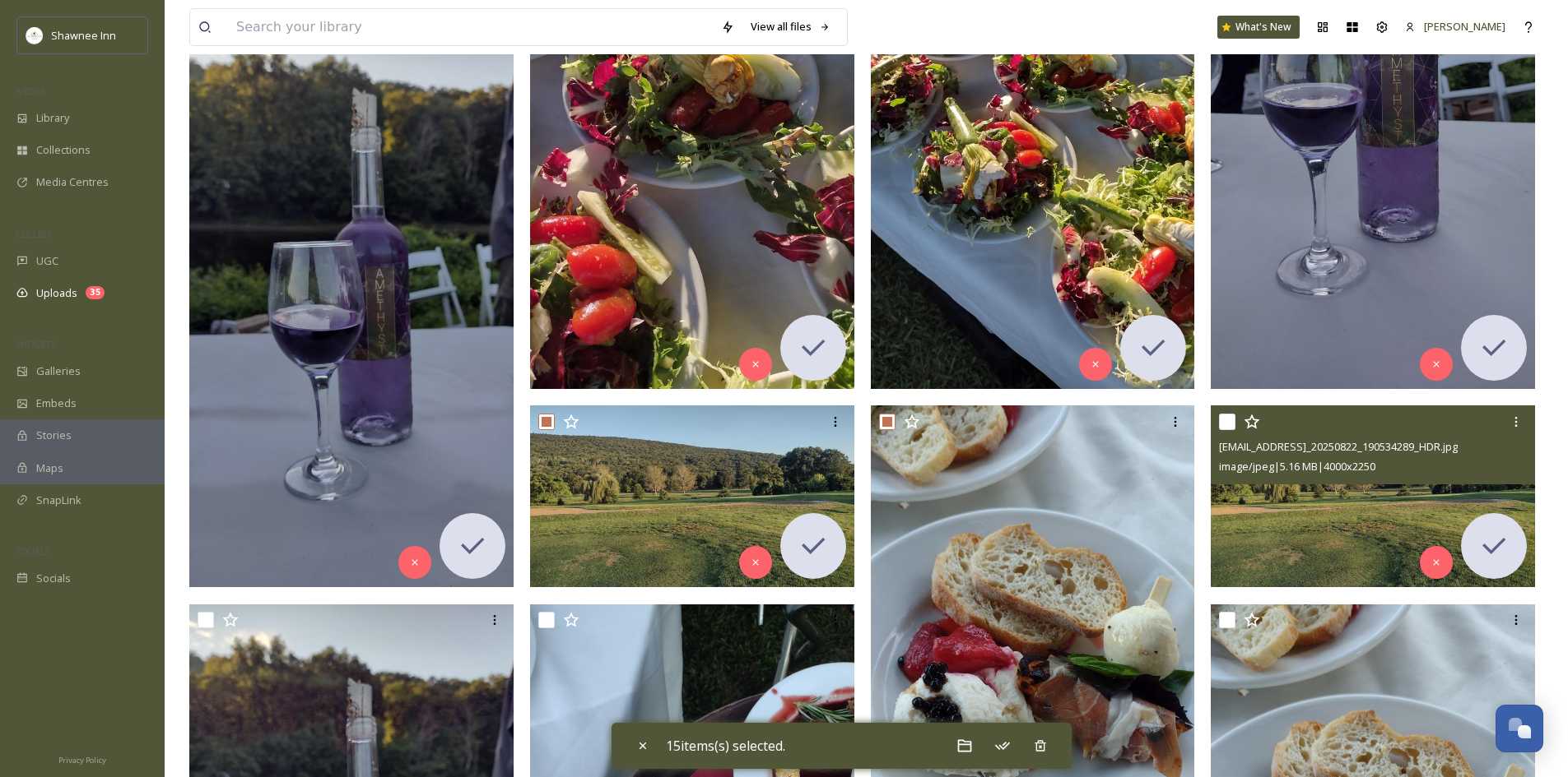
click at [1225, 427] on input "checkbox" at bounding box center [1227, 422] width 17 height 17
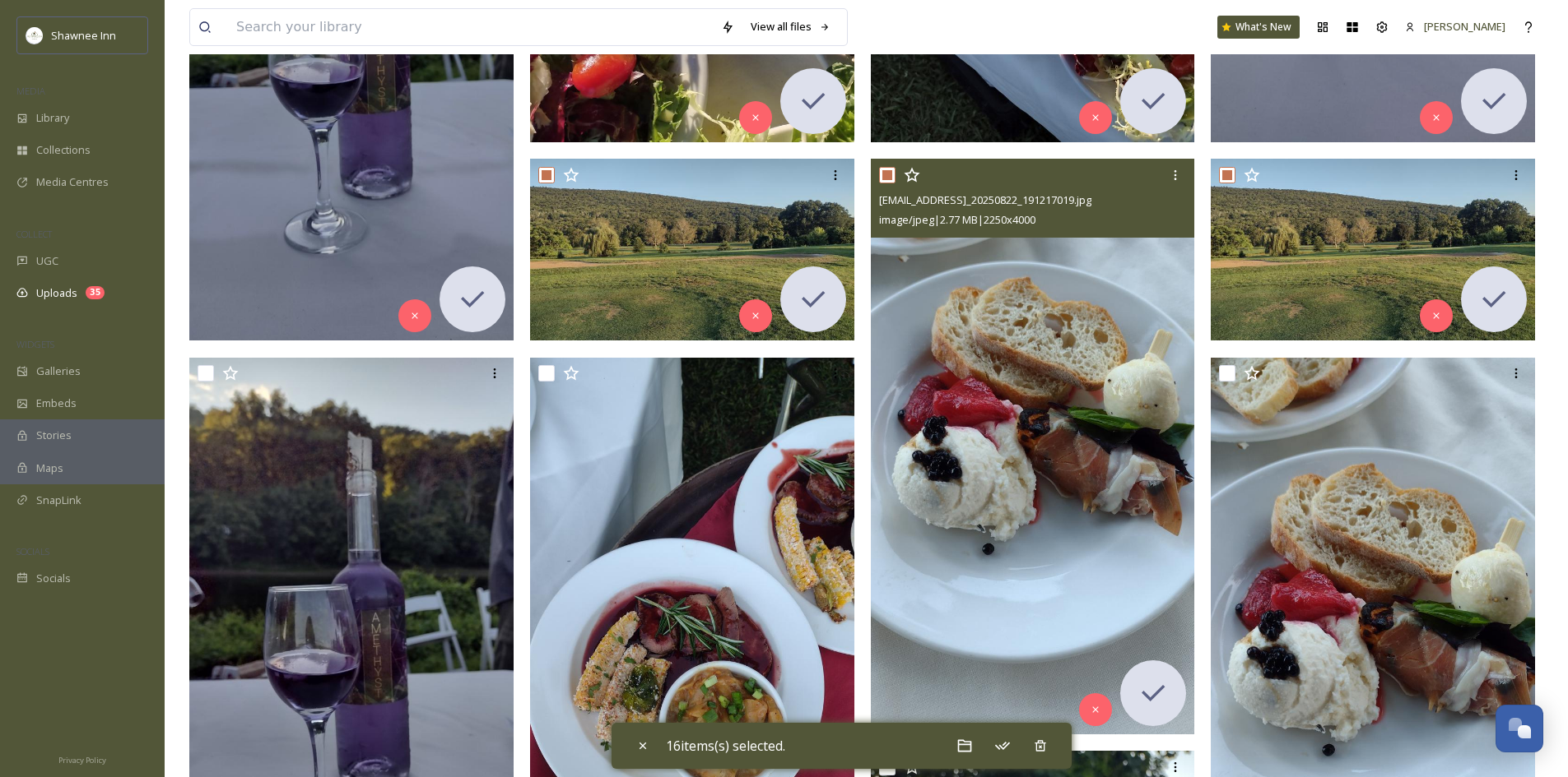
click at [888, 181] on input "checkbox" at bounding box center [887, 175] width 17 height 17
click at [887, 167] on input "checkbox" at bounding box center [887, 175] width 17 height 17
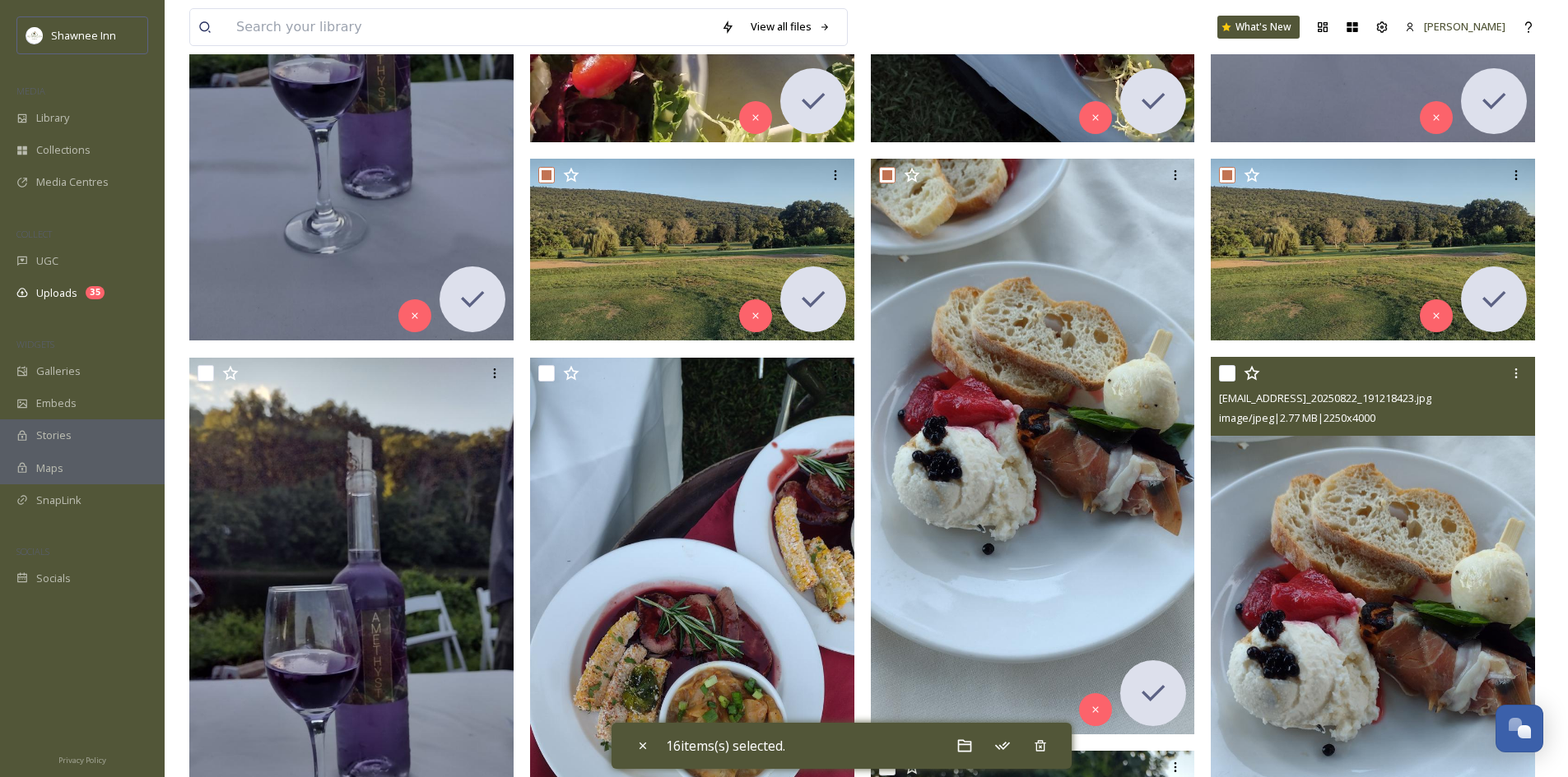
click at [1223, 372] on input "checkbox" at bounding box center [1227, 373] width 17 height 17
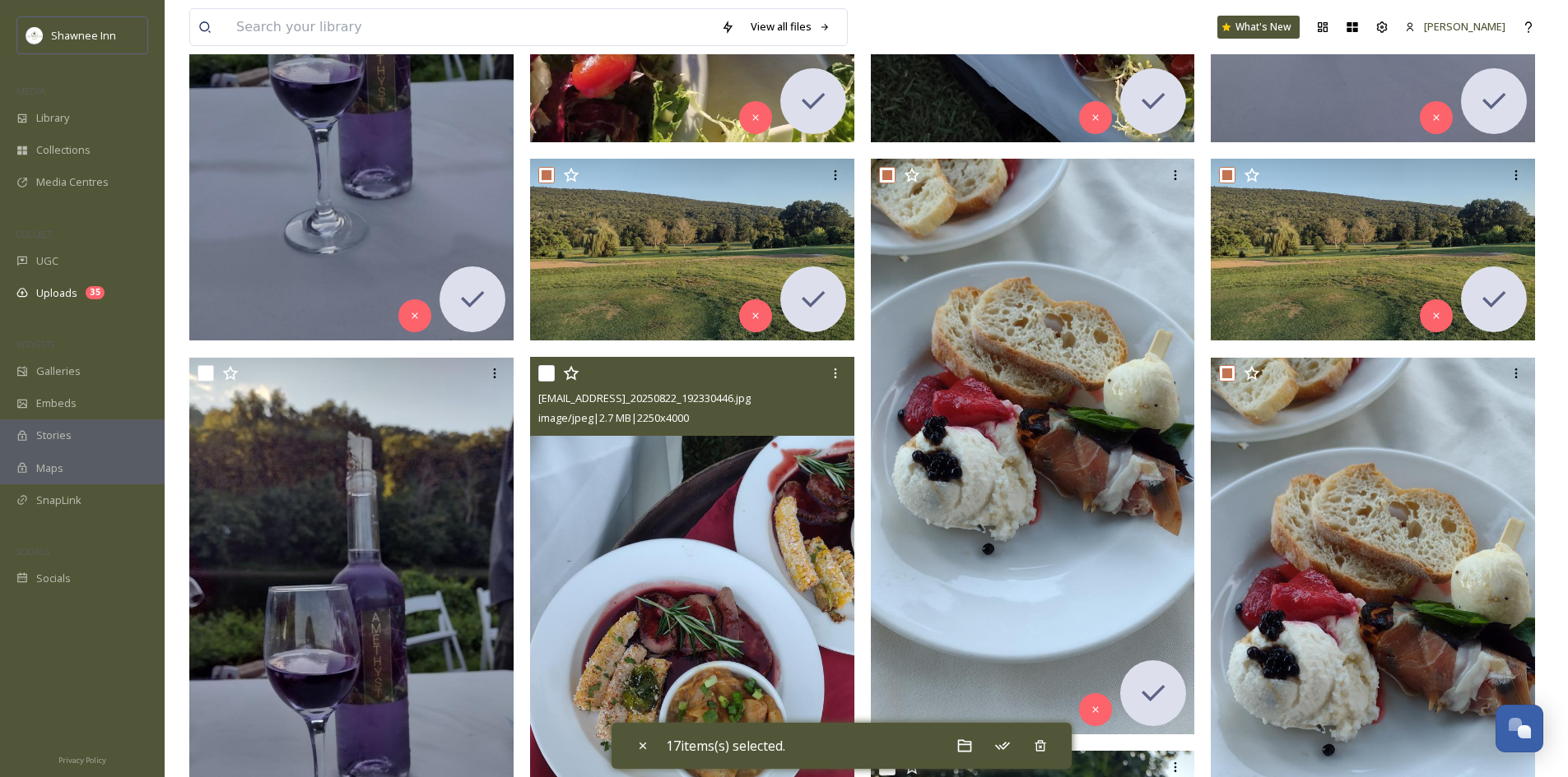
click at [547, 366] on input "checkbox" at bounding box center [547, 373] width 17 height 17
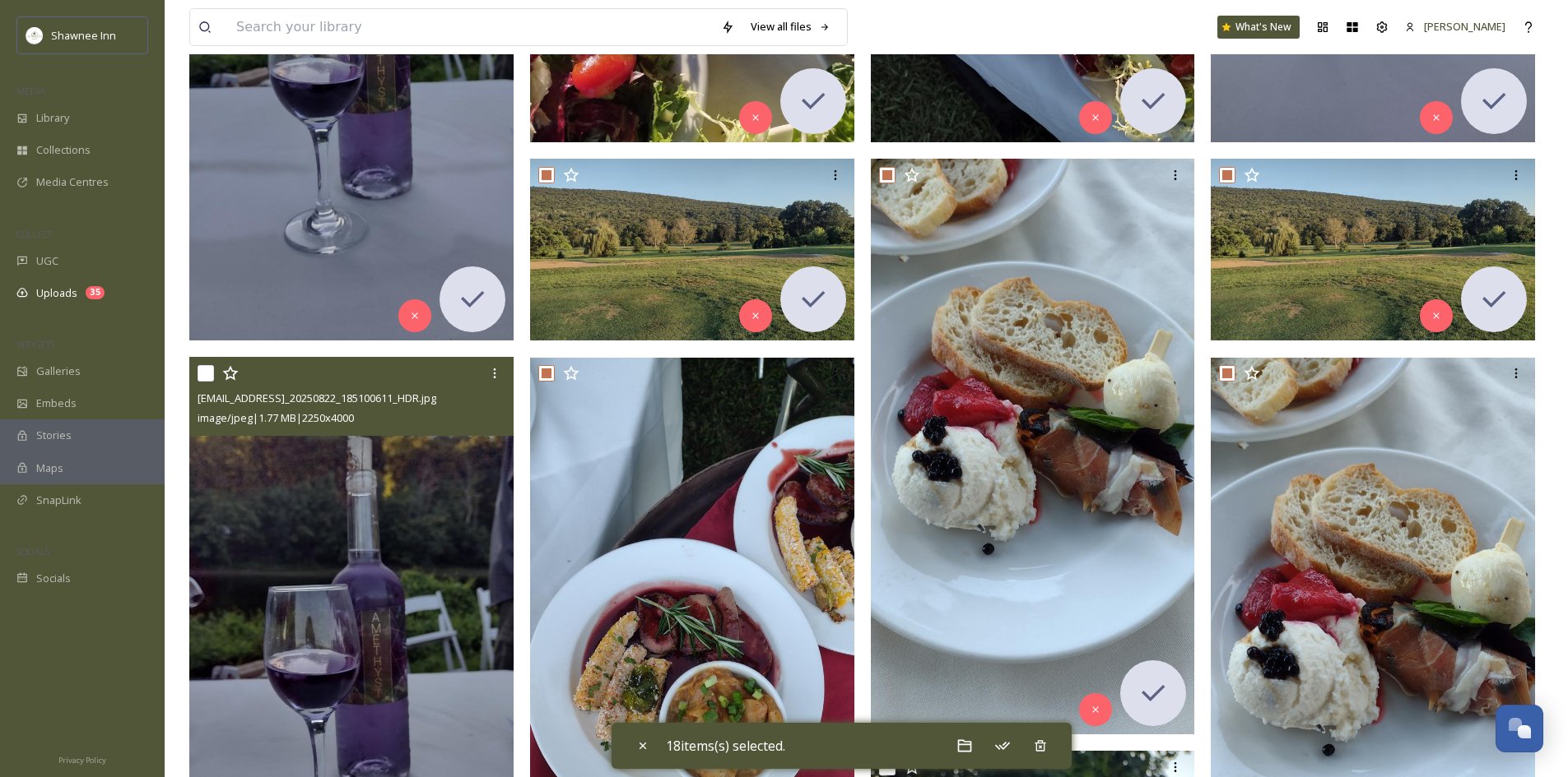
click at [210, 375] on input "checkbox" at bounding box center [206, 373] width 17 height 17
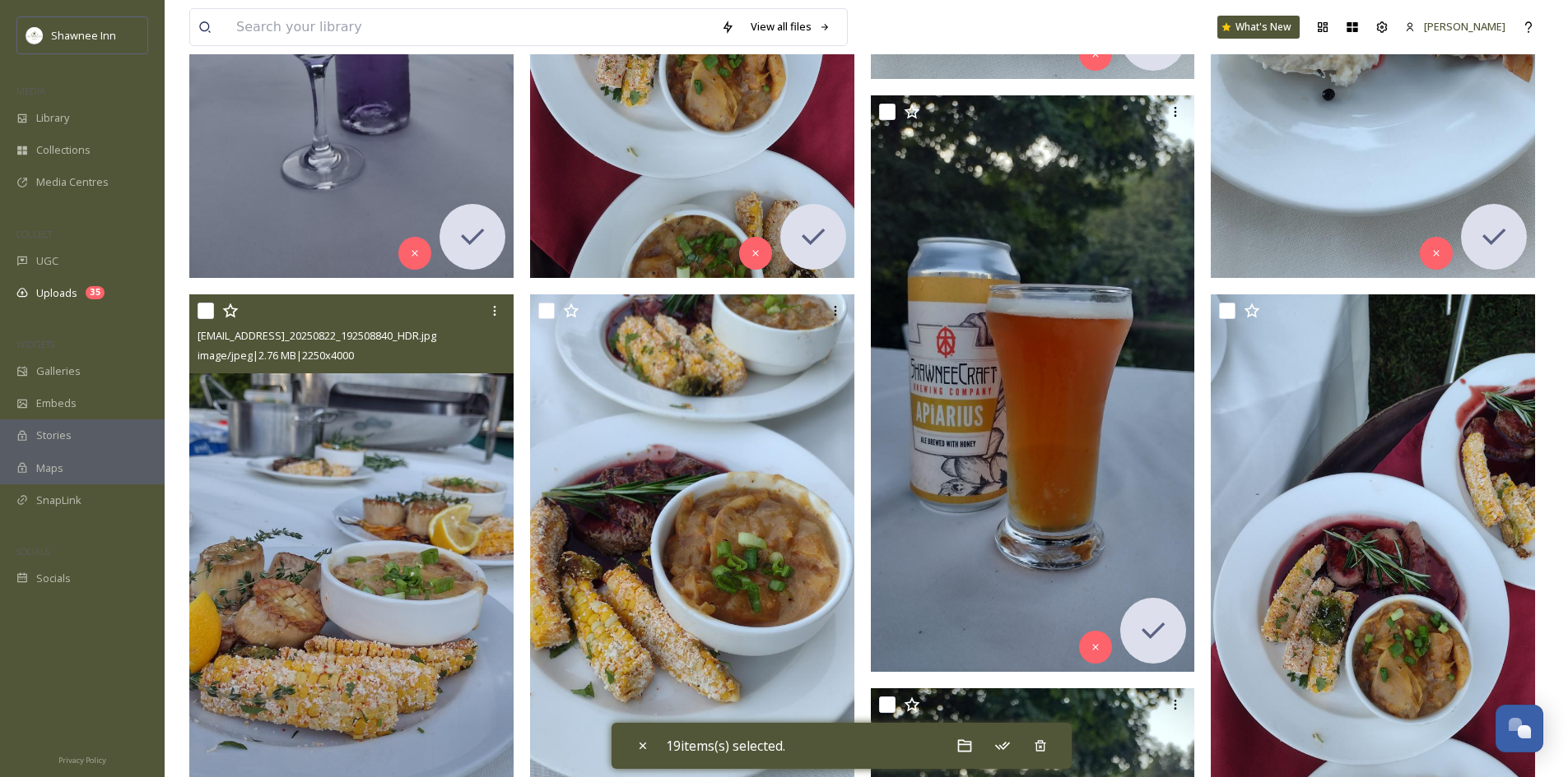
scroll to position [1810, 0]
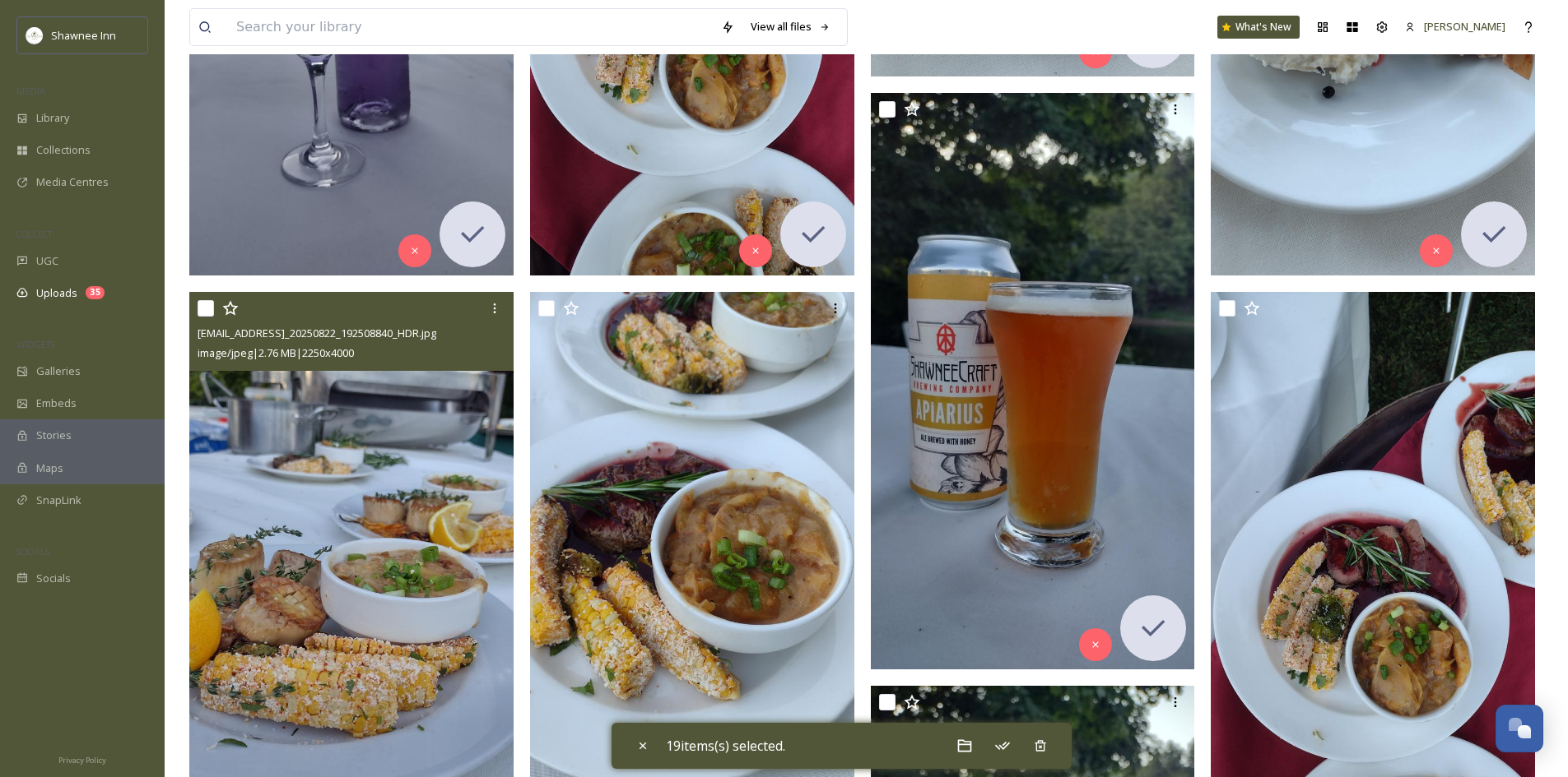
click at [198, 306] on input "checkbox" at bounding box center [206, 309] width 17 height 17
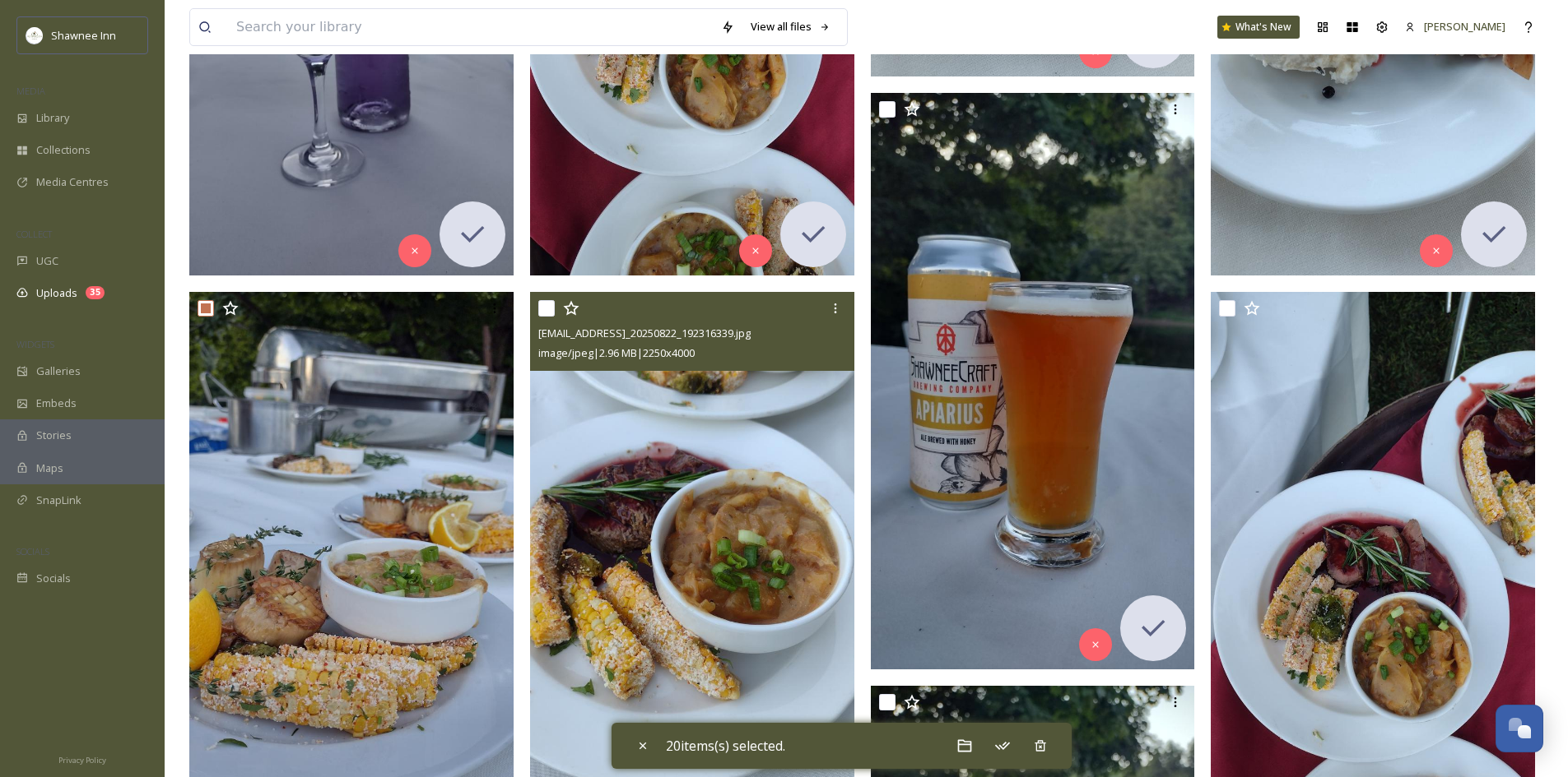
click at [540, 307] on input "checkbox" at bounding box center [547, 309] width 17 height 17
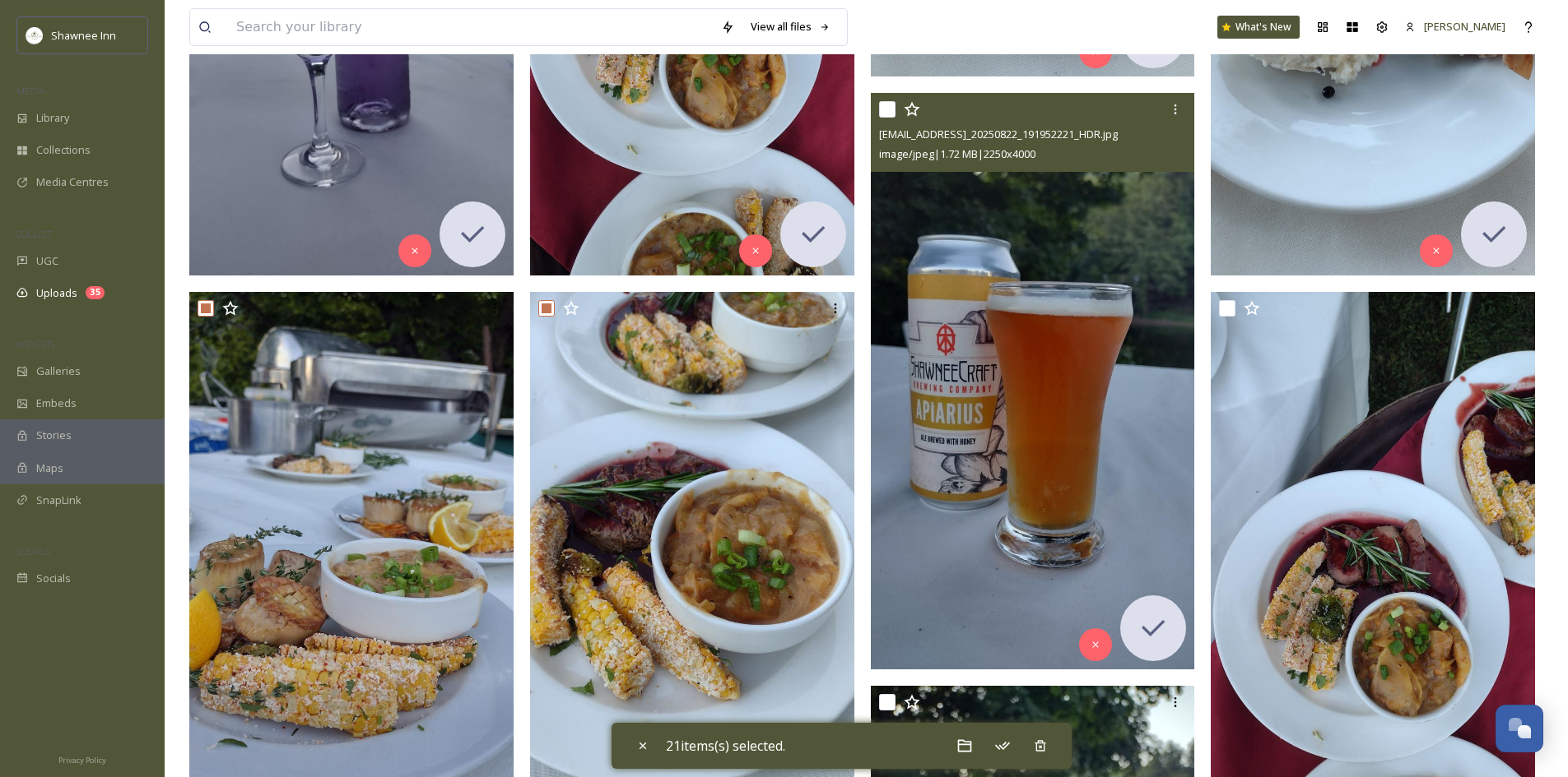
click at [892, 117] on input "checkbox" at bounding box center [887, 110] width 17 height 17
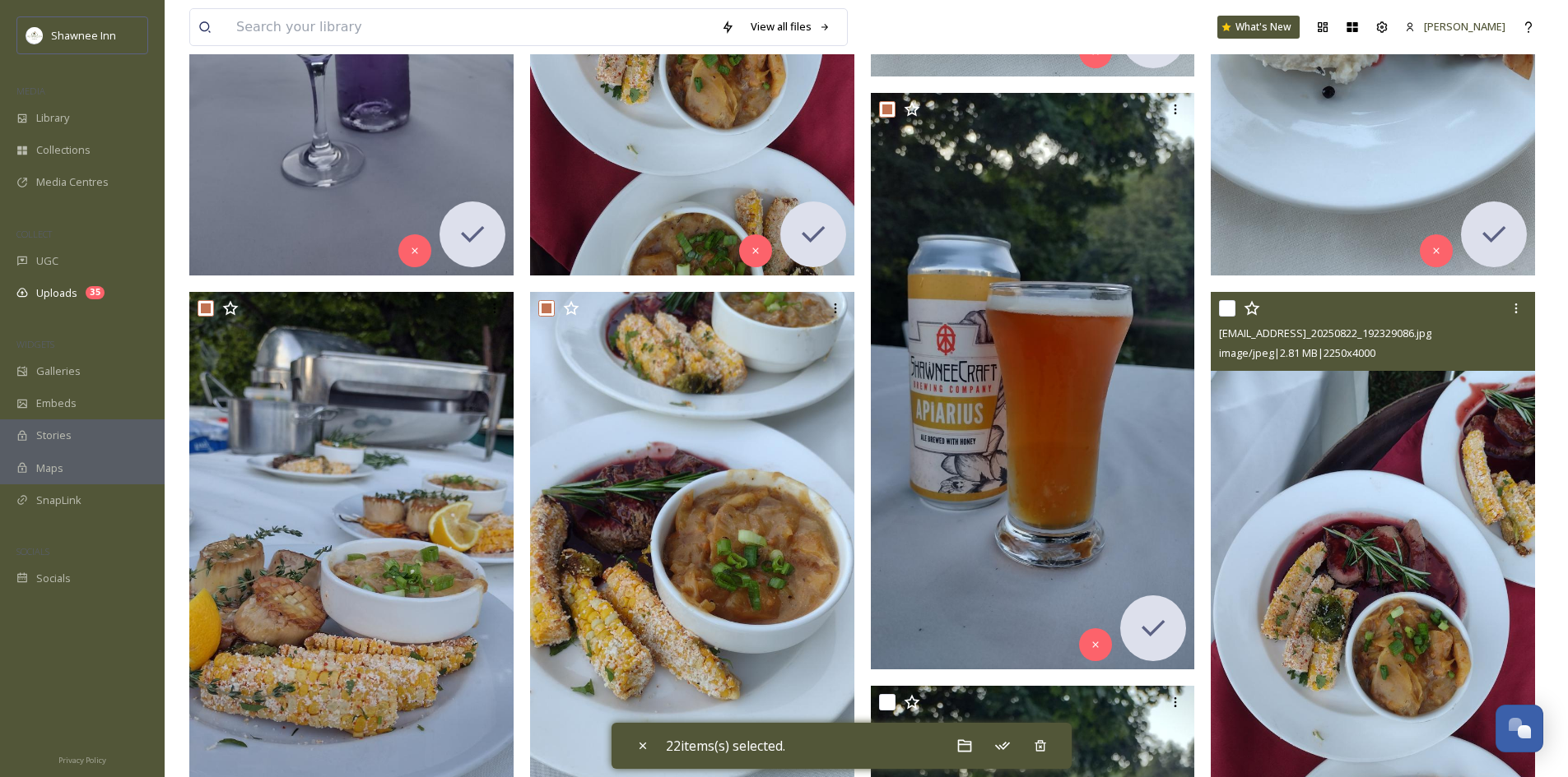
click at [1224, 308] on input "checkbox" at bounding box center [1227, 309] width 17 height 17
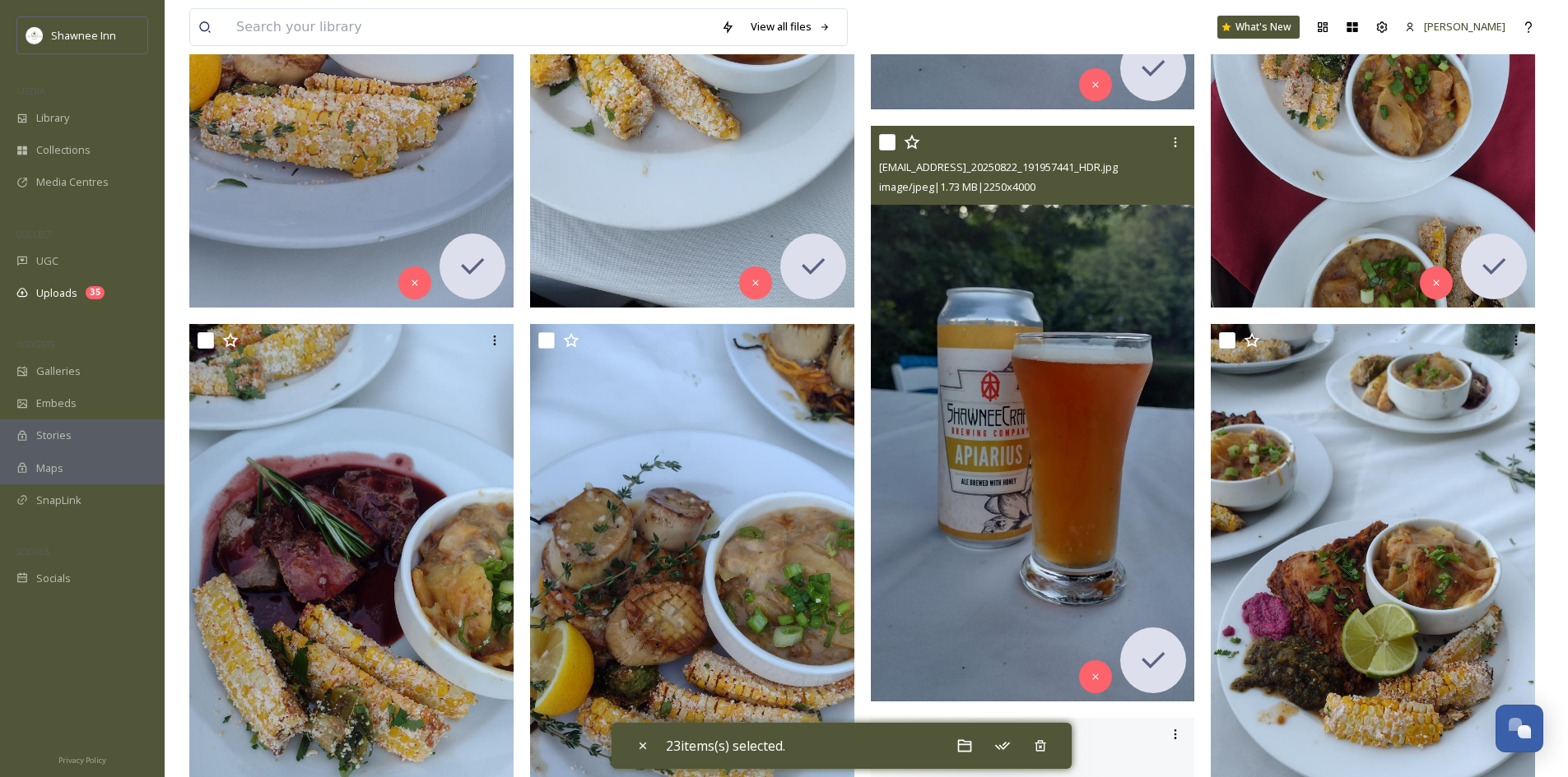
scroll to position [2386, 0]
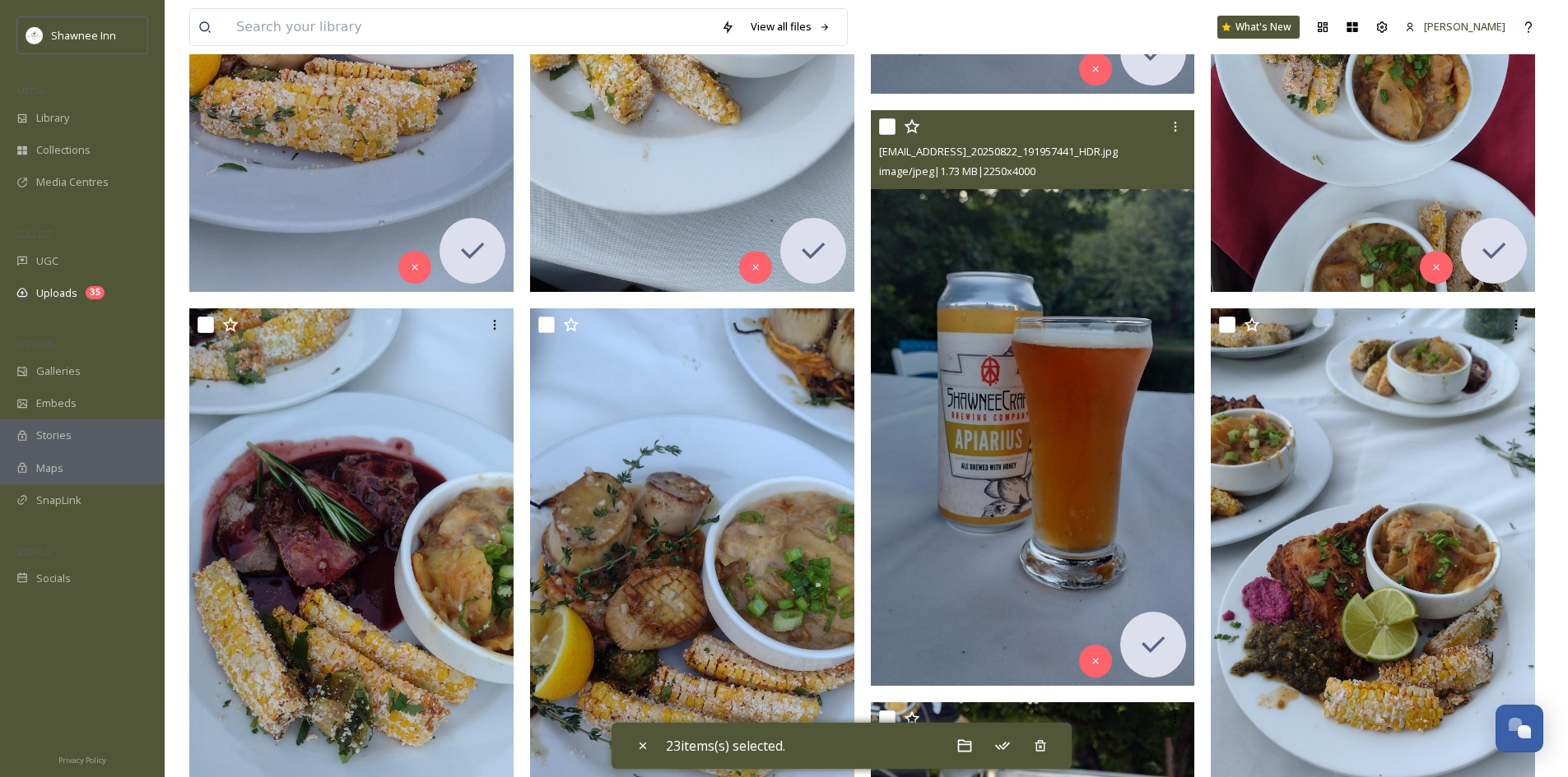
click at [882, 125] on input "checkbox" at bounding box center [887, 127] width 17 height 17
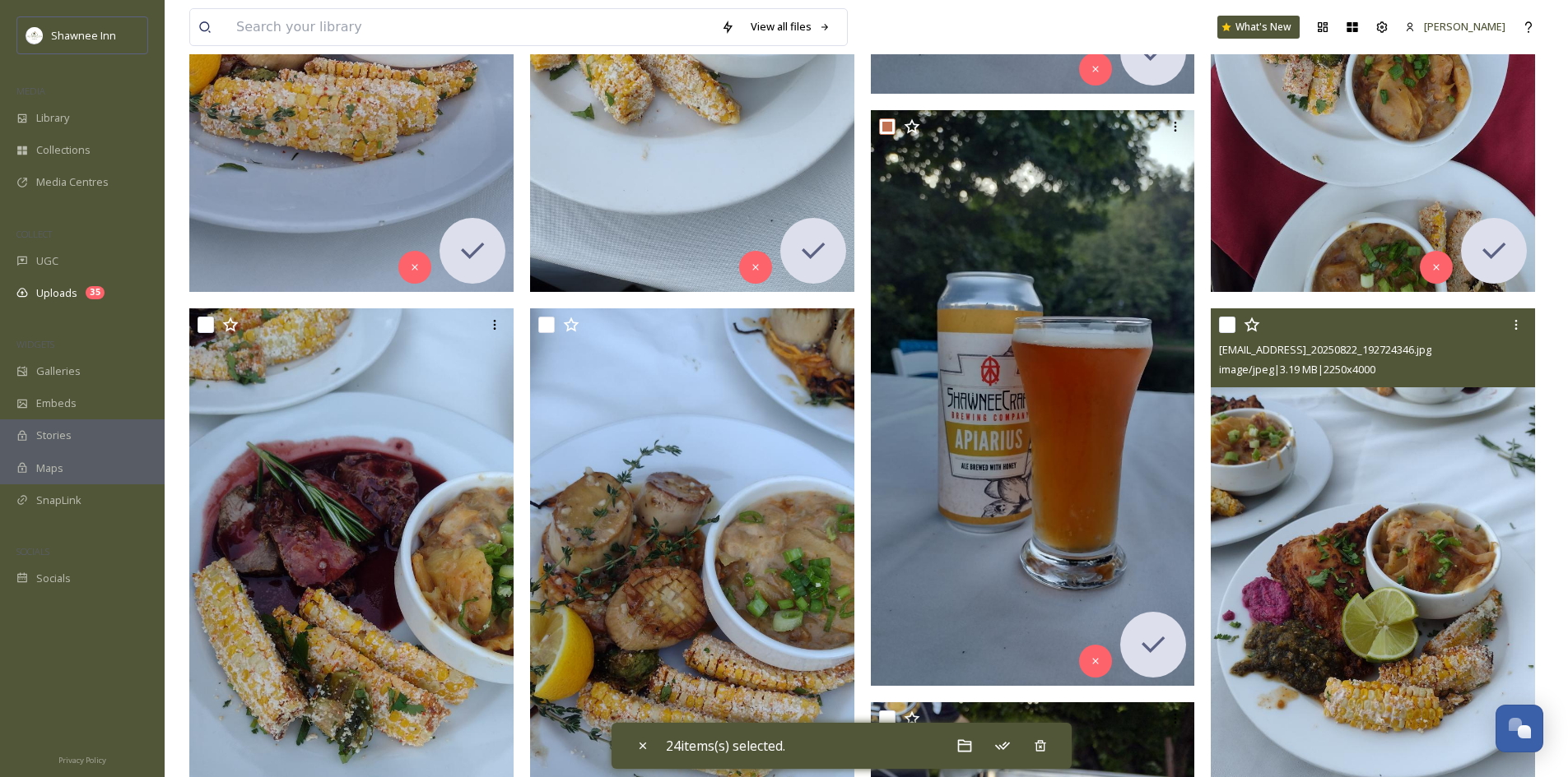
click at [1226, 329] on input "checkbox" at bounding box center [1227, 325] width 17 height 17
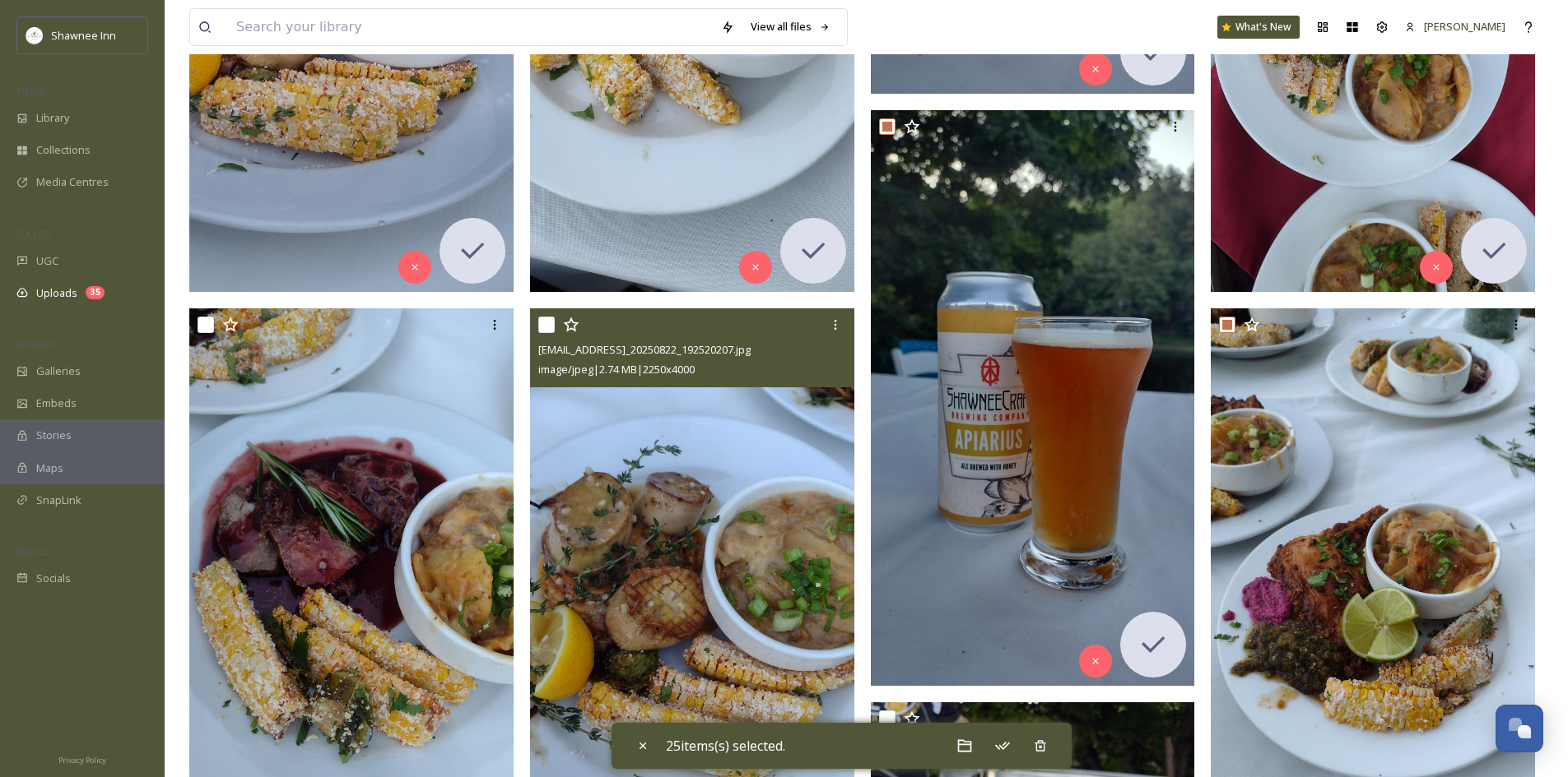
click at [557, 319] on div at bounding box center [694, 325] width 312 height 30
click at [550, 324] on input "checkbox" at bounding box center [547, 325] width 17 height 17
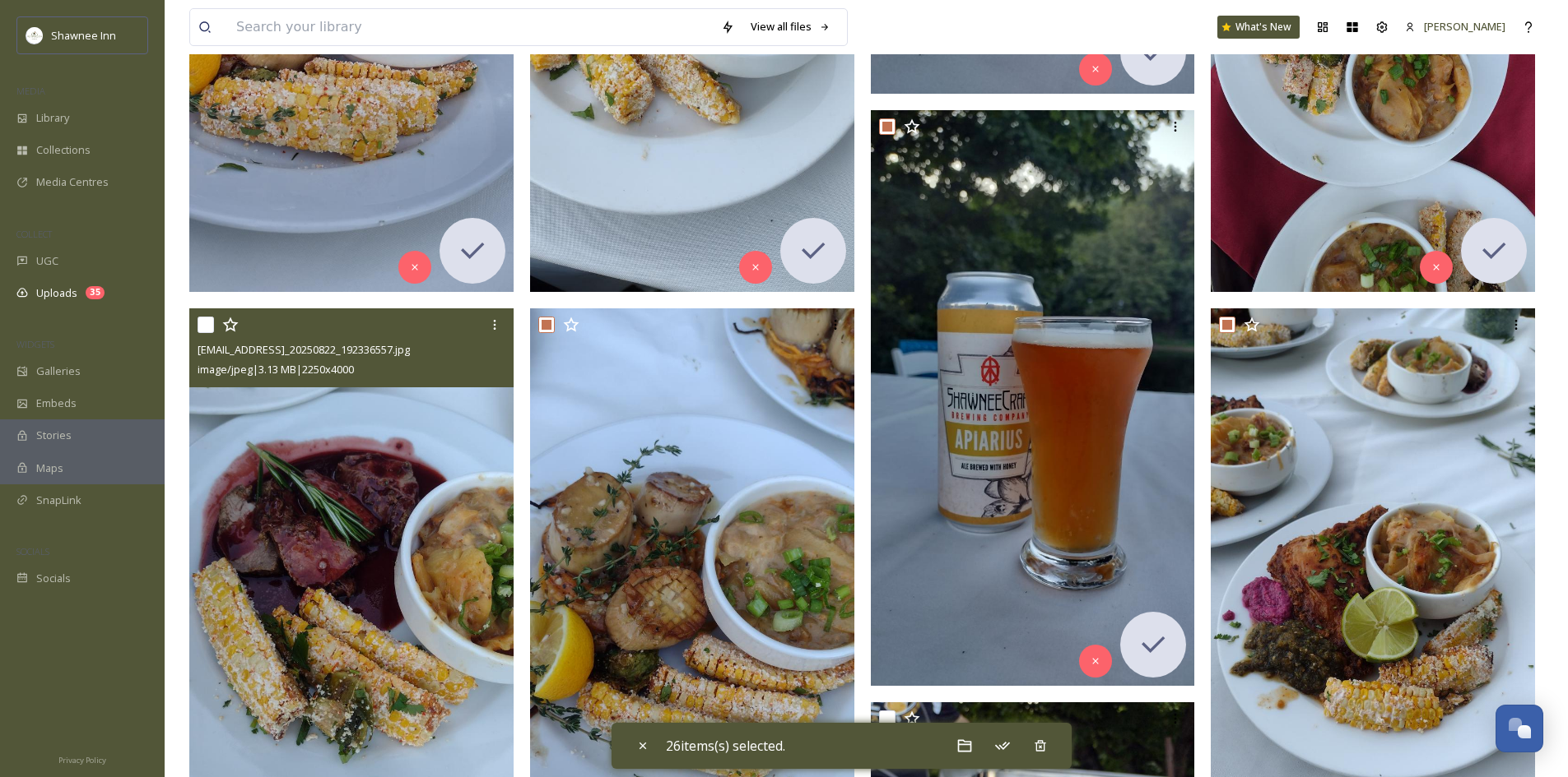
click at [213, 336] on div at bounding box center [353, 325] width 312 height 30
click at [205, 328] on input "checkbox" at bounding box center [206, 325] width 17 height 17
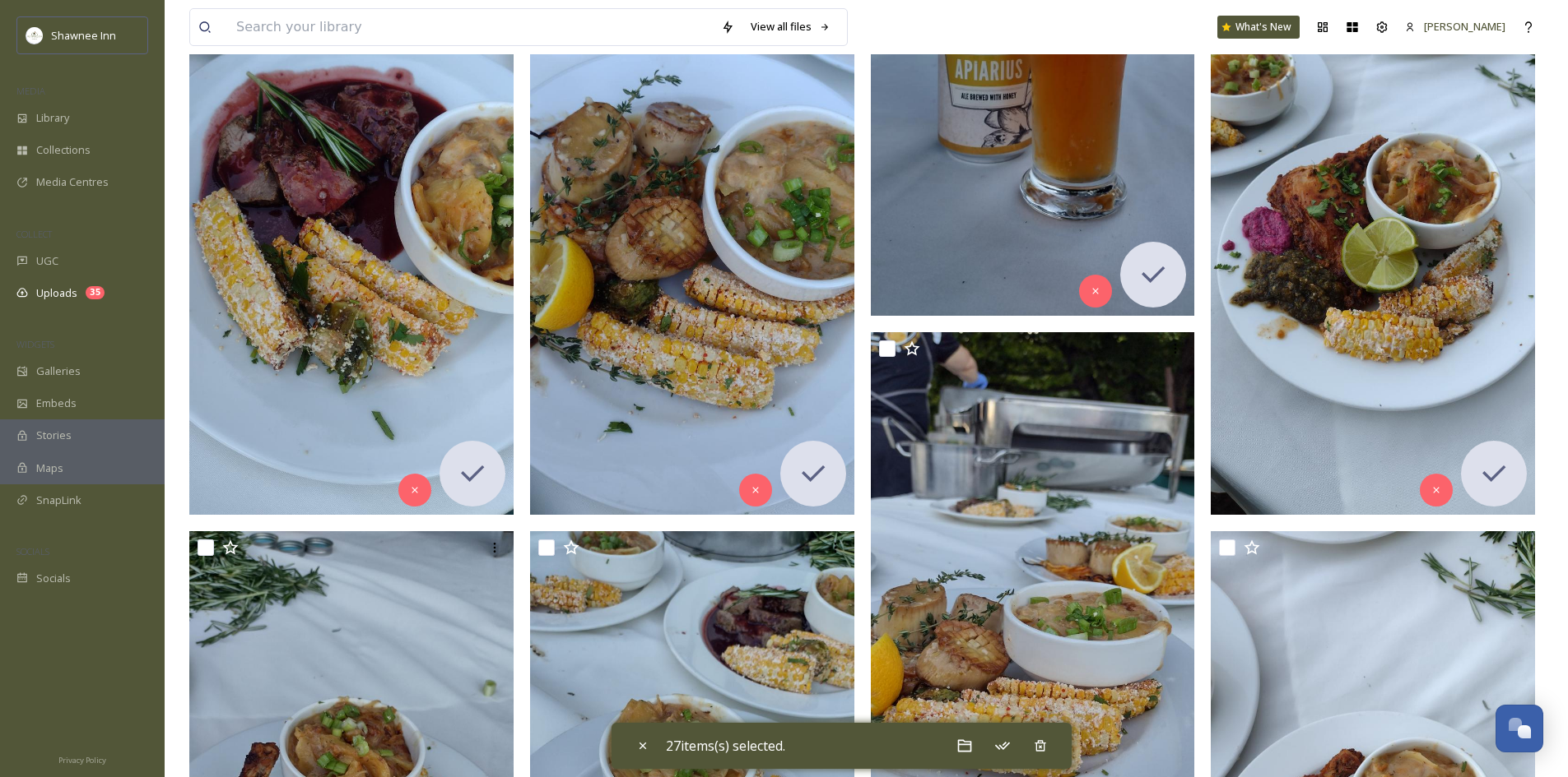
scroll to position [2797, 0]
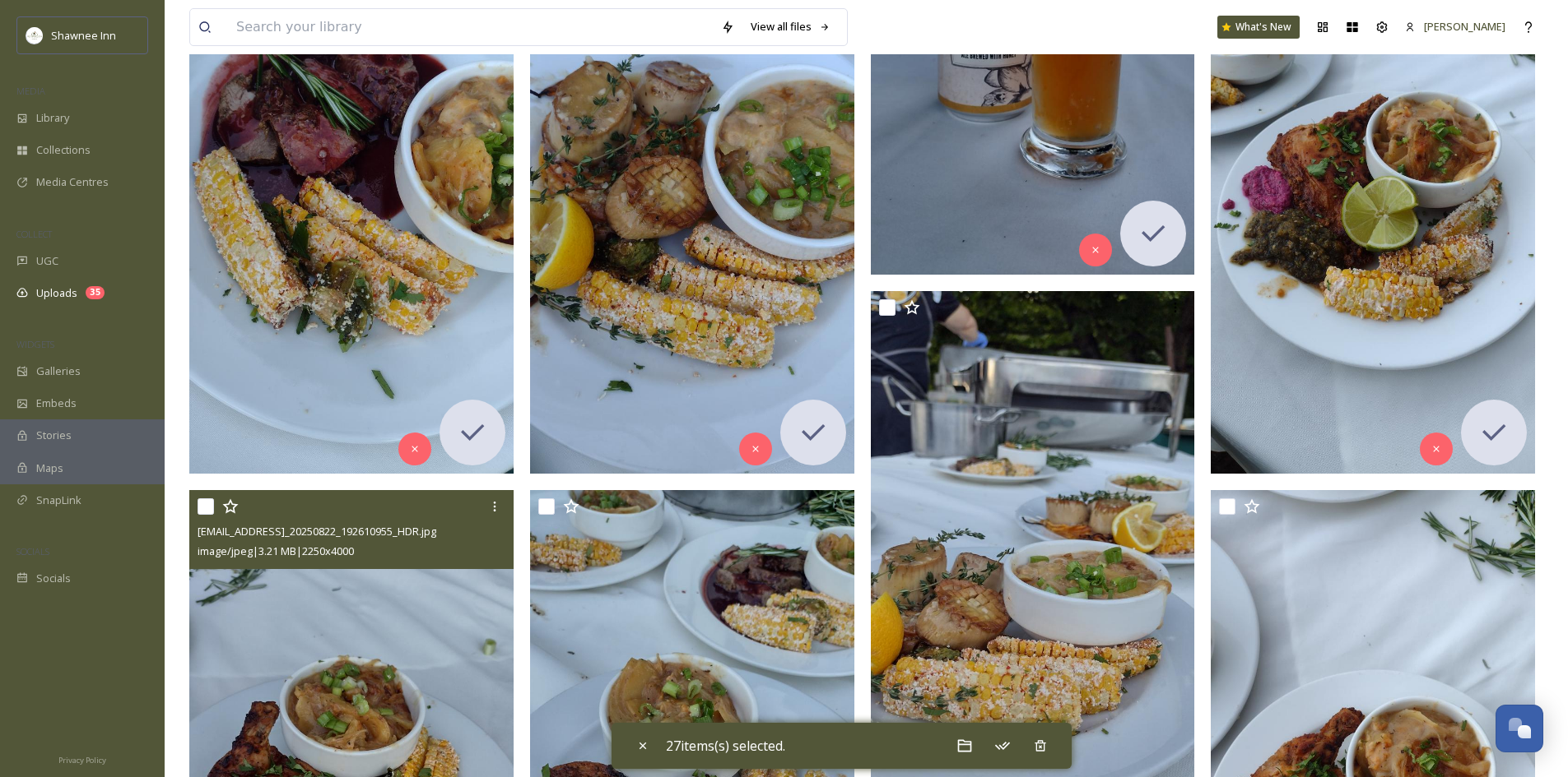
click at [214, 498] on div at bounding box center [353, 507] width 312 height 30
click at [211, 505] on input "checkbox" at bounding box center [206, 507] width 17 height 17
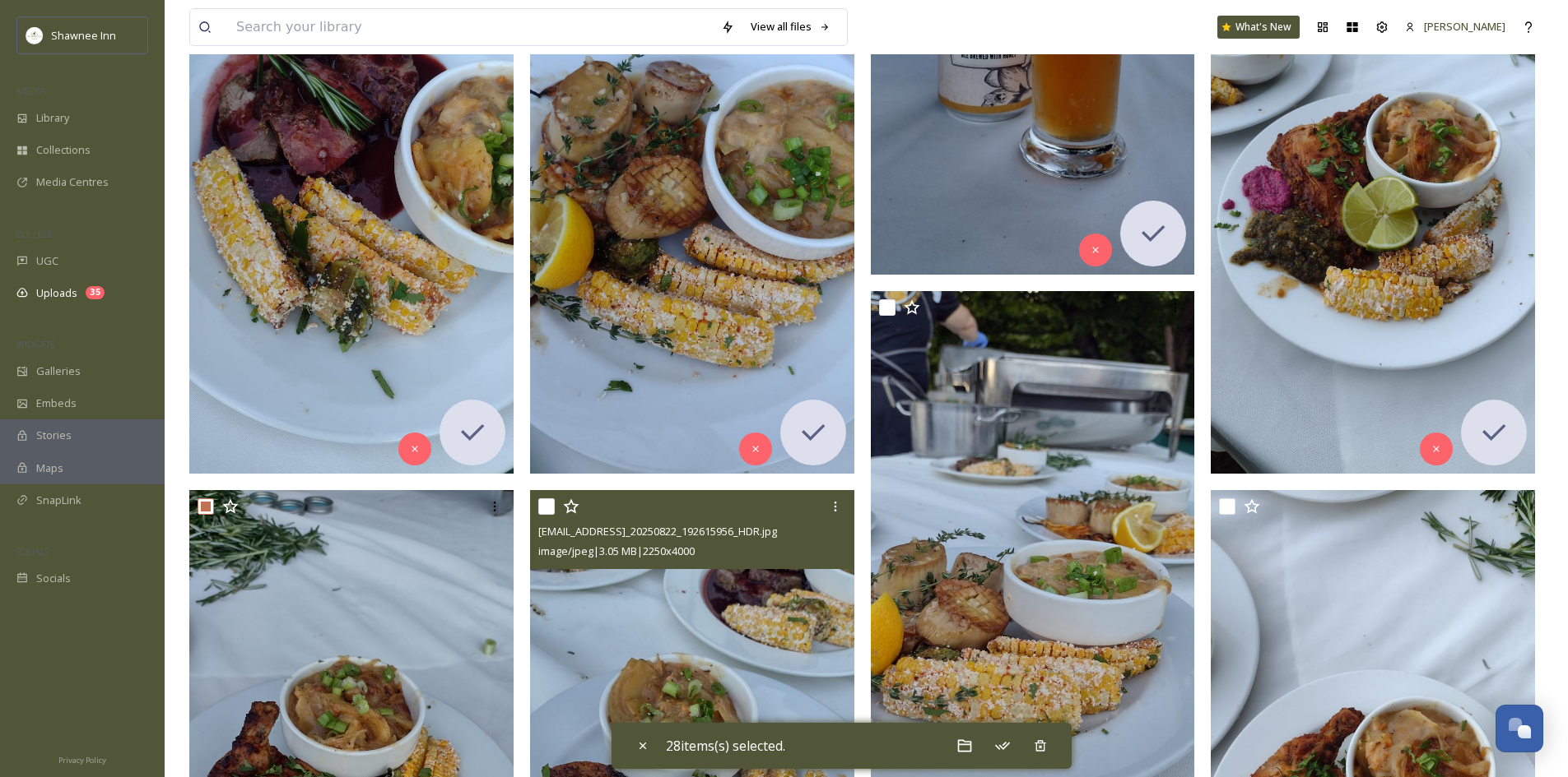
click at [546, 510] on input "checkbox" at bounding box center [547, 507] width 17 height 17
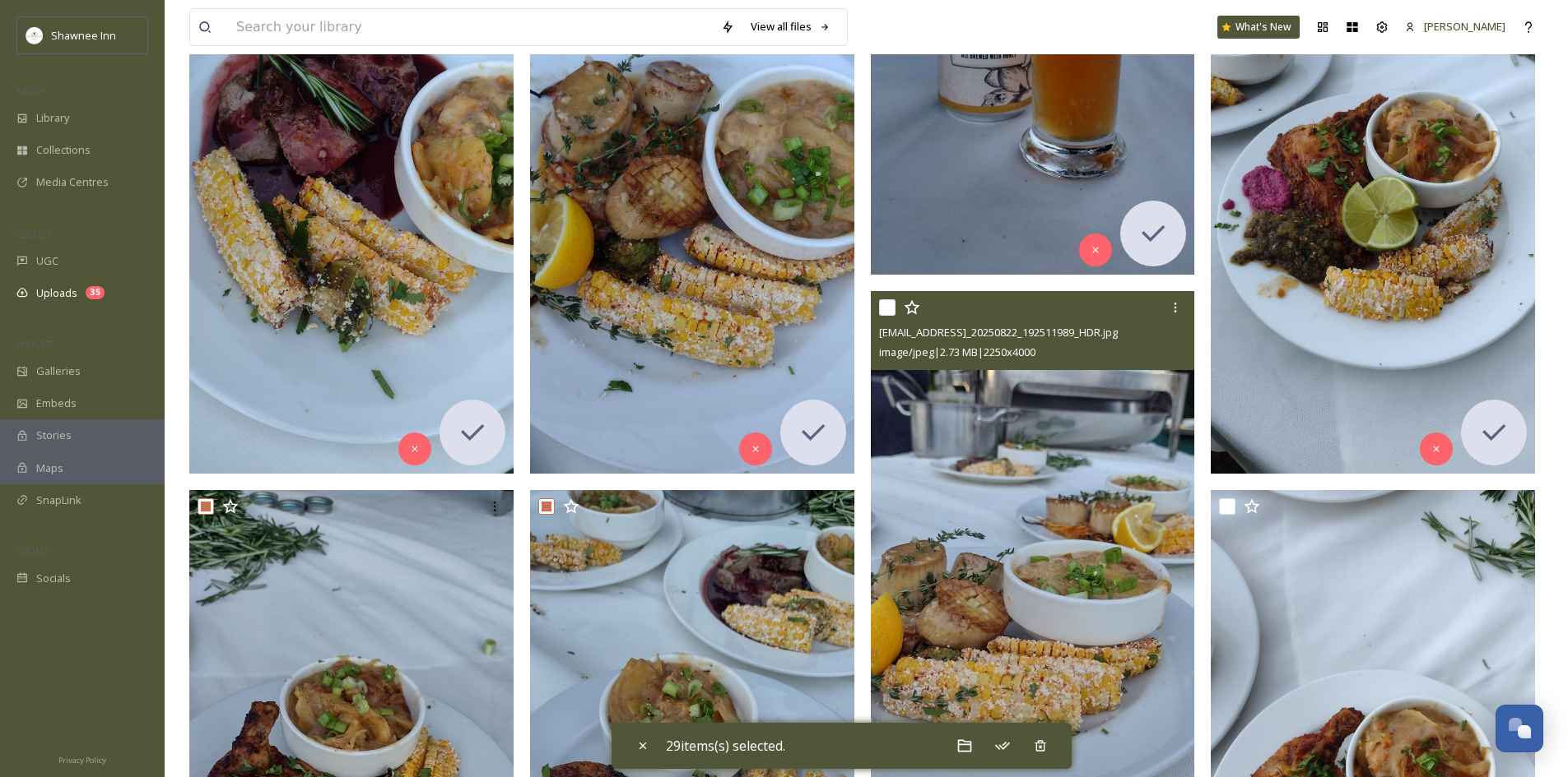
click at [882, 310] on input "checkbox" at bounding box center [887, 308] width 17 height 17
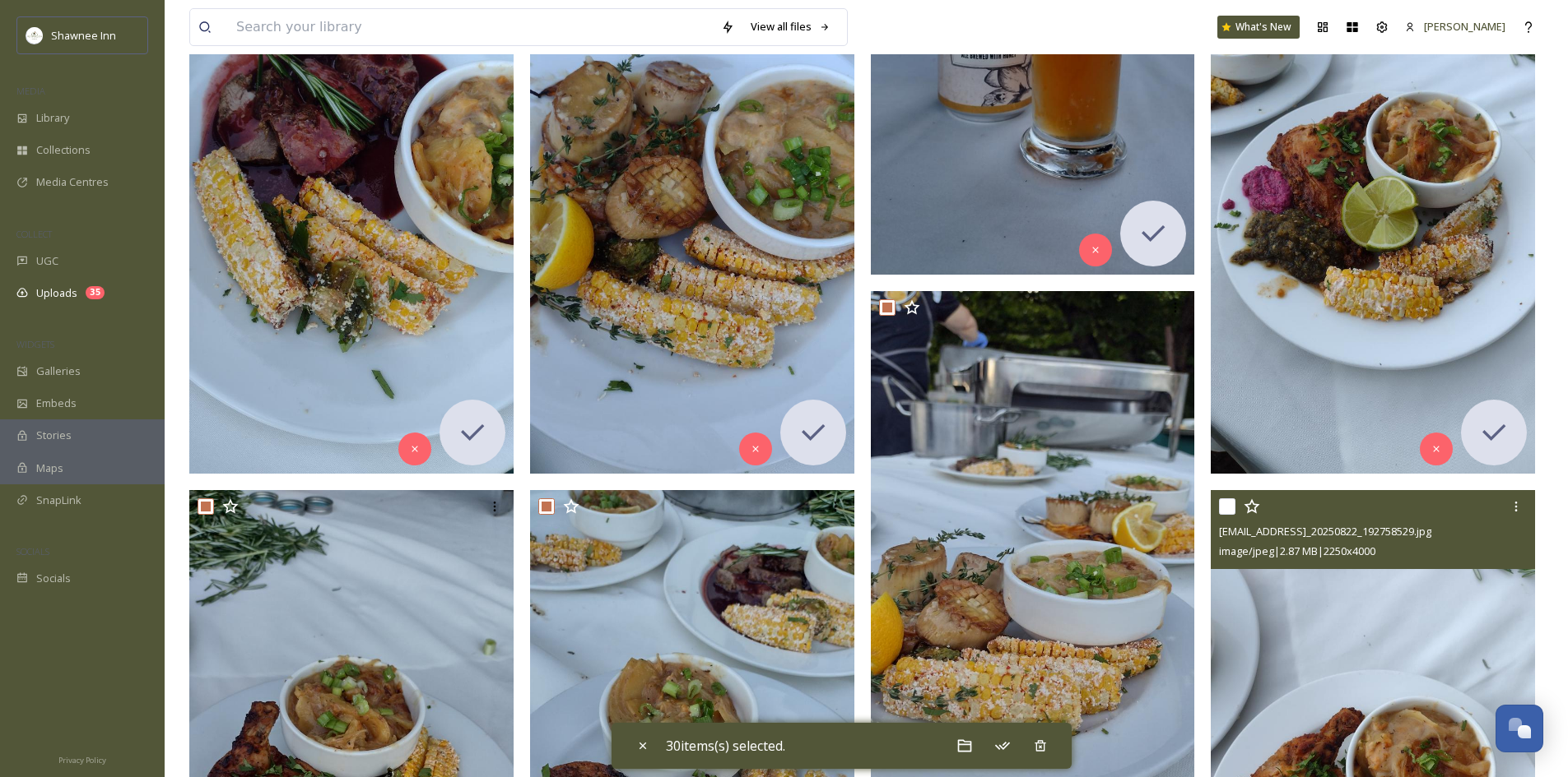
click at [1221, 507] on input "checkbox" at bounding box center [1227, 507] width 17 height 17
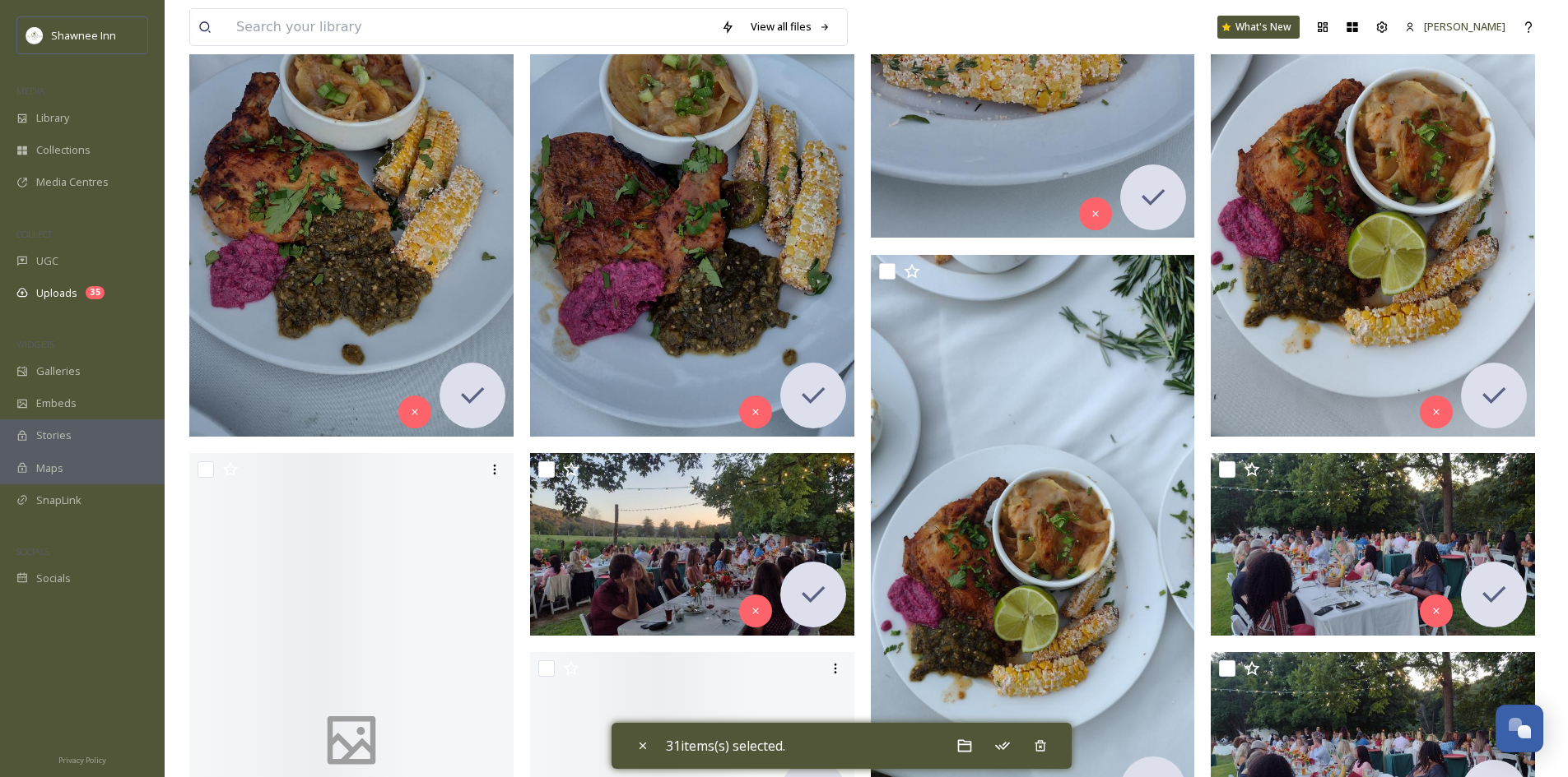
scroll to position [3537, 0]
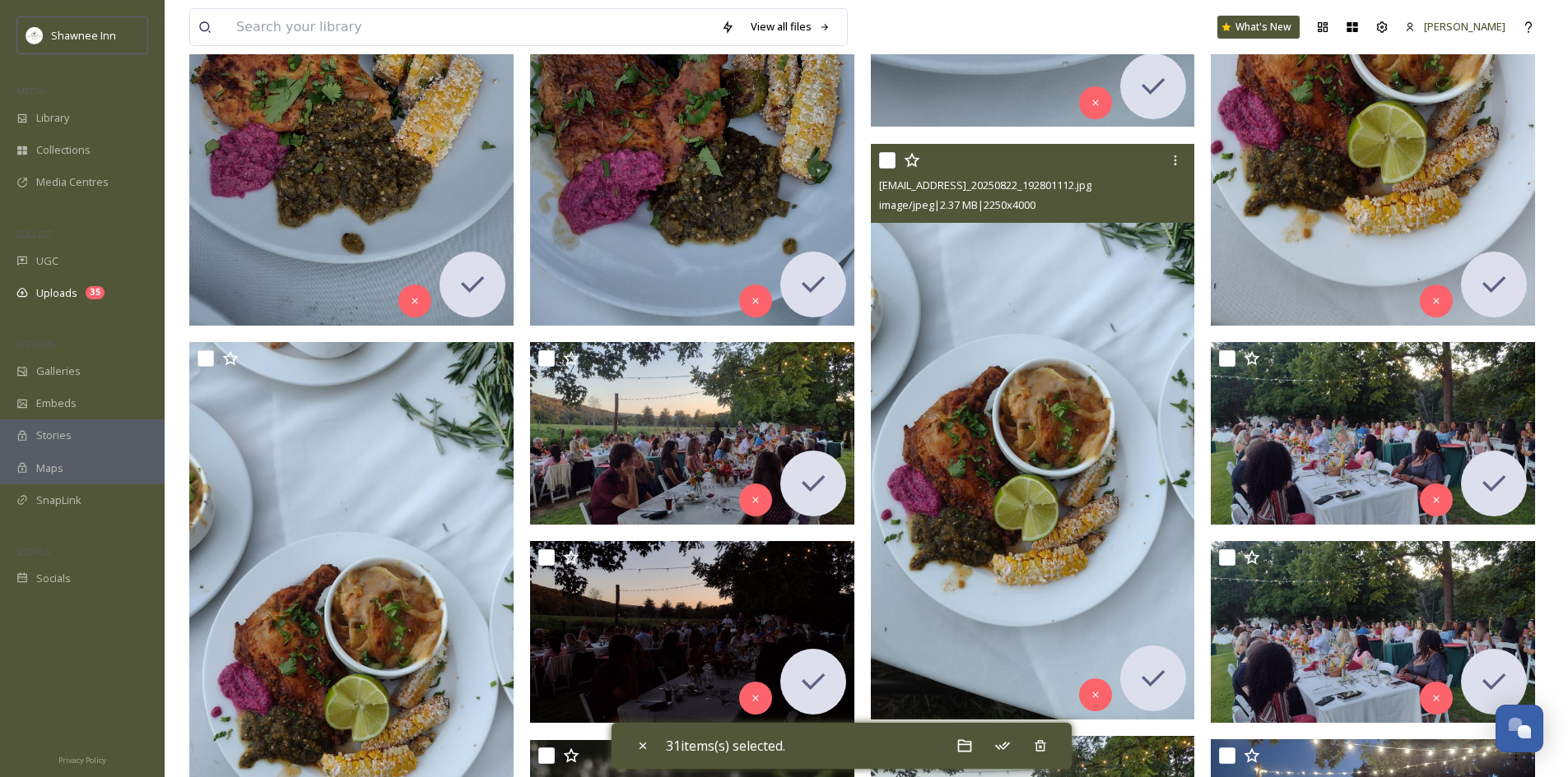
click at [887, 160] on input "checkbox" at bounding box center [887, 161] width 17 height 17
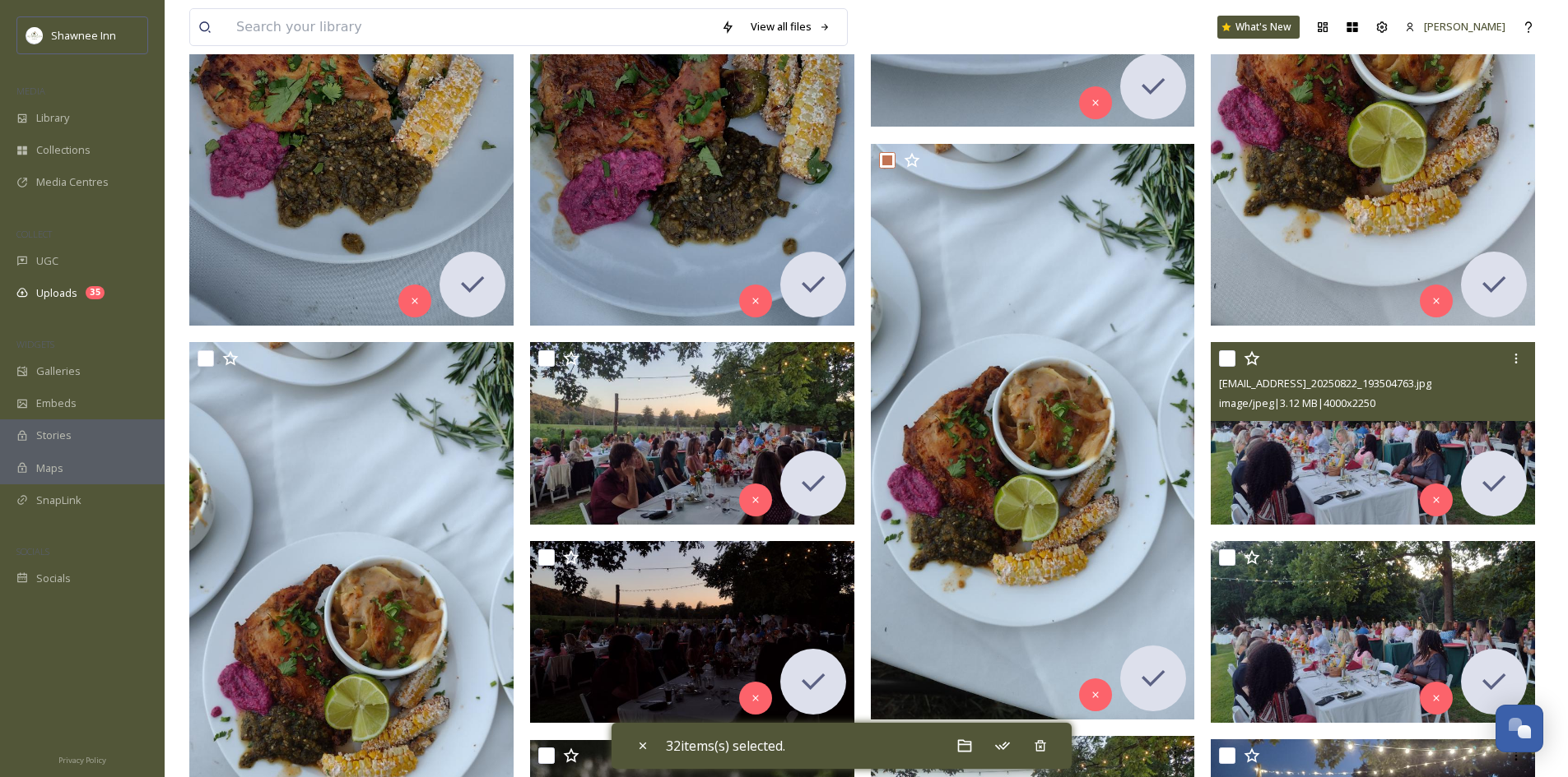
click at [1229, 367] on input "checkbox" at bounding box center [1227, 359] width 17 height 17
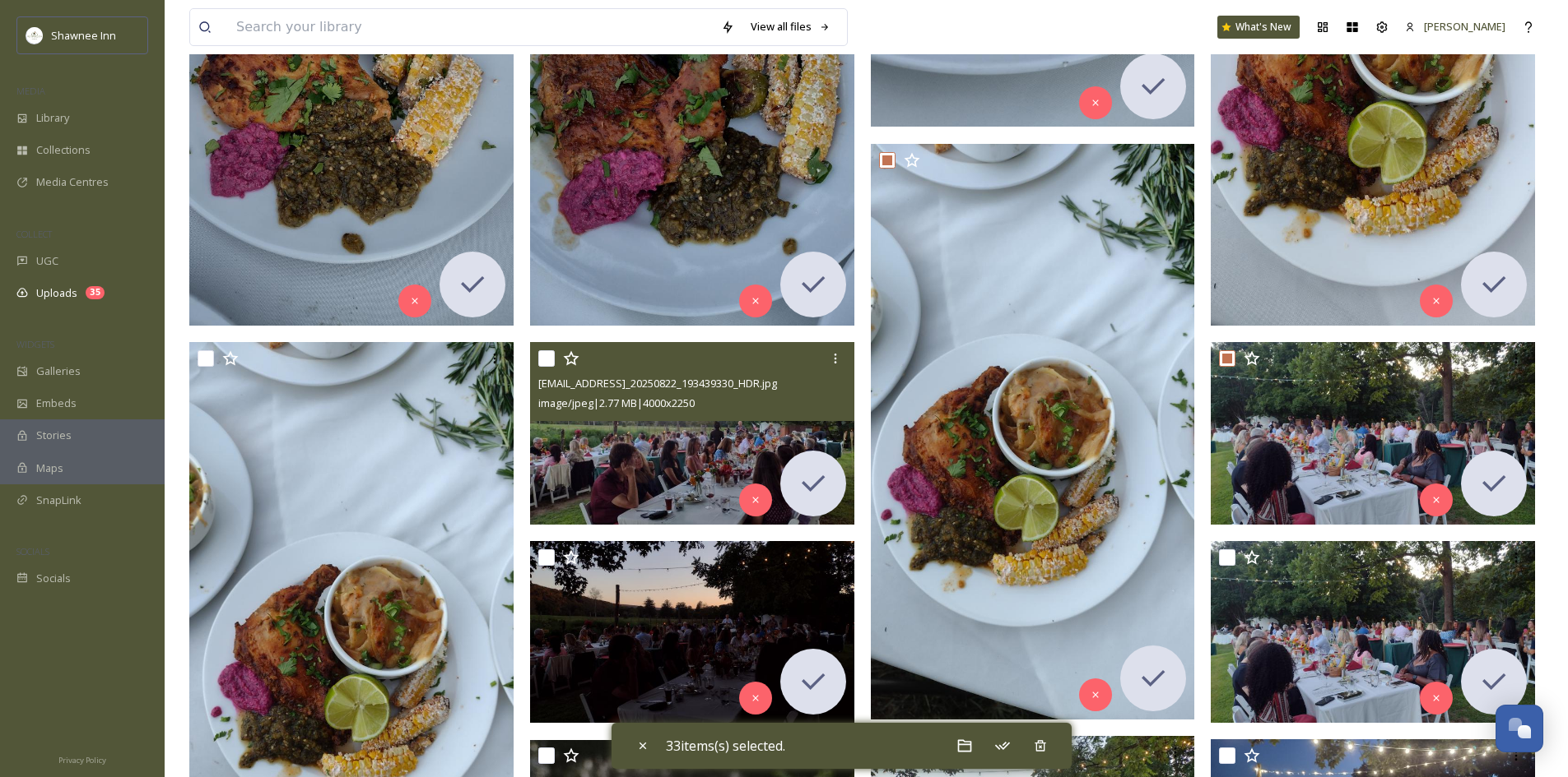
click at [547, 353] on input "checkbox" at bounding box center [547, 359] width 17 height 17
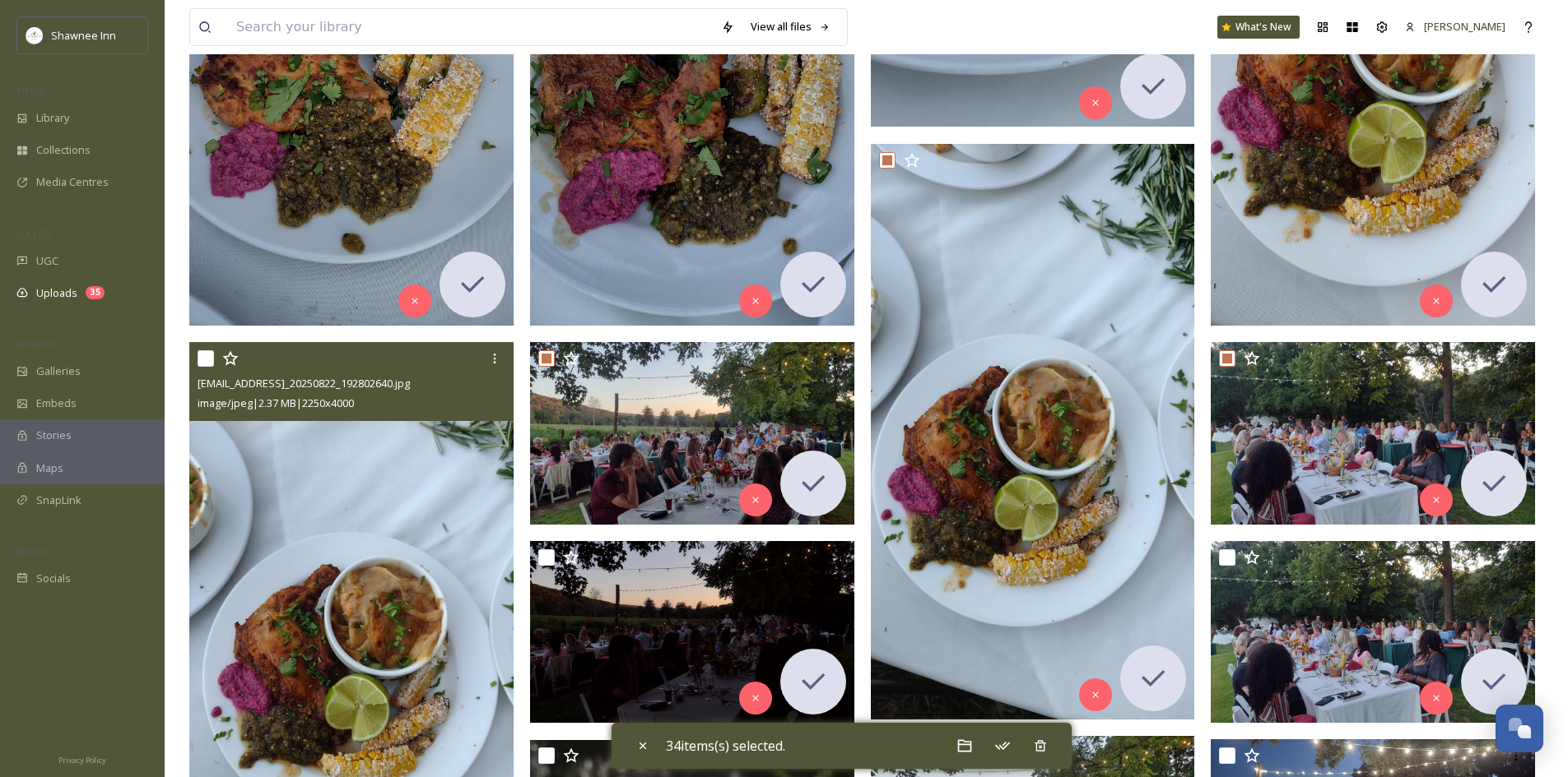
click at [205, 363] on input "checkbox" at bounding box center [206, 359] width 17 height 17
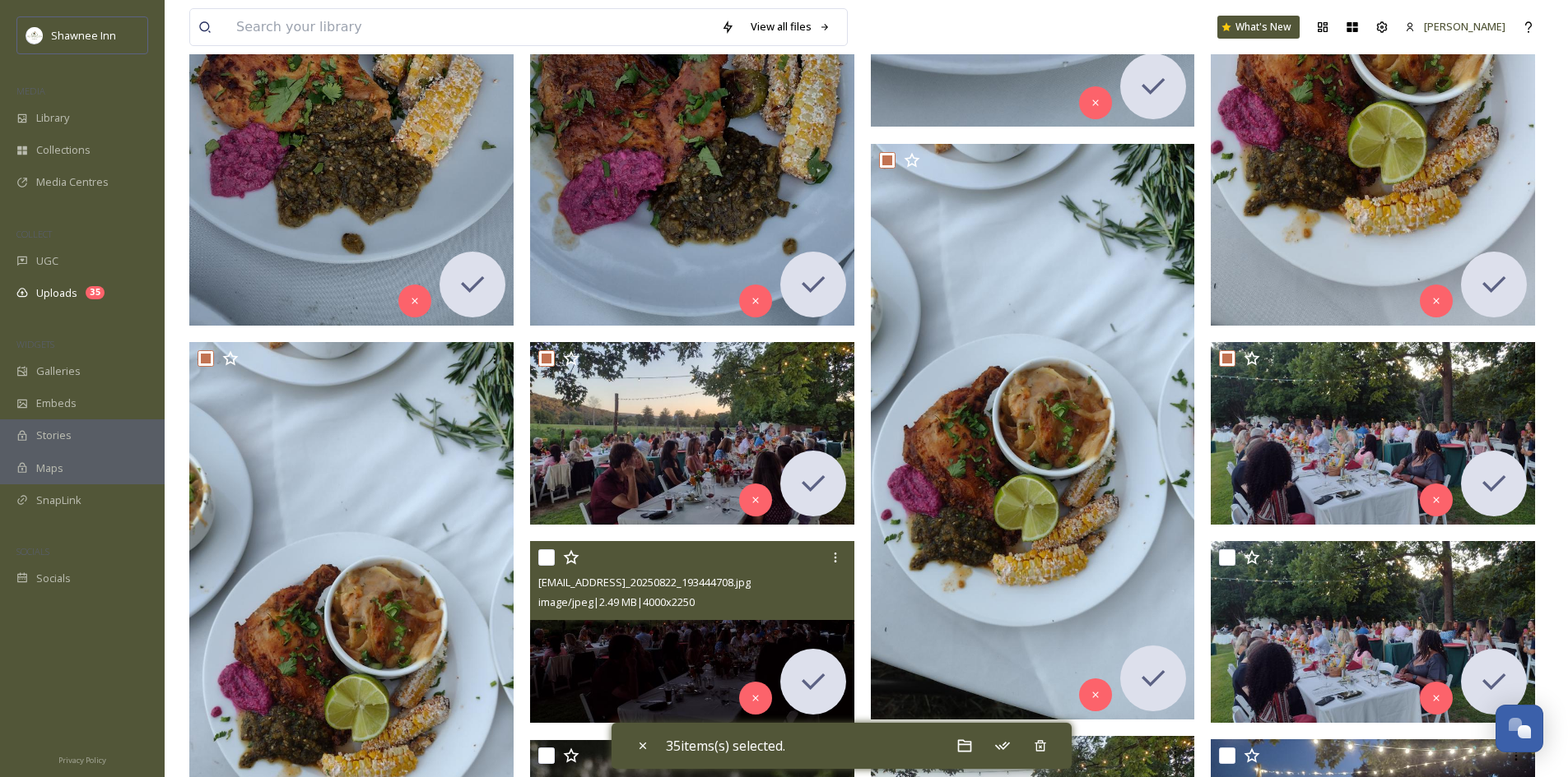
click at [548, 561] on input "checkbox" at bounding box center [547, 558] width 17 height 17
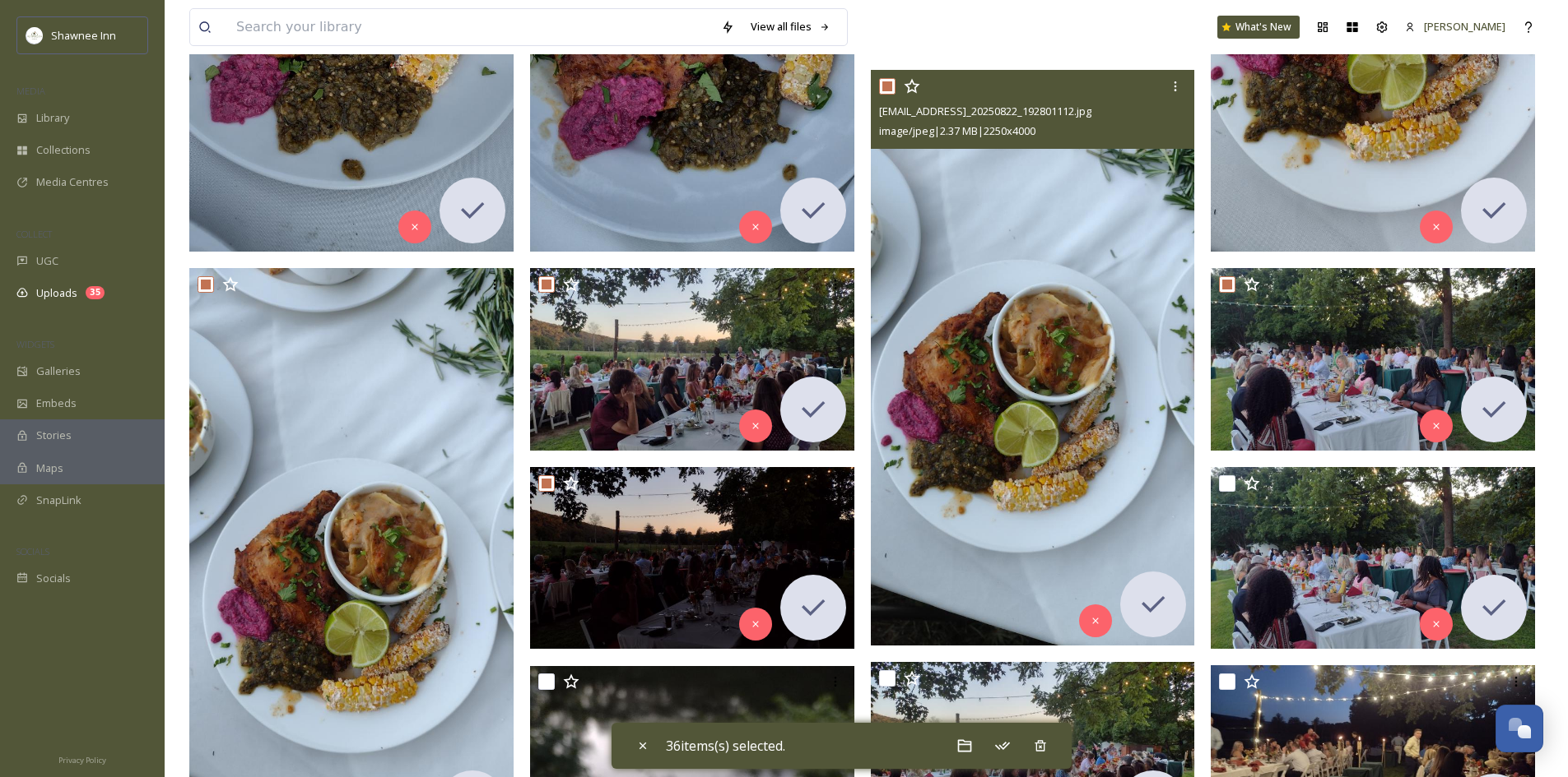
scroll to position [3784, 0]
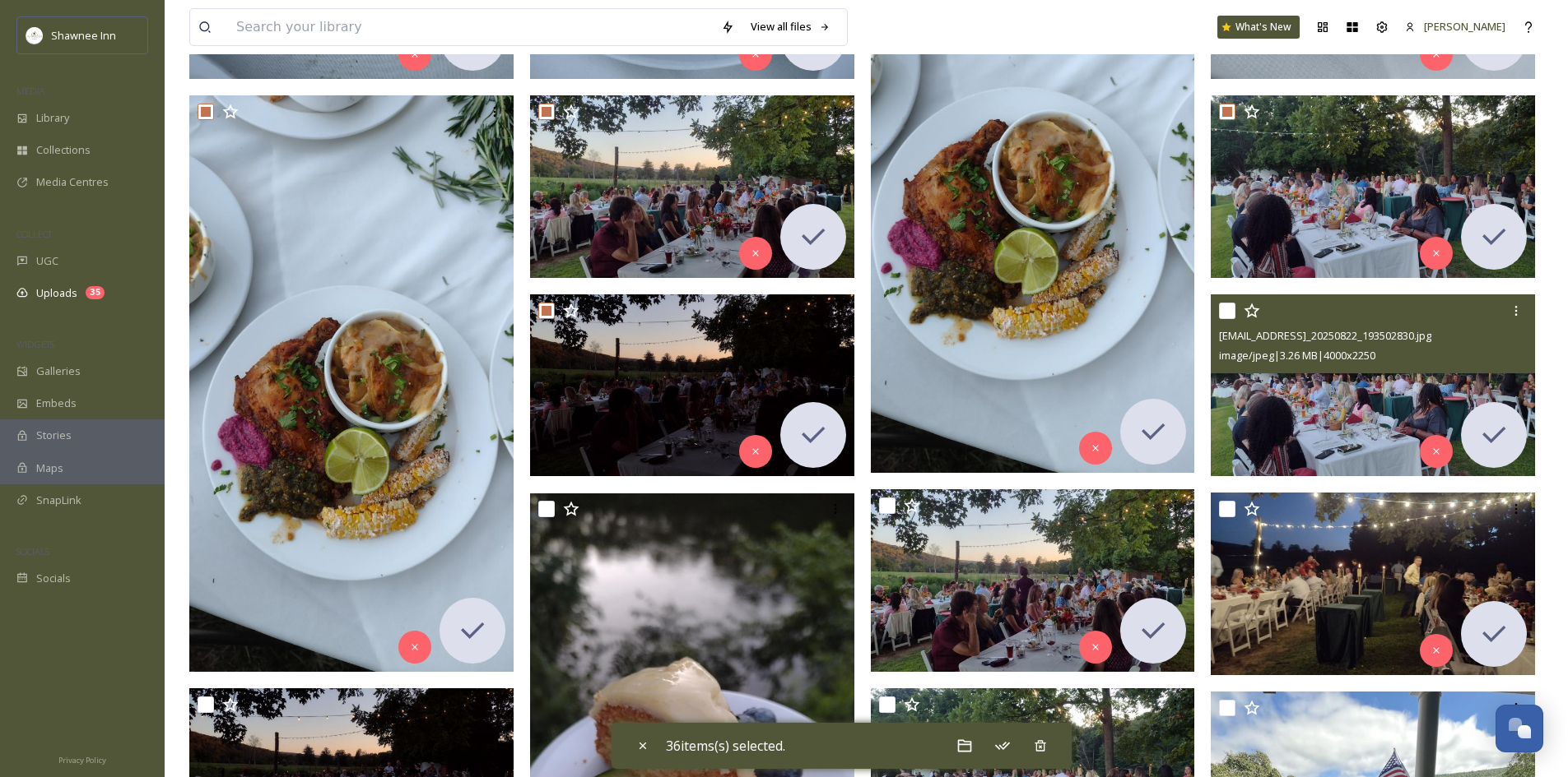
click at [1230, 312] on input "checkbox" at bounding box center [1227, 311] width 17 height 17
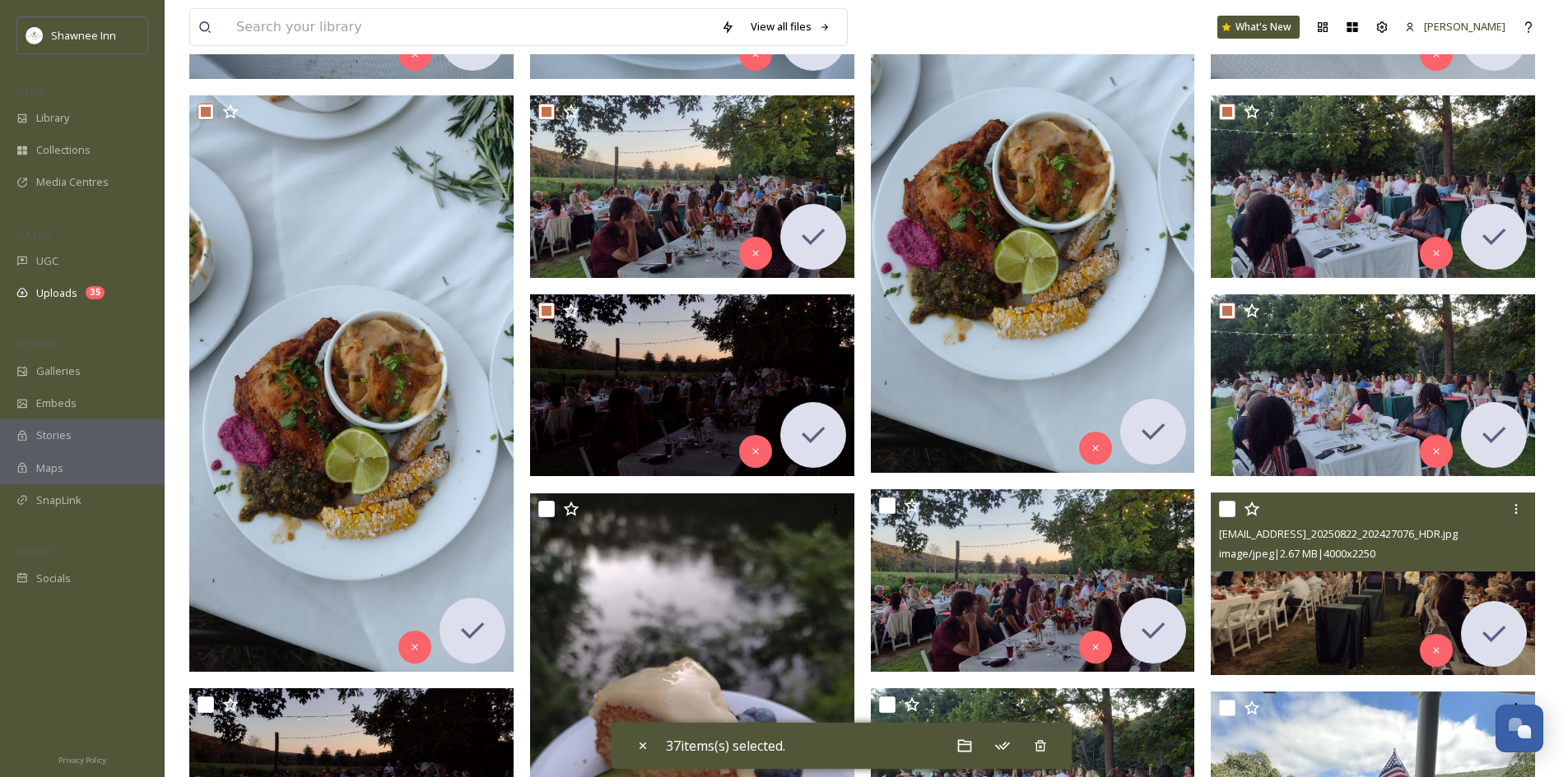
click at [1224, 518] on div at bounding box center [1374, 509] width 312 height 30
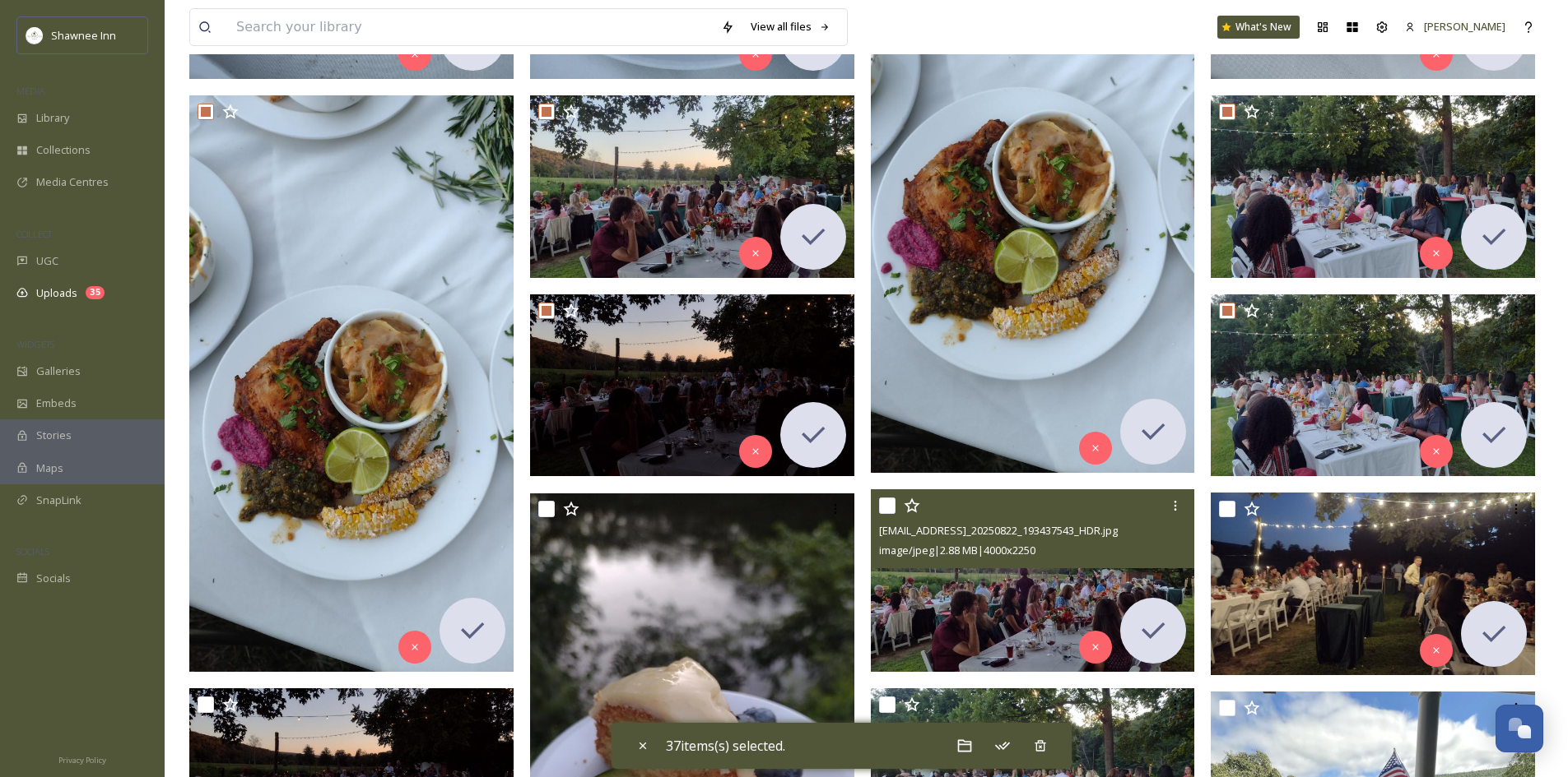
click at [887, 502] on input "checkbox" at bounding box center [887, 506] width 17 height 17
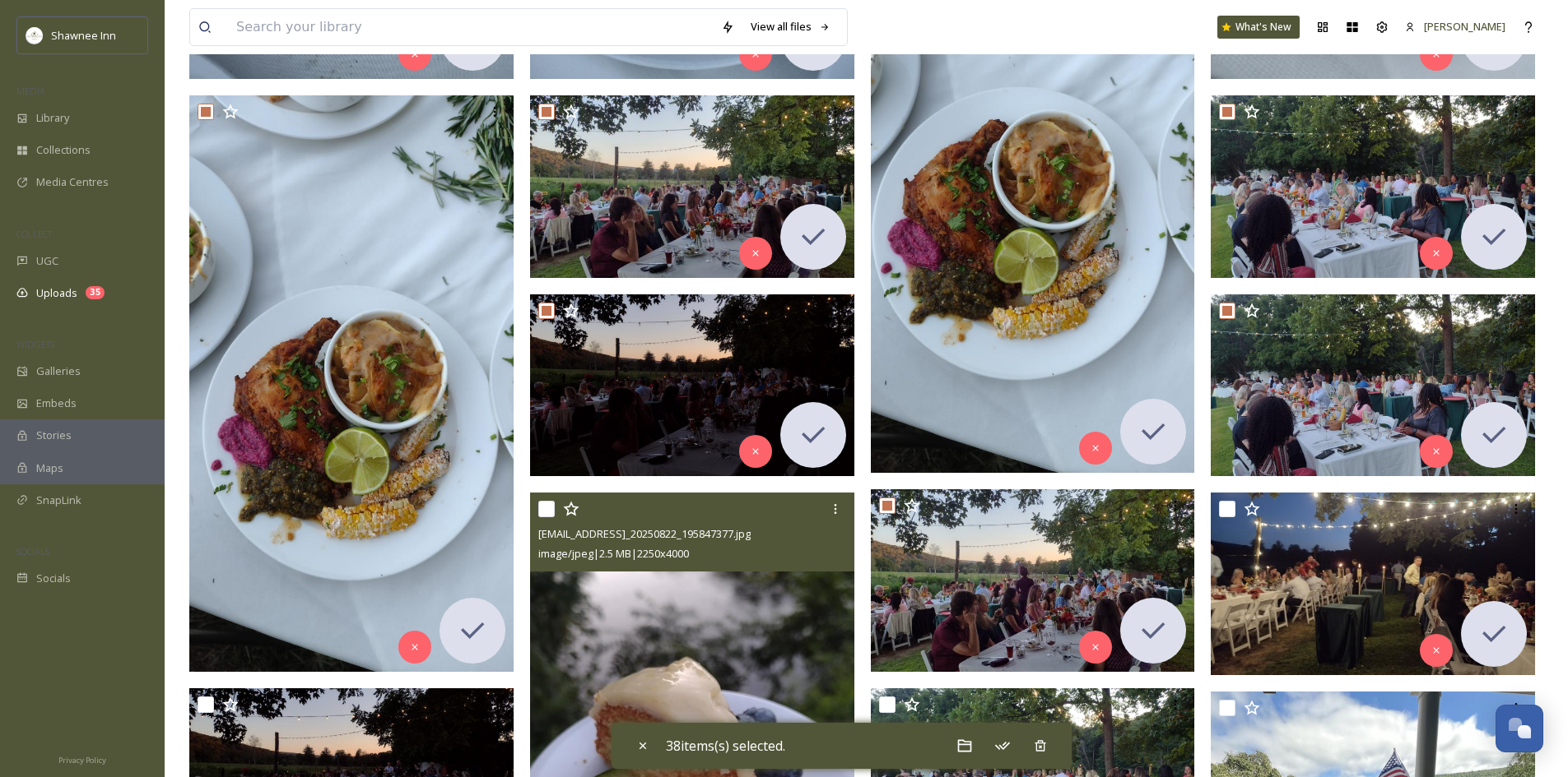
click at [549, 510] on input "checkbox" at bounding box center [547, 509] width 17 height 17
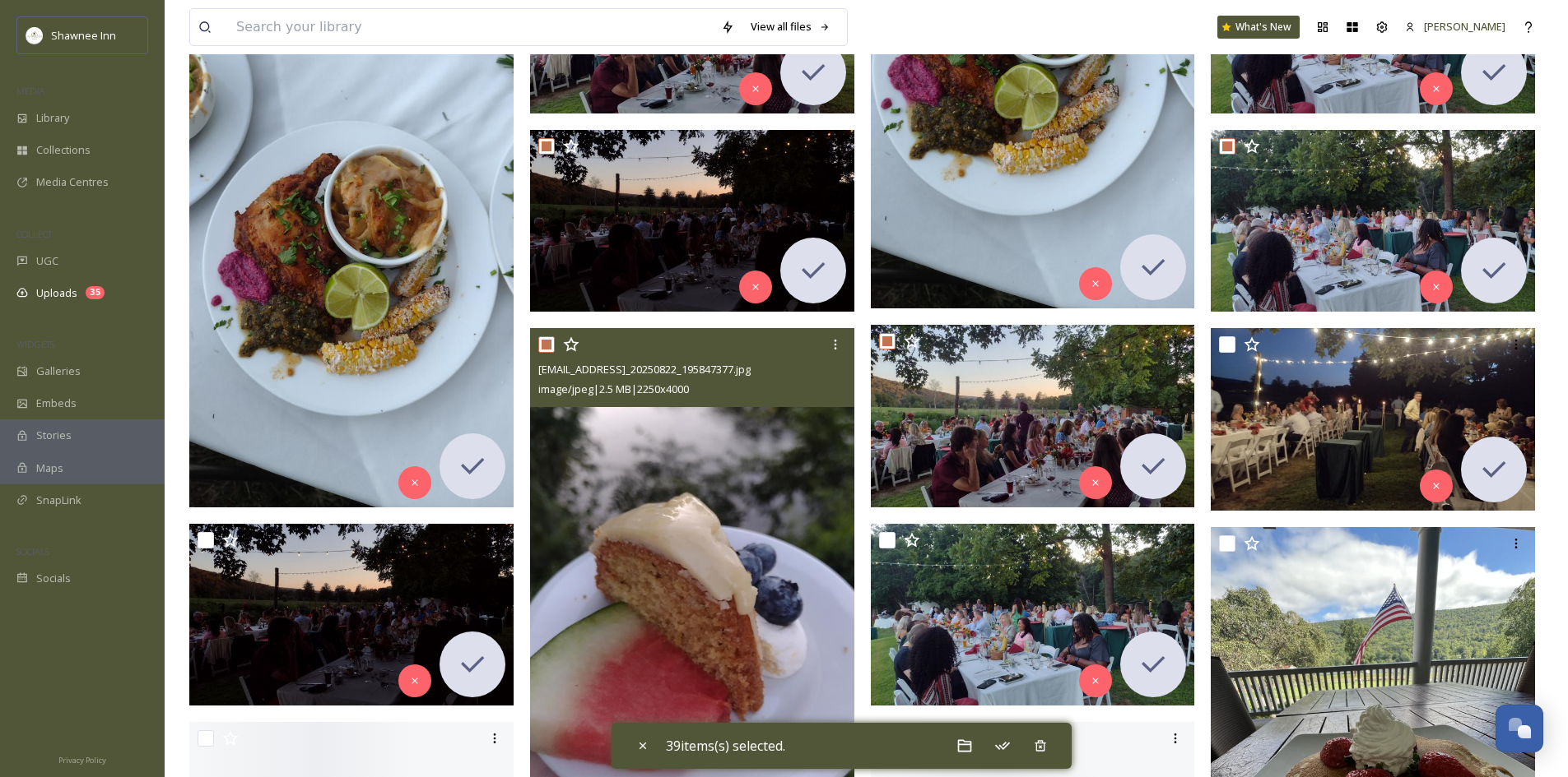
scroll to position [4113, 0]
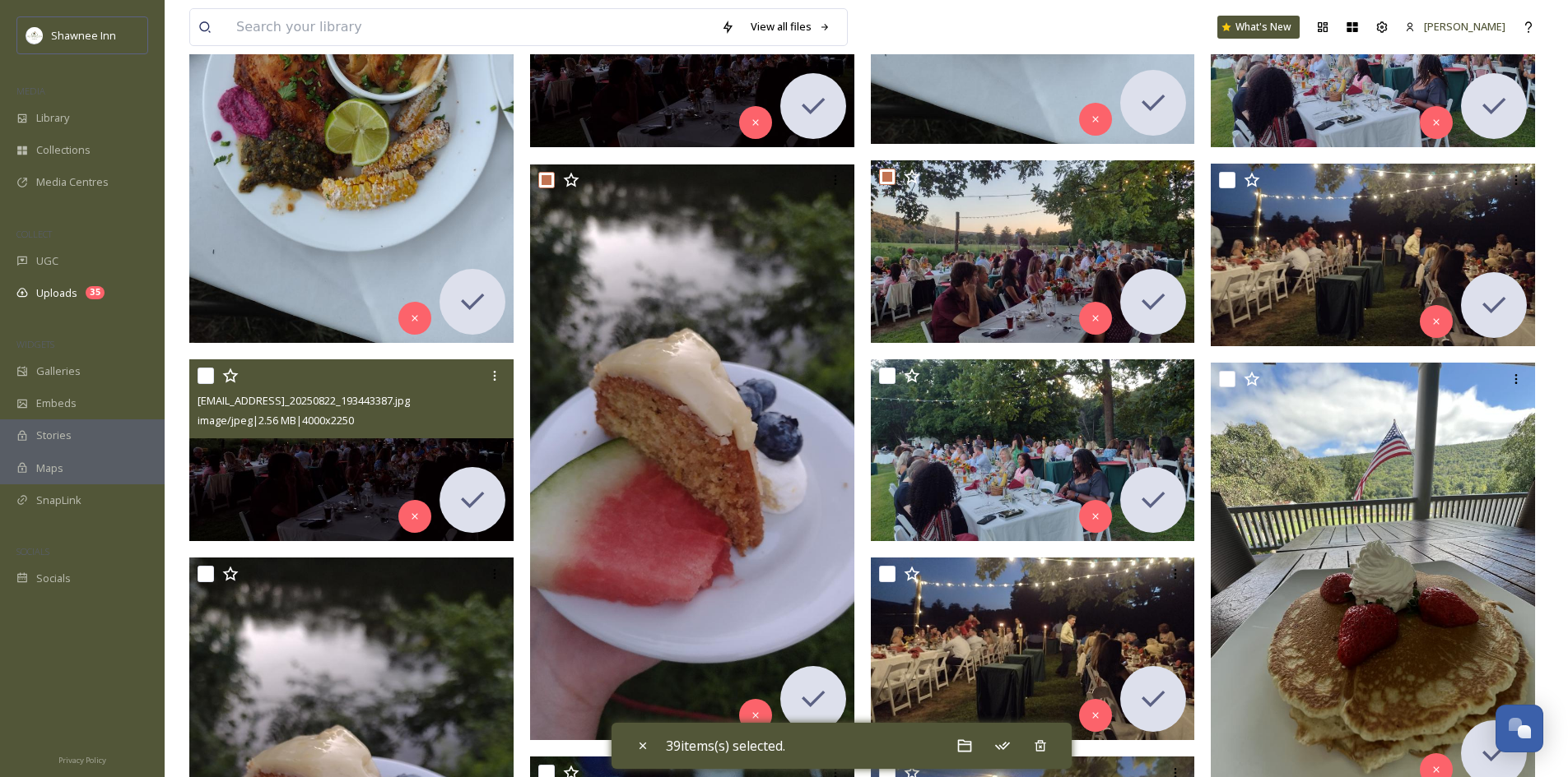
click at [208, 370] on input "checkbox" at bounding box center [206, 376] width 17 height 17
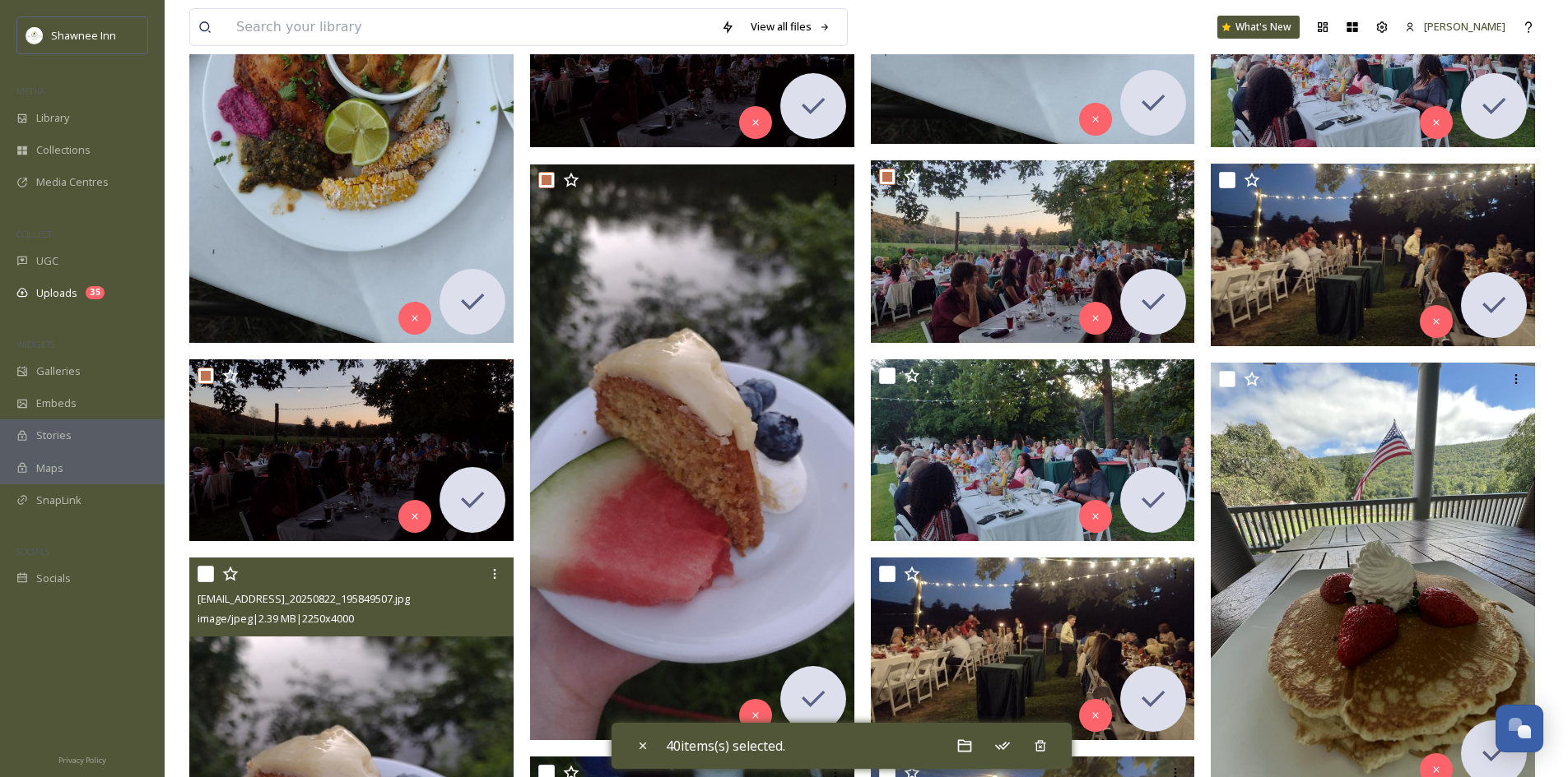
click at [200, 573] on input "checkbox" at bounding box center [206, 574] width 17 height 17
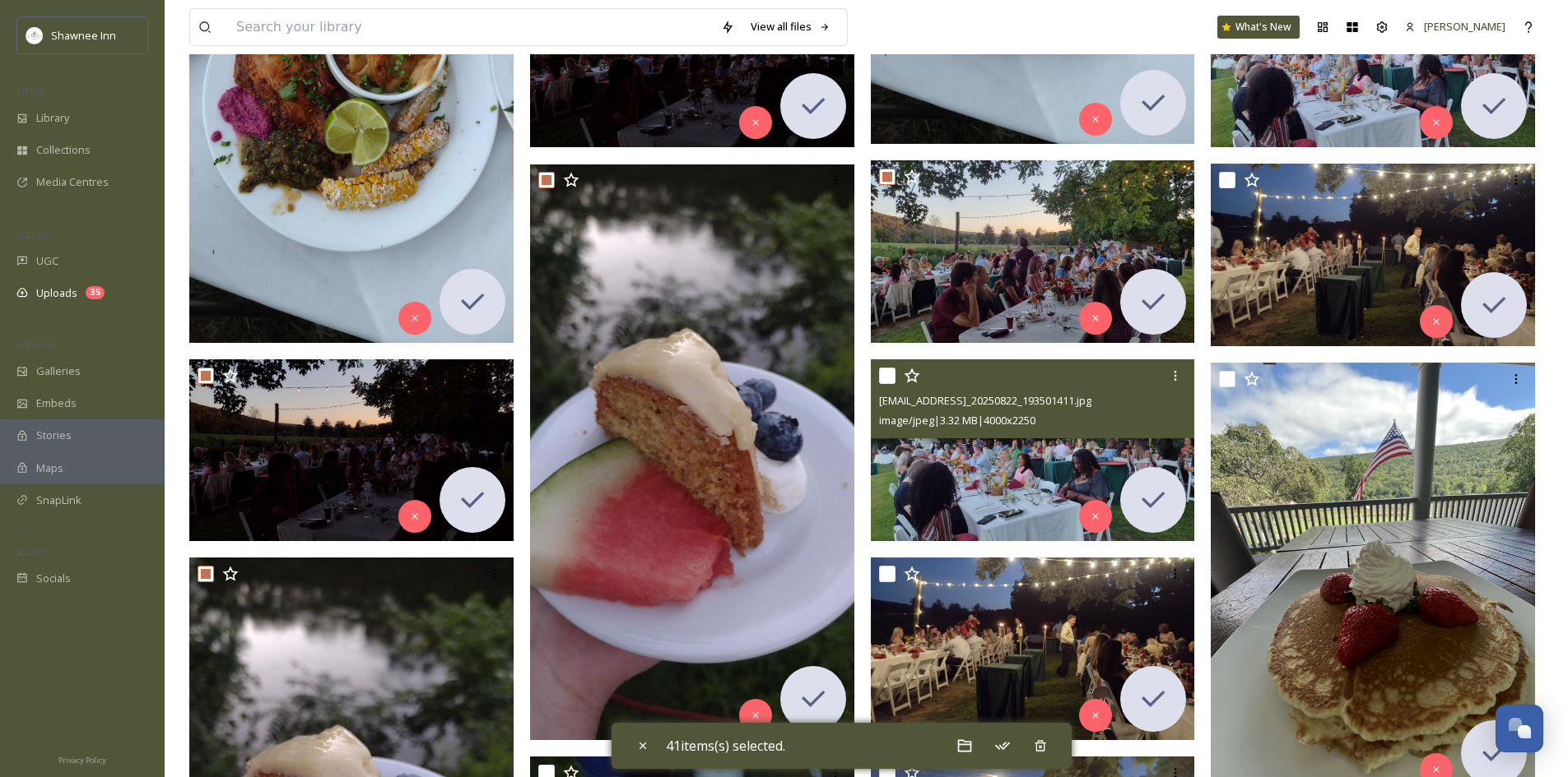
click at [886, 379] on input "checkbox" at bounding box center [887, 376] width 17 height 17
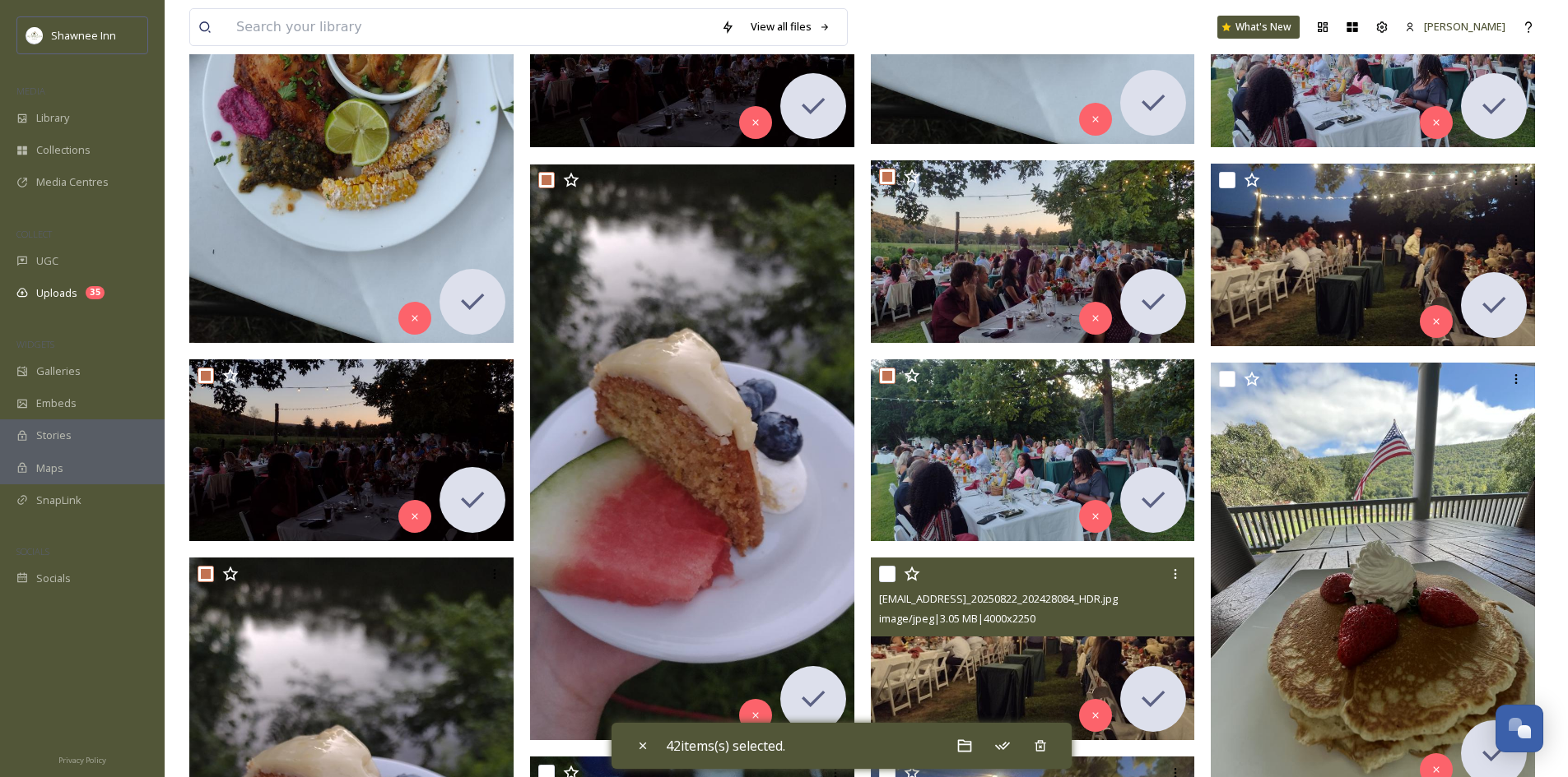
click at [887, 573] on input "checkbox" at bounding box center [887, 574] width 17 height 17
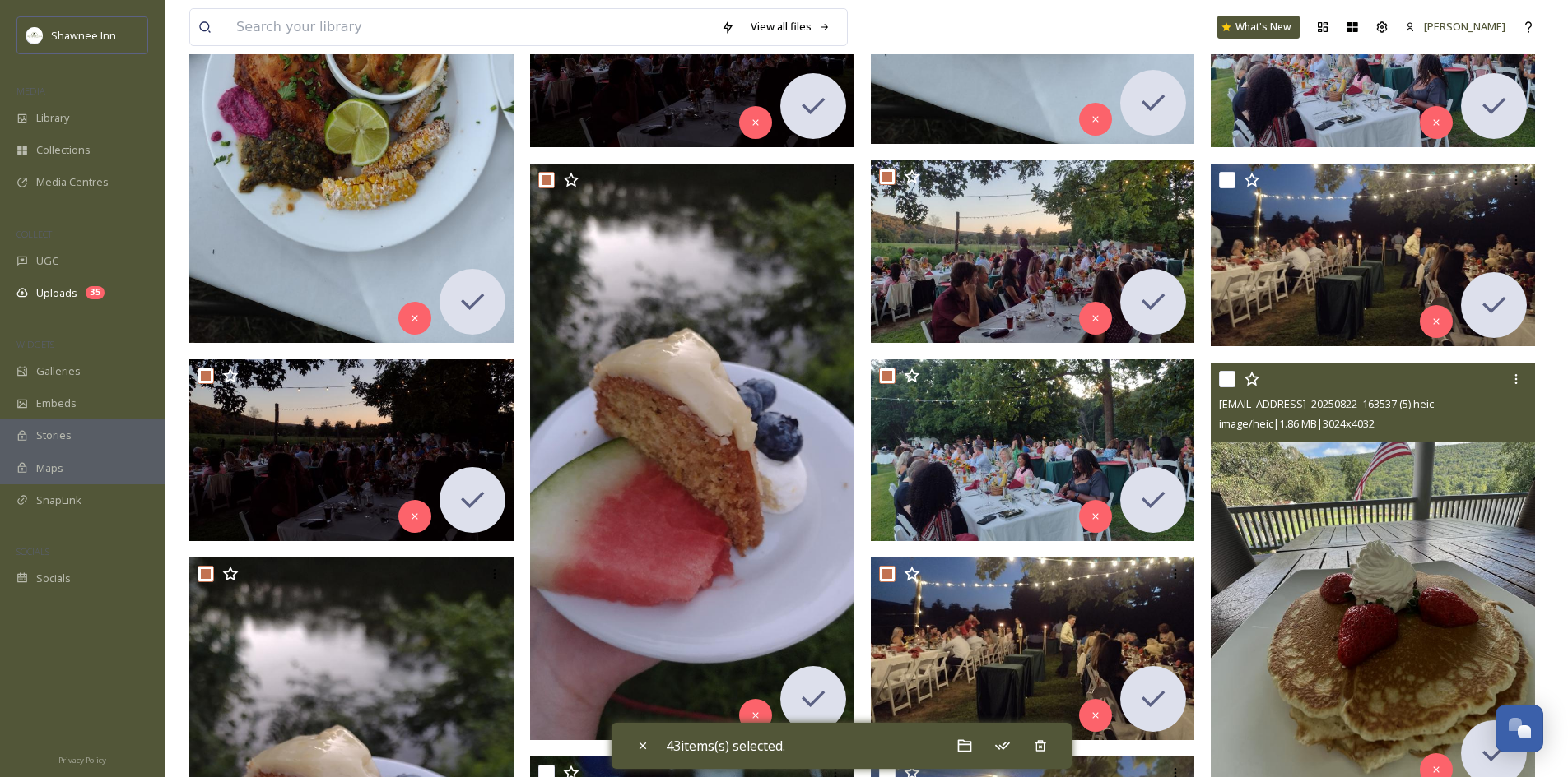
click at [1231, 385] on input "checkbox" at bounding box center [1227, 380] width 17 height 17
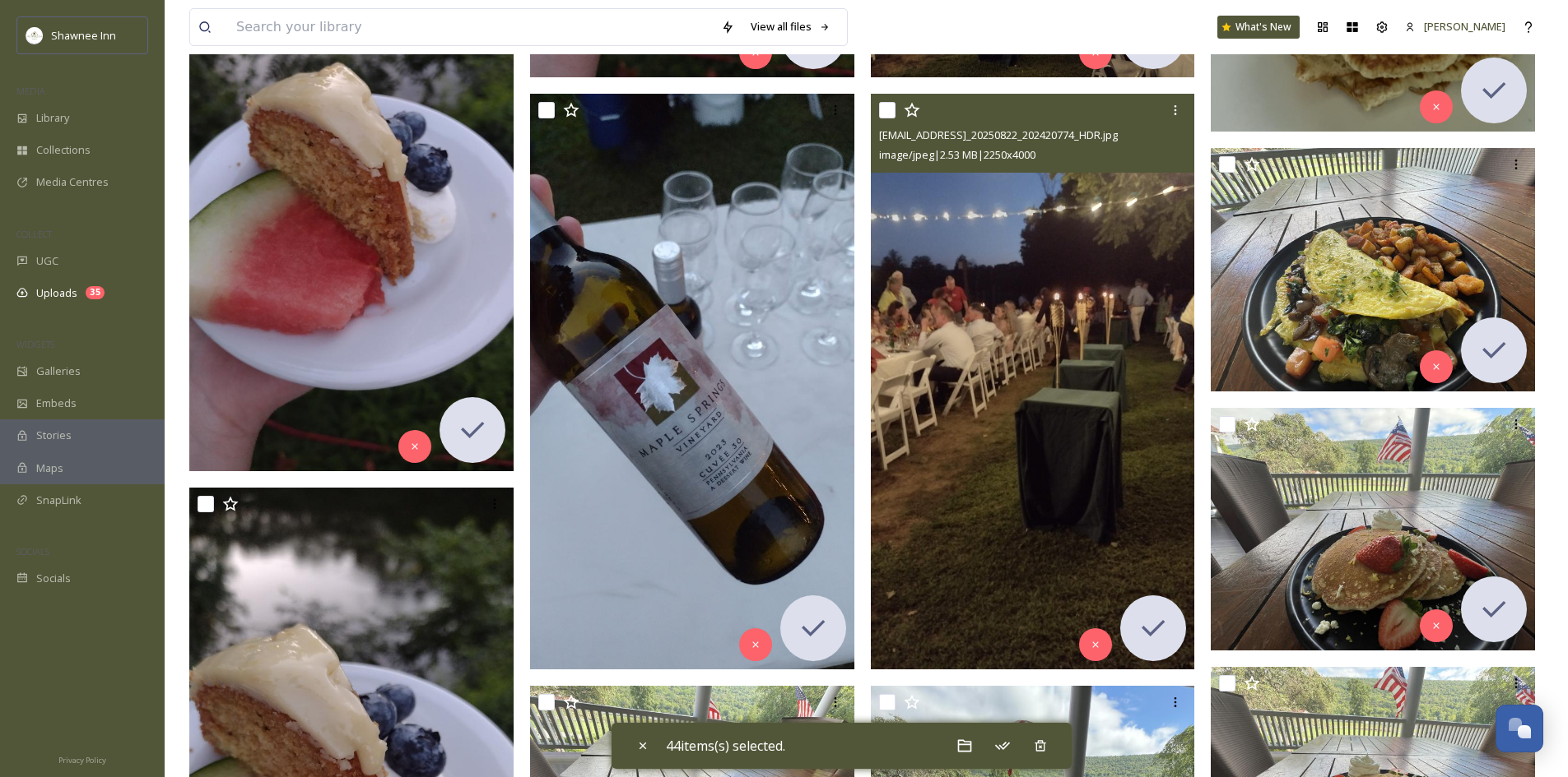
scroll to position [4689, 0]
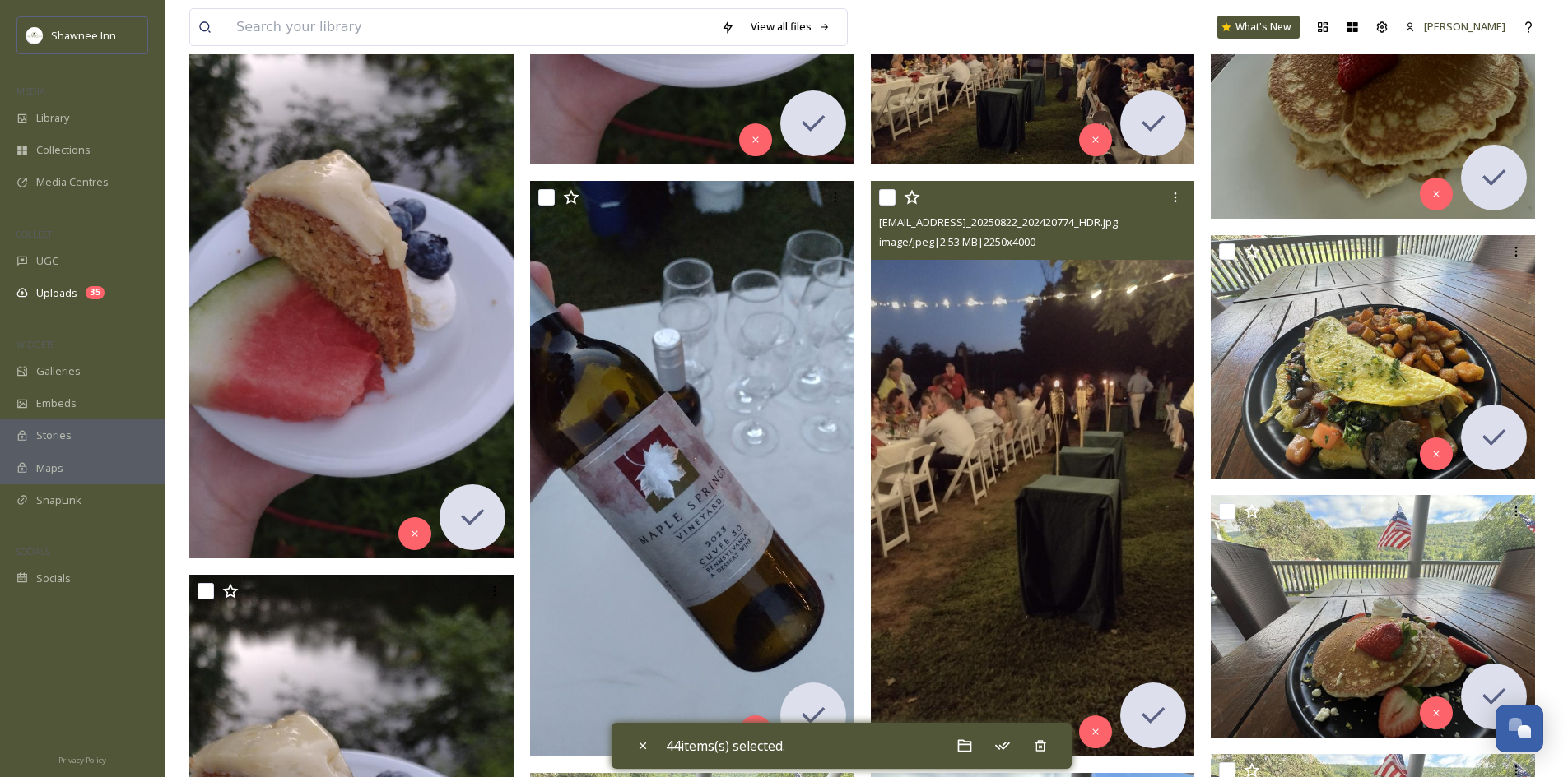
click at [894, 195] on input "checkbox" at bounding box center [887, 197] width 17 height 17
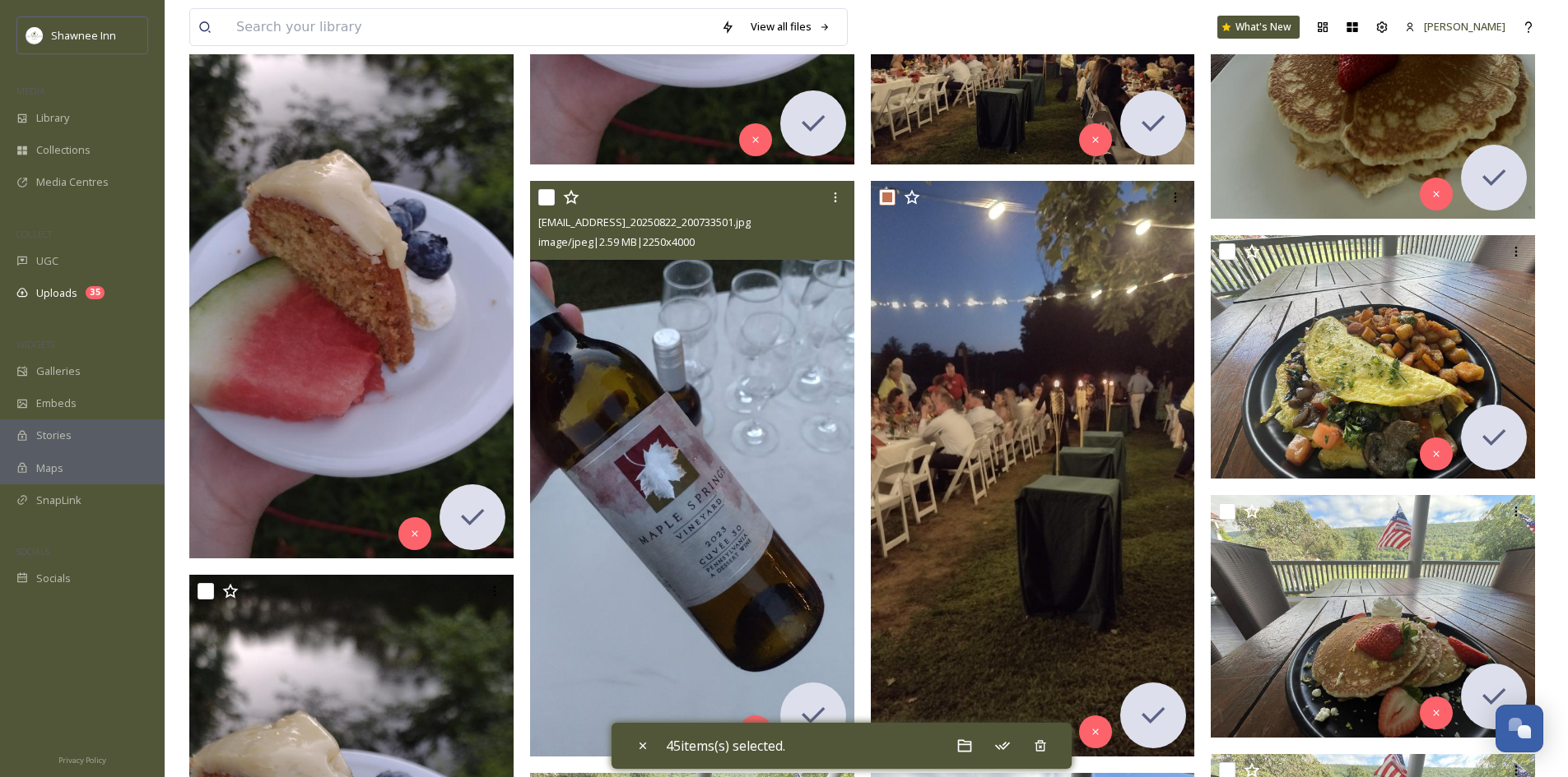
click at [546, 193] on input "checkbox" at bounding box center [547, 197] width 17 height 17
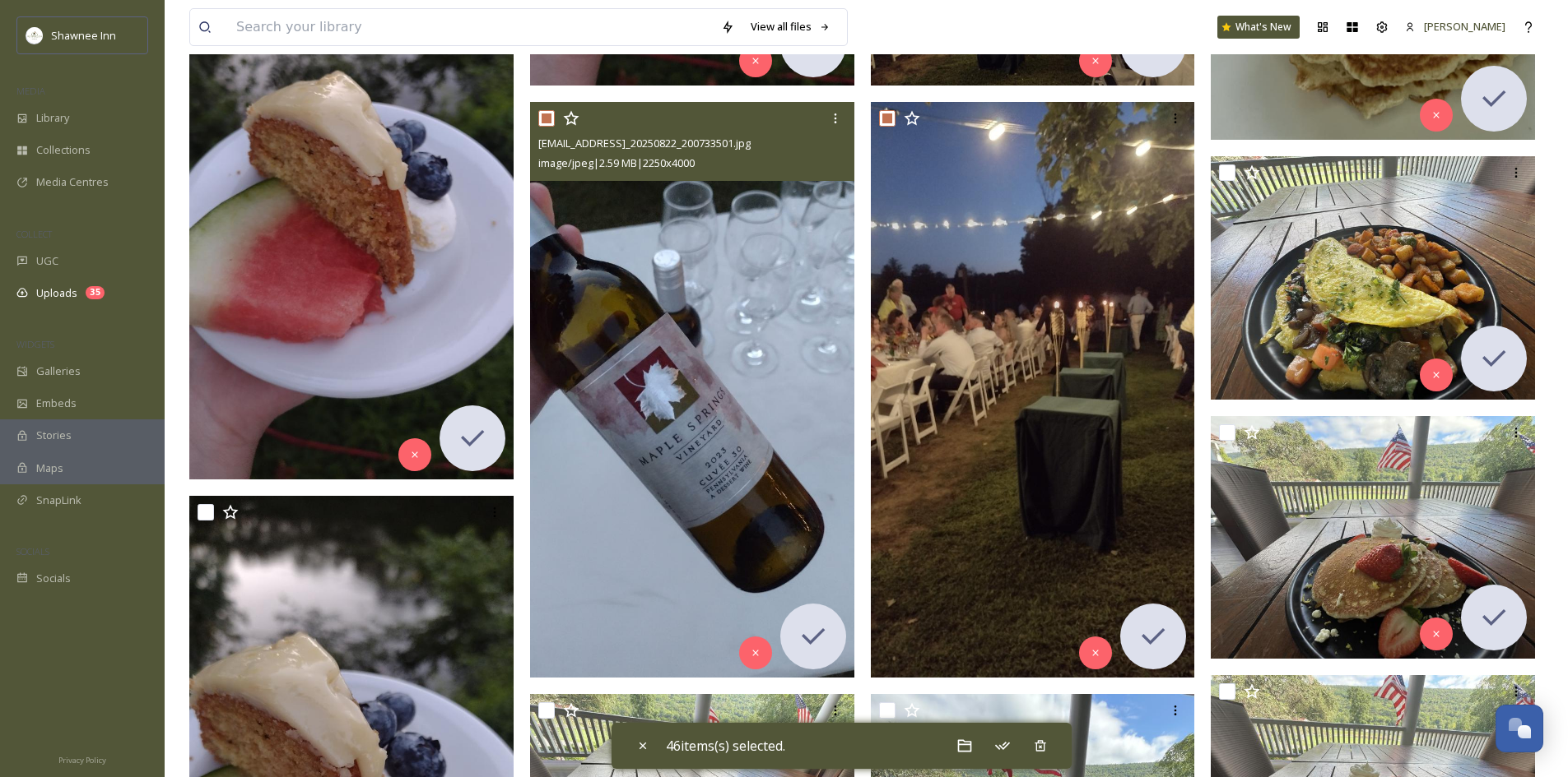
scroll to position [4771, 0]
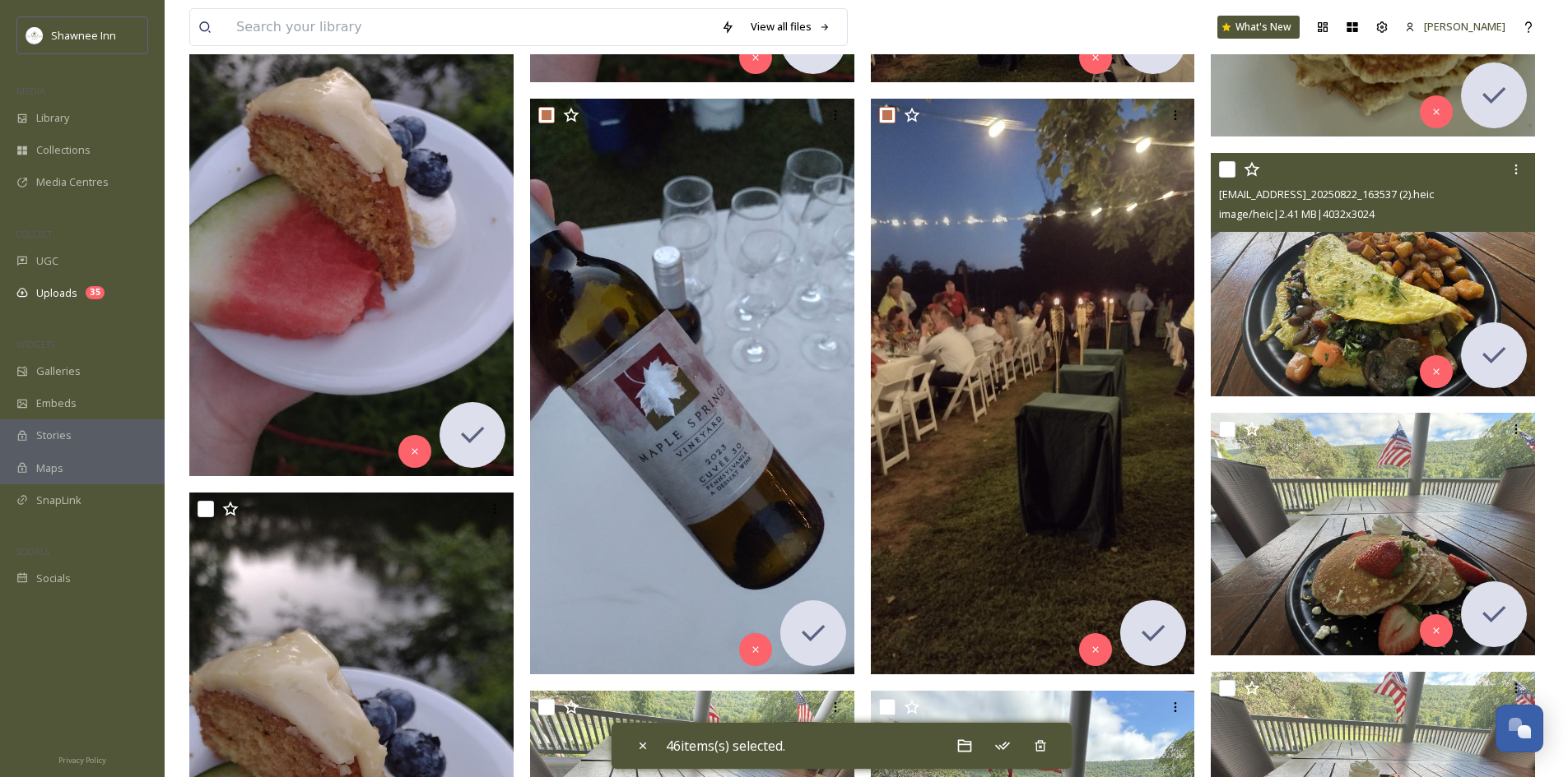
click at [1223, 172] on input "checkbox" at bounding box center [1227, 169] width 17 height 17
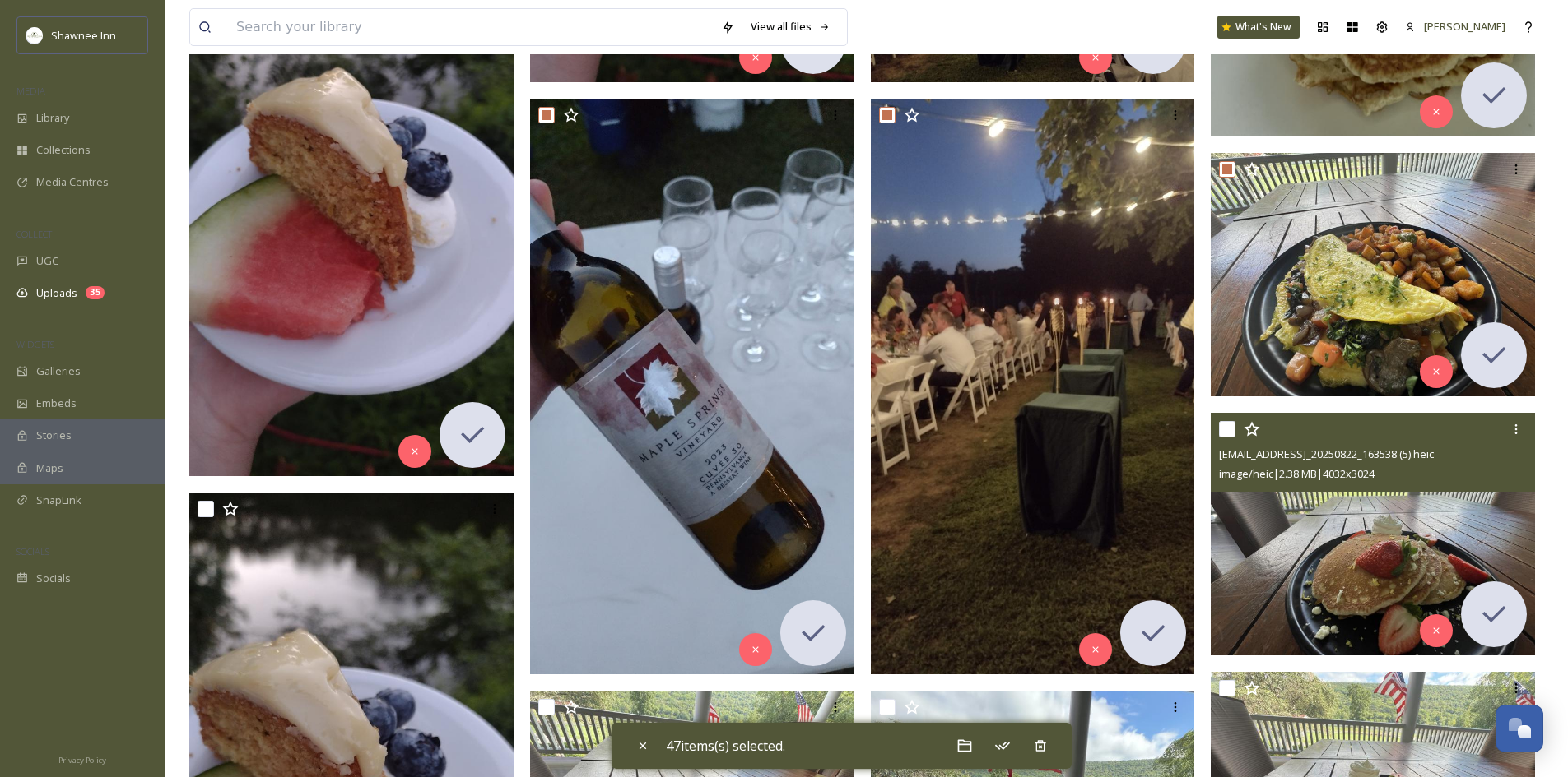
click at [1223, 429] on input "checkbox" at bounding box center [1227, 430] width 17 height 17
click at [1229, 422] on input "checkbox" at bounding box center [1227, 430] width 17 height 17
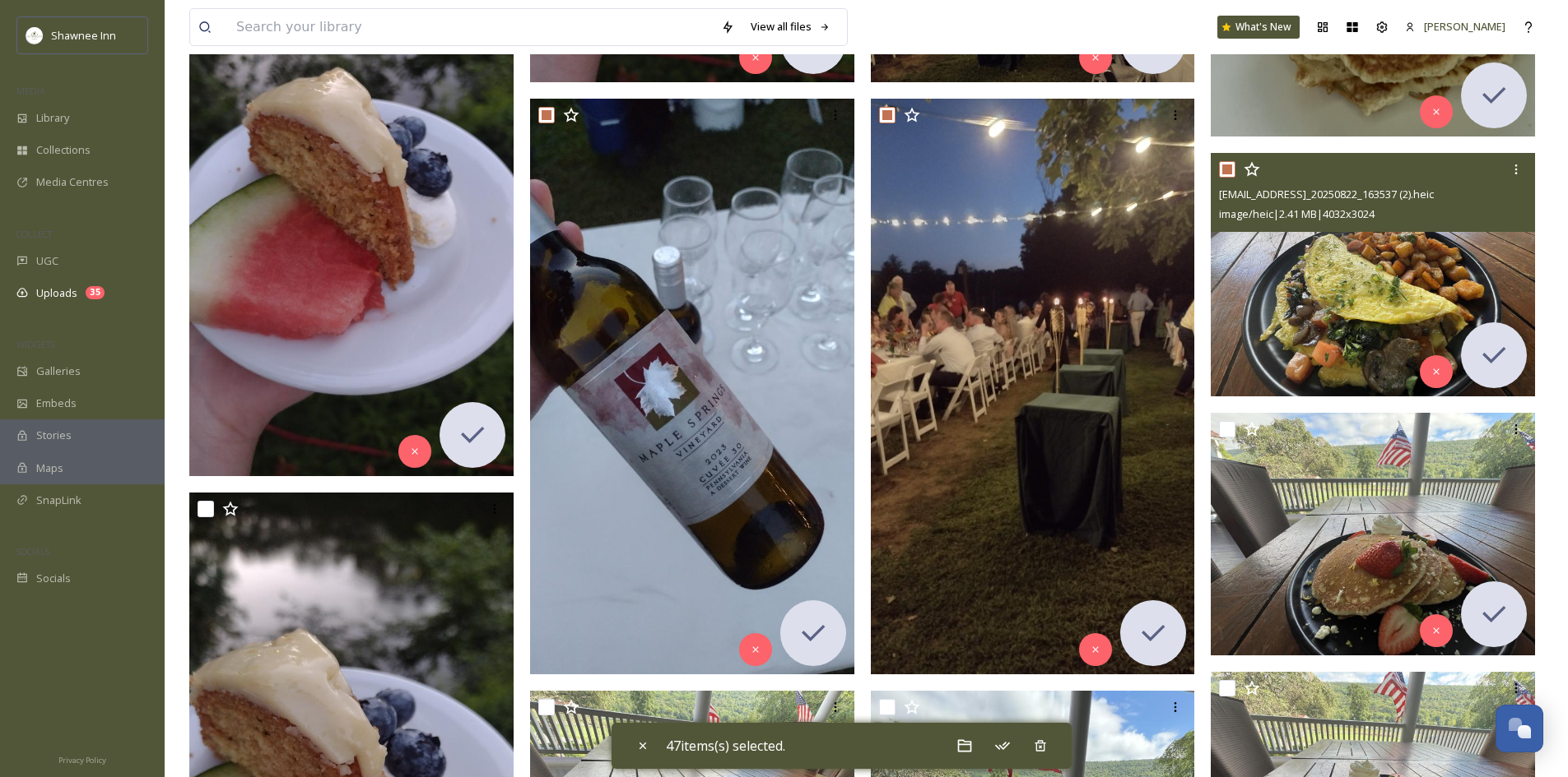
click at [1226, 164] on input "checkbox" at bounding box center [1227, 169] width 17 height 17
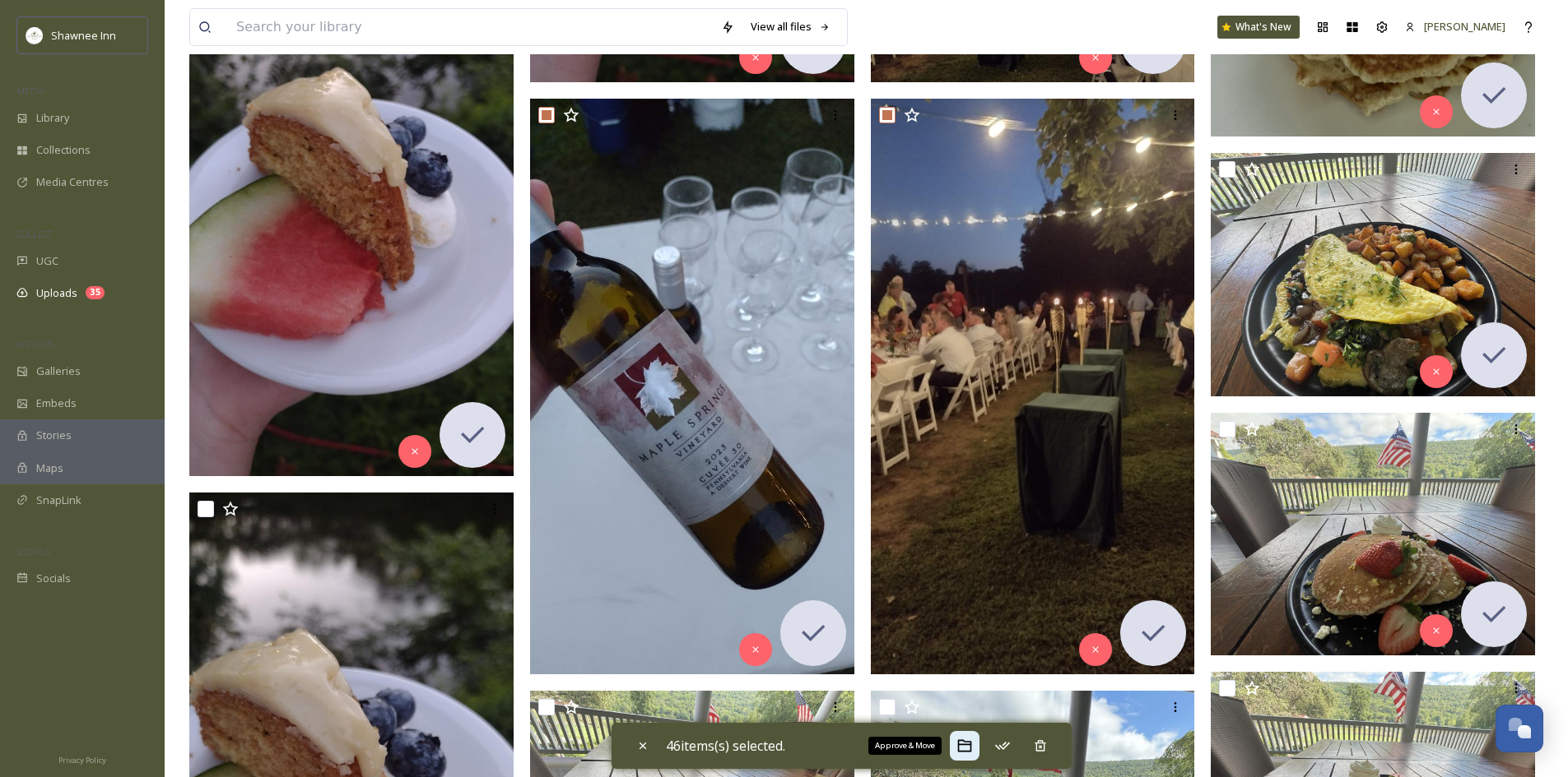
click at [973, 748] on icon at bounding box center [965, 746] width 17 height 17
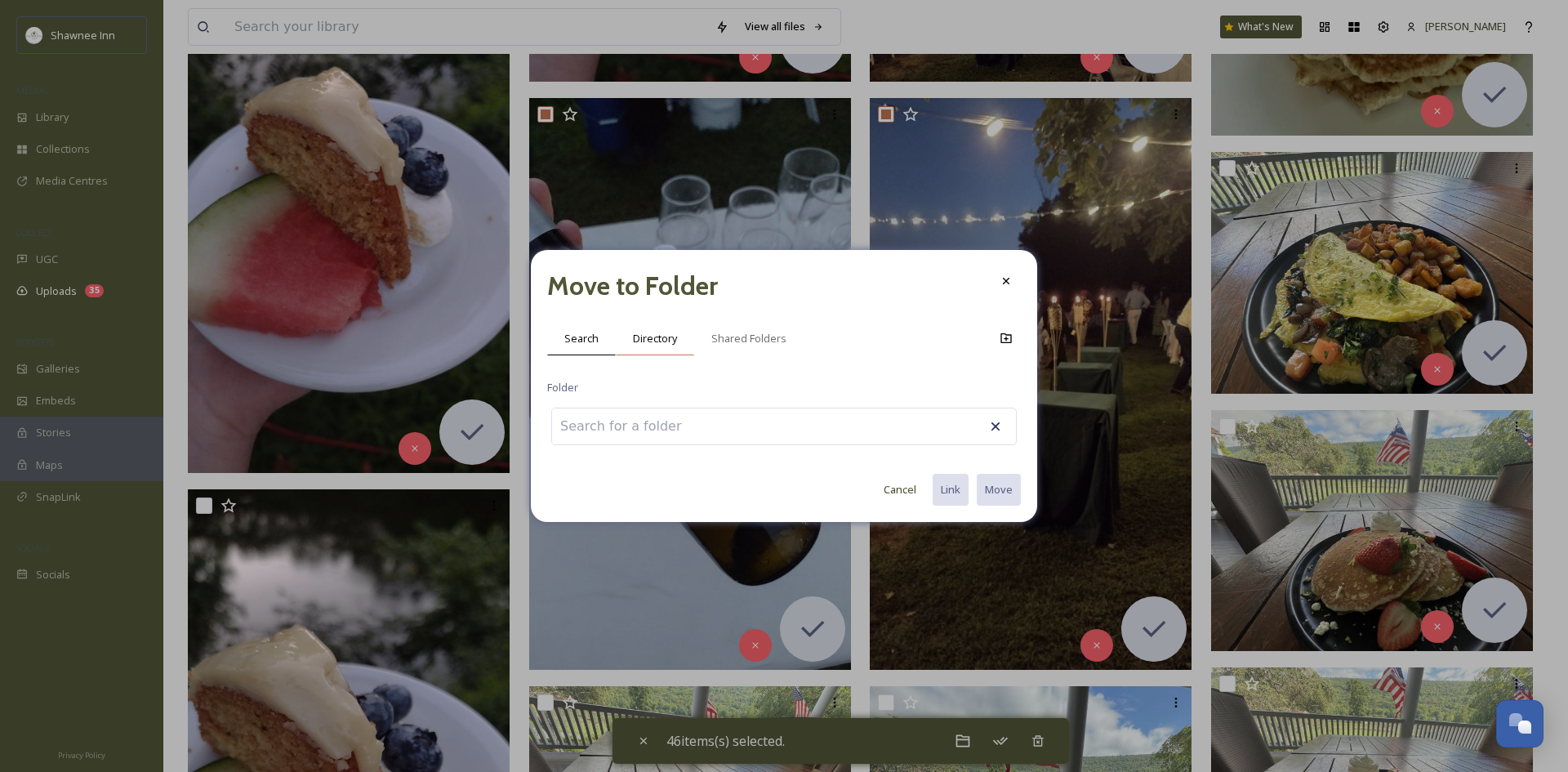
click at [665, 352] on div "Directory" at bounding box center [655, 338] width 79 height 33
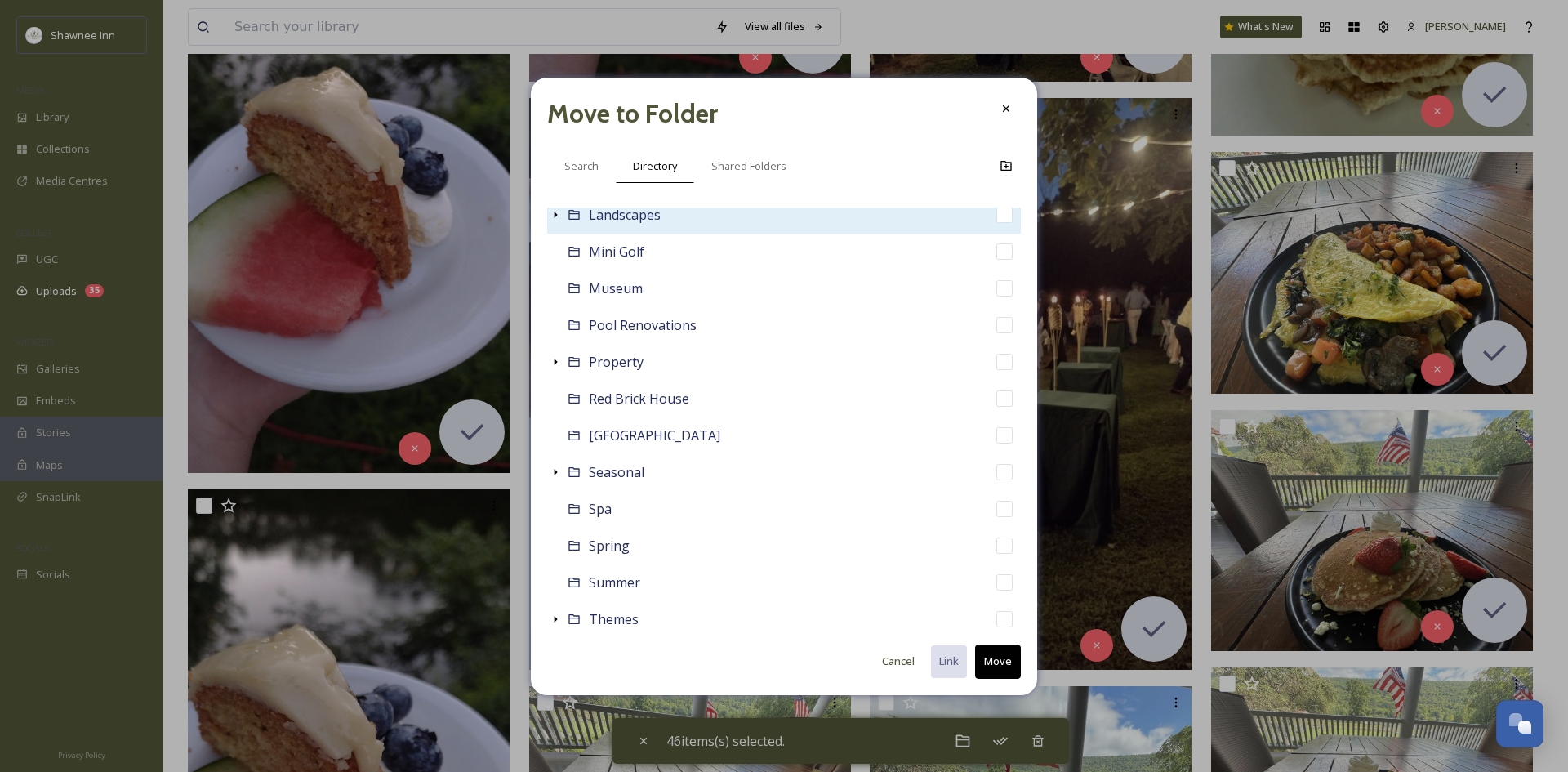
scroll to position [490, 0]
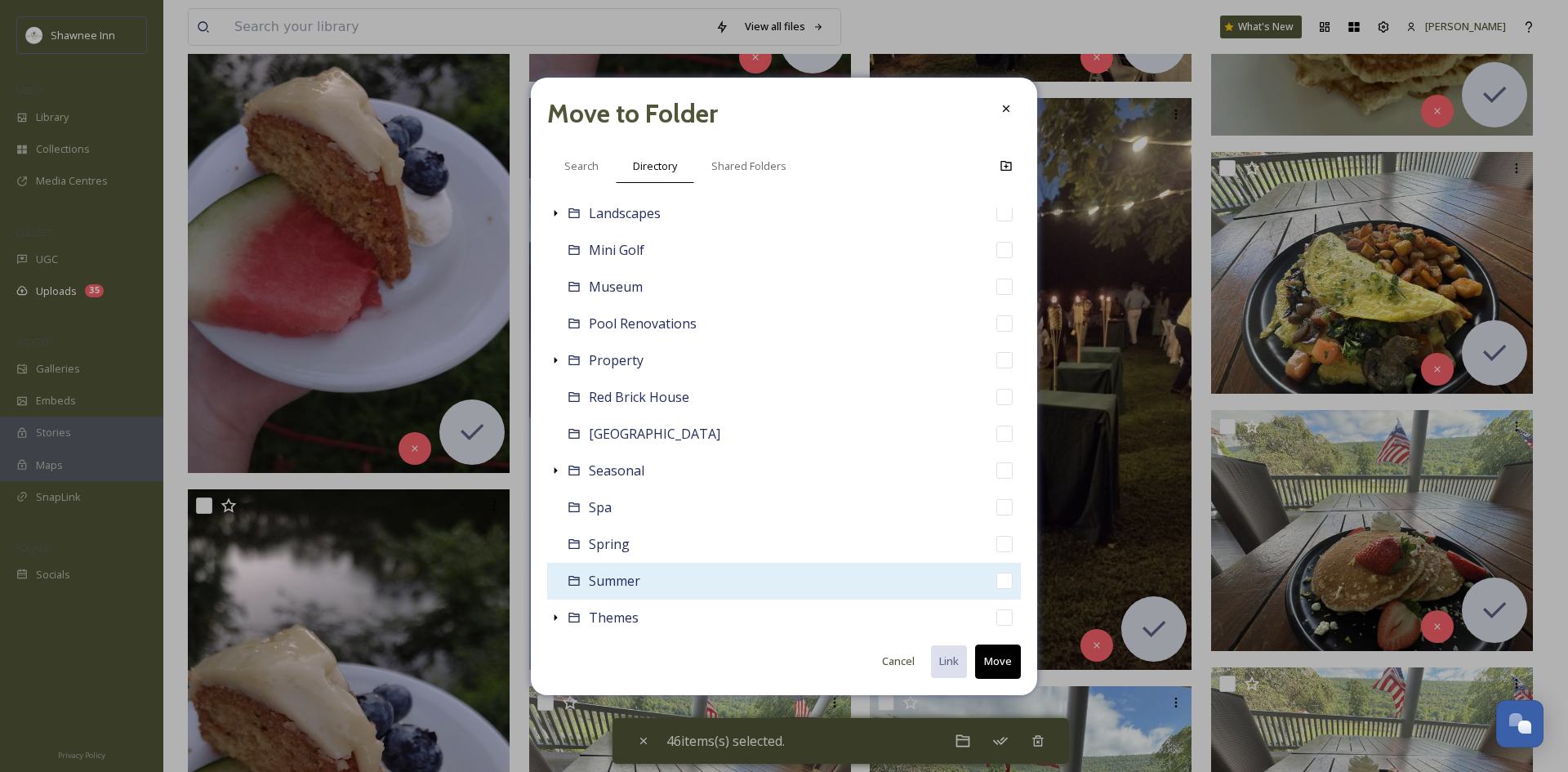
click at [599, 583] on span "Summer" at bounding box center [614, 581] width 52 height 18
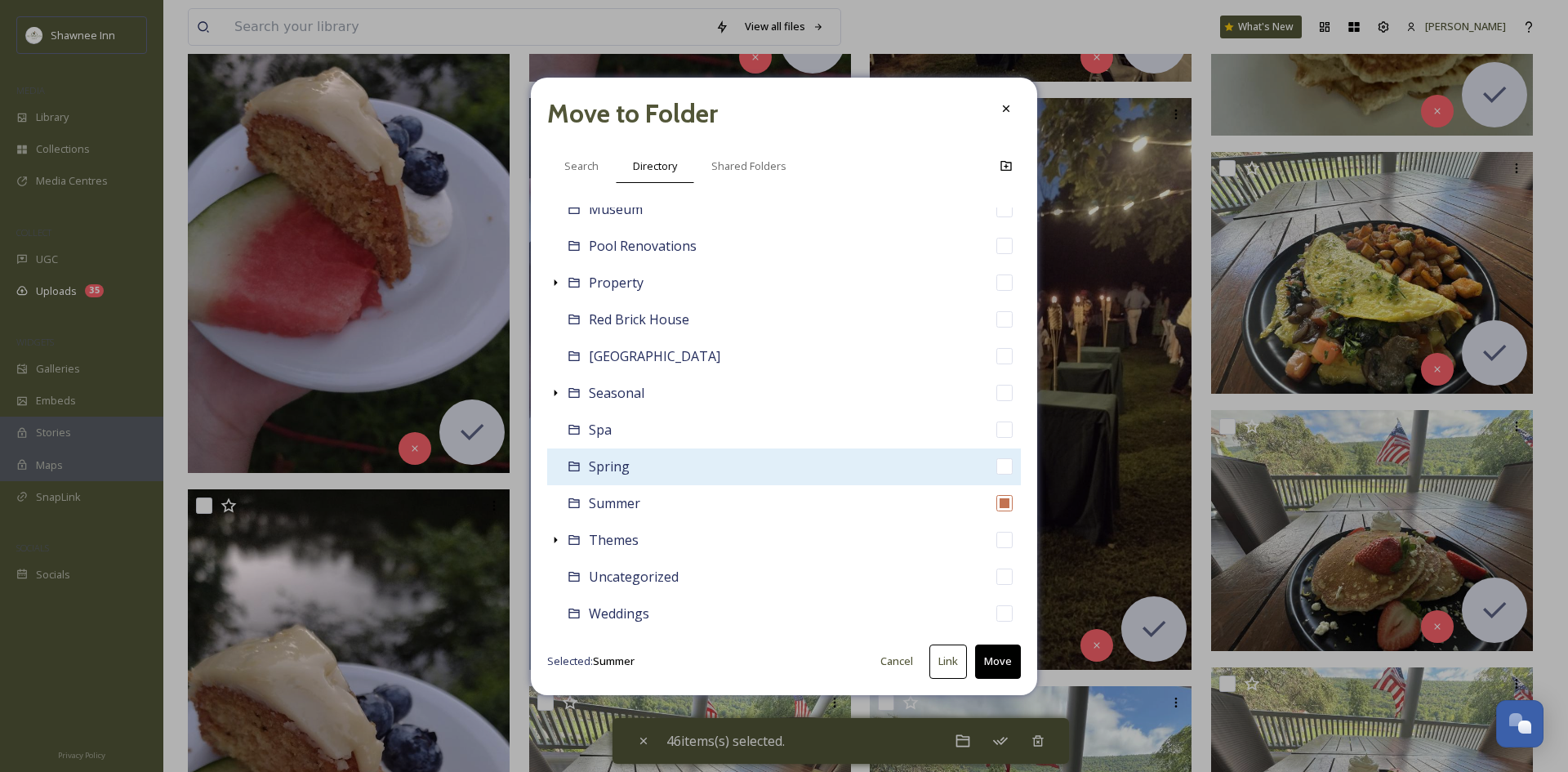
scroll to position [572, 0]
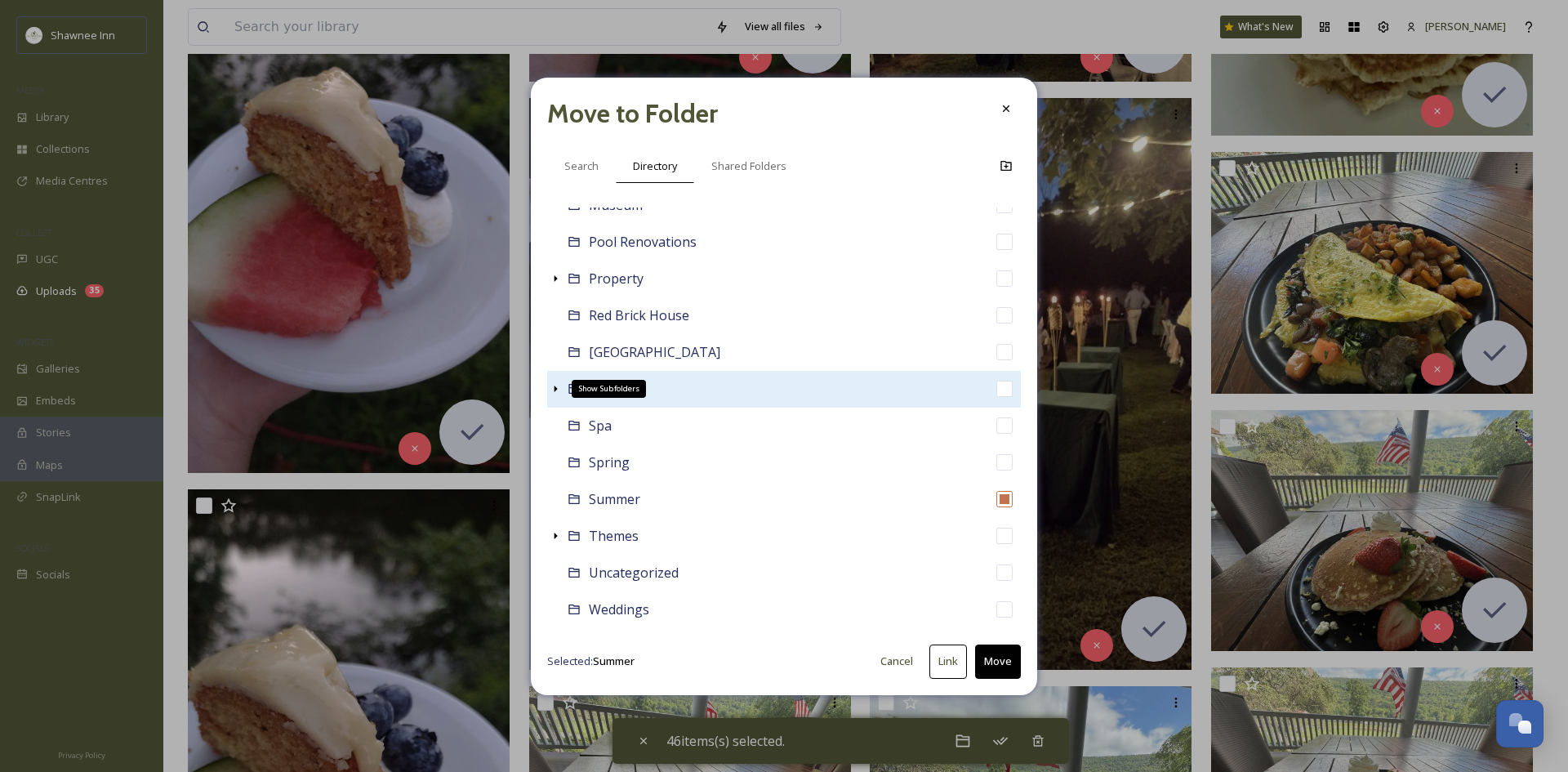
click at [553, 386] on icon at bounding box center [555, 389] width 13 height 13
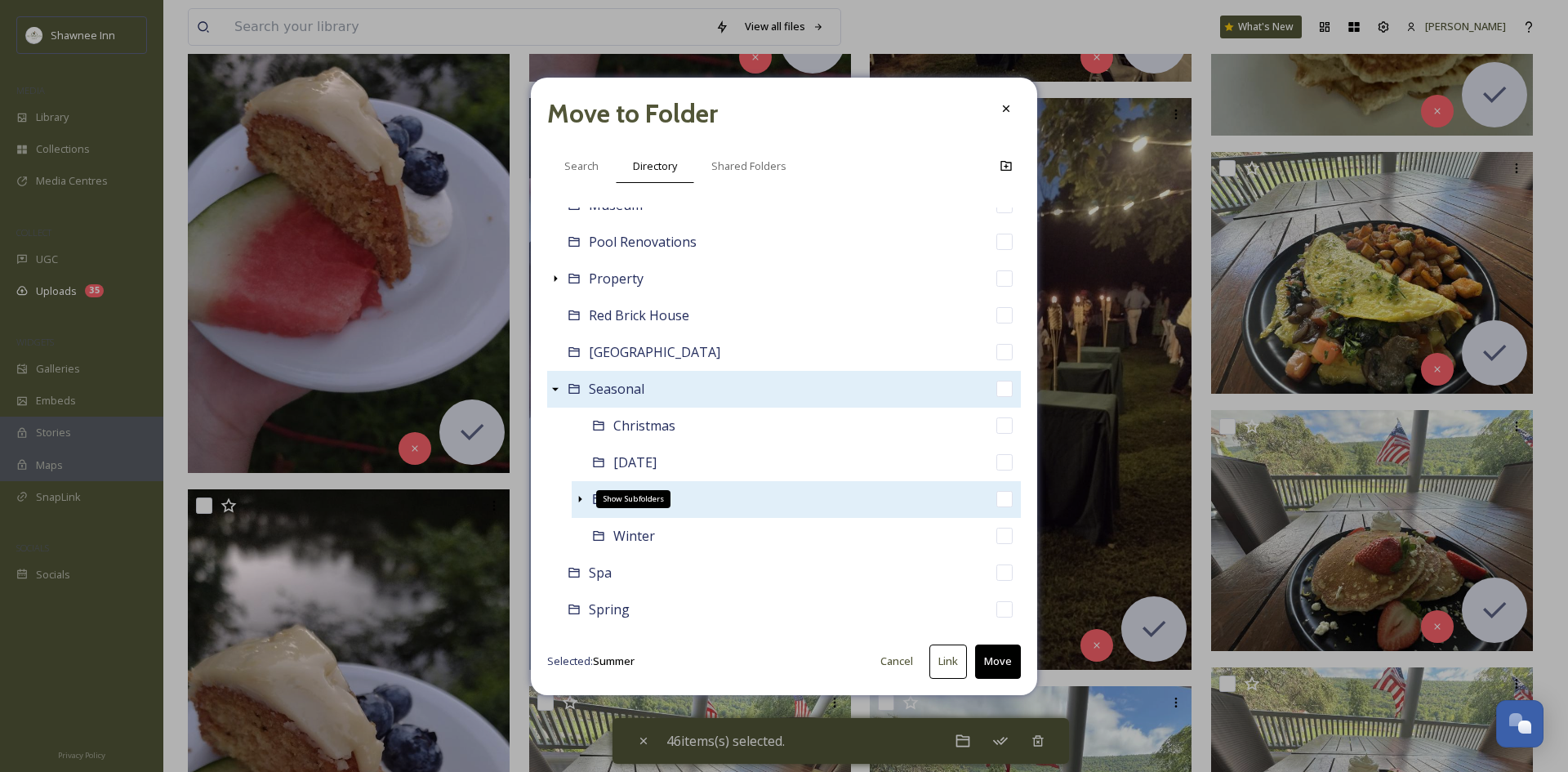
click at [579, 497] on icon at bounding box center [581, 499] width 4 height 6
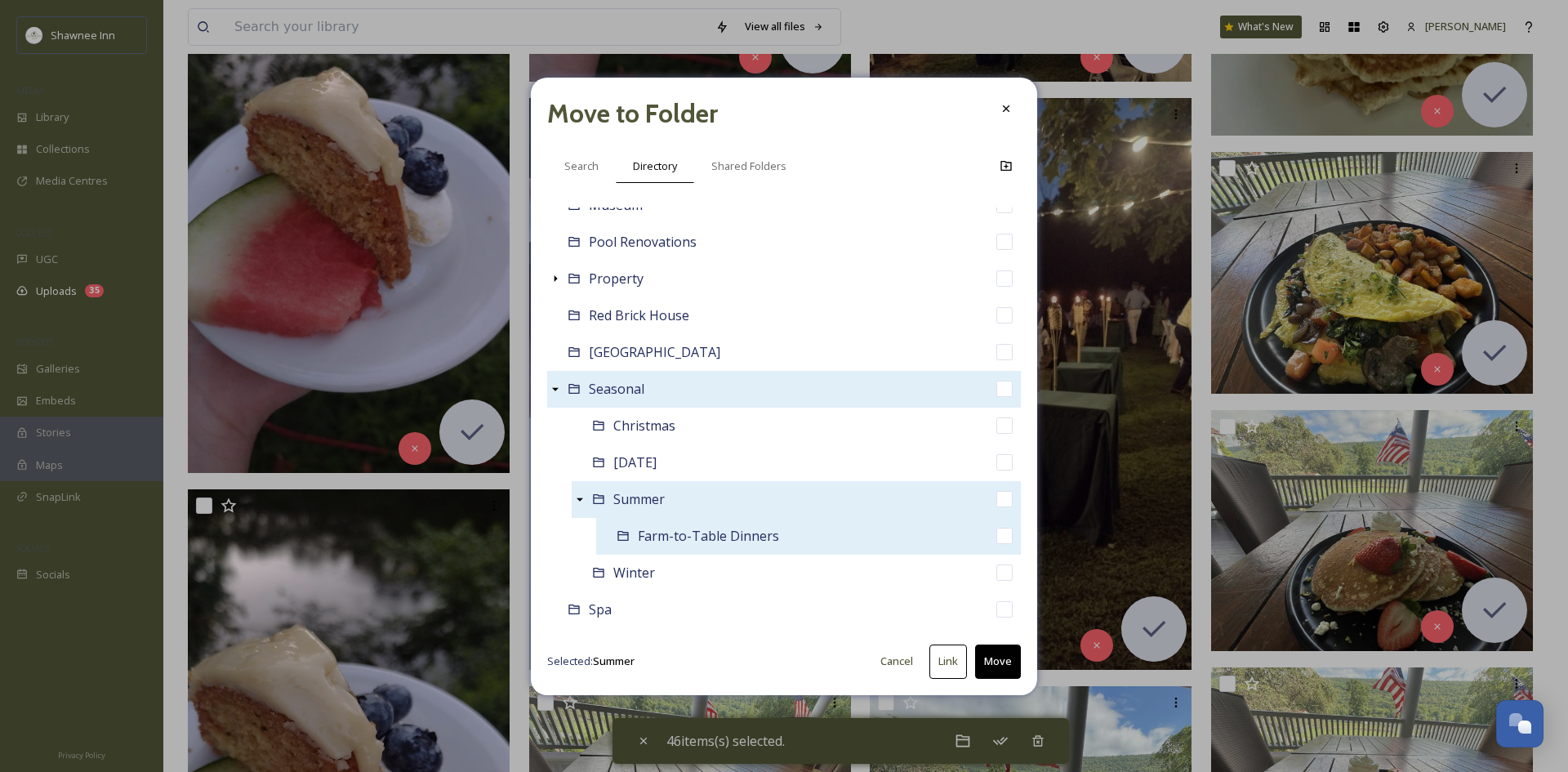
click at [637, 535] on div "Farm-to-Table Dinners" at bounding box center [808, 536] width 425 height 37
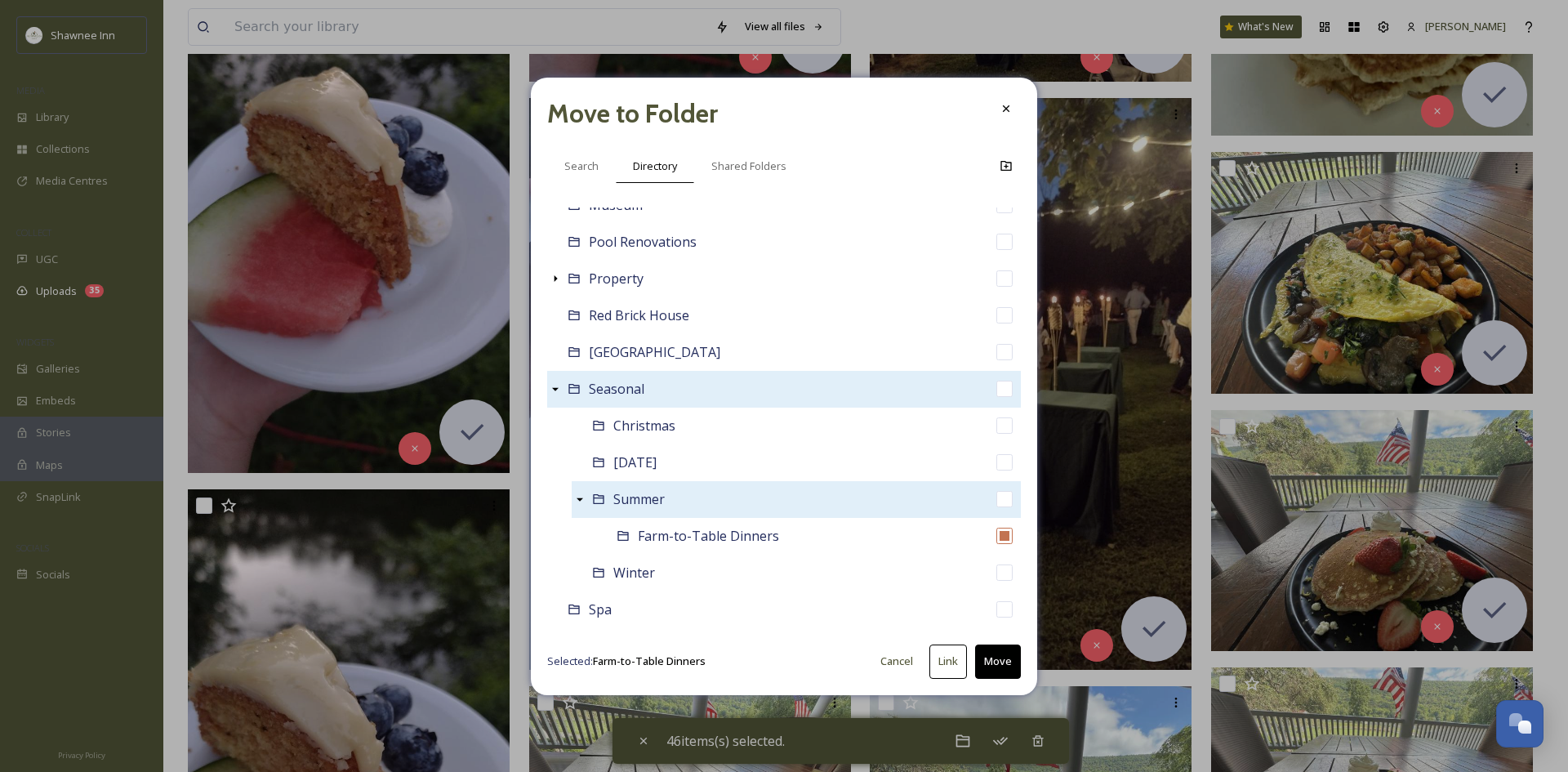
click at [1000, 669] on button "Move" at bounding box center [998, 661] width 46 height 33
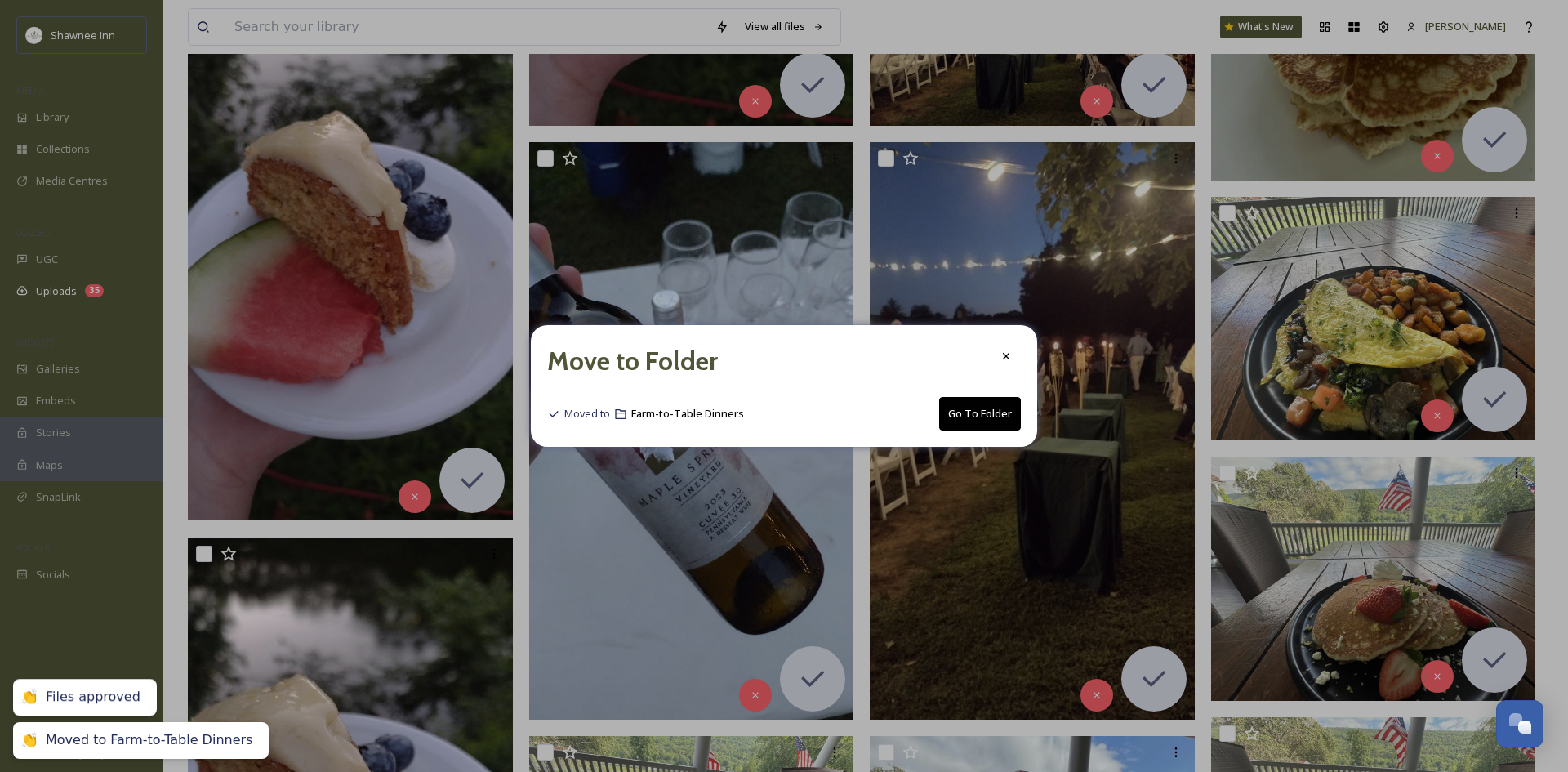
click at [960, 403] on button "Go To Folder" at bounding box center [980, 414] width 81 height 33
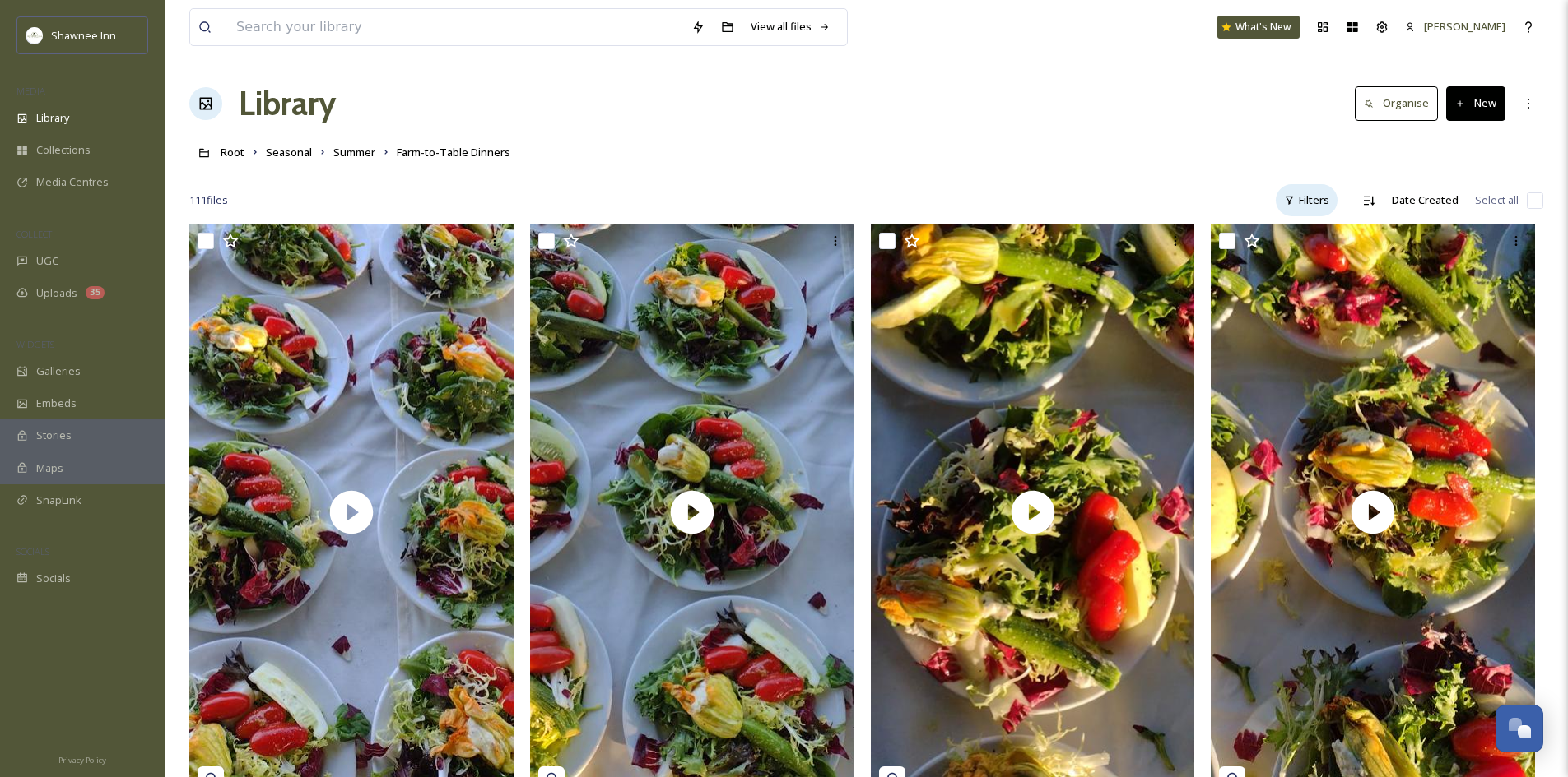
click at [1309, 210] on div "Filters" at bounding box center [1306, 200] width 61 height 32
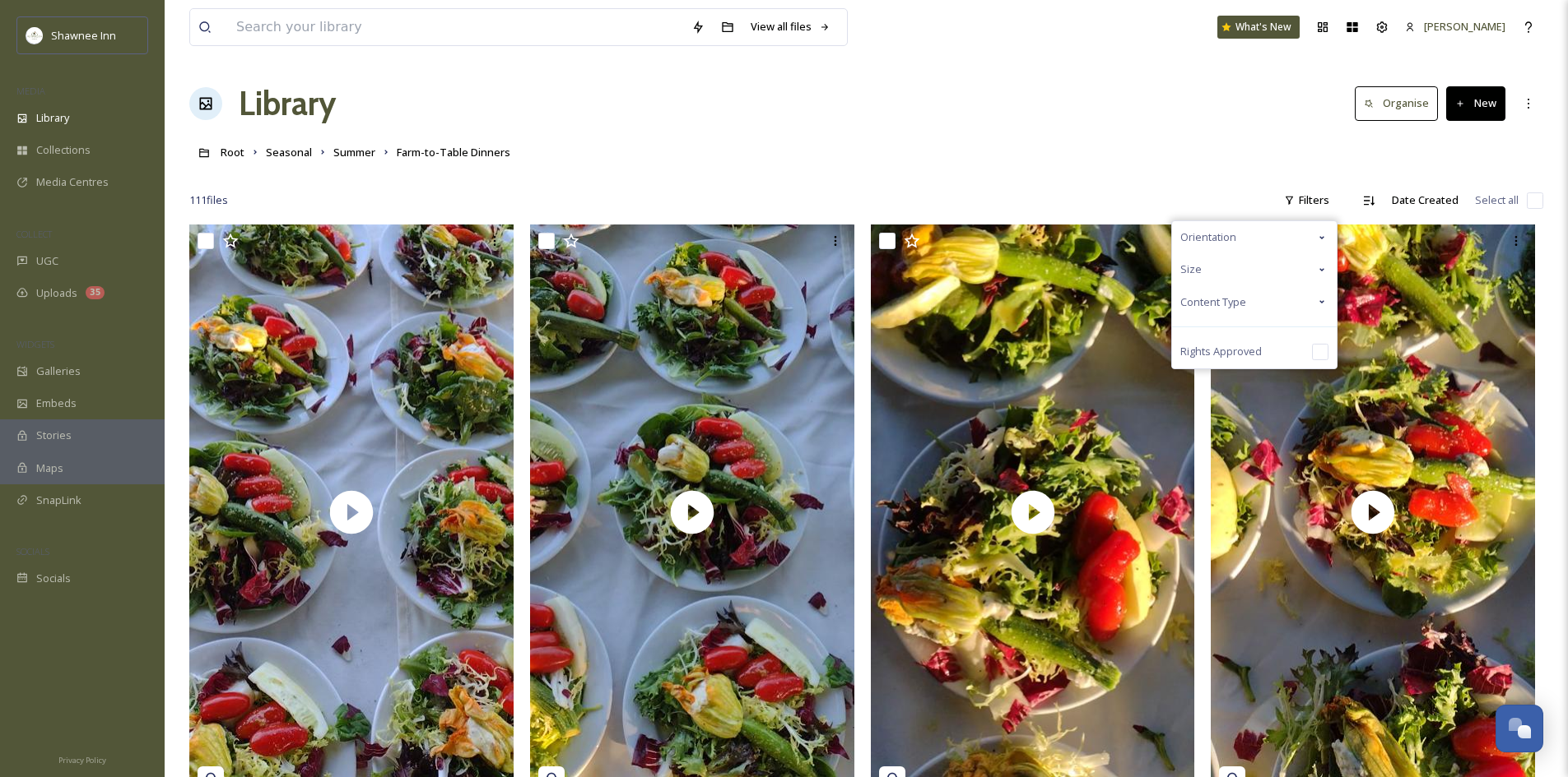
click at [1274, 311] on div "Content Type" at bounding box center [1254, 302] width 165 height 32
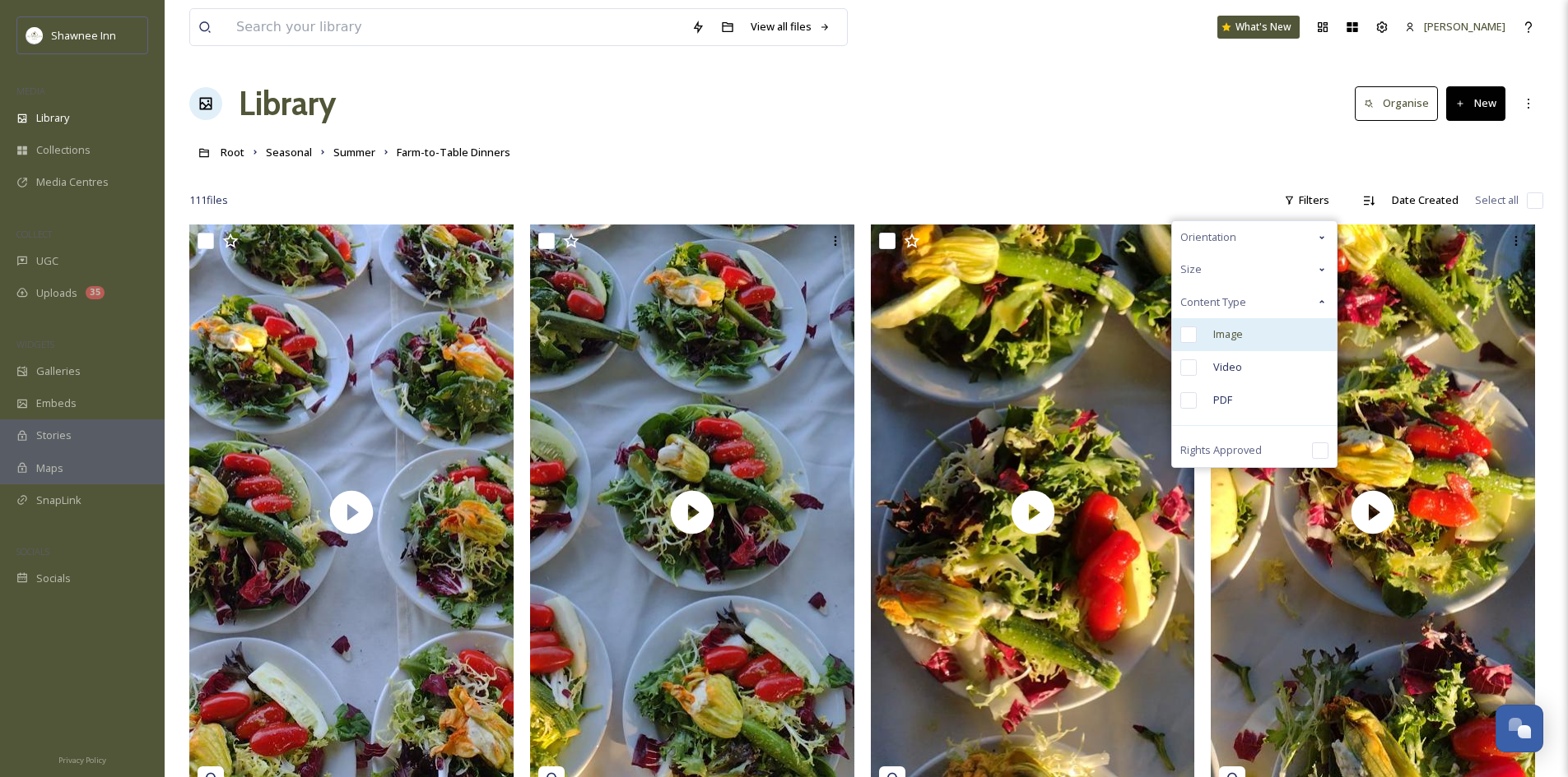
click at [1252, 342] on div "Image" at bounding box center [1254, 334] width 165 height 33
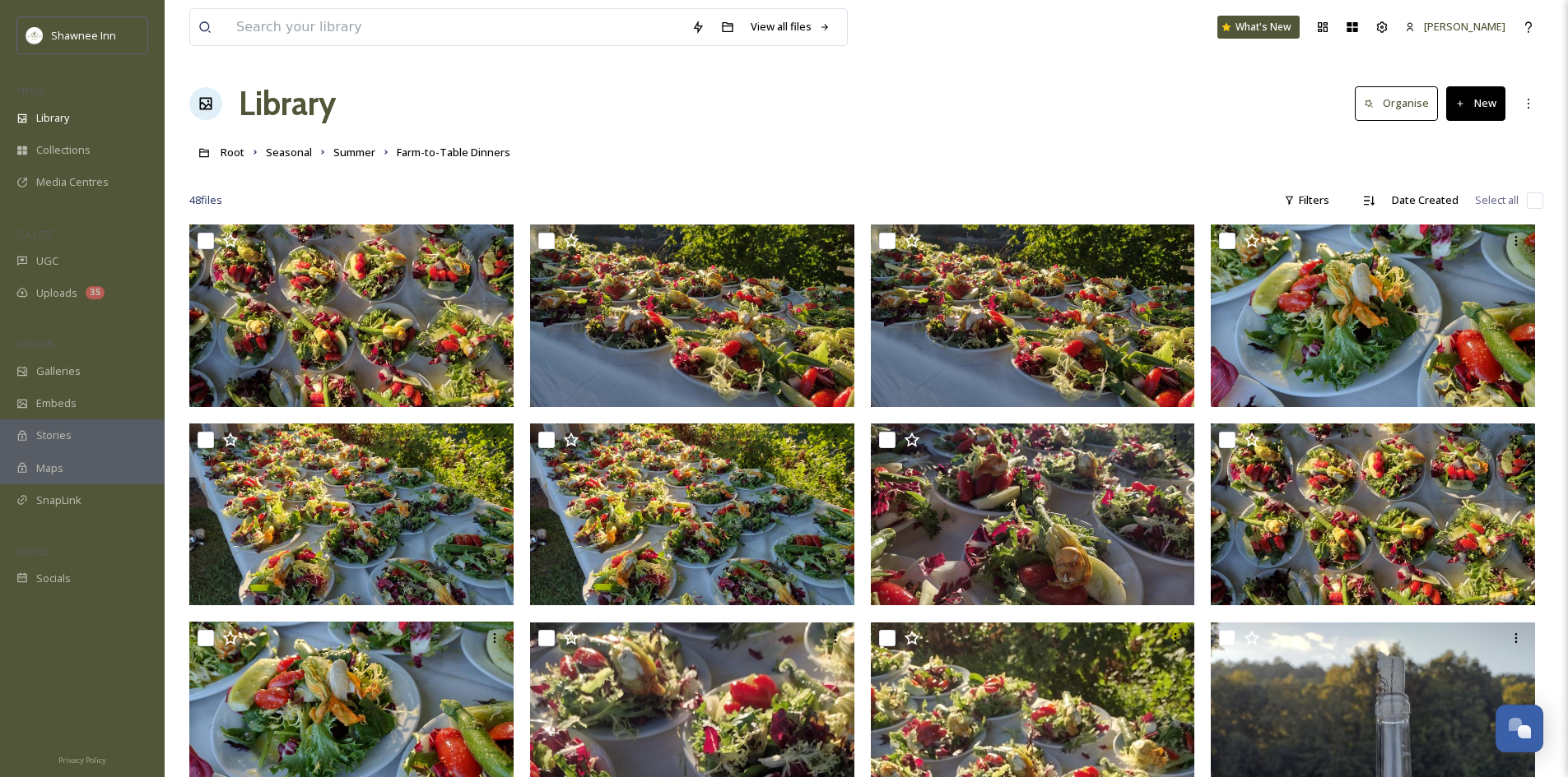
click at [1529, 203] on input "checkbox" at bounding box center [1535, 201] width 17 height 17
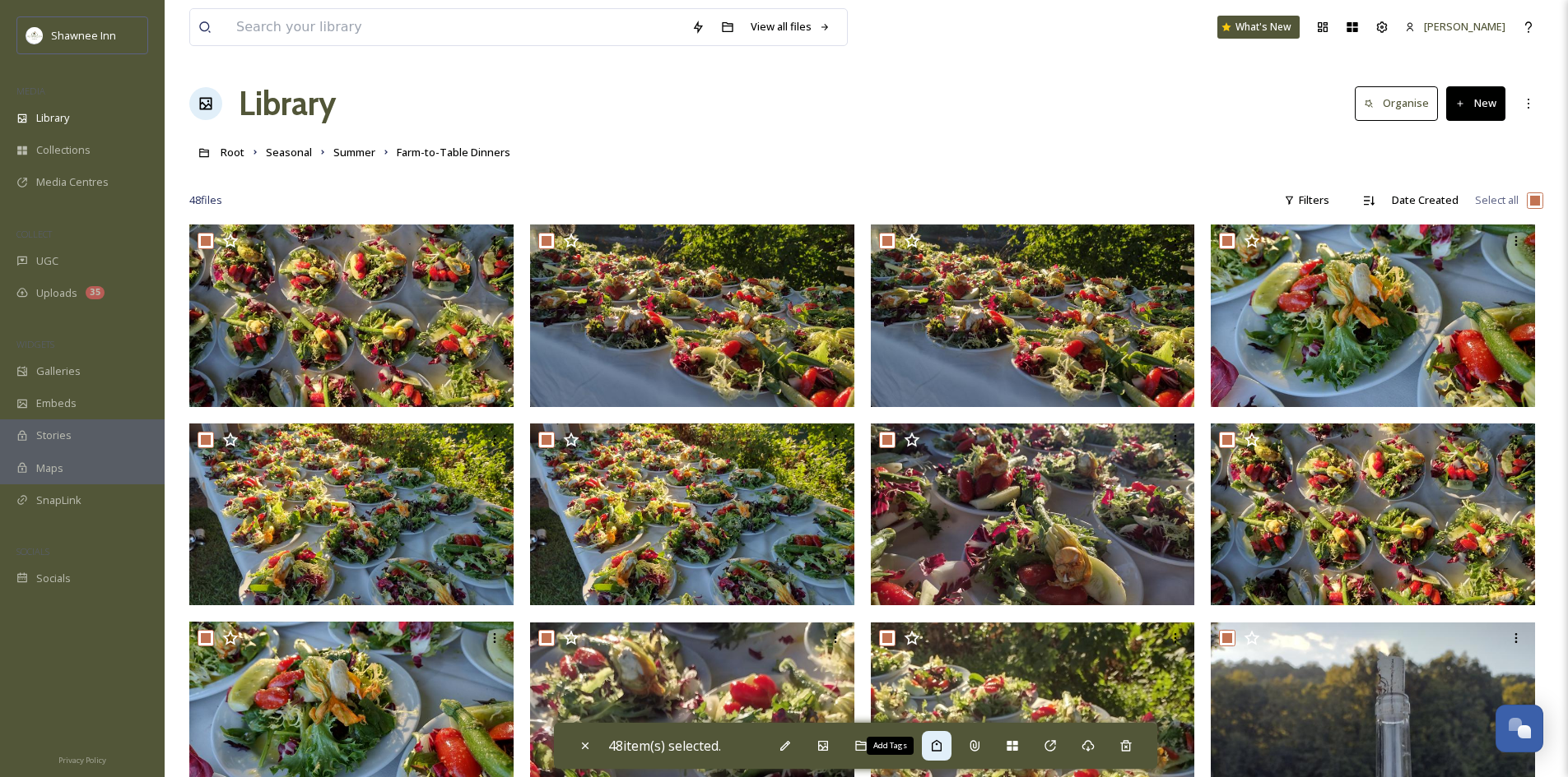
click at [935, 748] on div "Add Tags" at bounding box center [937, 746] width 30 height 30
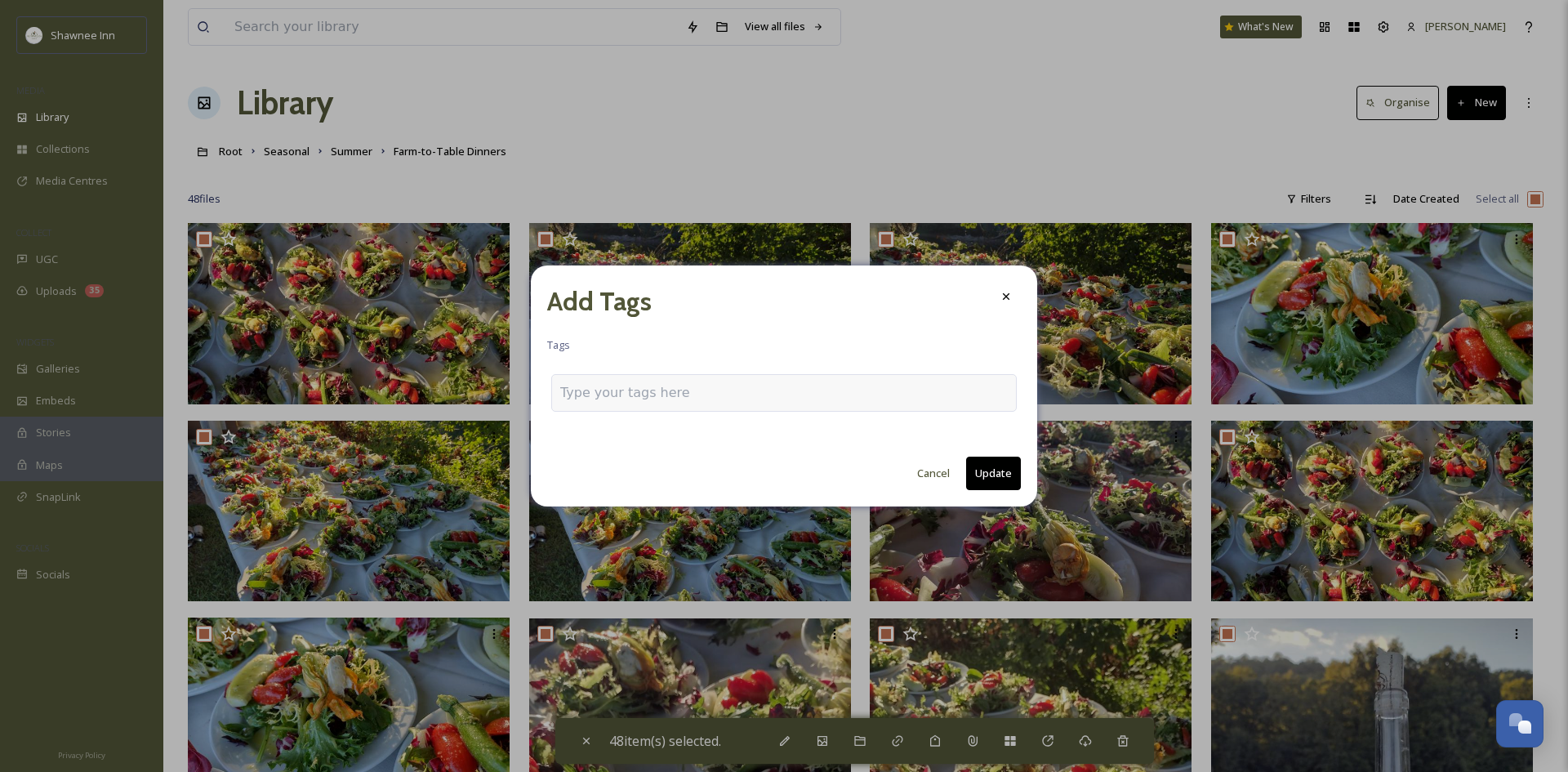
click at [657, 405] on div at bounding box center [784, 393] width 466 height 38
click at [731, 380] on div at bounding box center [784, 393] width 466 height 38
click at [706, 384] on input at bounding box center [641, 393] width 164 height 19
click at [639, 431] on span "island farm dinners" at bounding box center [608, 432] width 95 height 16
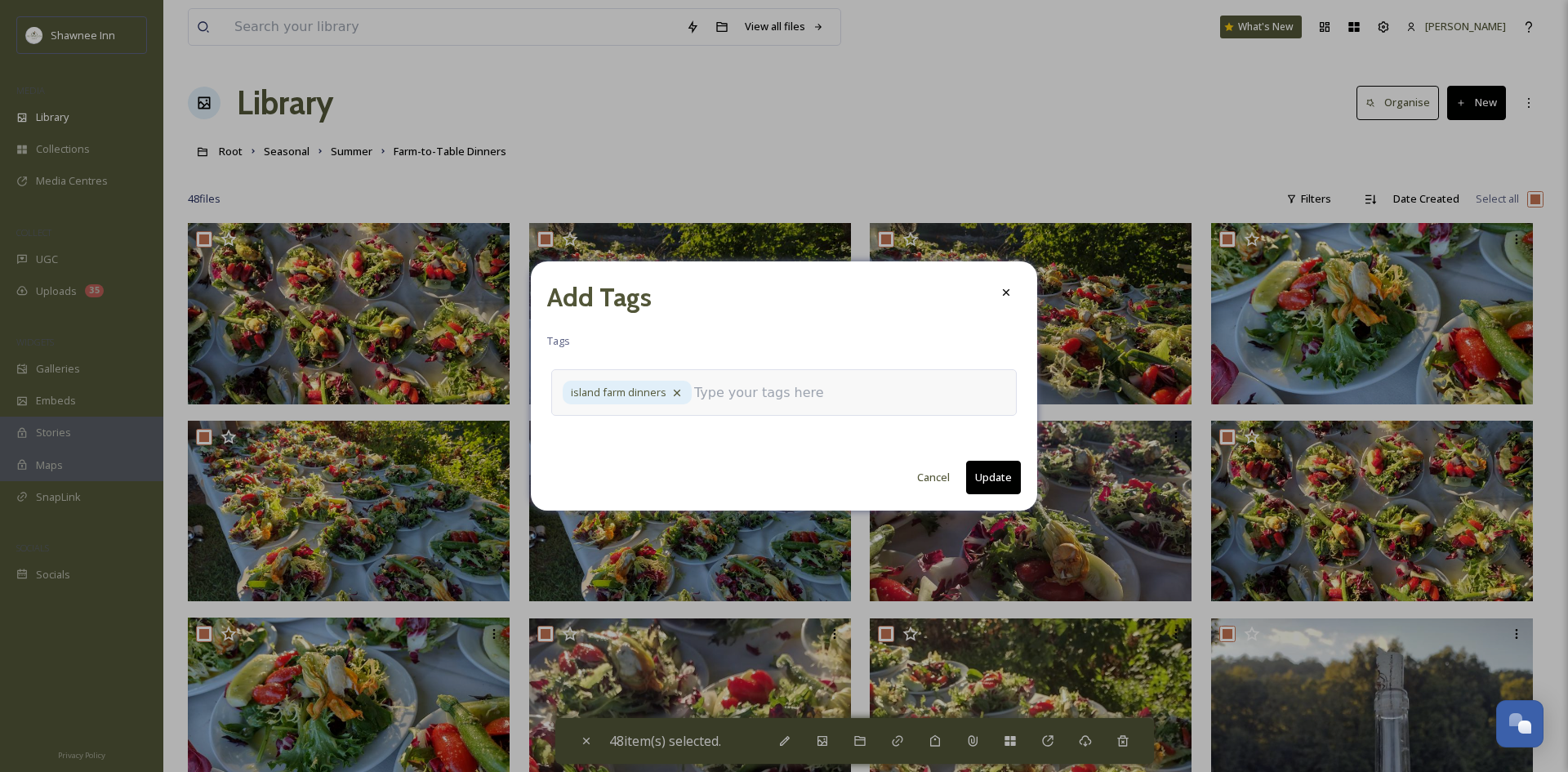
click at [731, 395] on input at bounding box center [775, 393] width 164 height 19
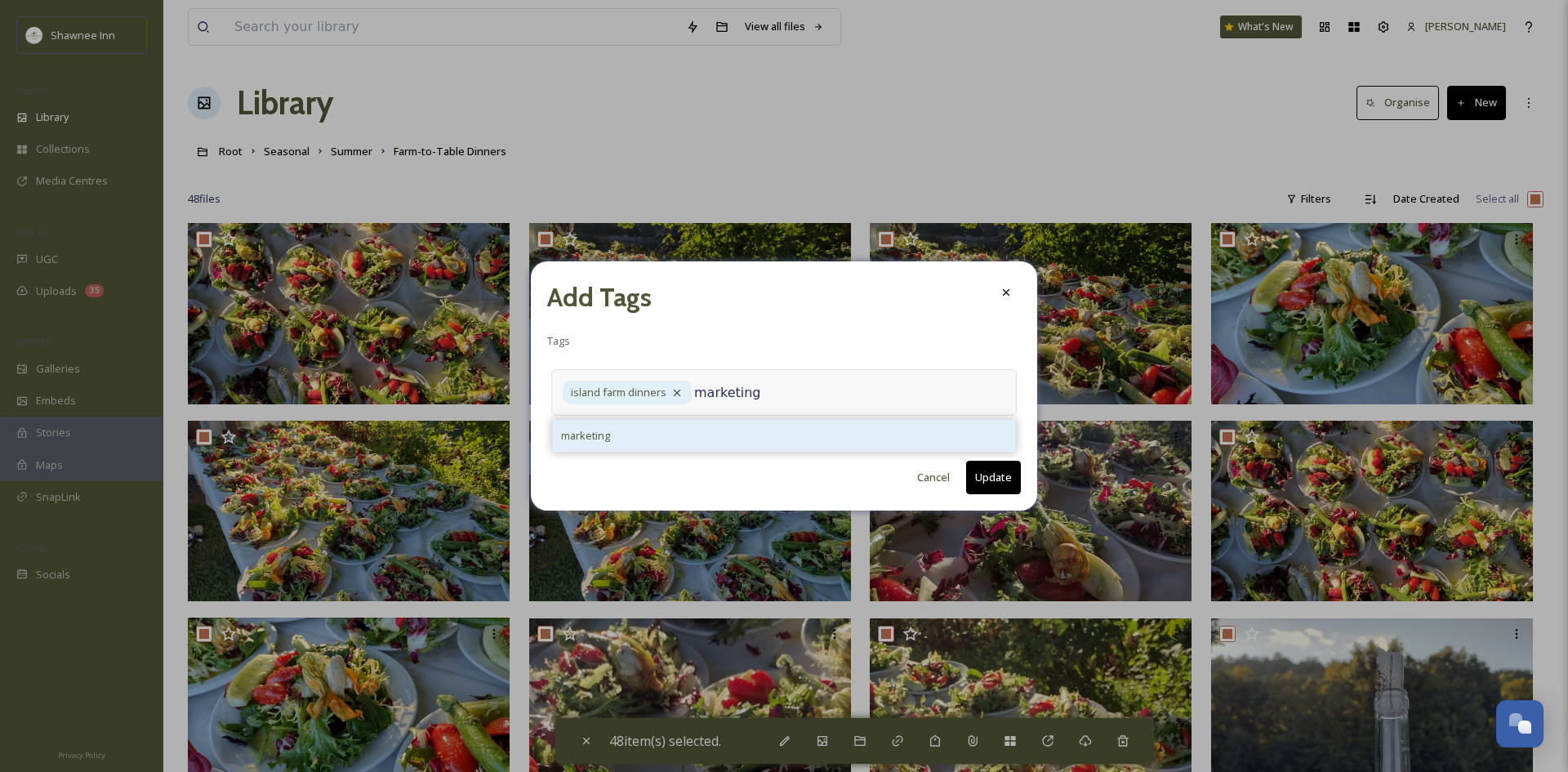
click at [679, 423] on div "marketing" at bounding box center [784, 435] width 462 height 31
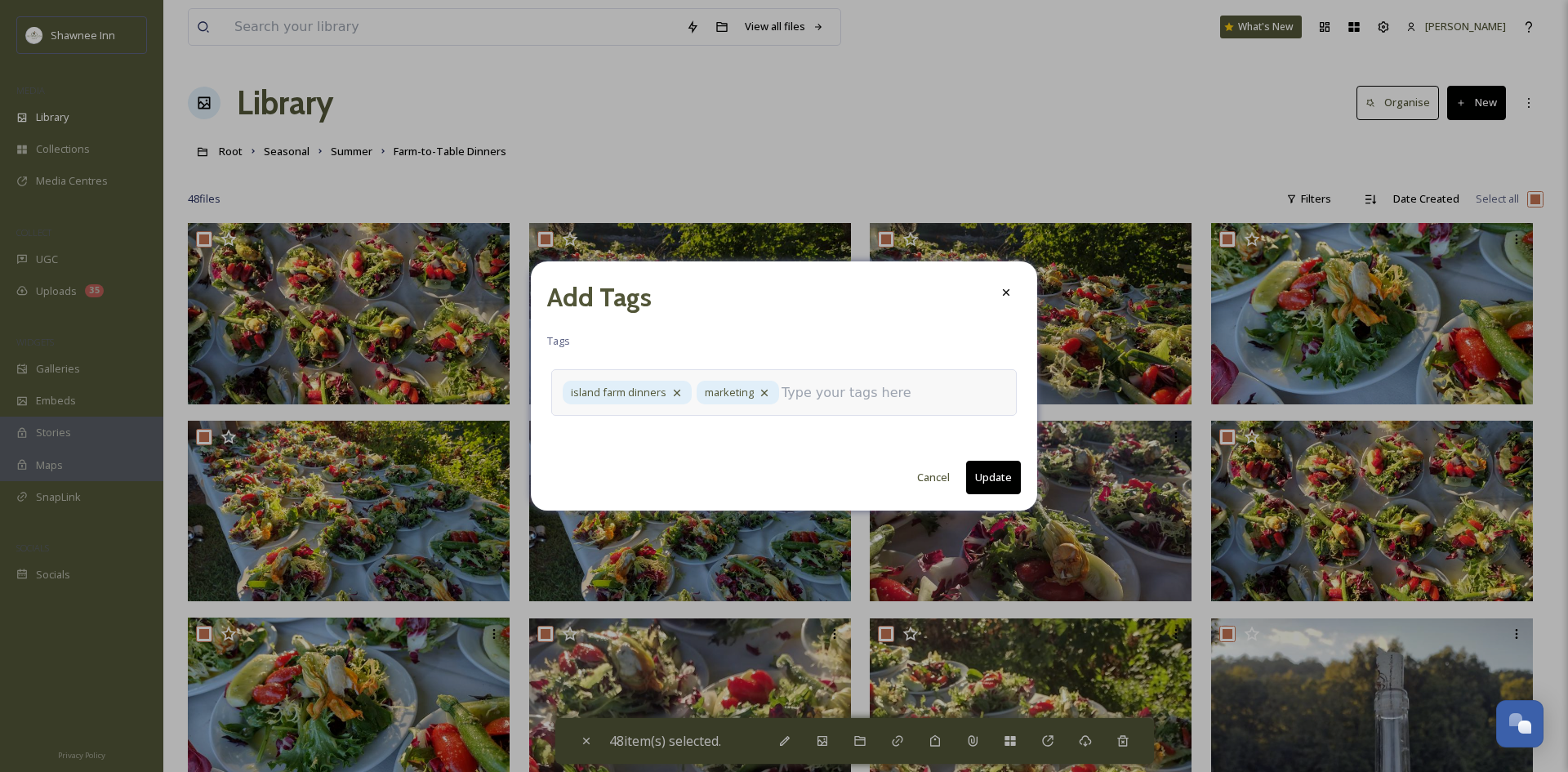
click at [834, 391] on input at bounding box center [863, 393] width 164 height 19
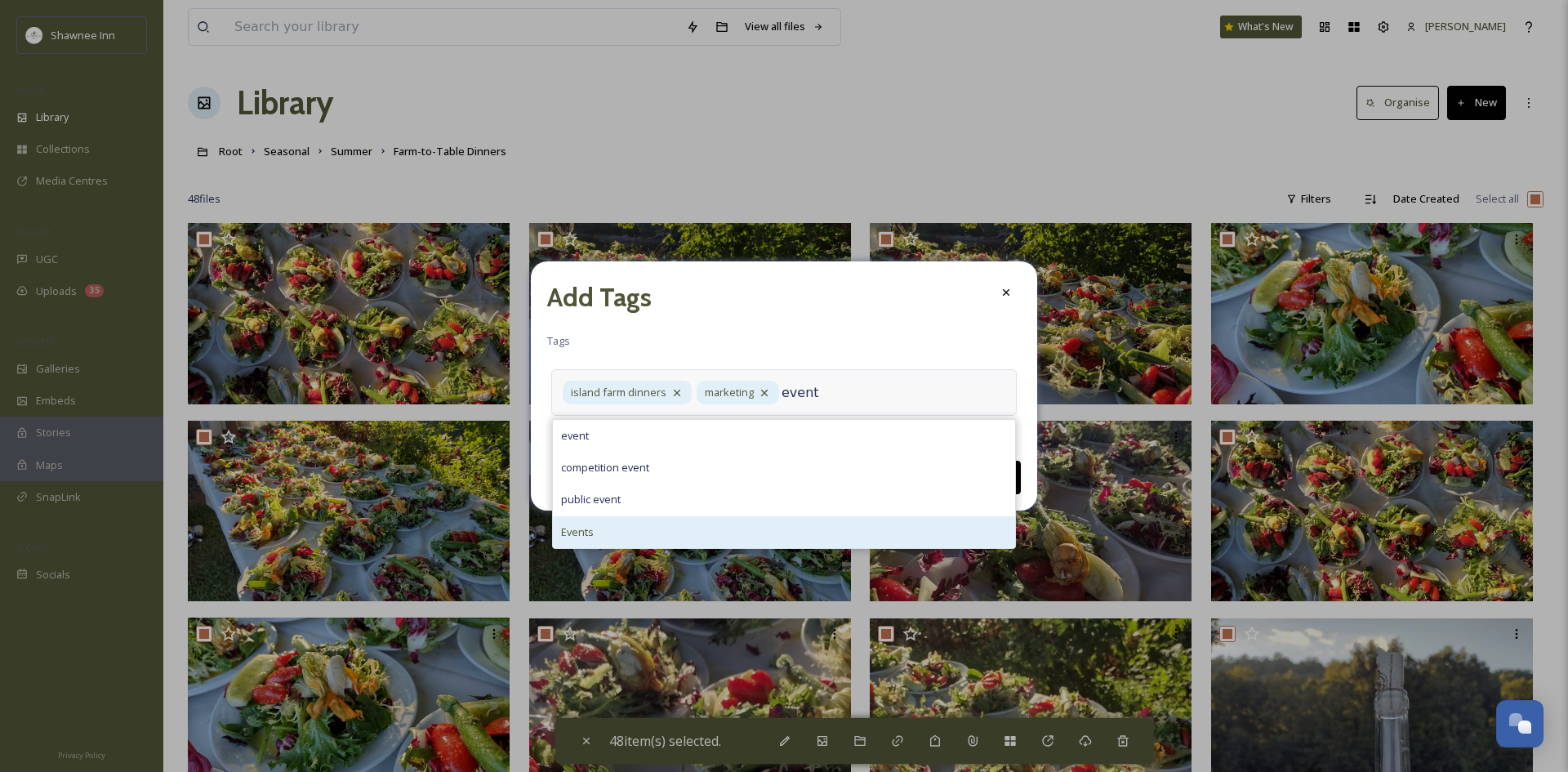
click at [689, 537] on div "Events" at bounding box center [784, 533] width 462 height 31
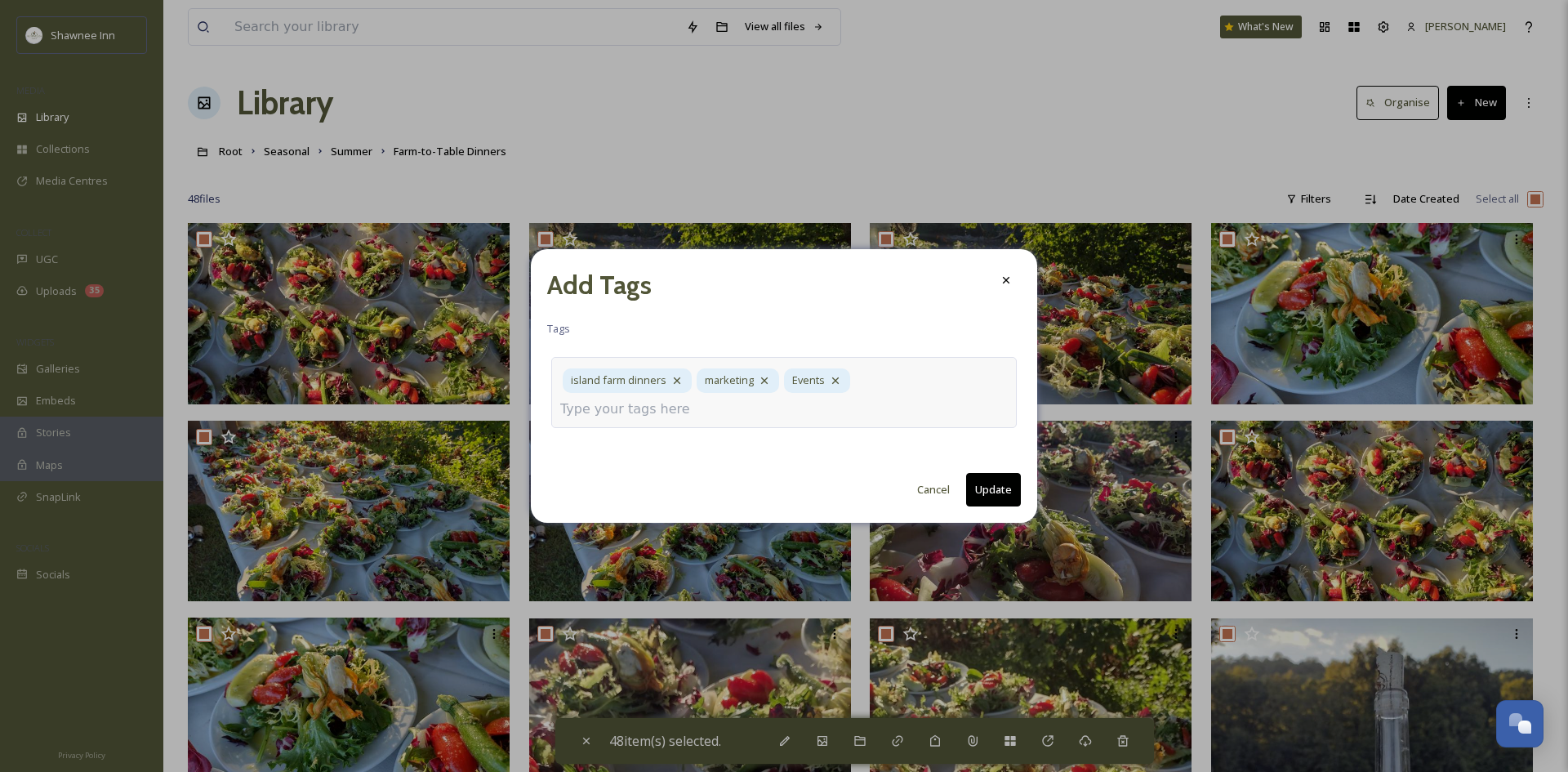
click at [1007, 481] on button "Update" at bounding box center [993, 490] width 55 height 33
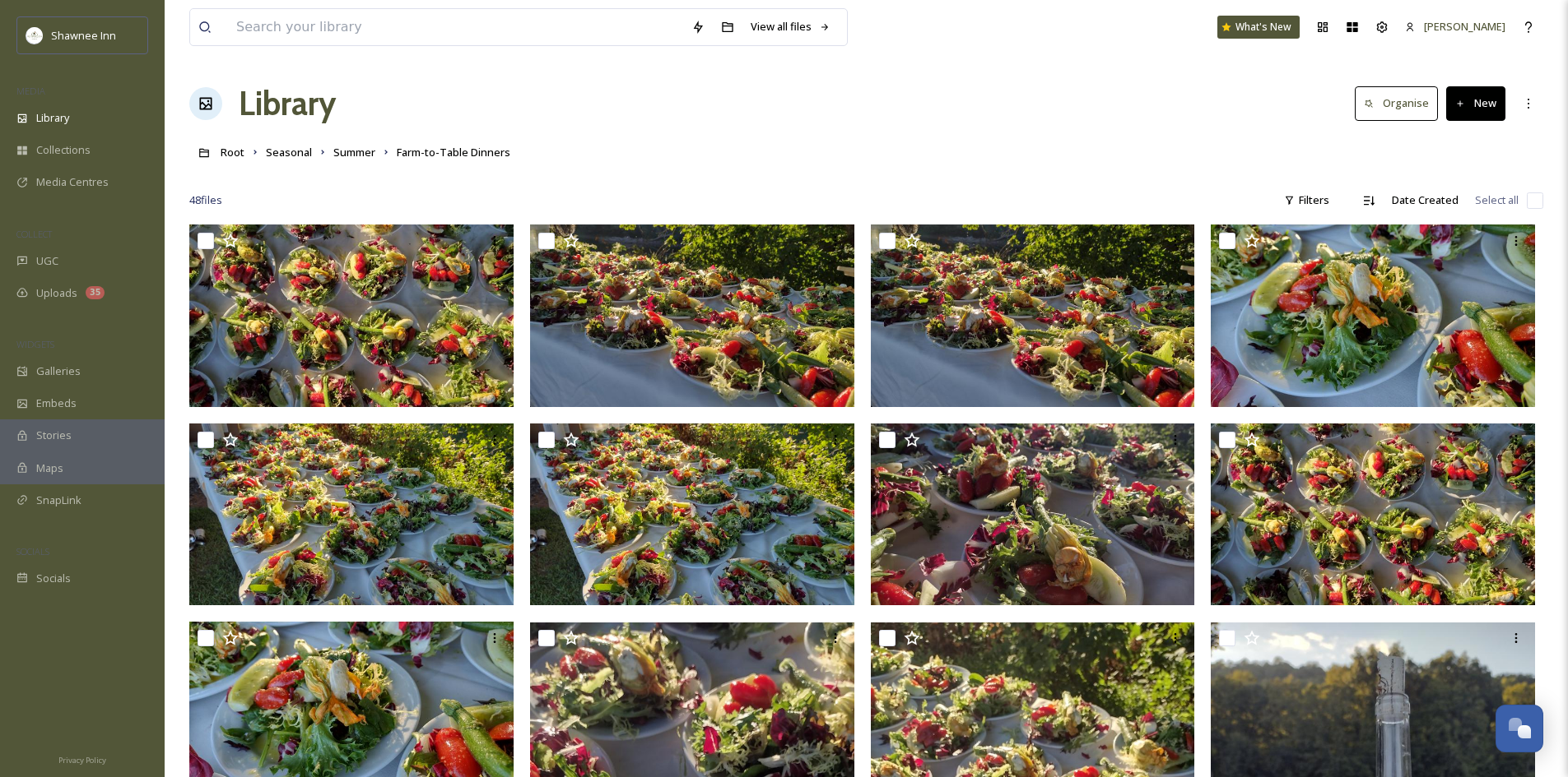
click at [1480, 106] on button "New" at bounding box center [1476, 103] width 60 height 33
click at [1440, 144] on div "File Upload" at bounding box center [1458, 141] width 93 height 32
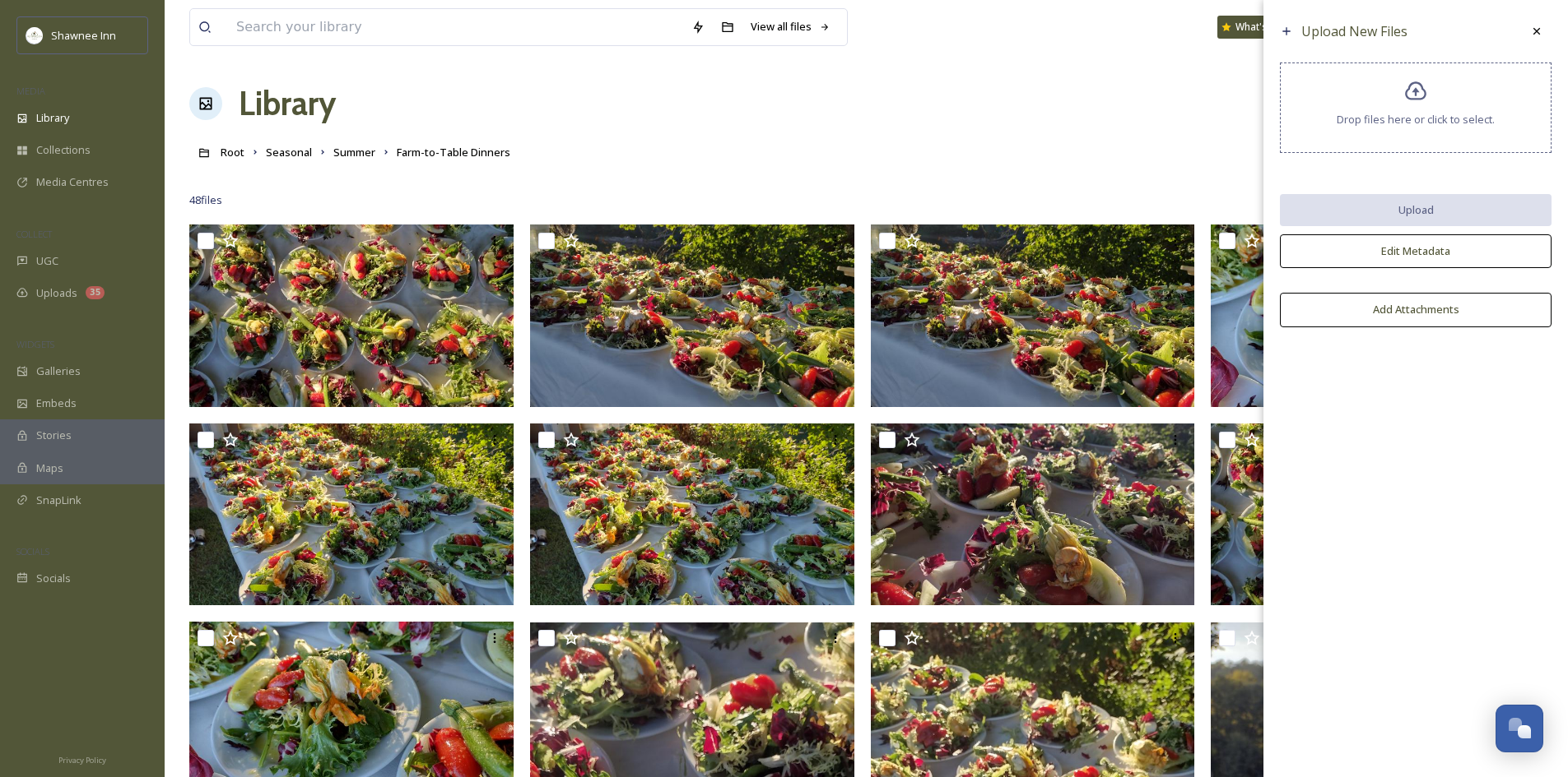
click at [1366, 100] on div "Drop files here or click to select." at bounding box center [1416, 107] width 272 height 90
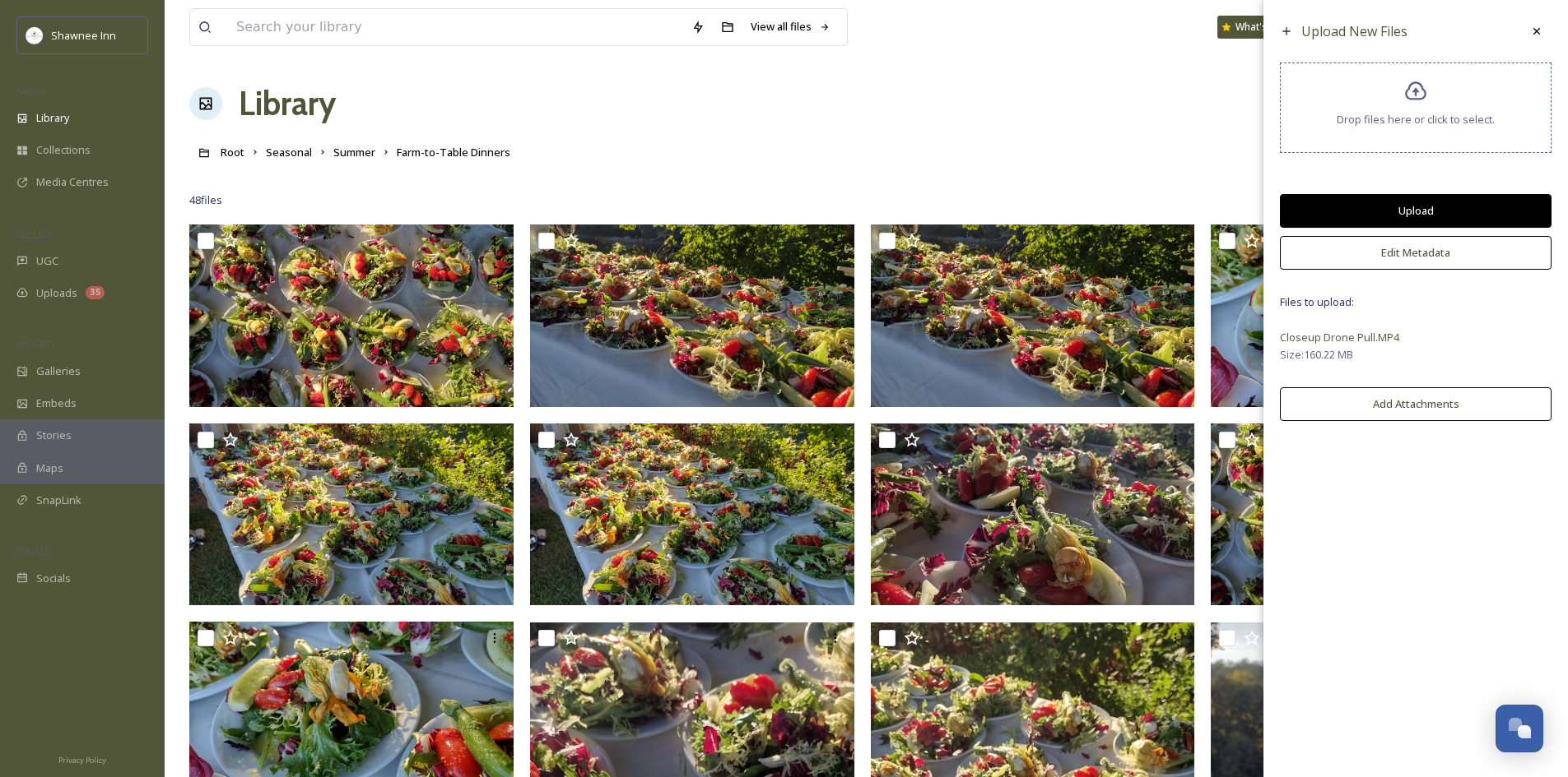
click at [1422, 204] on button "Upload" at bounding box center [1416, 211] width 272 height 33
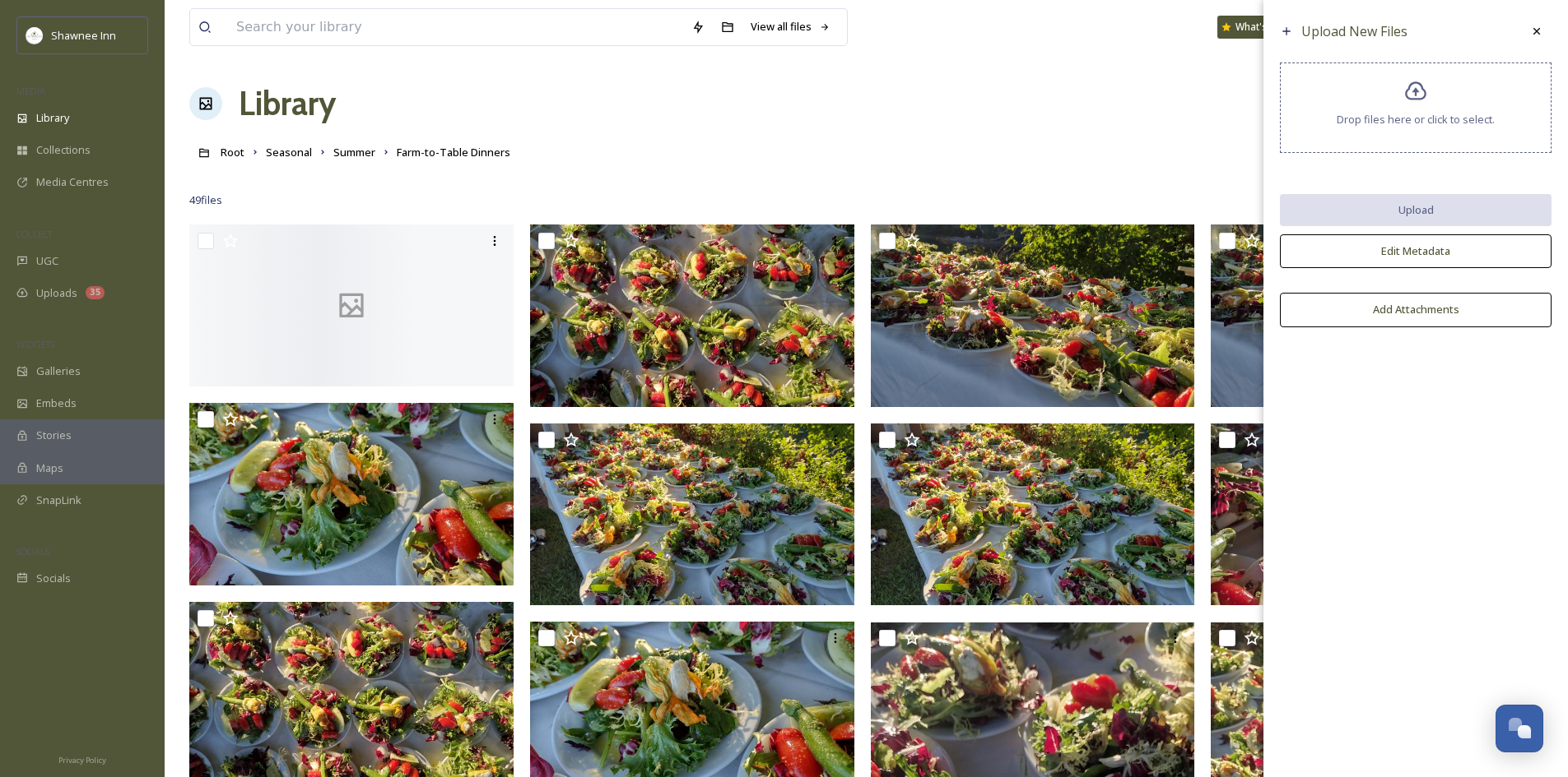
click at [1334, 129] on div "Drop files here or click to select." at bounding box center [1416, 107] width 272 height 90
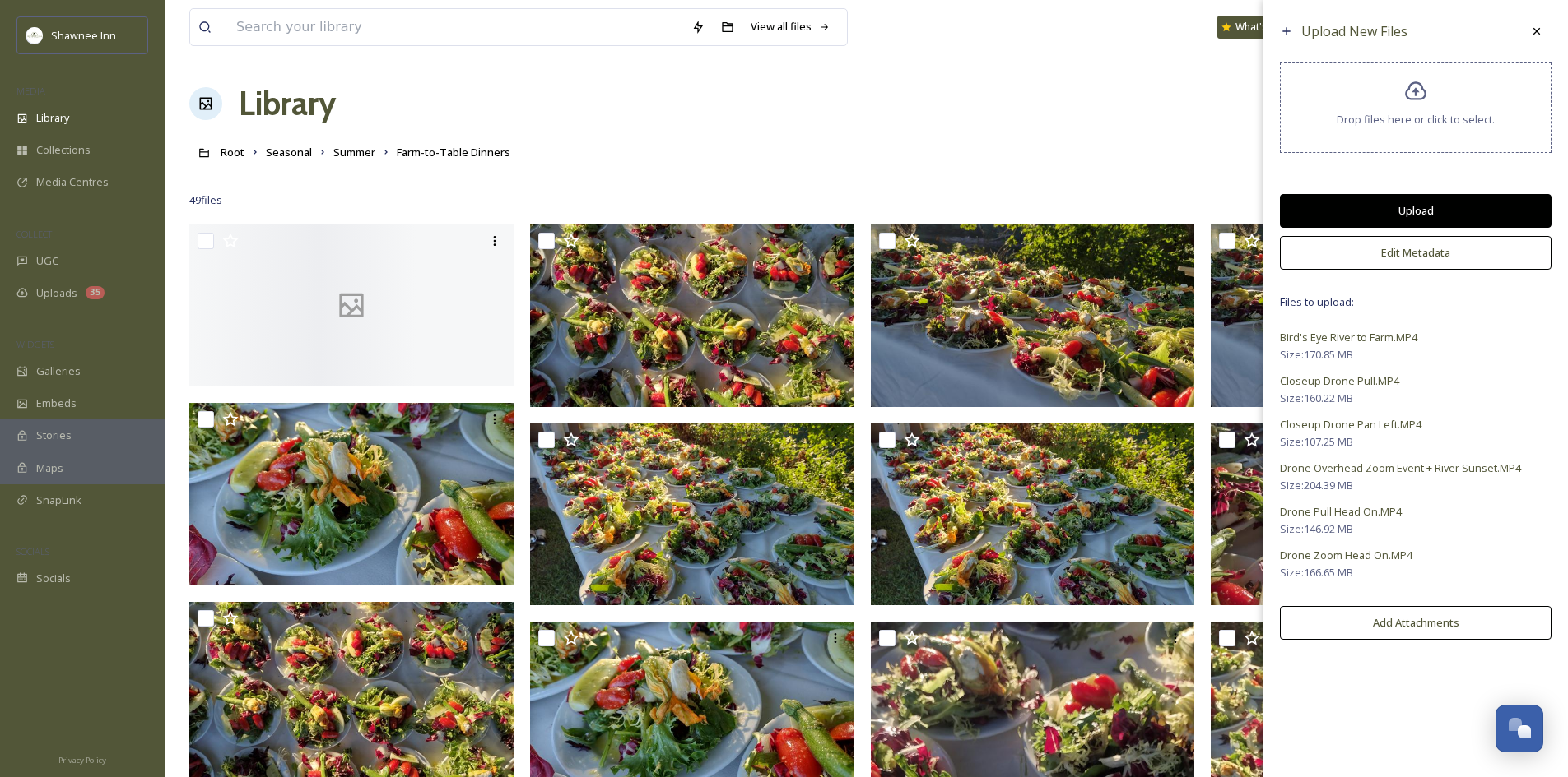
click at [1402, 247] on button "Edit Metadata" at bounding box center [1416, 253] width 272 height 33
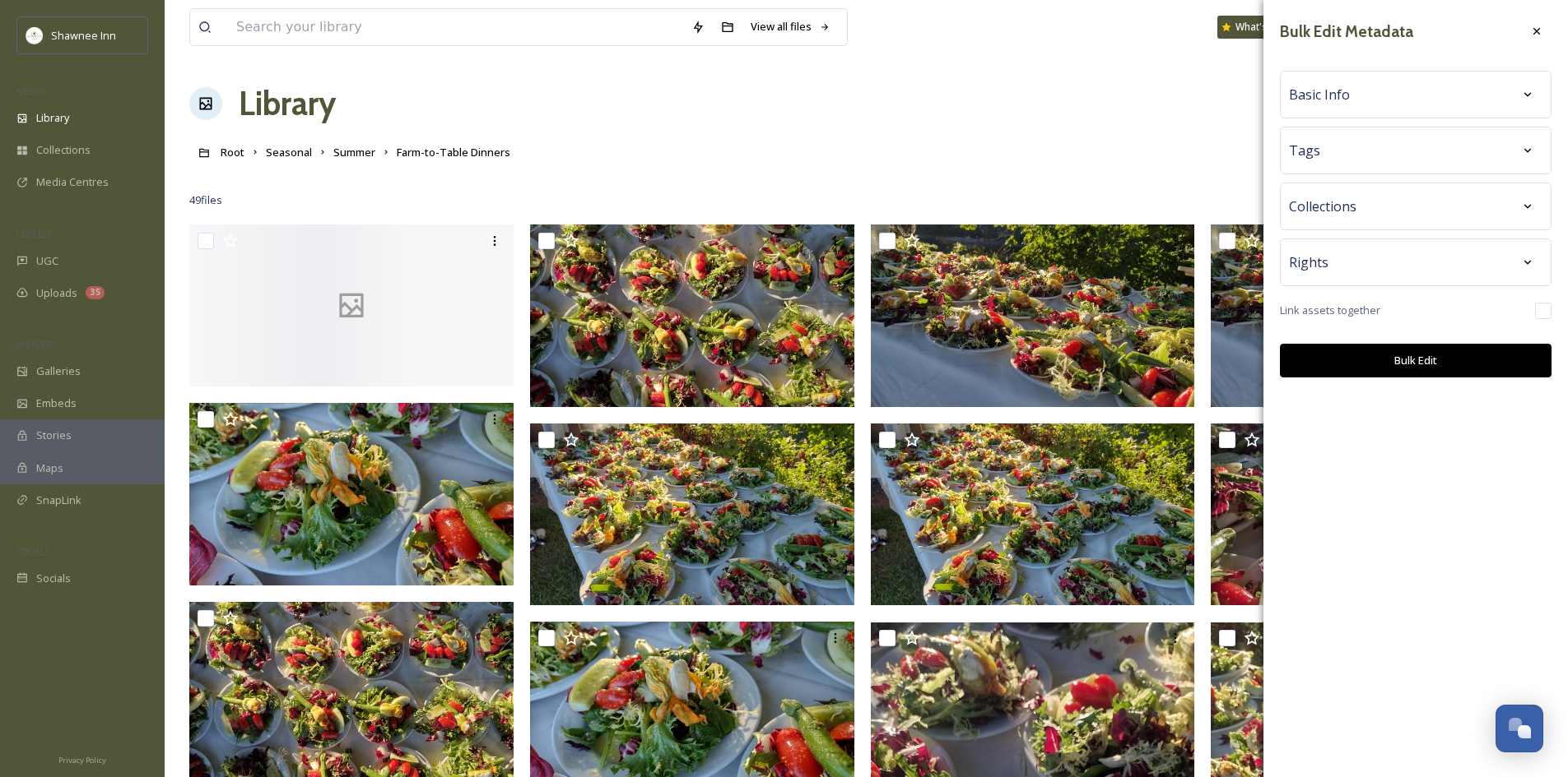
click at [1388, 137] on div "Tags" at bounding box center [1415, 151] width 253 height 30
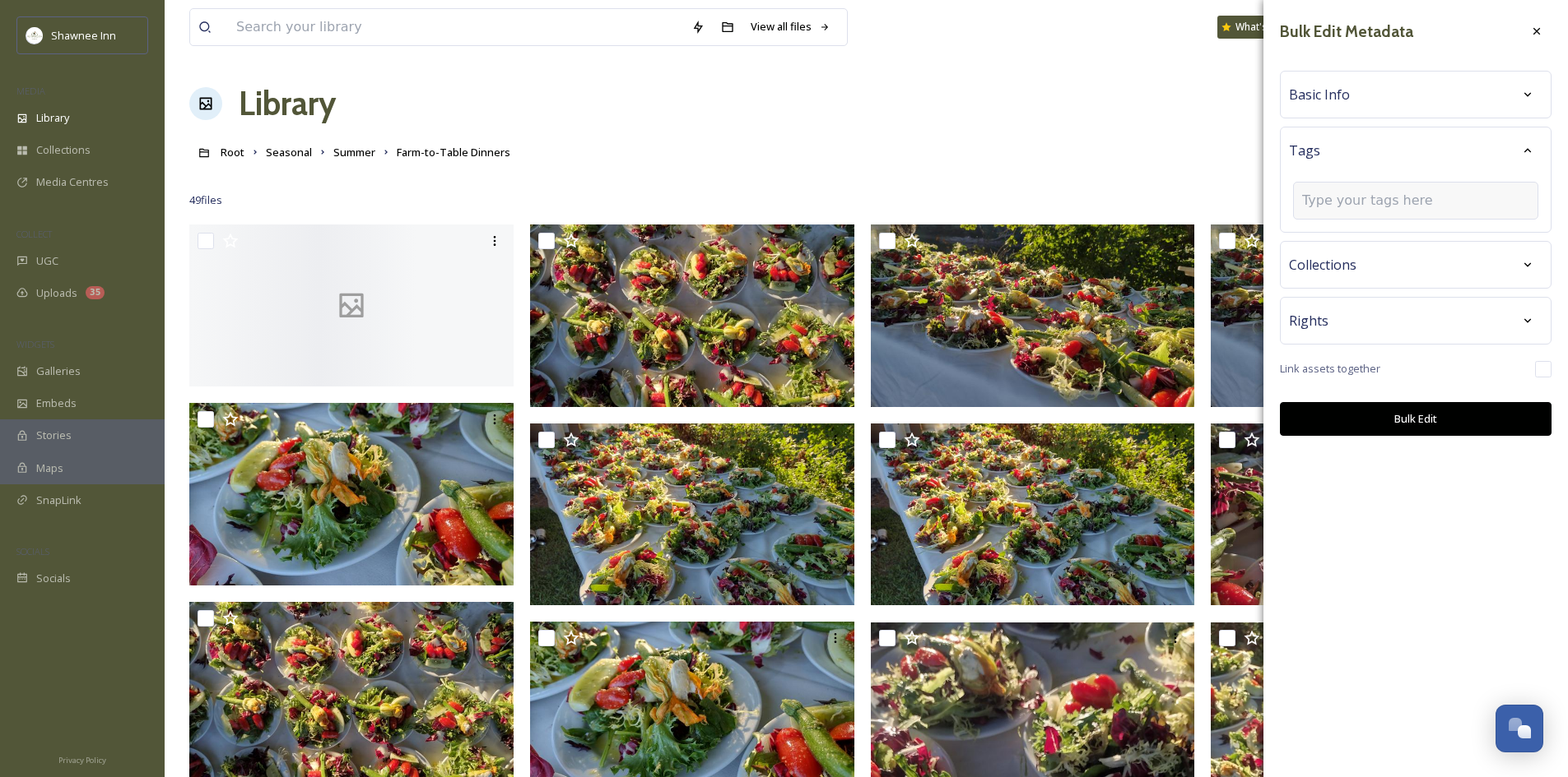
click at [1364, 195] on input at bounding box center [1384, 200] width 165 height 20
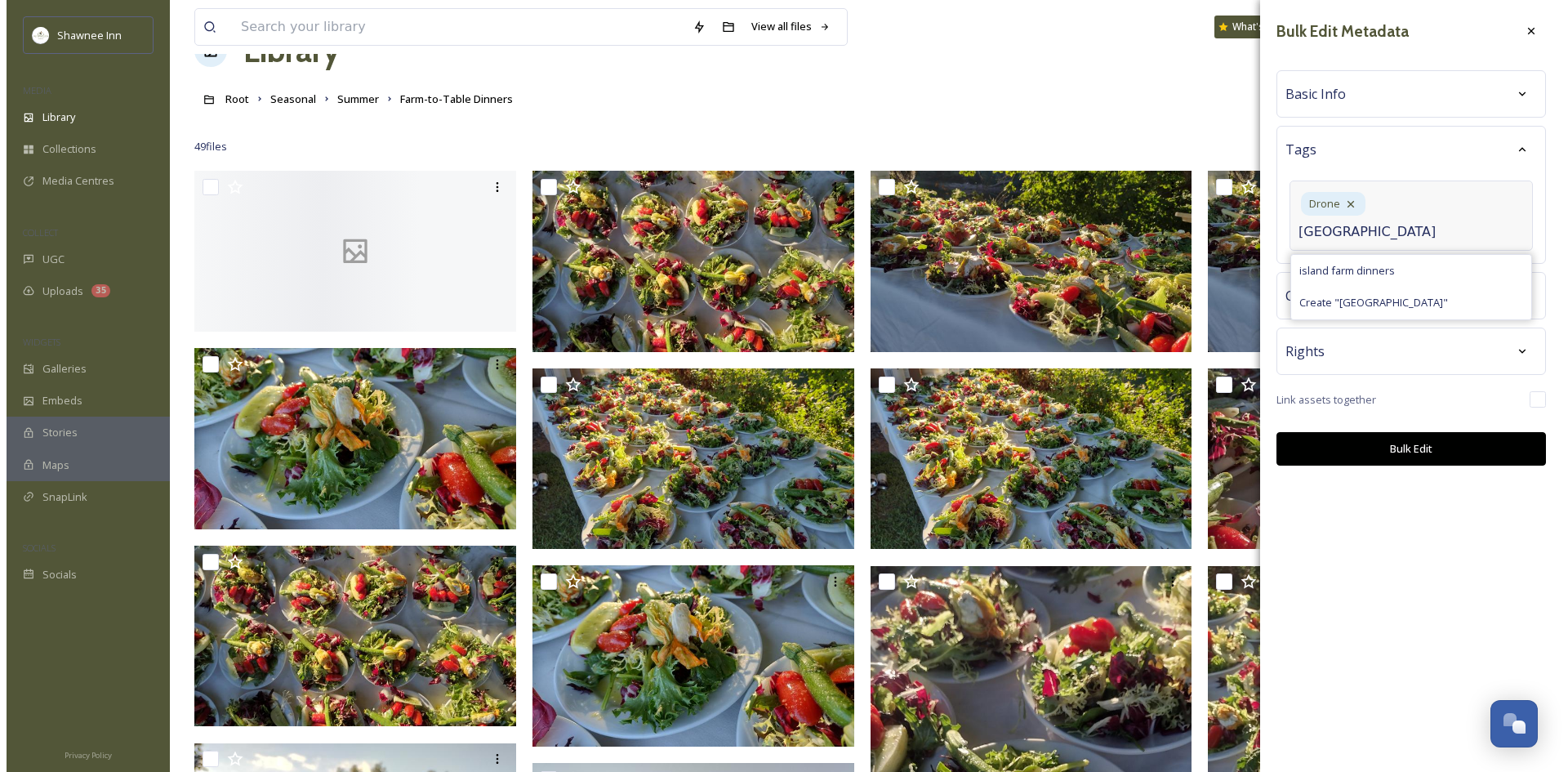
scroll to position [81, 0]
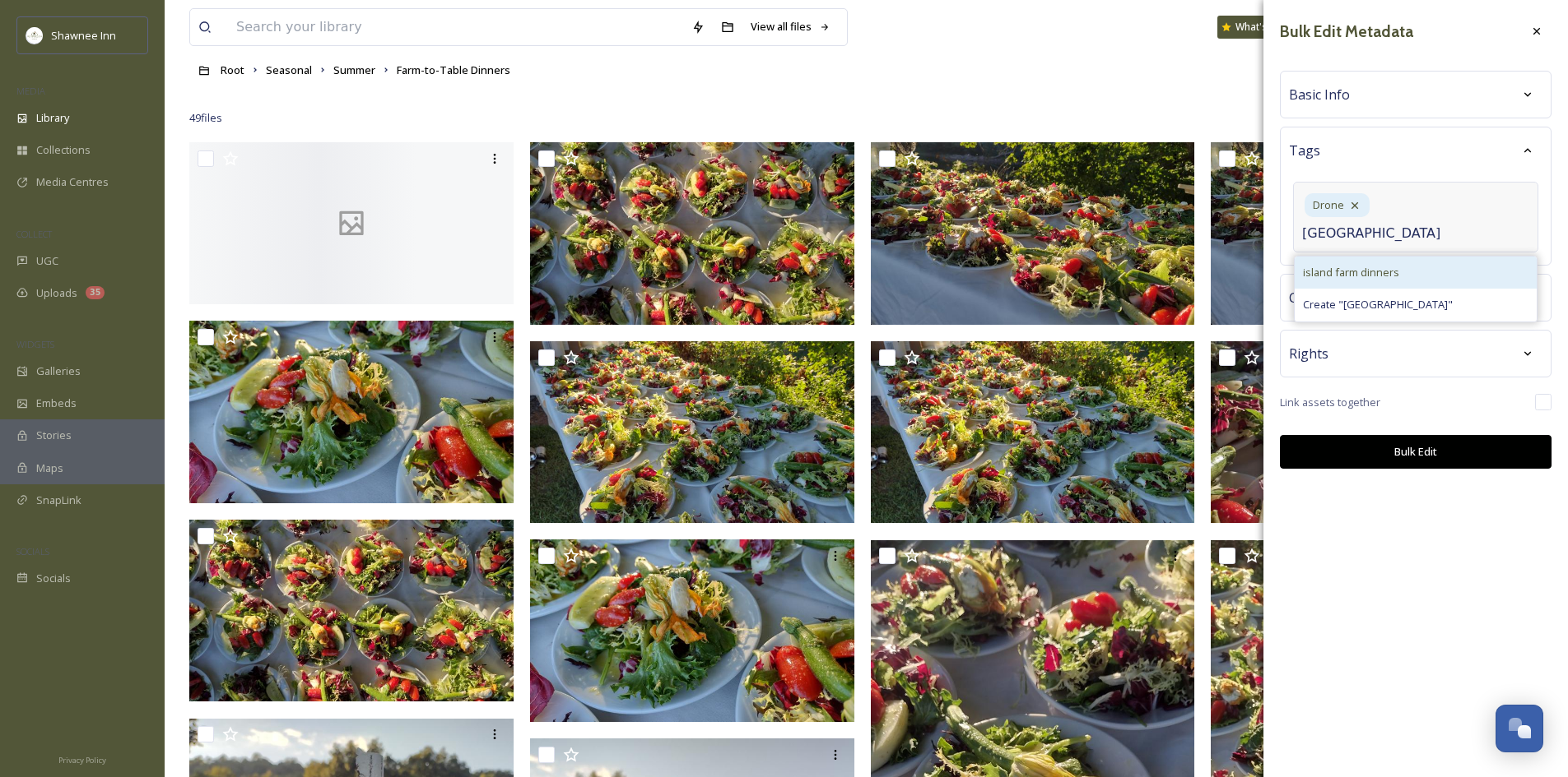
click at [1358, 257] on div "island farm dinners" at bounding box center [1416, 273] width 242 height 32
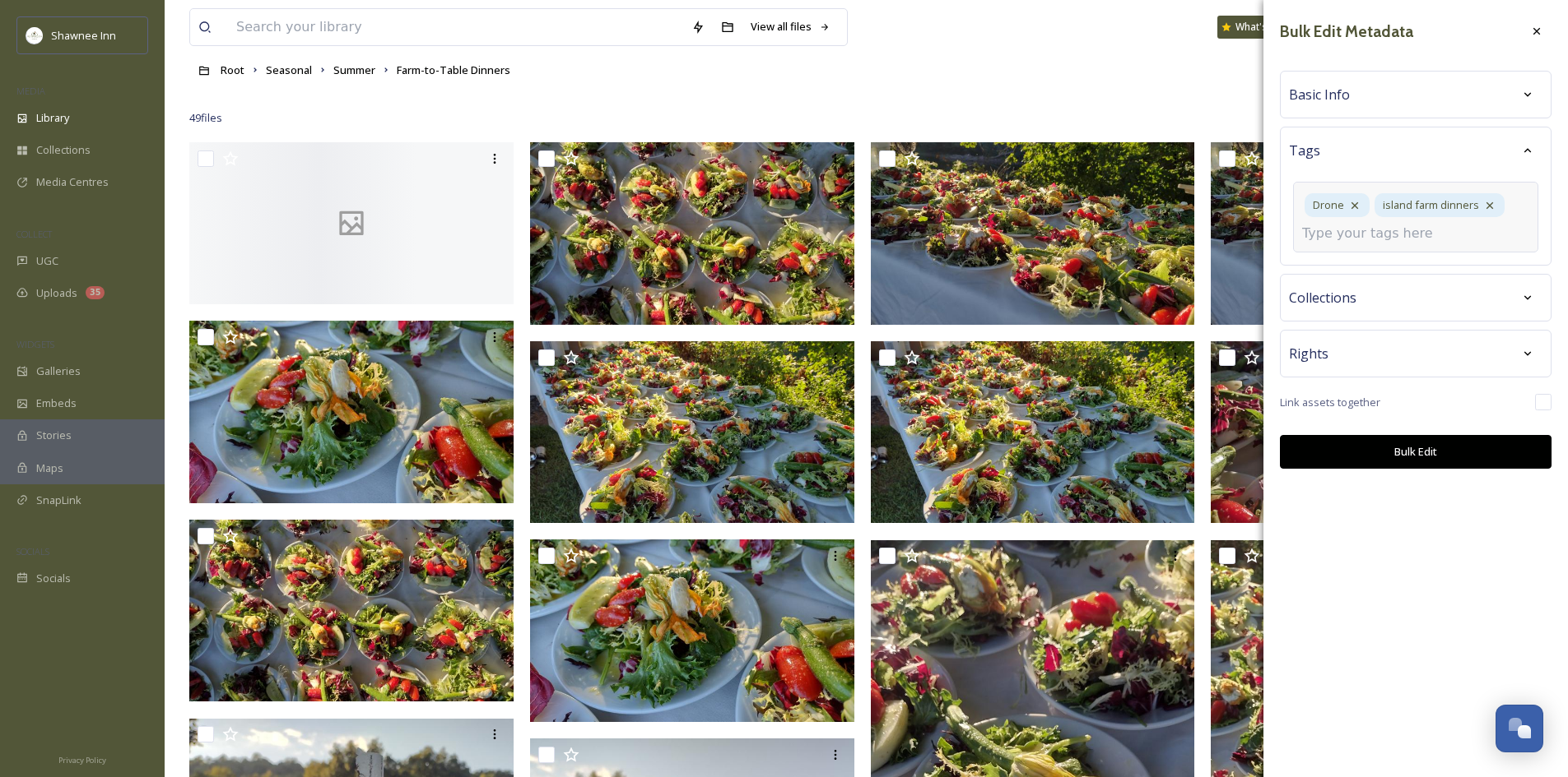
click at [1366, 231] on input at bounding box center [1384, 233] width 165 height 20
click at [1347, 275] on span "marketing" at bounding box center [1327, 273] width 49 height 16
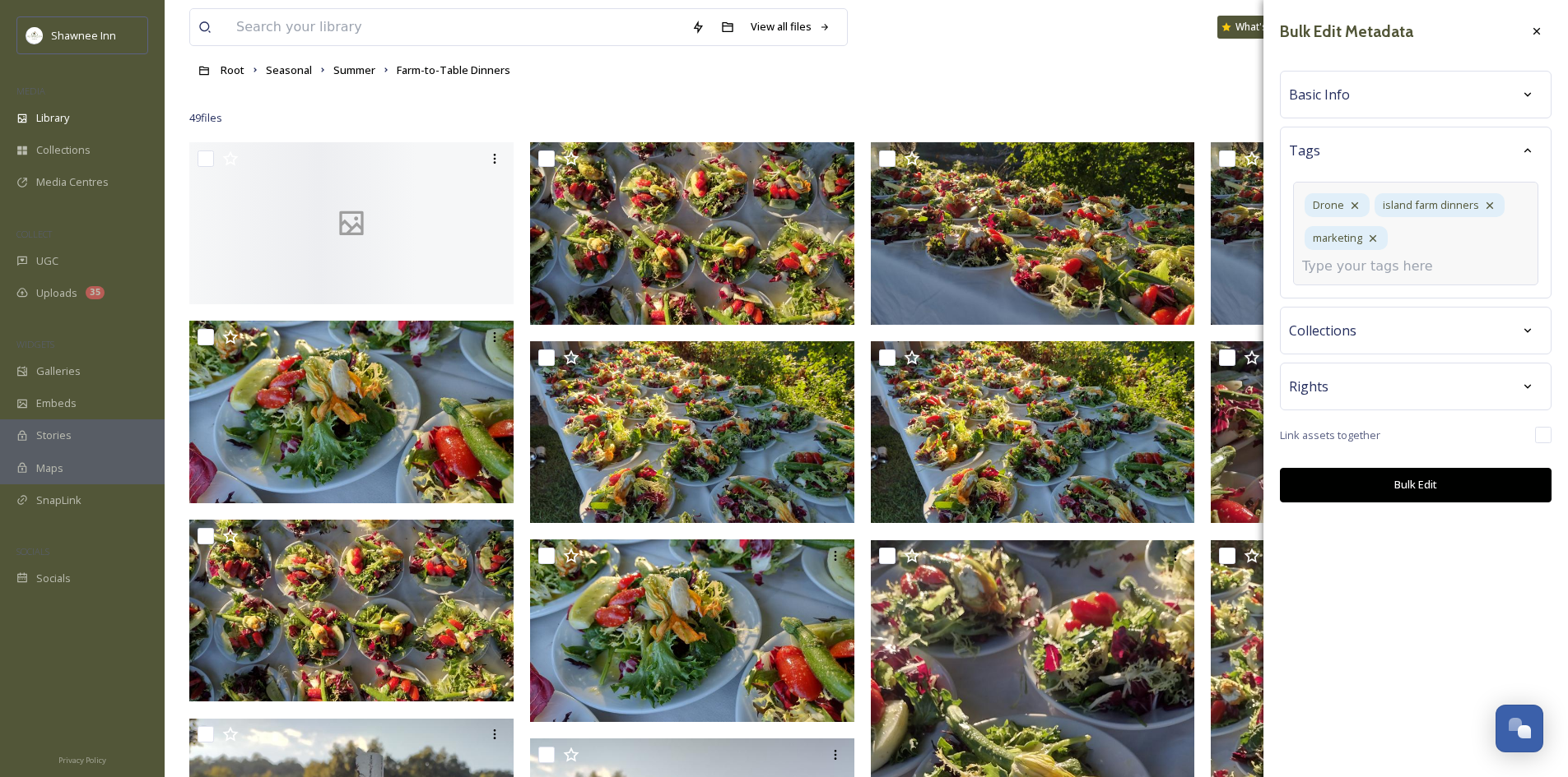
click at [1387, 262] on input at bounding box center [1384, 266] width 165 height 20
click at [1372, 308] on div "Events" at bounding box center [1416, 305] width 242 height 32
click at [1547, 435] on div "Bulk Edit Metadata Basic Info Tags Drone island farm dinners marketing Events C…" at bounding box center [1415, 260] width 304 height 519
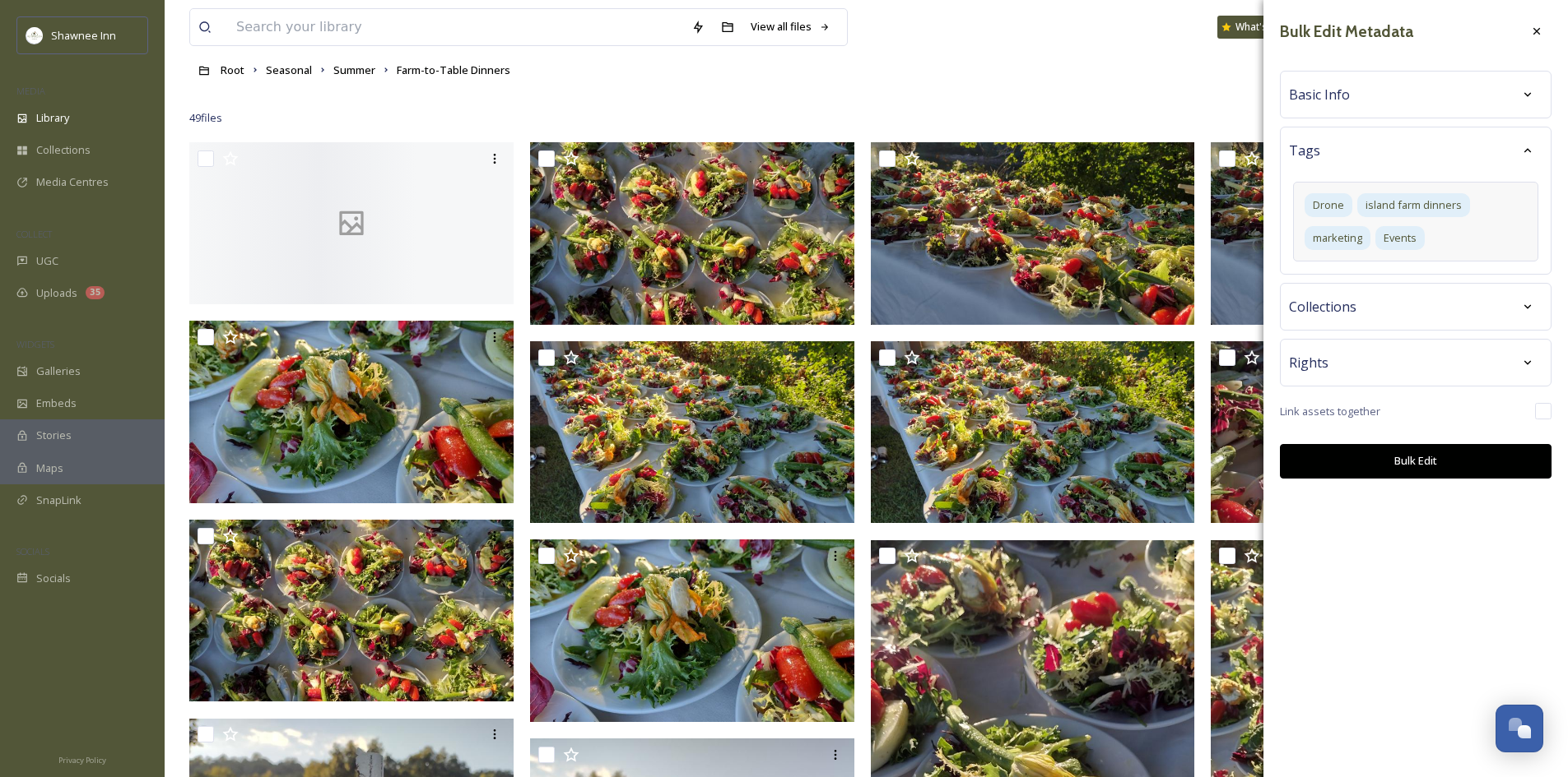
click at [1549, 412] on input "checkbox" at bounding box center [1544, 411] width 17 height 17
click at [1520, 99] on div at bounding box center [1528, 95] width 30 height 30
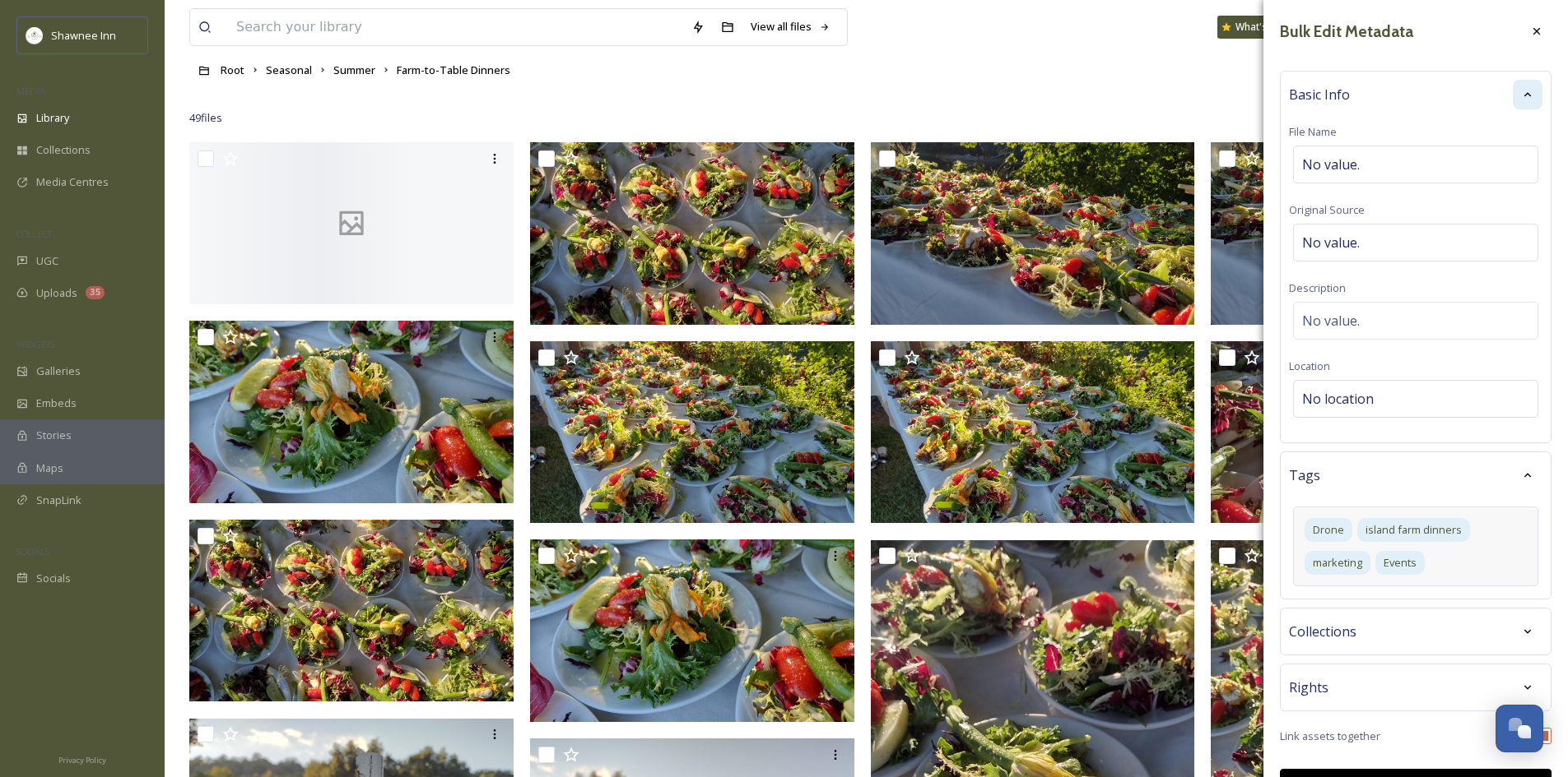
click at [1521, 99] on icon at bounding box center [1528, 95] width 13 height 13
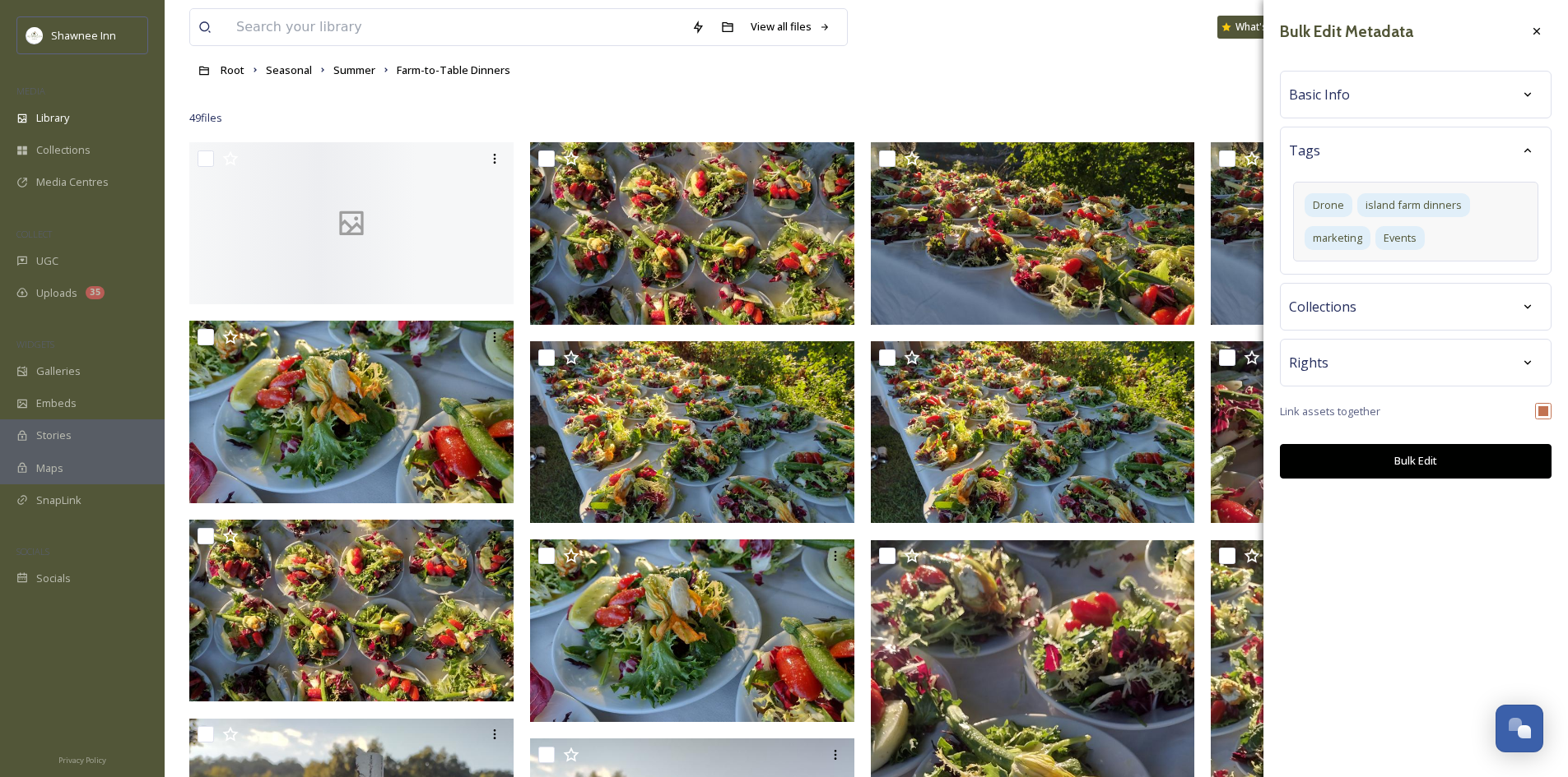
click at [1429, 462] on button "Bulk Edit" at bounding box center [1416, 461] width 272 height 33
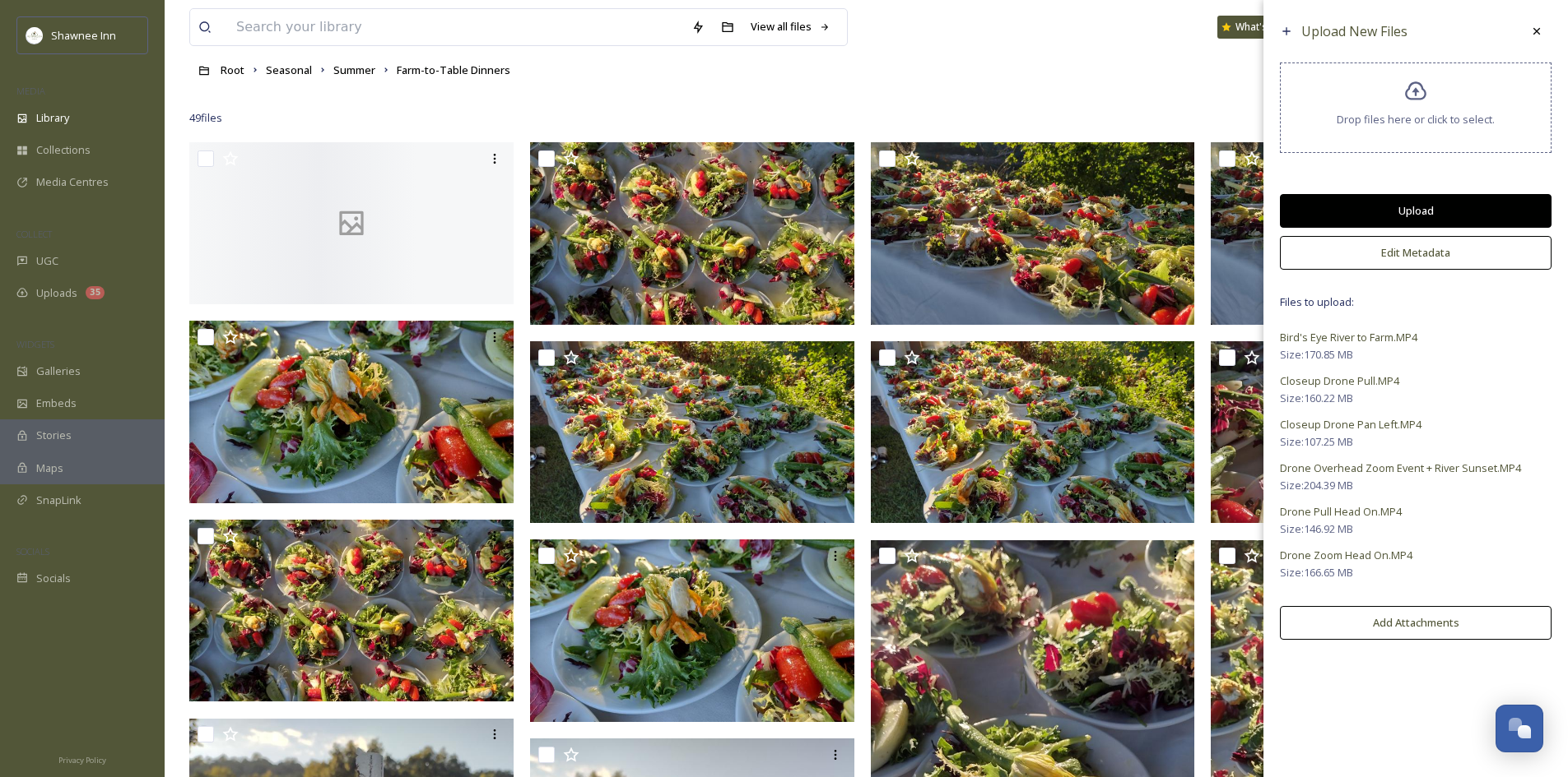
click at [1419, 203] on button "Upload" at bounding box center [1416, 211] width 272 height 33
